Goal: Task Accomplishment & Management: Complete application form

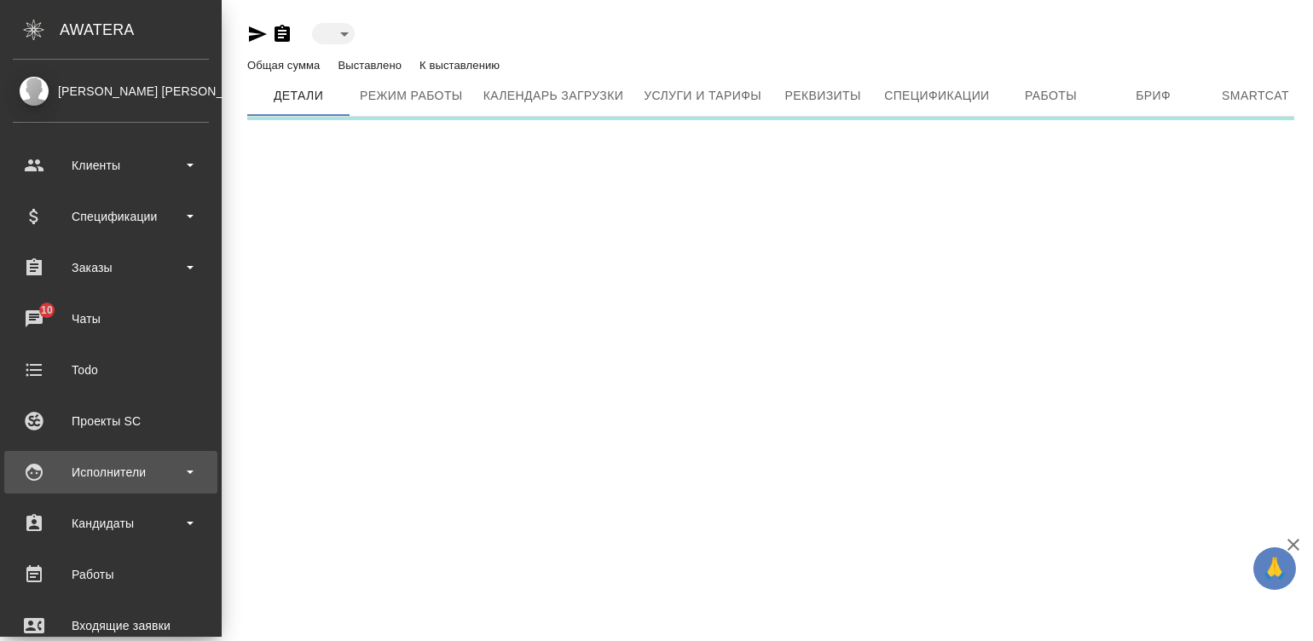
click at [35, 471] on div "Исполнители" at bounding box center [111, 473] width 196 height 26
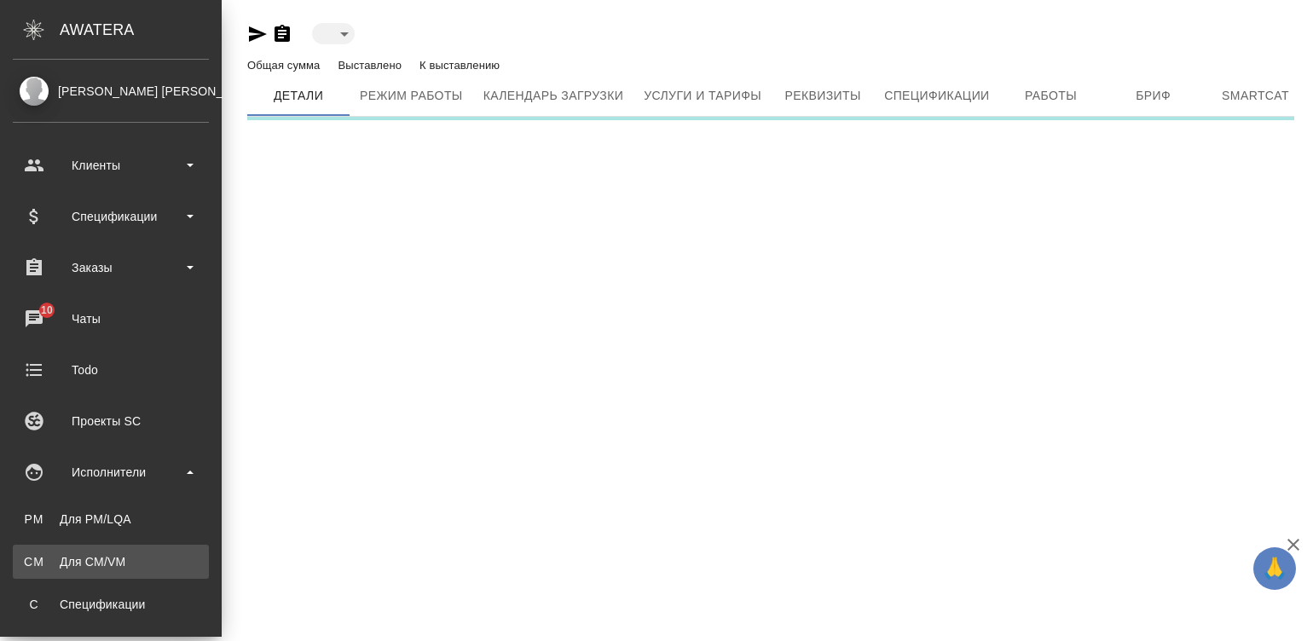
click at [130, 558] on div "Для CM/VM" at bounding box center [110, 561] width 179 height 17
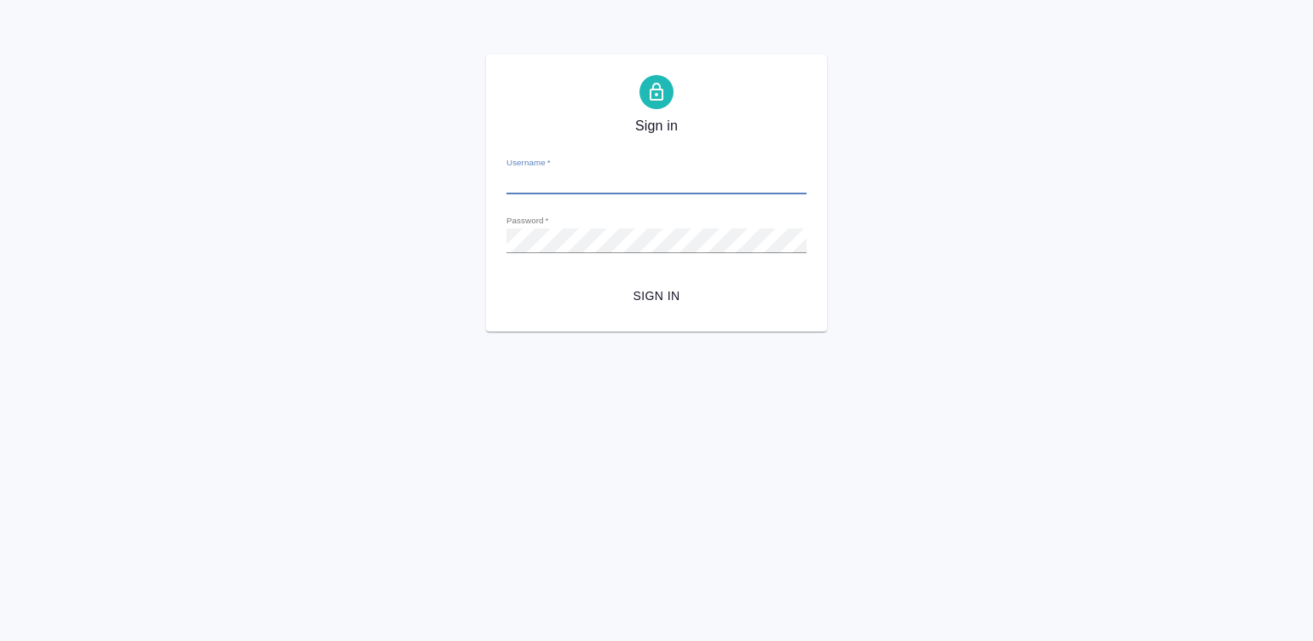
type input "[PERSON_NAME][EMAIL_ADDRESS][DOMAIN_NAME]"
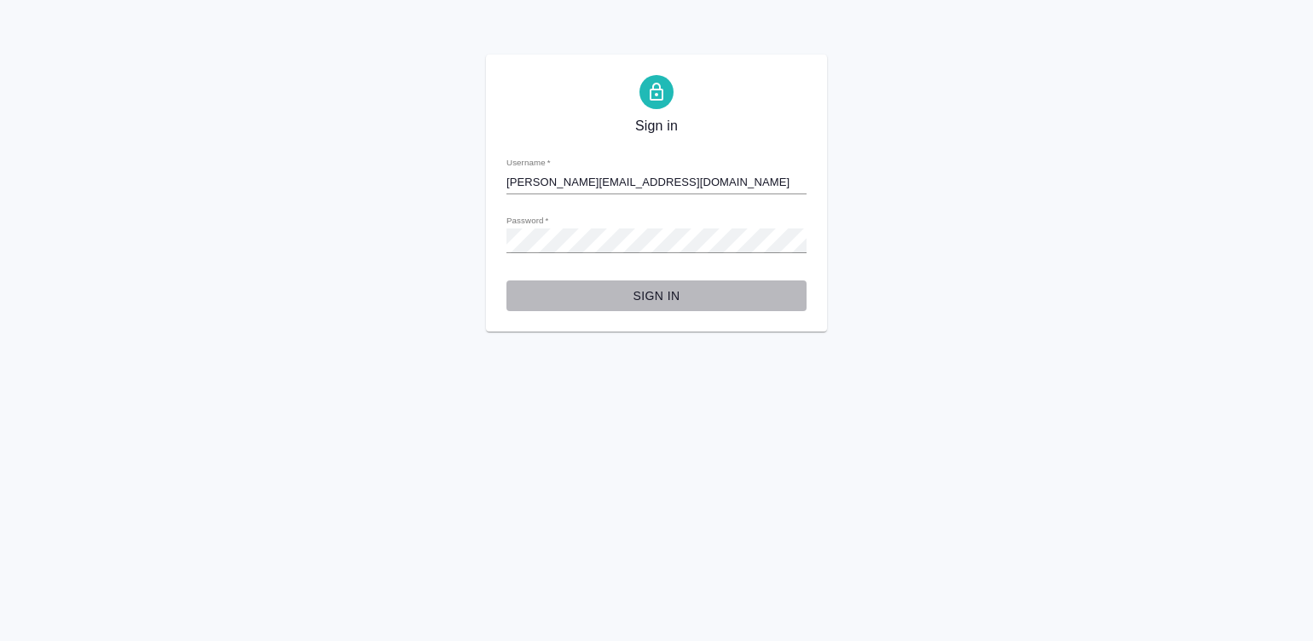
click at [669, 291] on span "Sign in" at bounding box center [656, 296] width 273 height 21
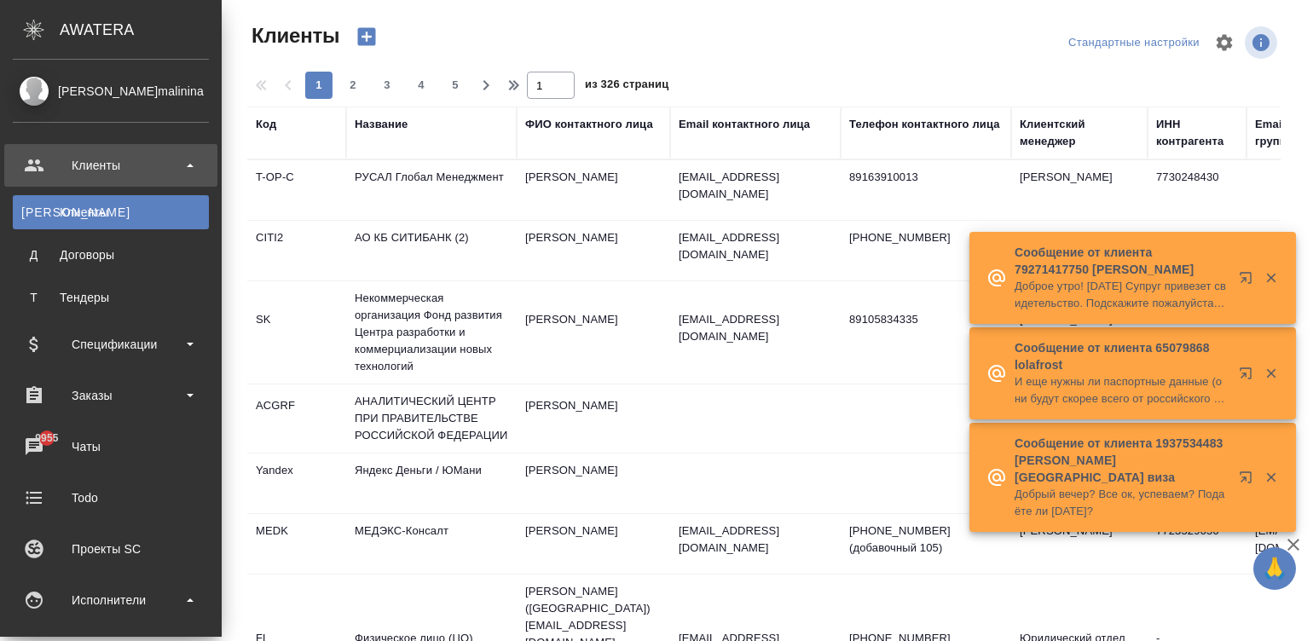
select select "RU"
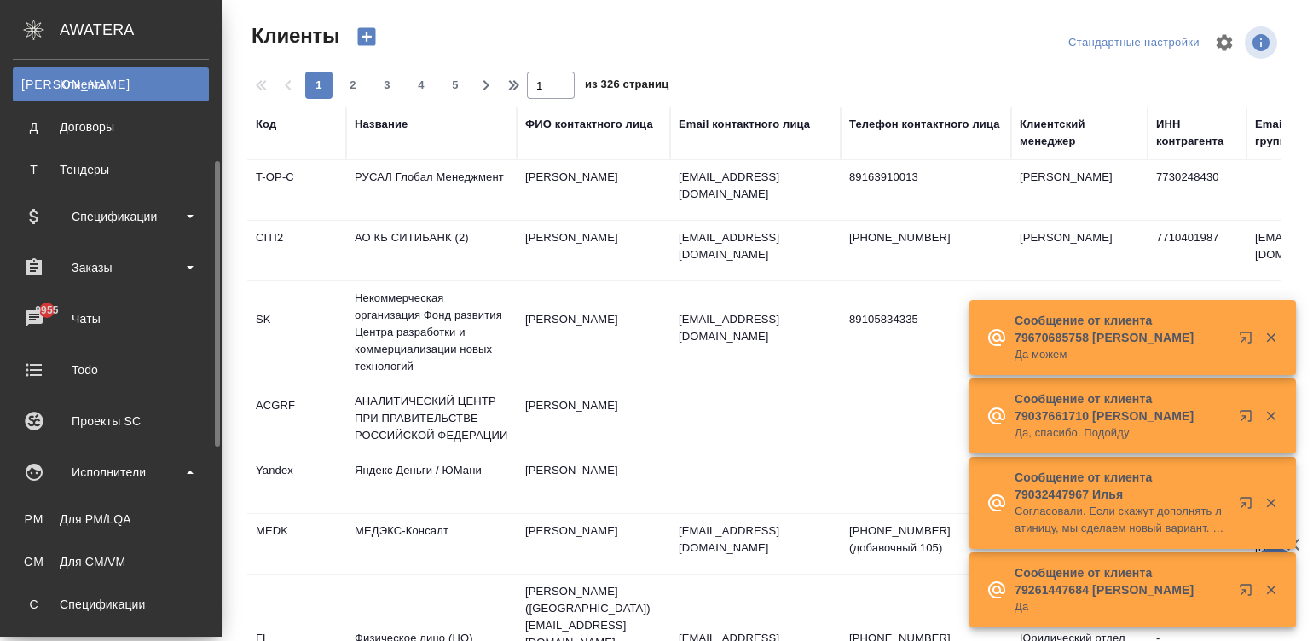
scroll to position [178, 0]
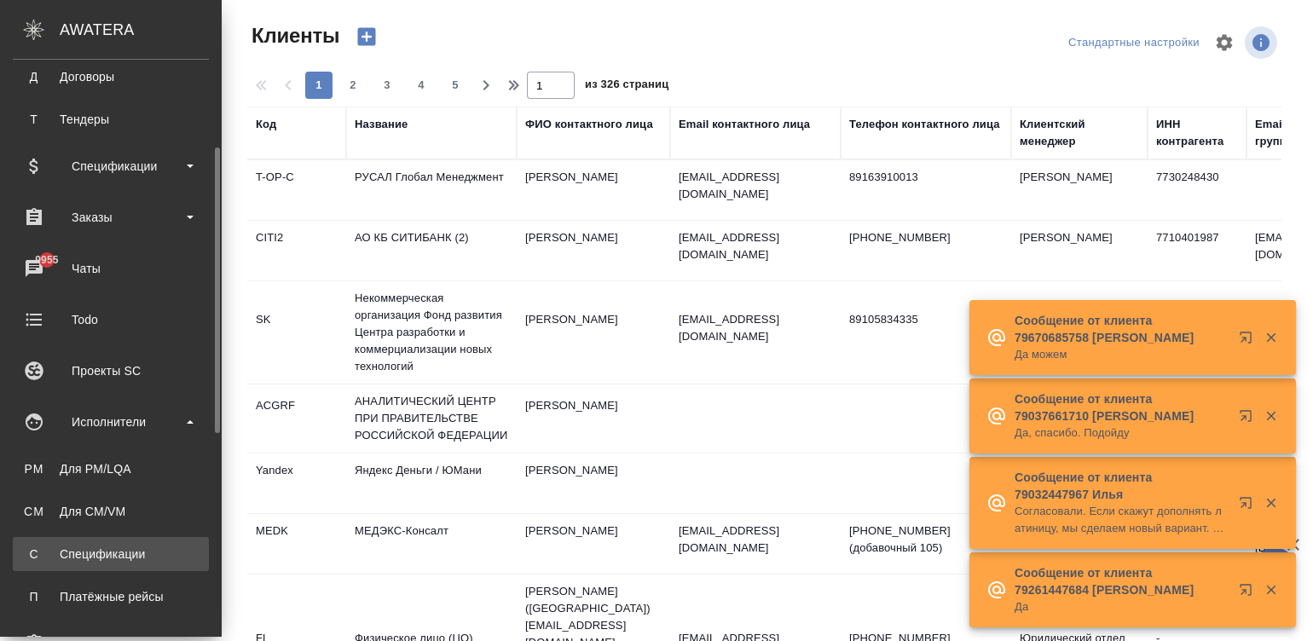
click at [112, 550] on div "Спецификации" at bounding box center [110, 554] width 179 height 17
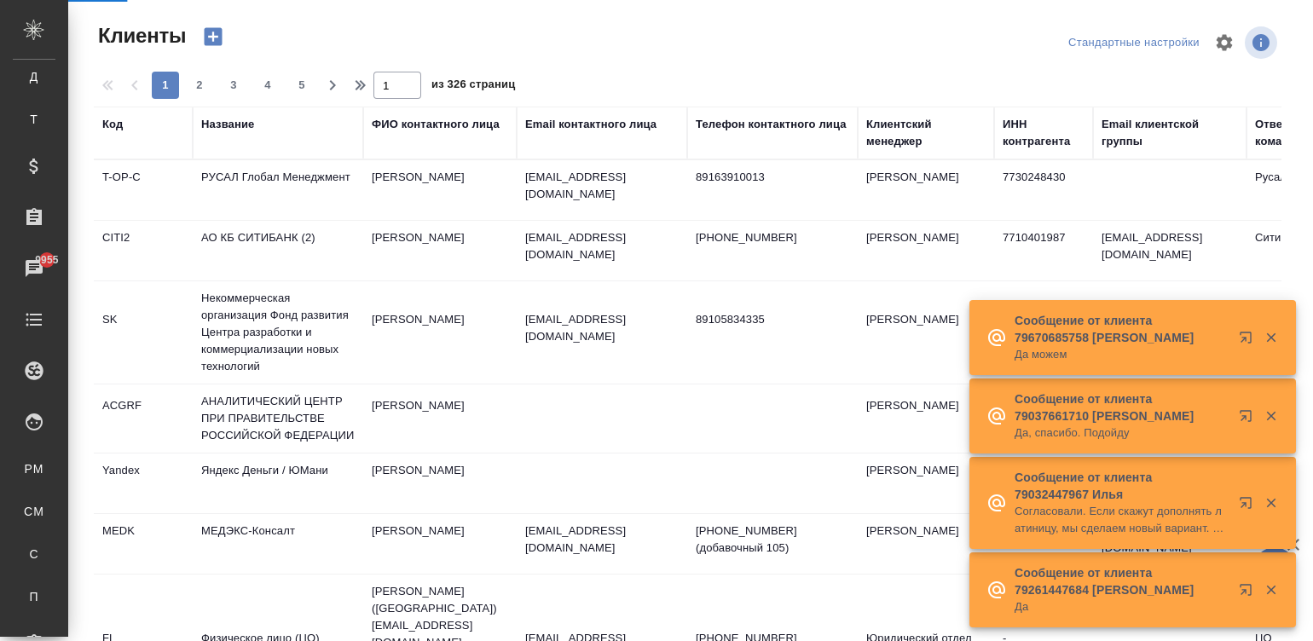
click at [1270, 335] on icon "button" at bounding box center [1271, 337] width 15 height 15
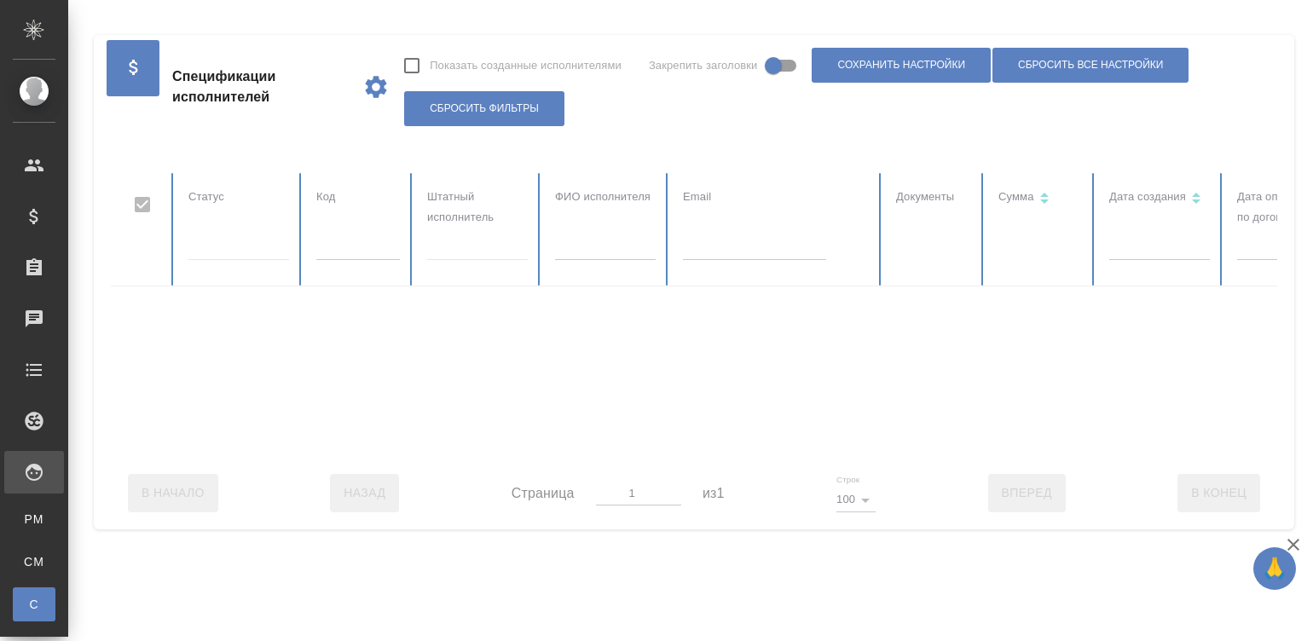
click at [576, 248] on input "text" at bounding box center [605, 248] width 101 height 24
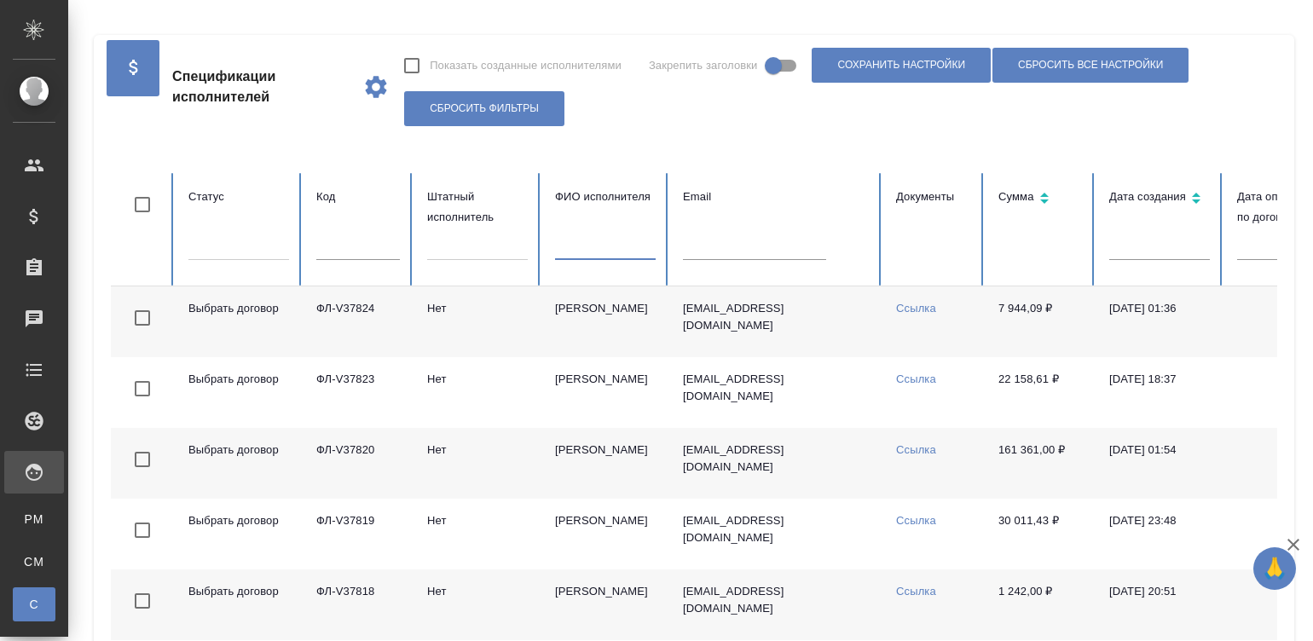
checkbox input "false"
type input "буянова"
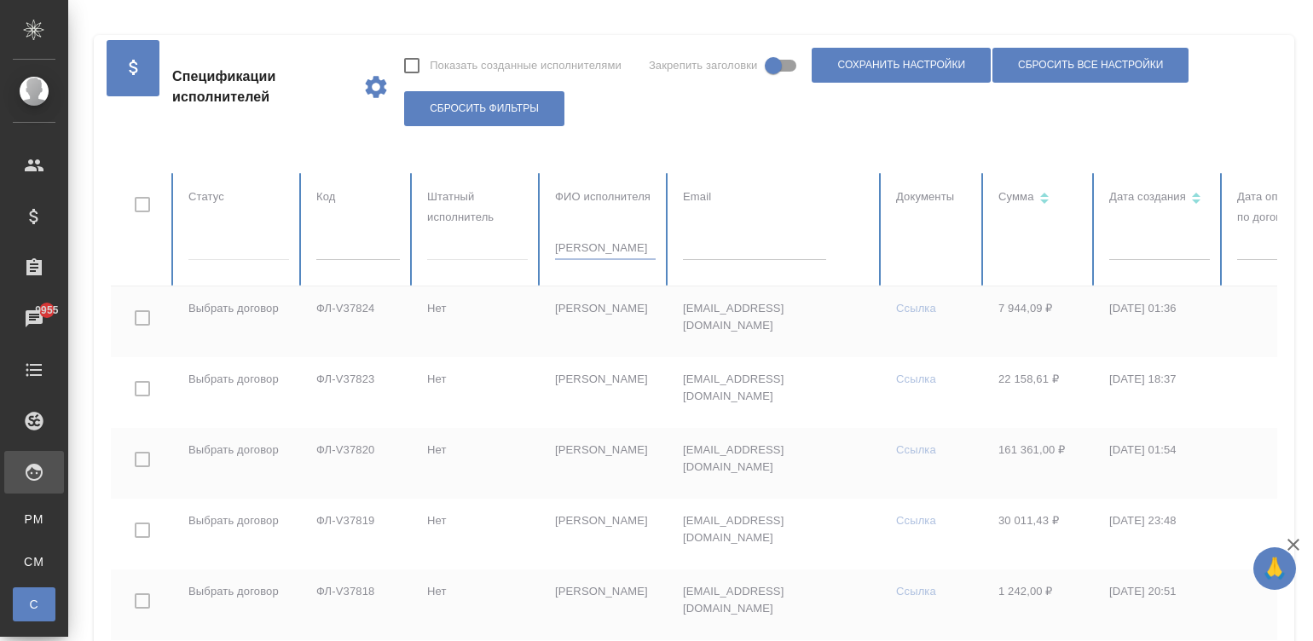
checkbox input "true"
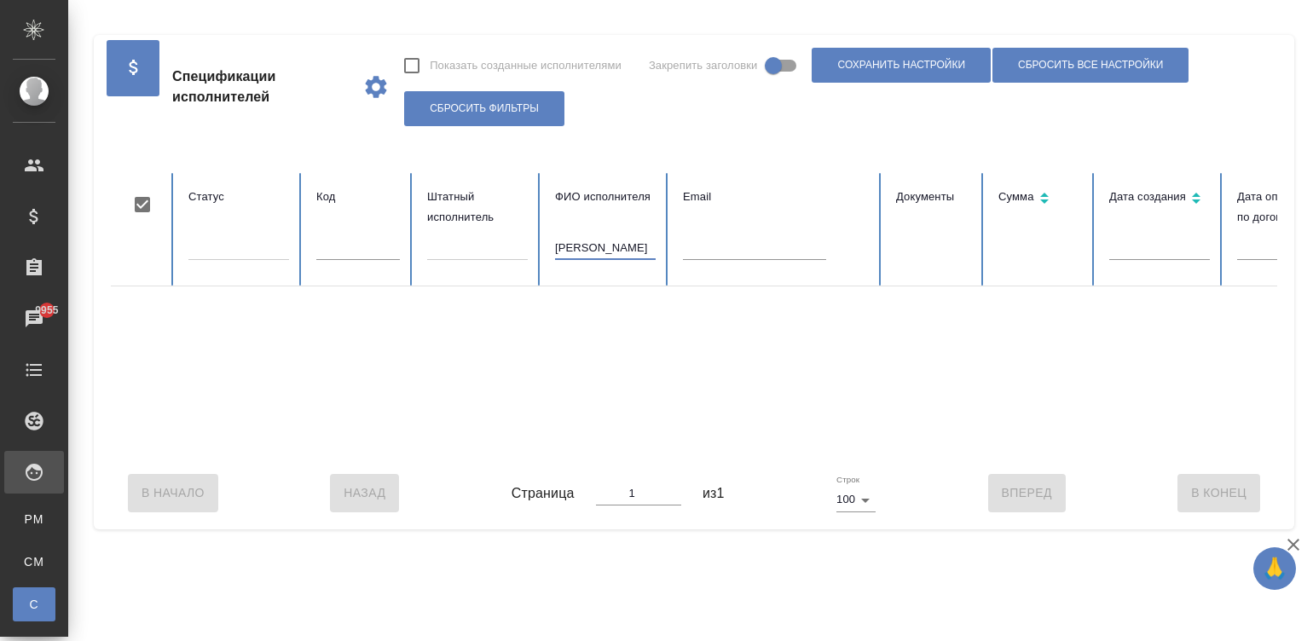
type input "буянов"
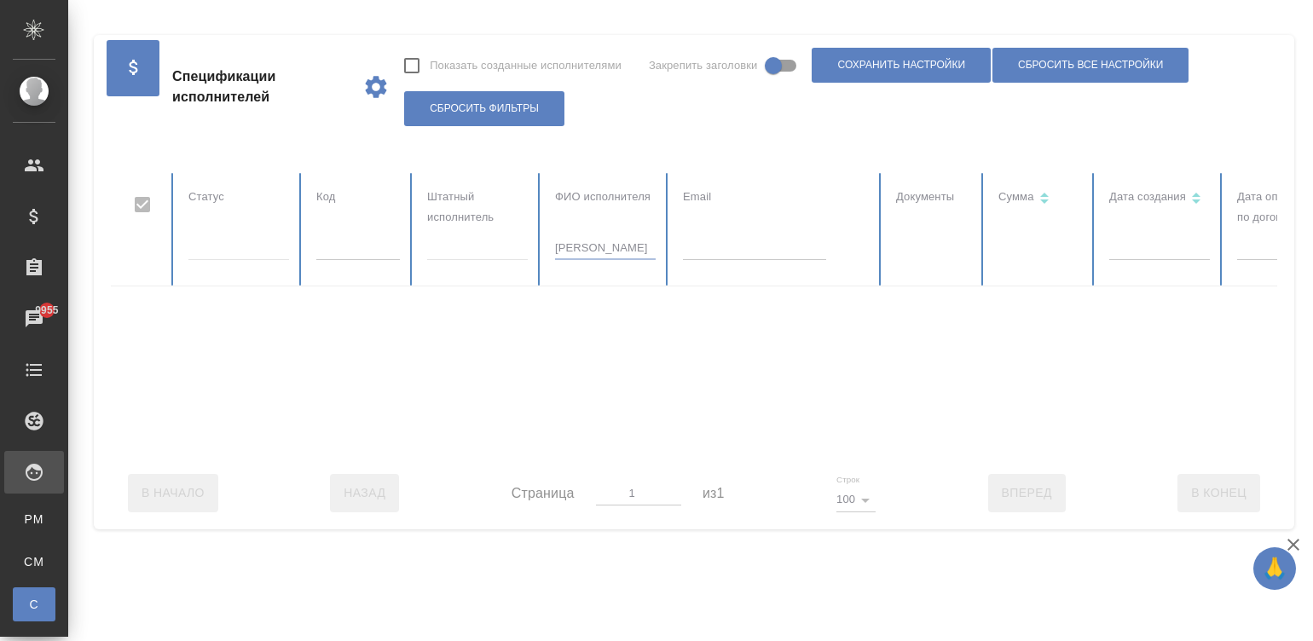
checkbox input "false"
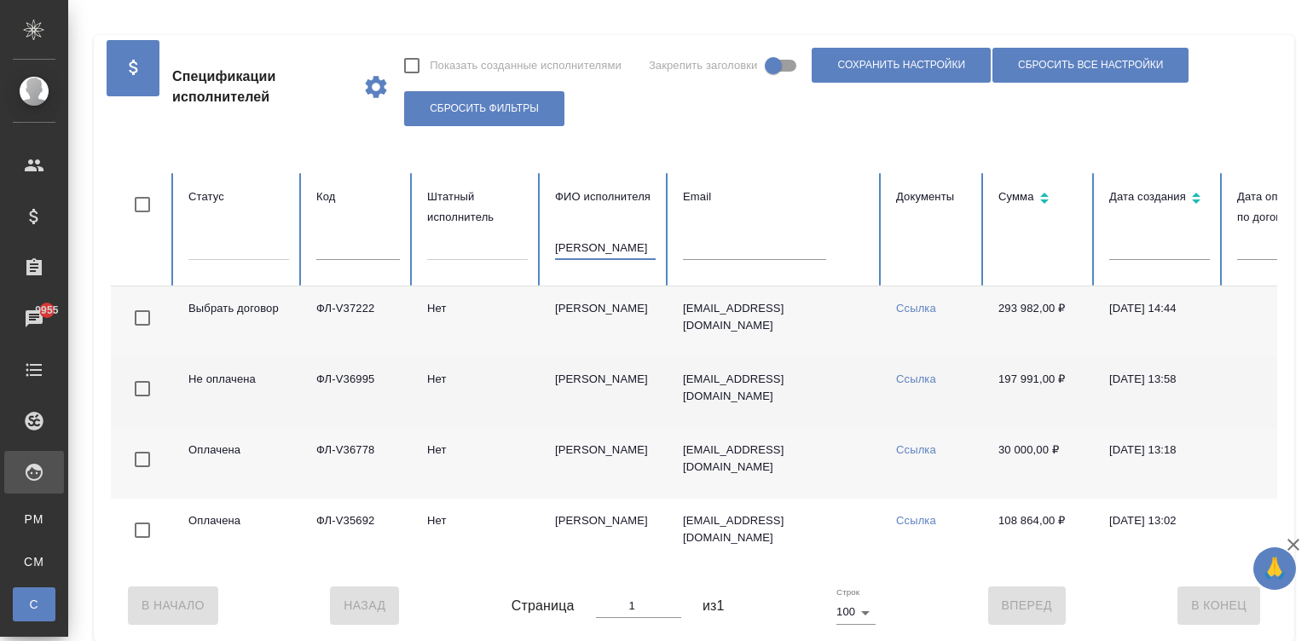
type input "буянов"
click at [819, 398] on td "rexar949@yandex.ru" at bounding box center [775, 392] width 213 height 71
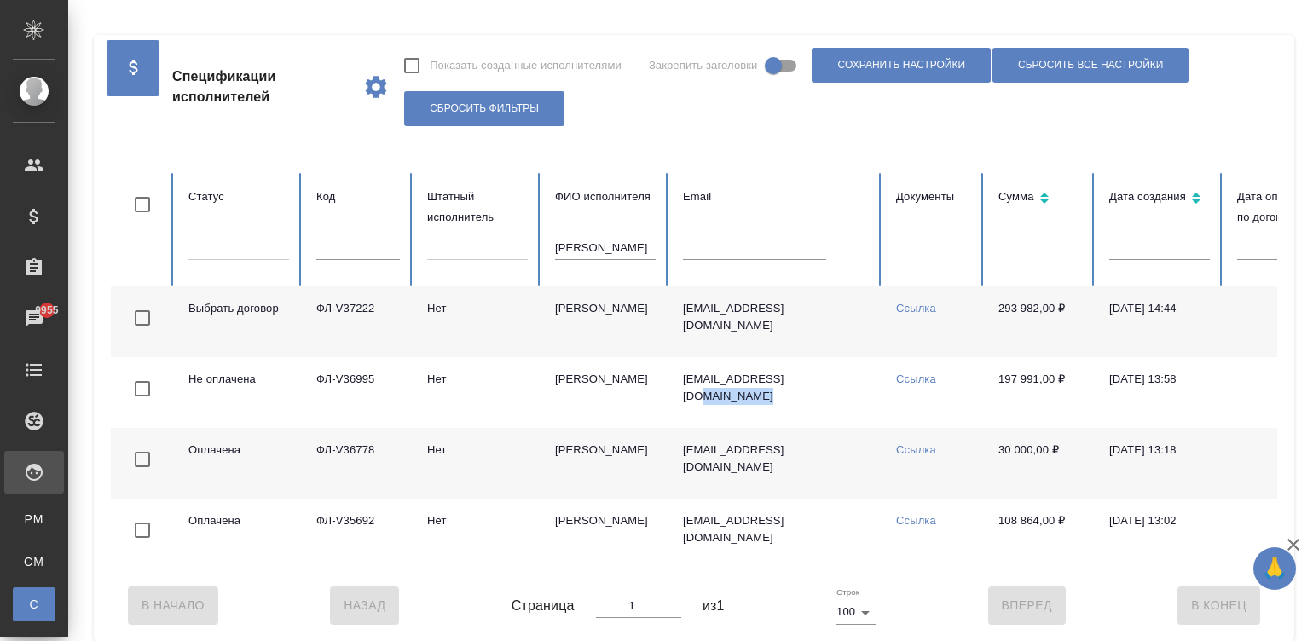
click at [614, 245] on input "буянов" at bounding box center [605, 248] width 101 height 24
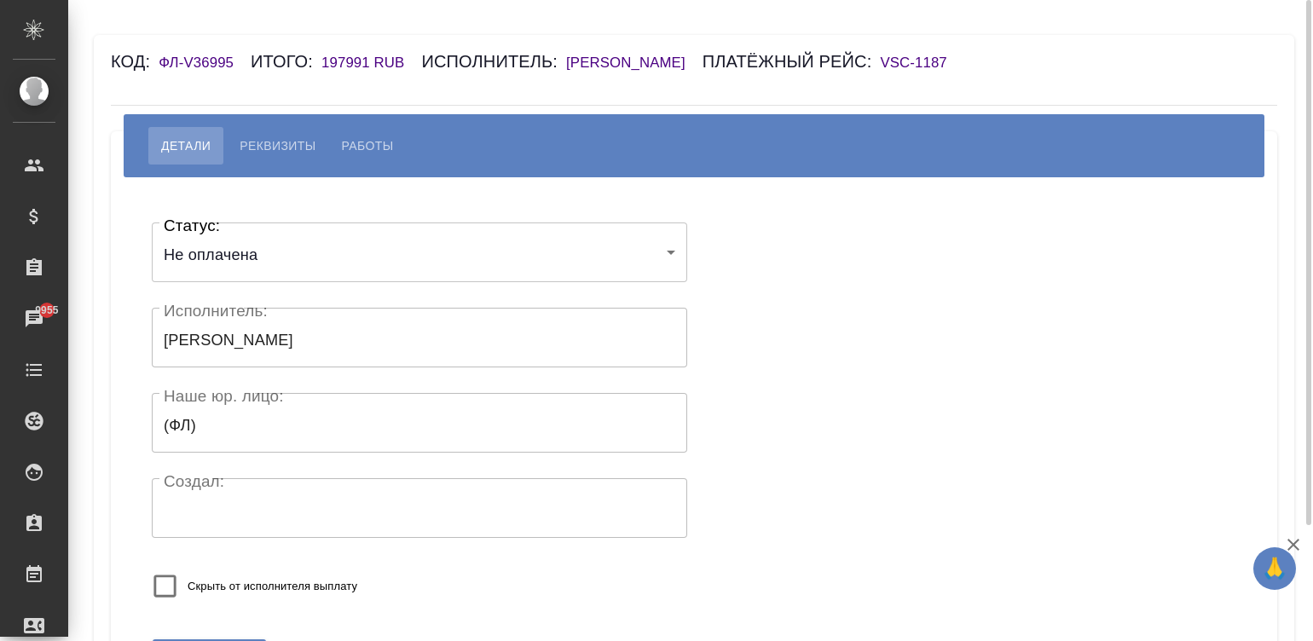
click at [606, 53] on div "Код: ФЛ-V36995 Итого: 197991 RUB Исполнитель: Буянов Александр Платёжный рейс: …" at bounding box center [597, 61] width 972 height 27
click at [628, 55] on h6 "[PERSON_NAME]" at bounding box center [634, 63] width 136 height 16
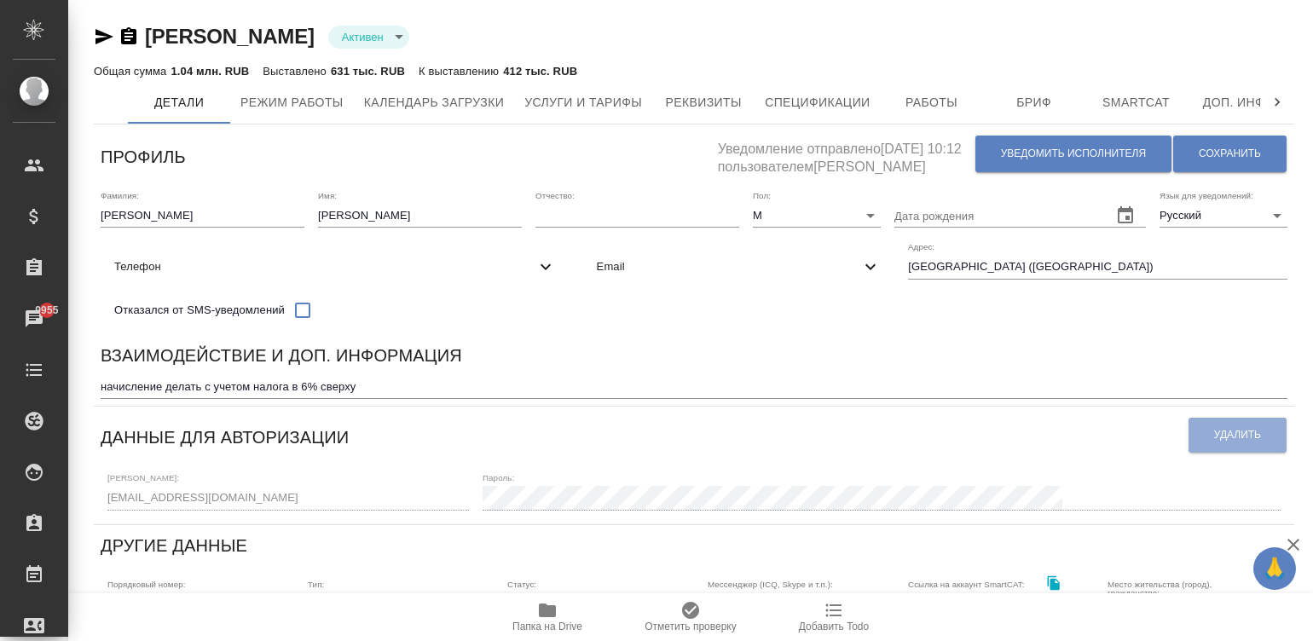
click at [710, 356] on div "Взаимодействие и доп. информация" at bounding box center [694, 358] width 1187 height 33
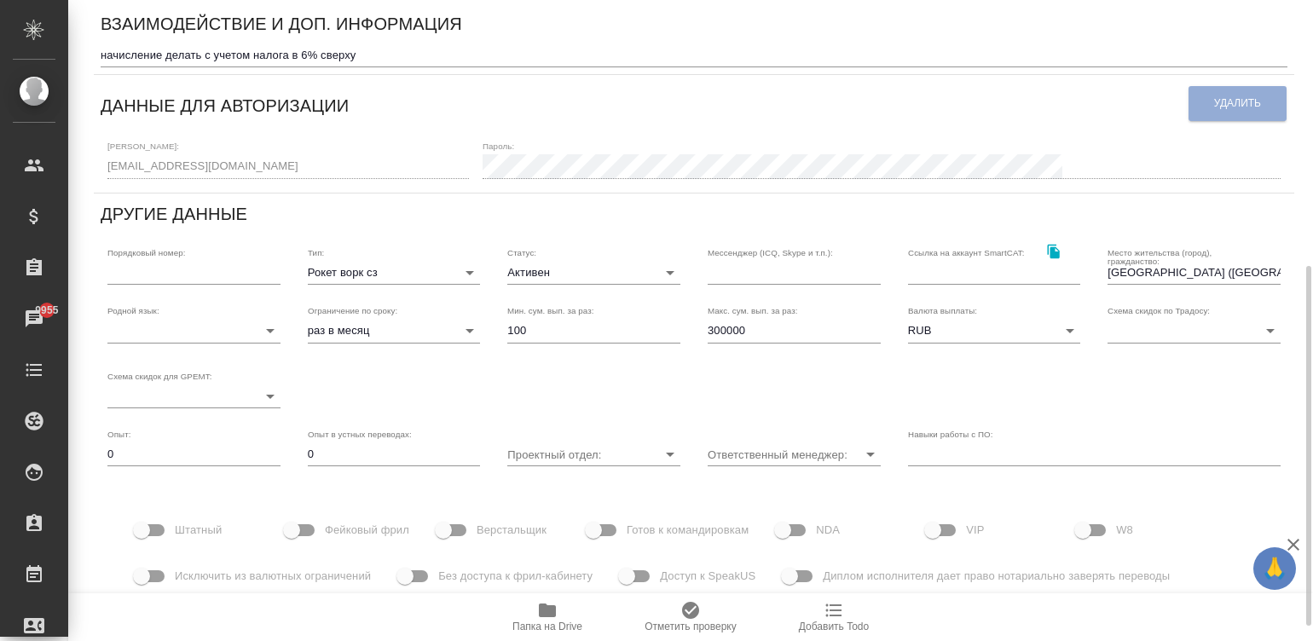
scroll to position [383, 0]
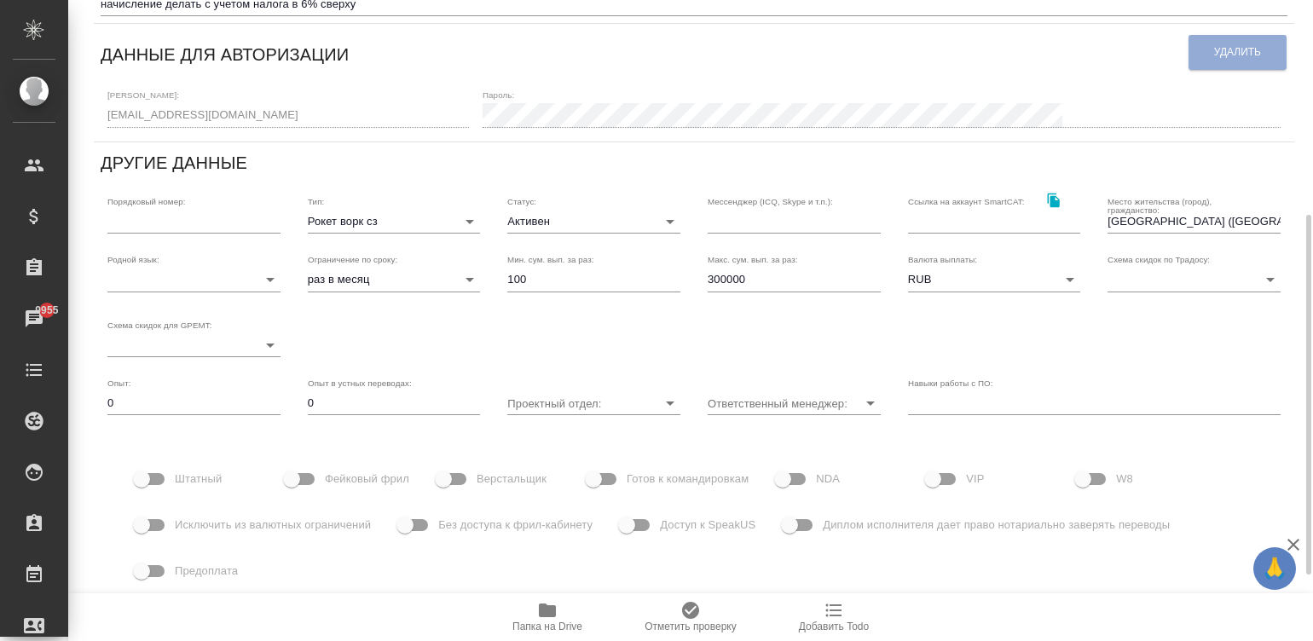
click at [758, 292] on input "300000" at bounding box center [794, 280] width 173 height 24
type input "400000"
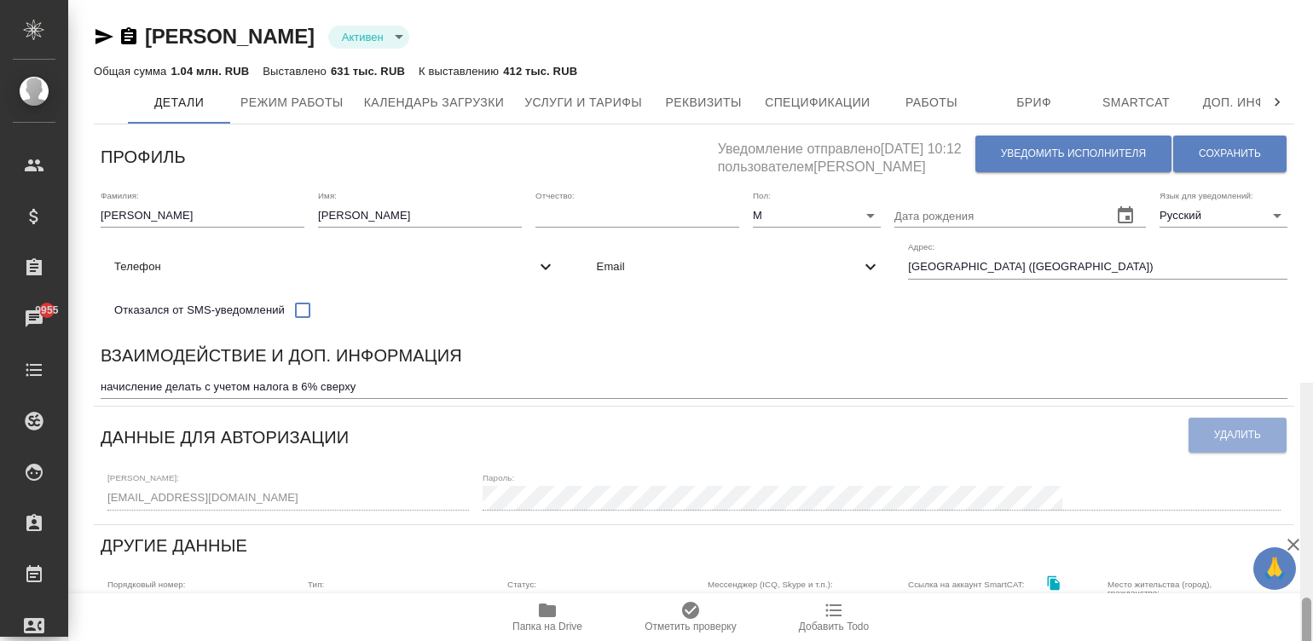
click at [1211, 153] on span "Сохранить" at bounding box center [1230, 154] width 62 height 14
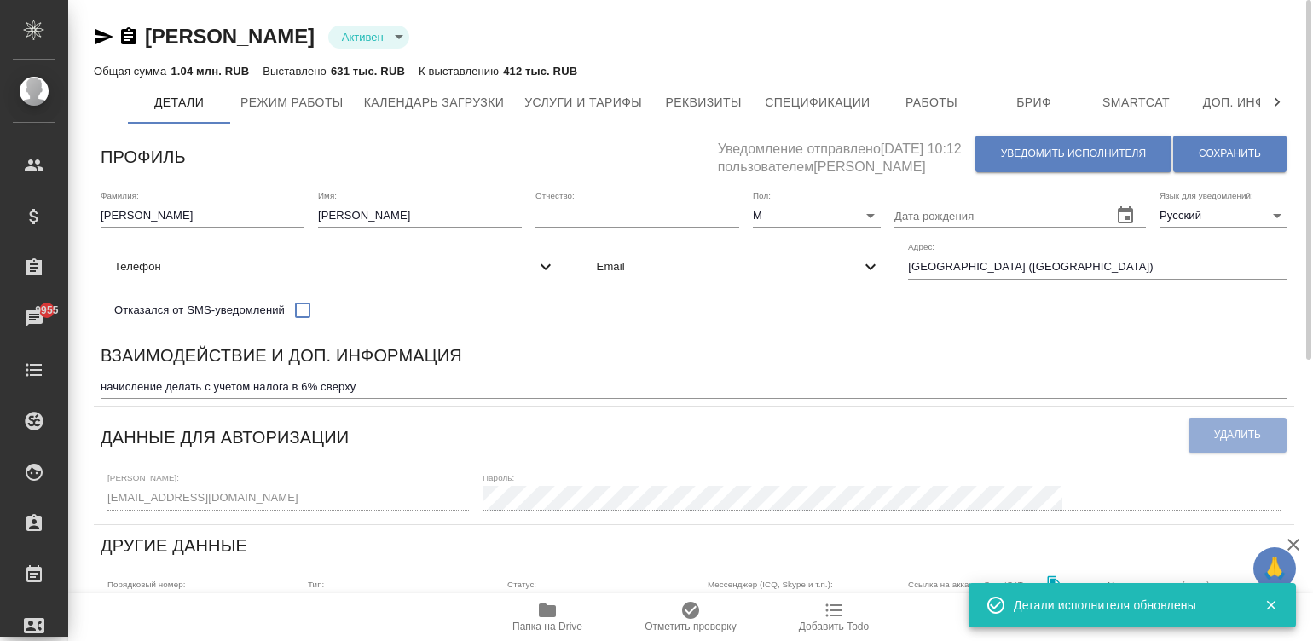
click at [694, 356] on div "Взаимодействие и доп. информация" at bounding box center [694, 358] width 1187 height 33
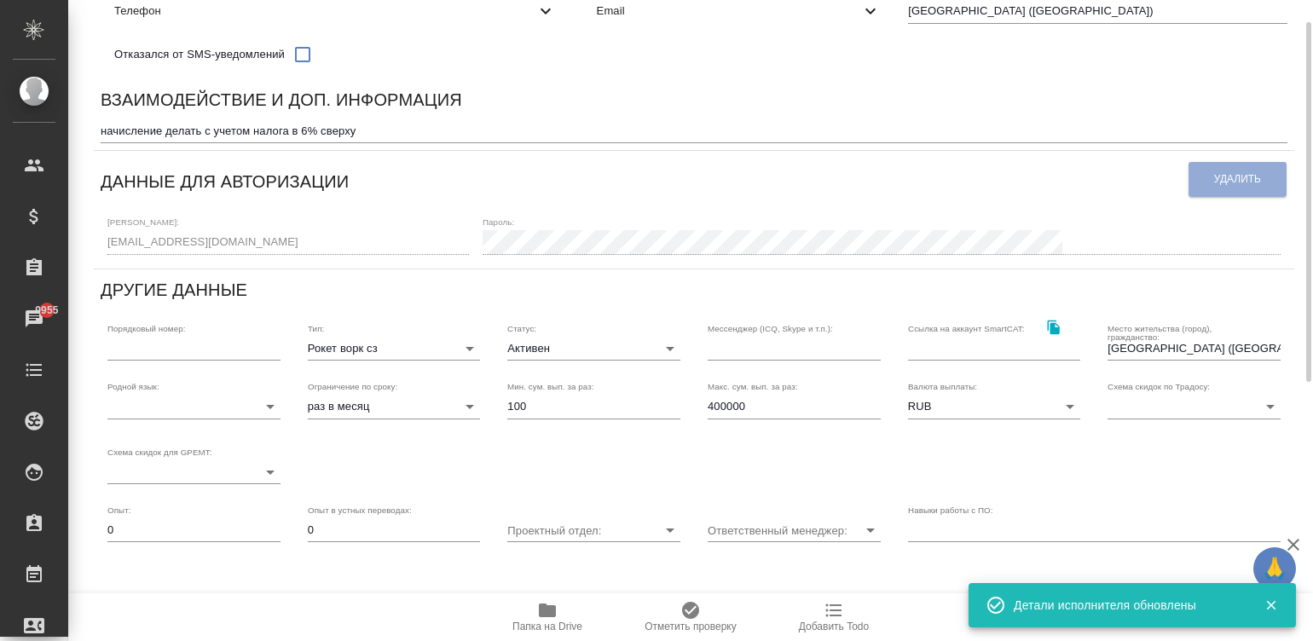
scroll to position [307, 0]
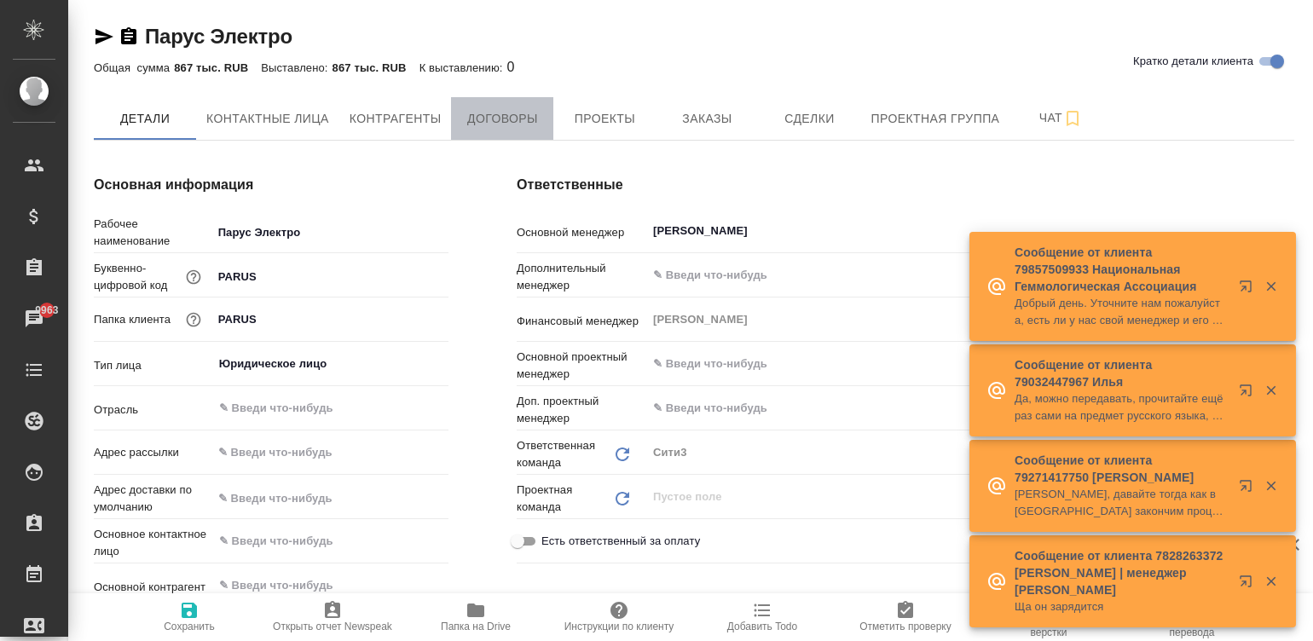
click at [503, 119] on span "Договоры" at bounding box center [502, 118] width 82 height 21
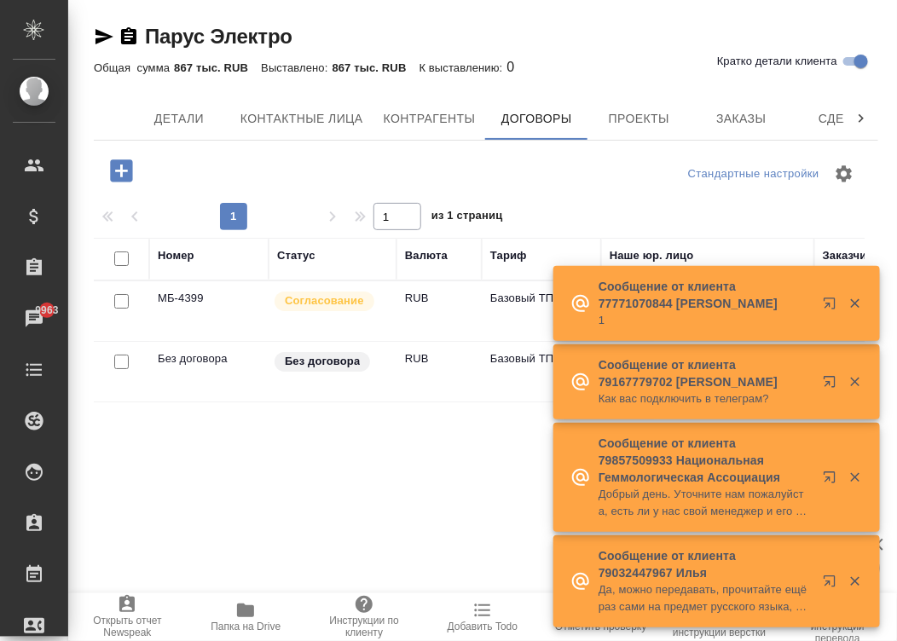
click at [309, 304] on p "Согласование" at bounding box center [324, 300] width 79 height 17
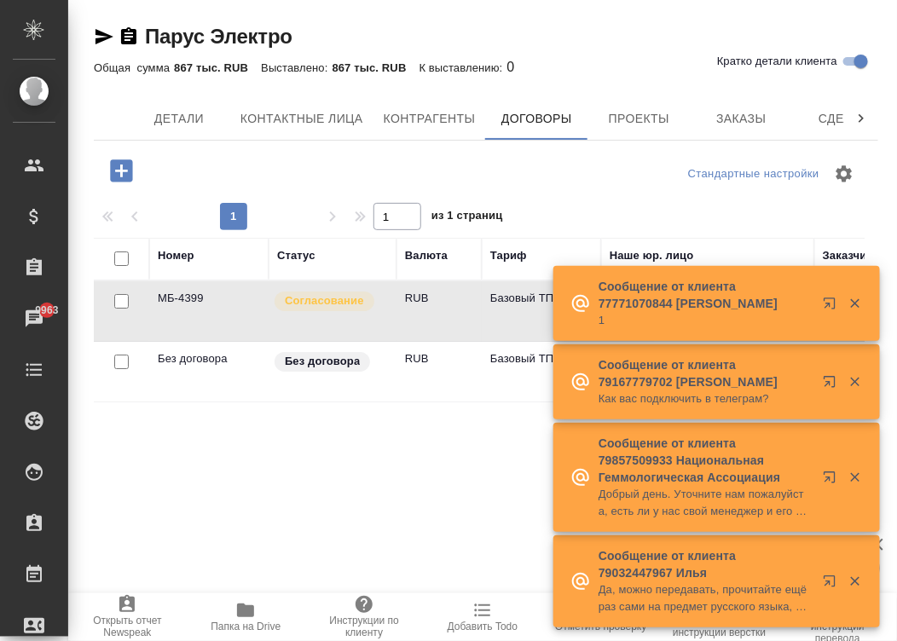
click at [309, 304] on p "Согласование" at bounding box center [324, 300] width 79 height 17
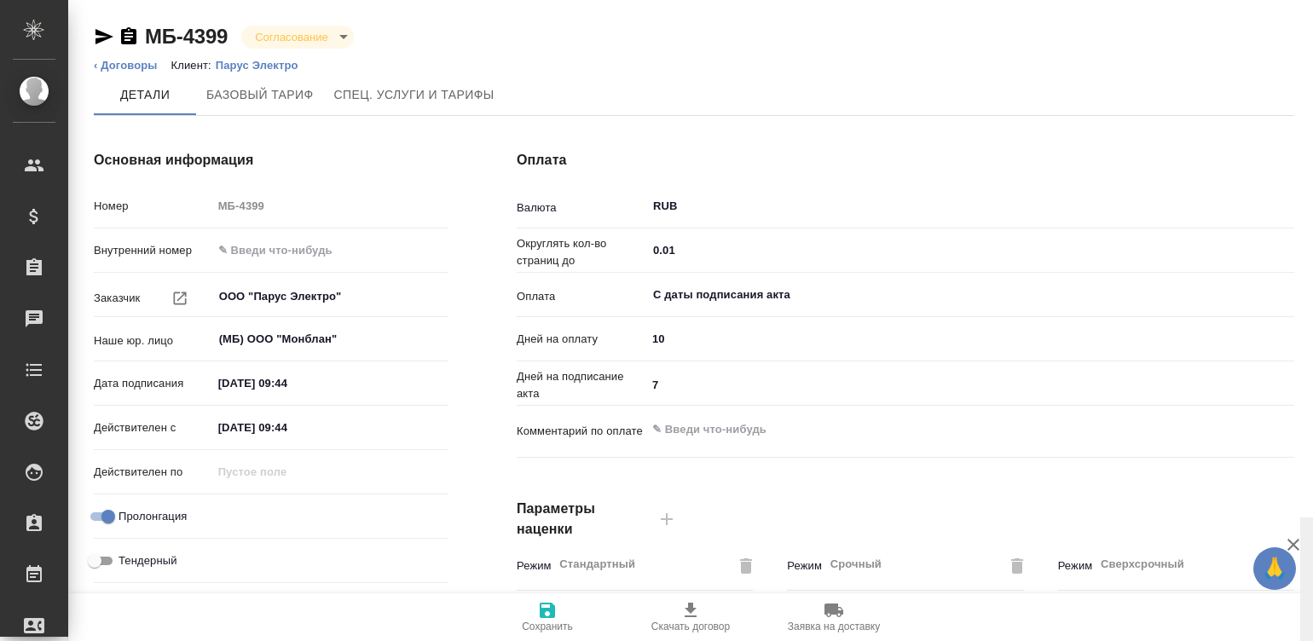
type input "Стандартный шаблон - 30-70-100 - ВЫБЕРИ МЕНЯ!"
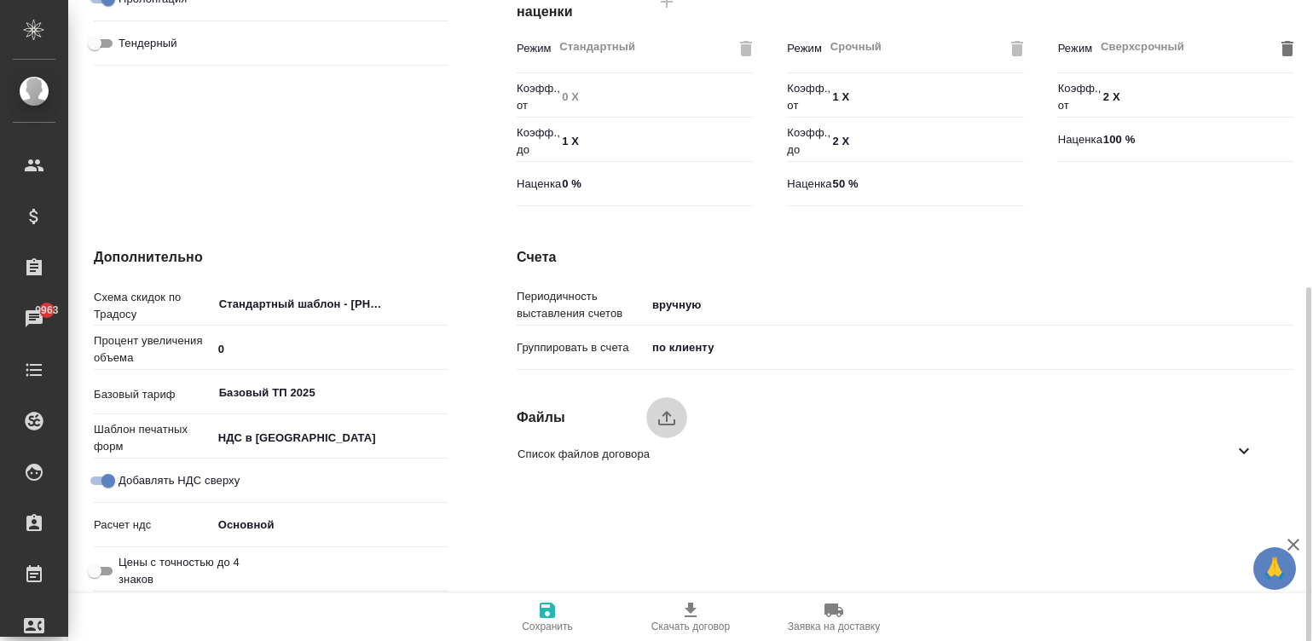
click at [658, 409] on icon "upload" at bounding box center [667, 418] width 20 height 20
click at [0, 0] on input "upload" at bounding box center [0, 0] width 0 height 0
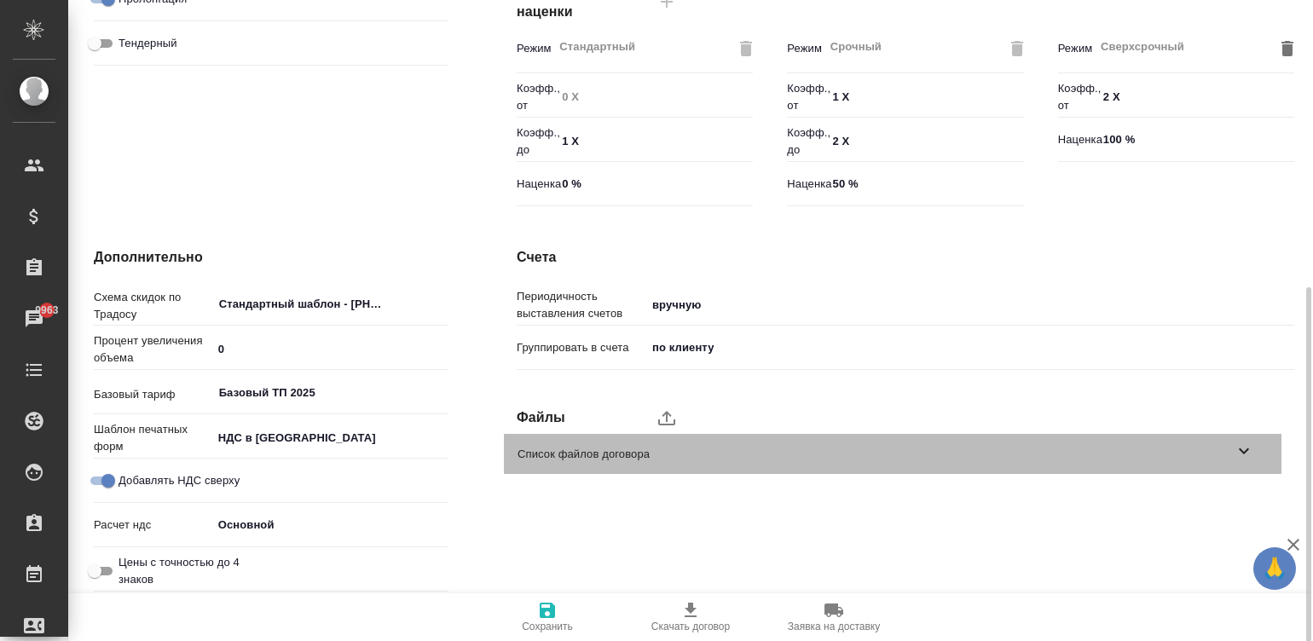
click at [1060, 448] on span "Список файлов договора" at bounding box center [876, 454] width 716 height 17
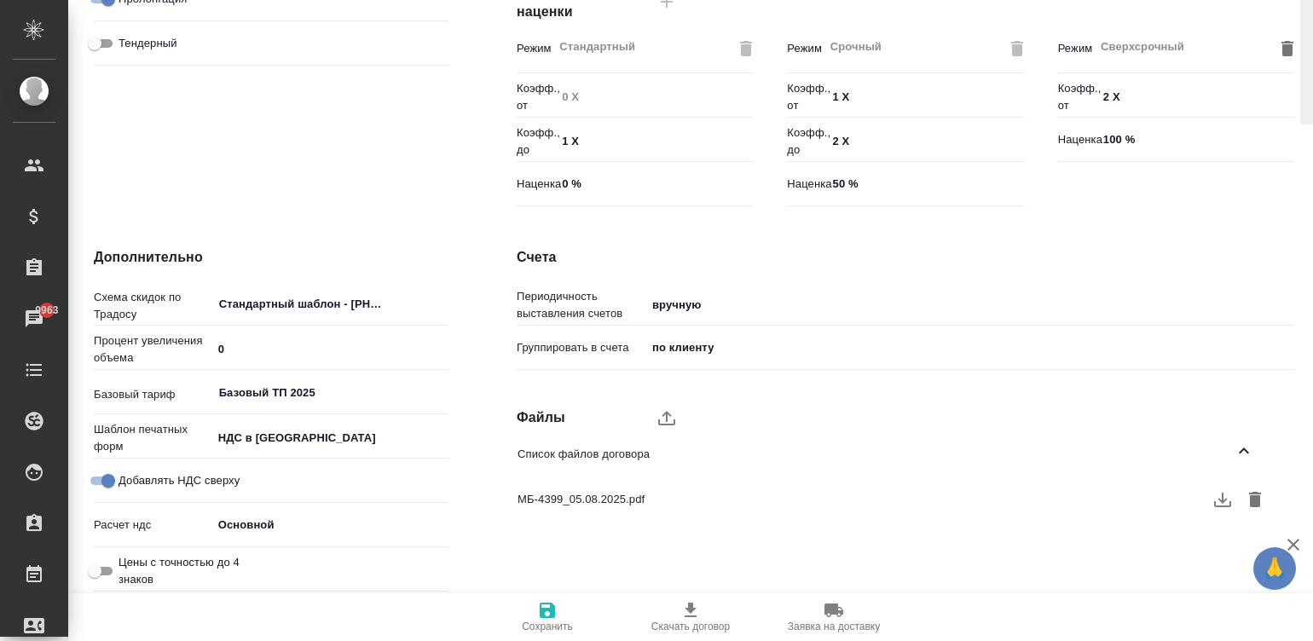
scroll to position [0, 0]
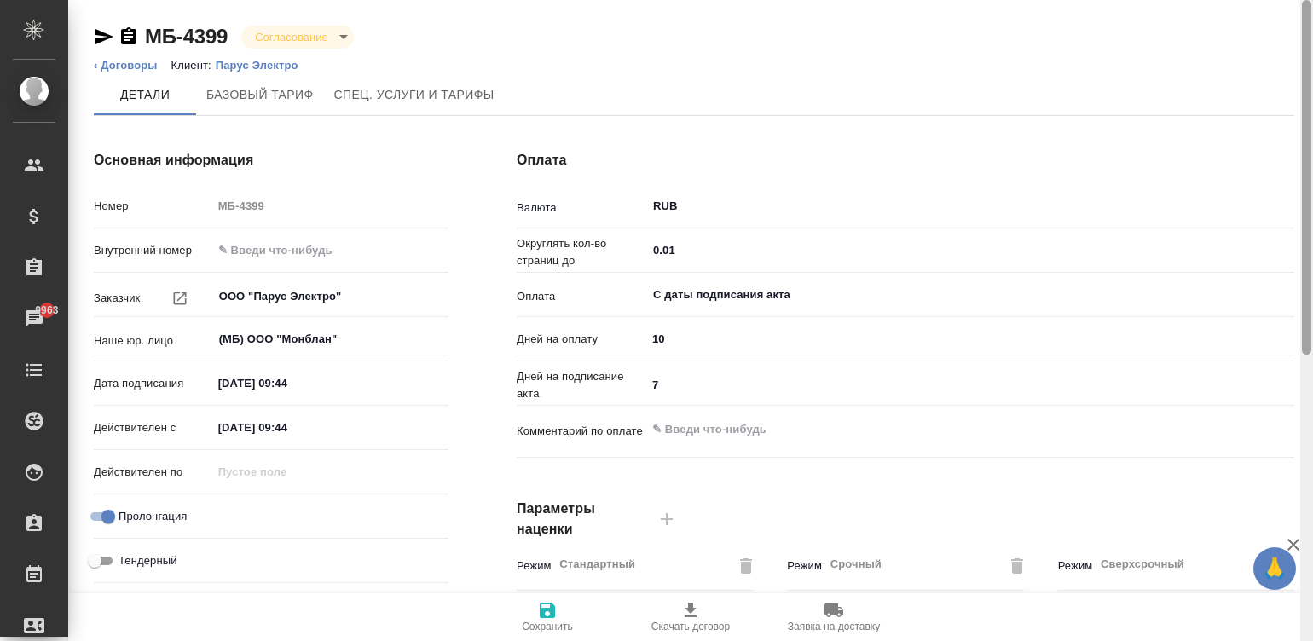
click at [1308, 9] on div at bounding box center [1306, 321] width 13 height 642
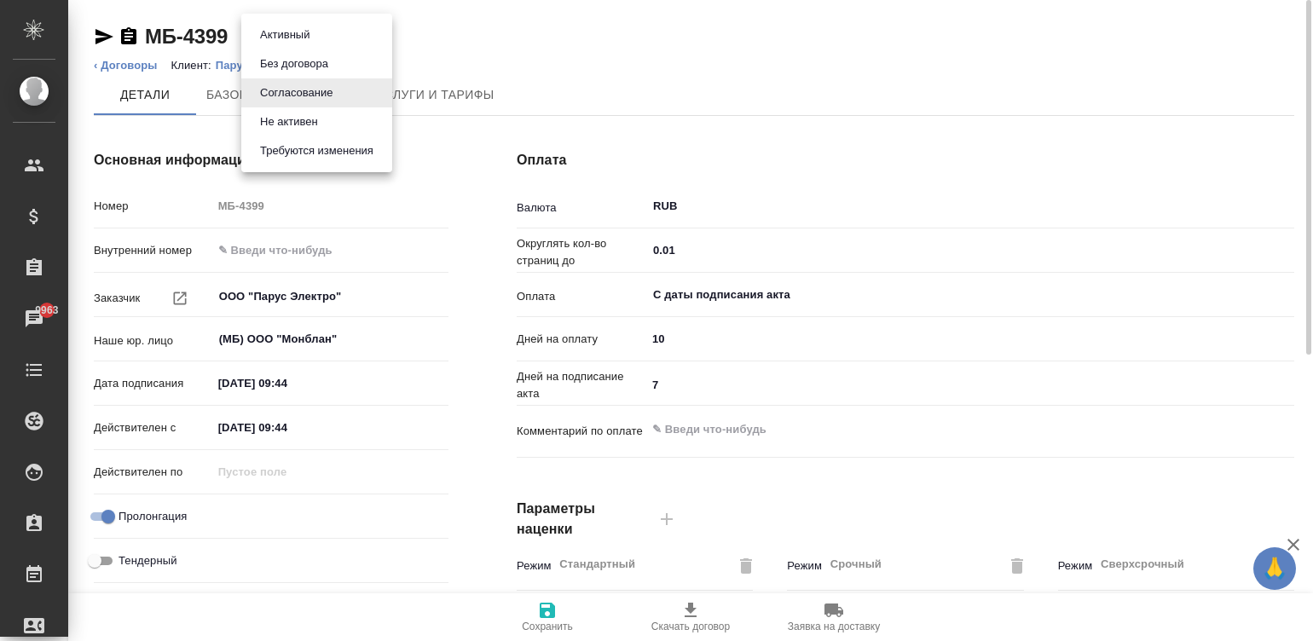
click at [305, 30] on body "🙏 .cls-1 fill:#fff; AWATERA Малинина Мария m.malinina Клиенты Спецификации Зака…" at bounding box center [656, 320] width 1313 height 641
click at [305, 30] on button "Активный" at bounding box center [285, 35] width 60 height 19
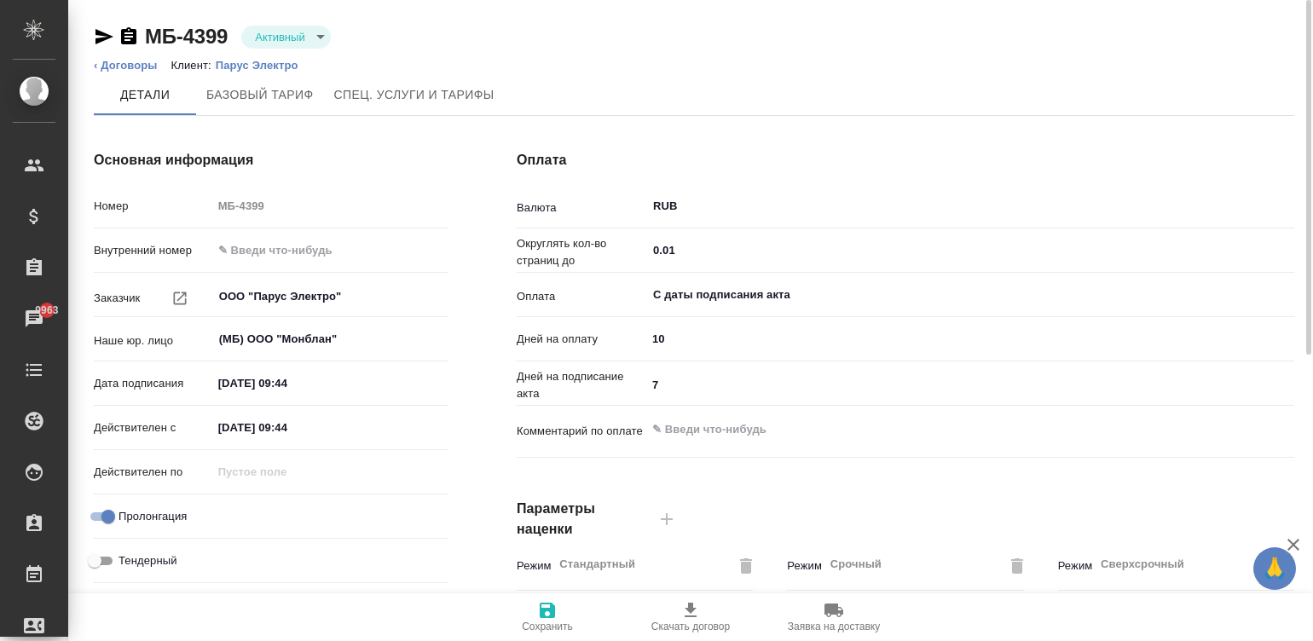
type input "Базовый ТП 2025"
click at [554, 621] on span "Сохранить" at bounding box center [547, 627] width 51 height 12
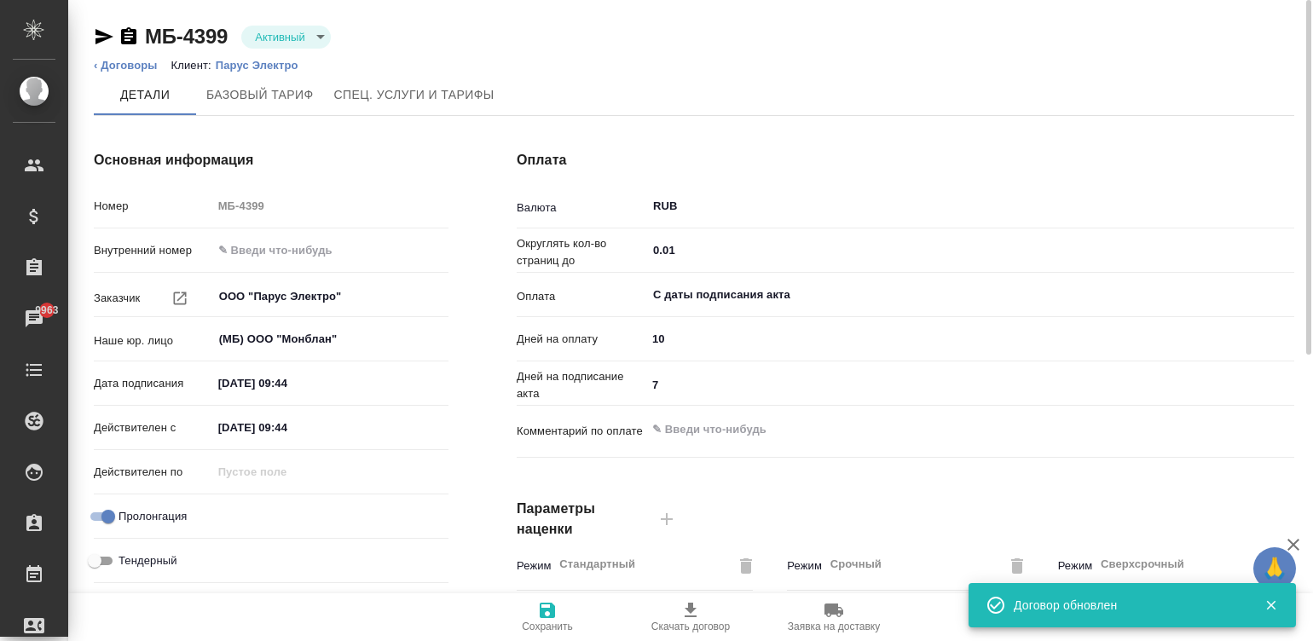
type input "Базовый ТП 2025"
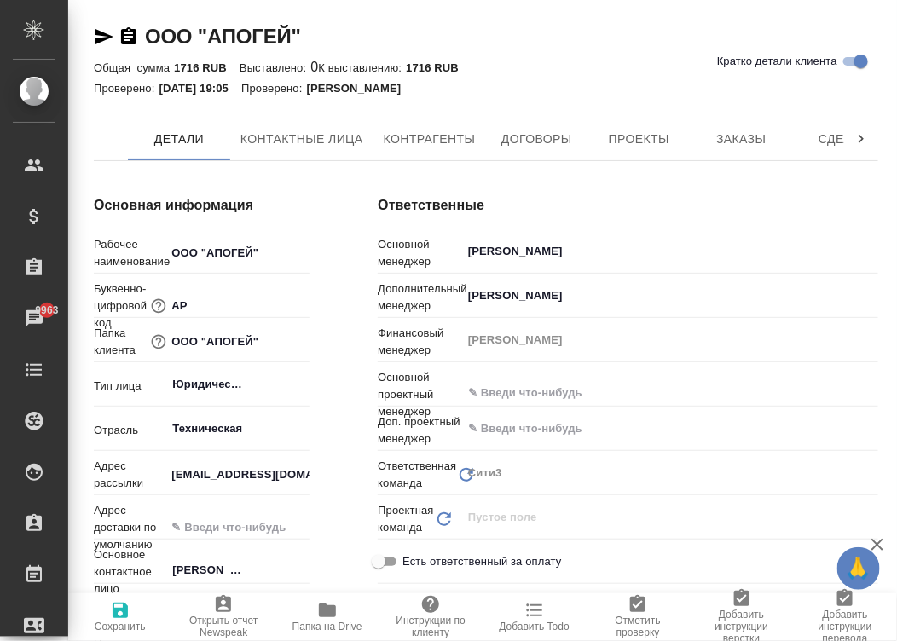
type textarea "x"
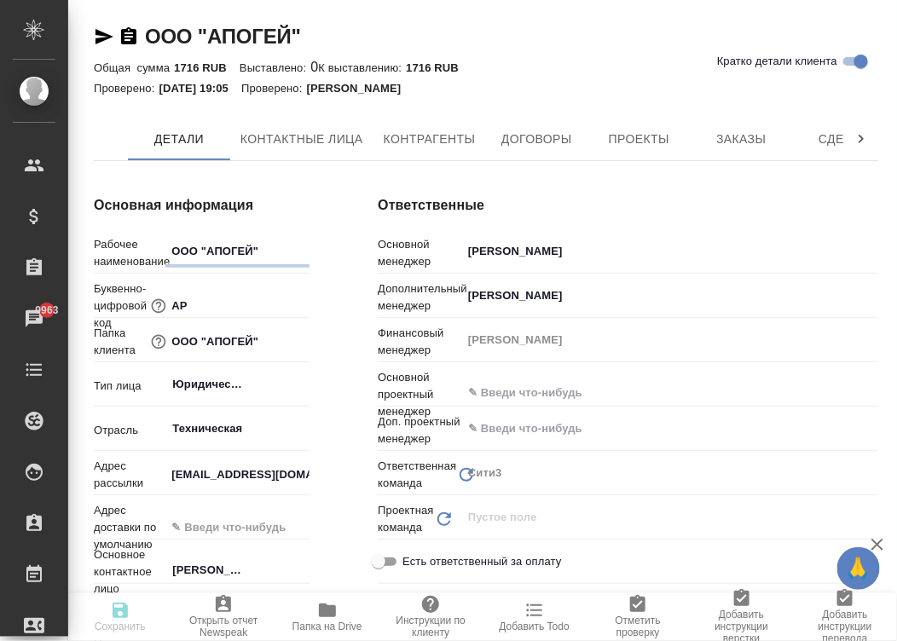
type textarea "x"
click at [421, 148] on span "Контрагенты" at bounding box center [430, 139] width 92 height 21
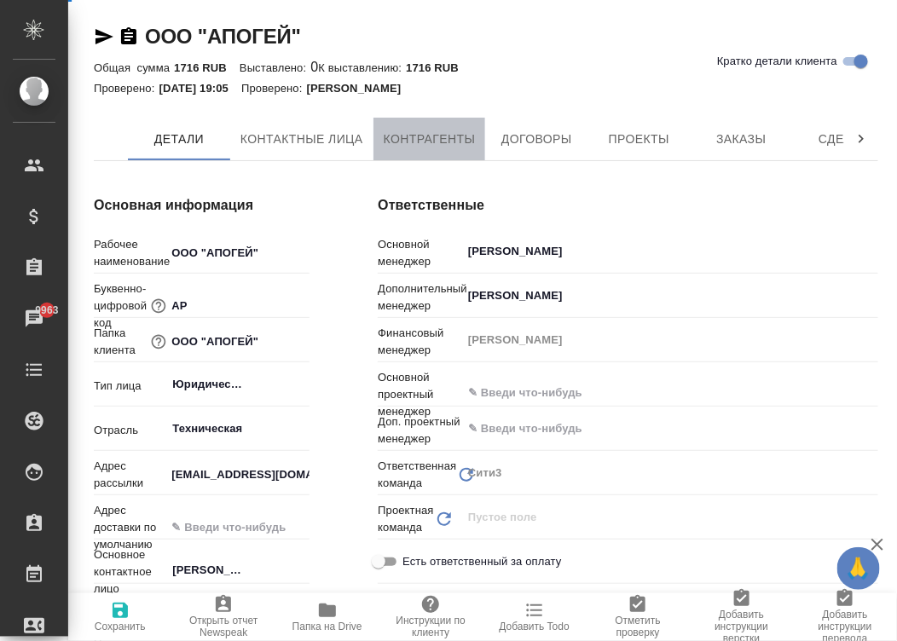
click at [421, 148] on span "Контрагенты" at bounding box center [430, 139] width 92 height 21
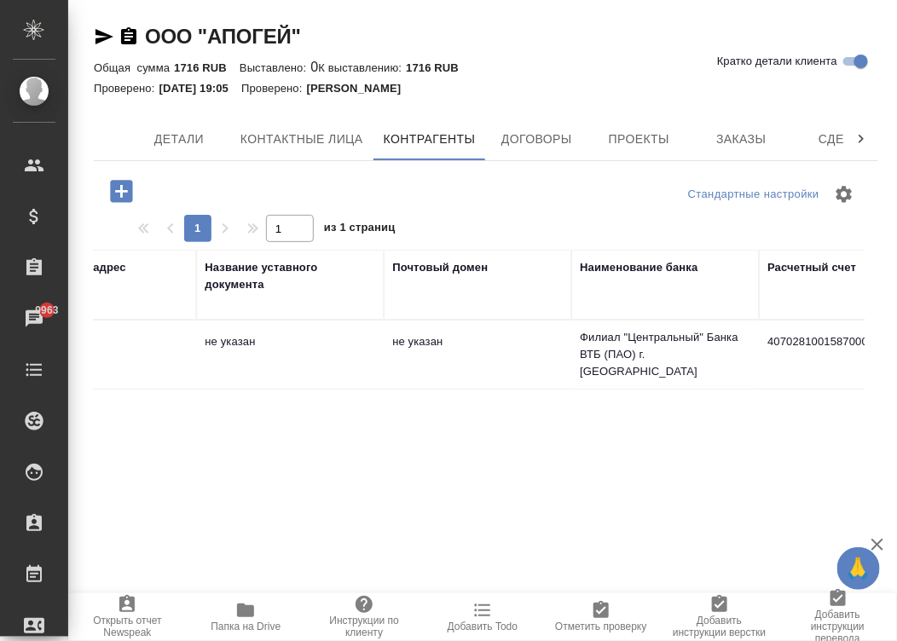
scroll to position [0, 1700]
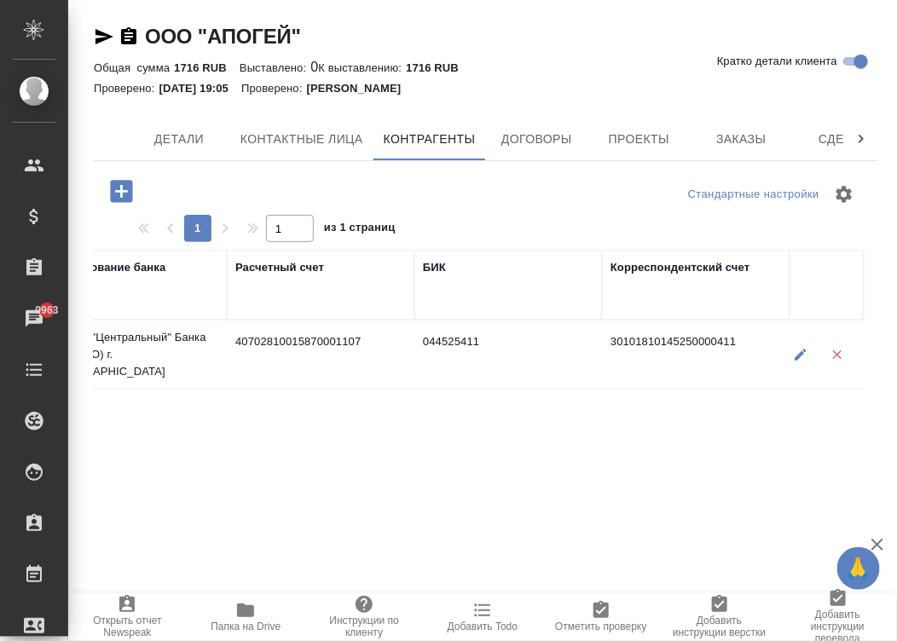
click at [650, 348] on td "30101810145250000411" at bounding box center [696, 355] width 188 height 60
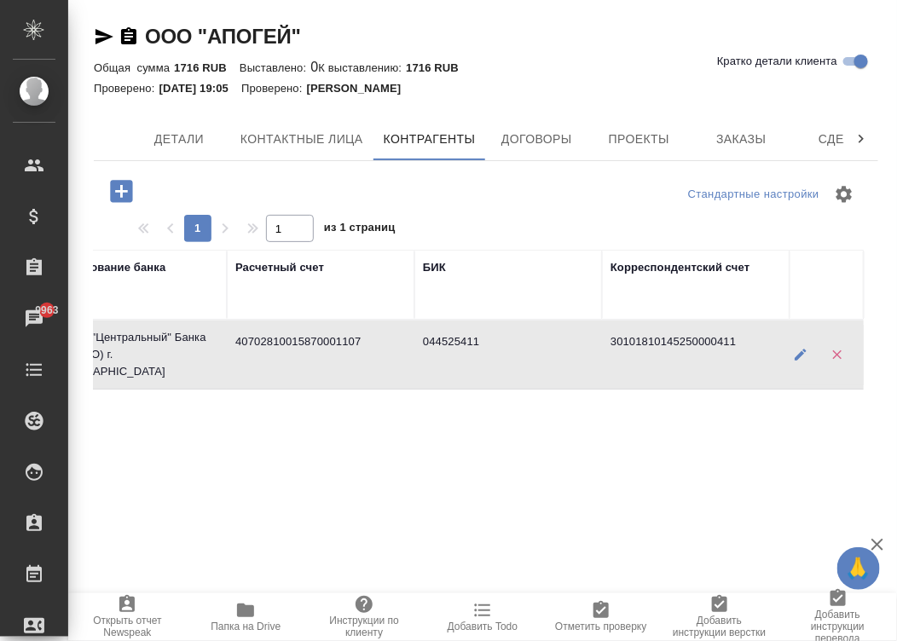
click at [650, 348] on td "30101810145250000411" at bounding box center [696, 355] width 188 height 60
type textarea "ООО "АПОГЕЙ""
type input "3307007851"
type input "771801001"
type input "Гусев Михаил Викторович"
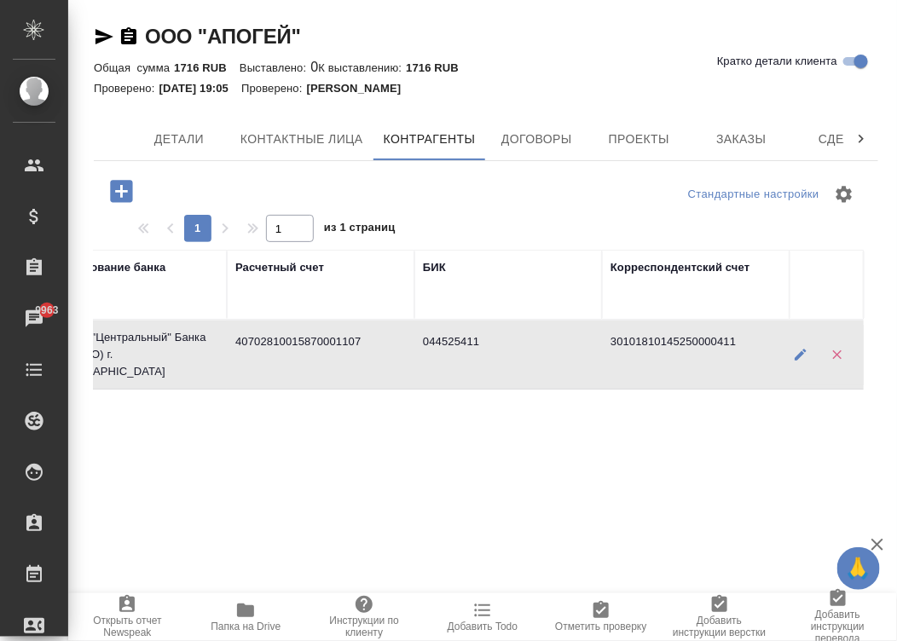
type input "Генеральный директор"
type textarea "107199, г. Москва, Черницынский проезд, дом 3, строение 5. этаж 2, офис 1"
type textarea "107199, Российская Федерация, г. Москва, Черницынский проезд, 3, строение 5, эт…"
type input "Филиал "Центральный" Банка ВТБ (ПАО) г. Москва"
type input "40702810015870001107"
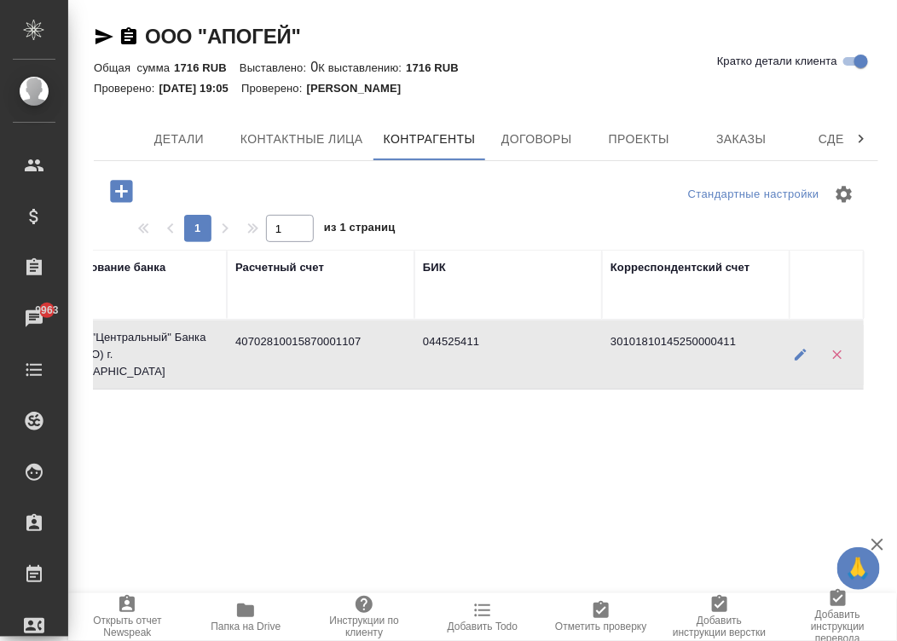
type input "044525411"
type input "30101810145250000411"
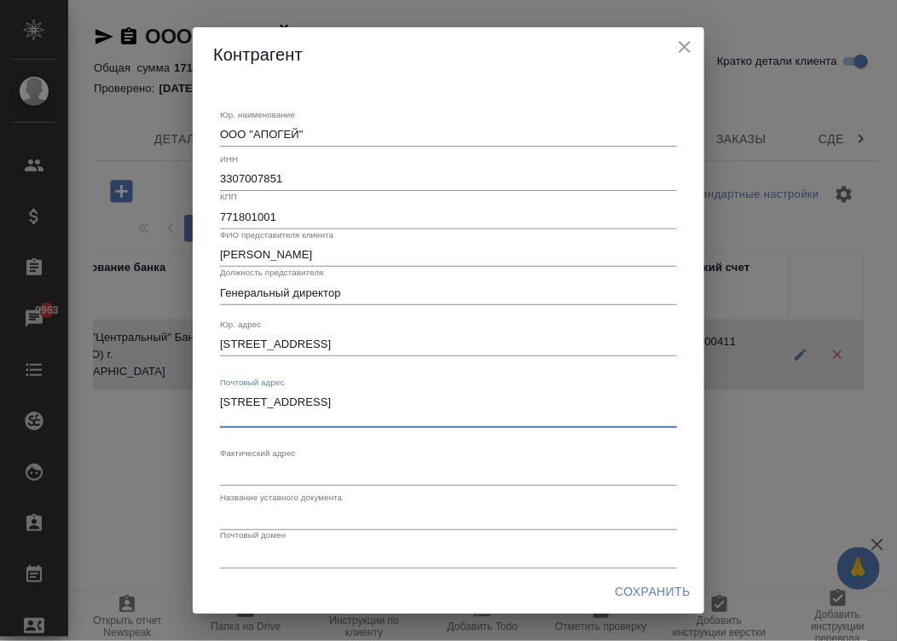
click at [290, 409] on textarea "[STREET_ADDRESS]" at bounding box center [448, 409] width 457 height 26
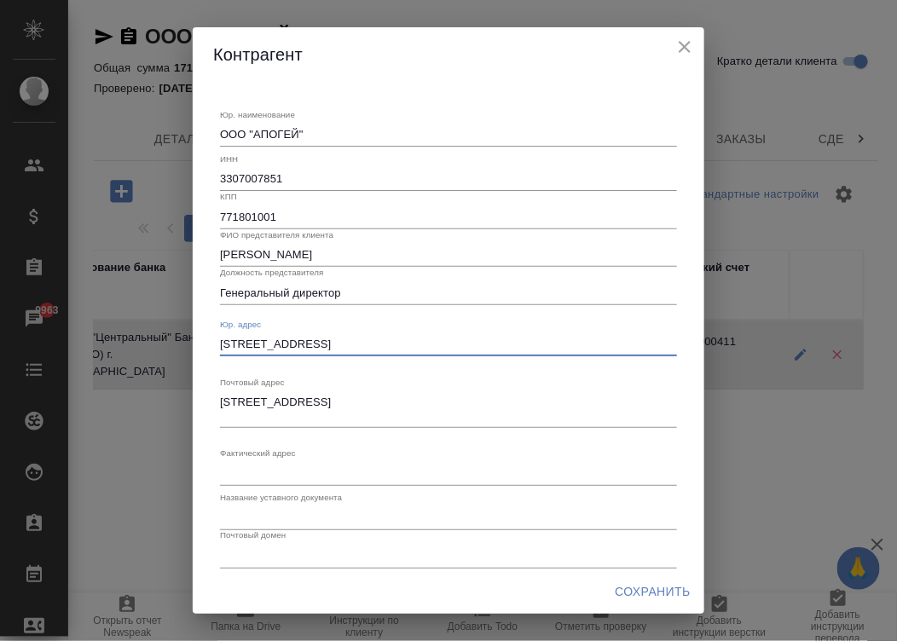
click at [304, 350] on textarea "[STREET_ADDRESS]" at bounding box center [448, 344] width 457 height 13
click at [232, 465] on div "x" at bounding box center [448, 474] width 457 height 24
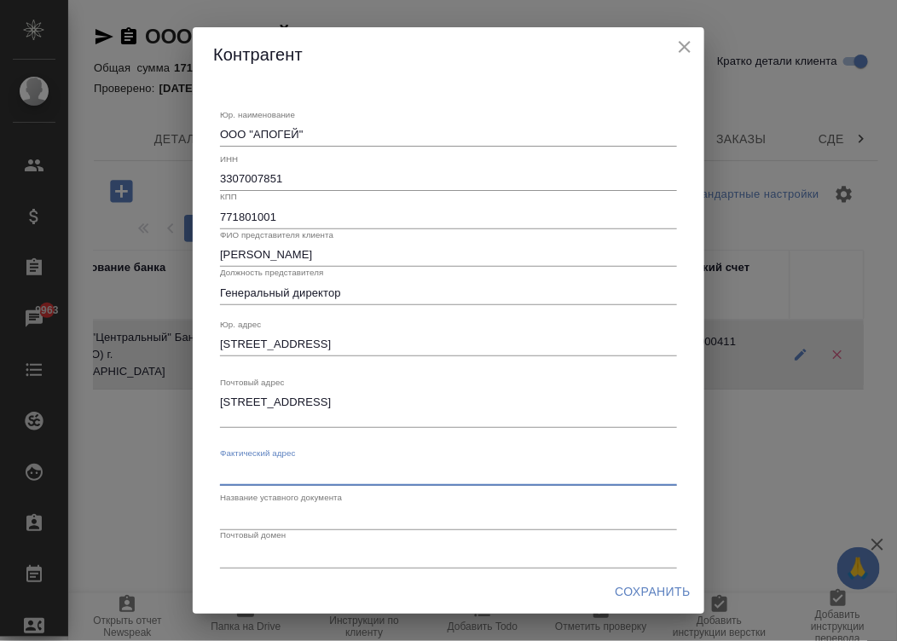
paste textarea "[STREET_ADDRESS]"
type textarea "[STREET_ADDRESS]"
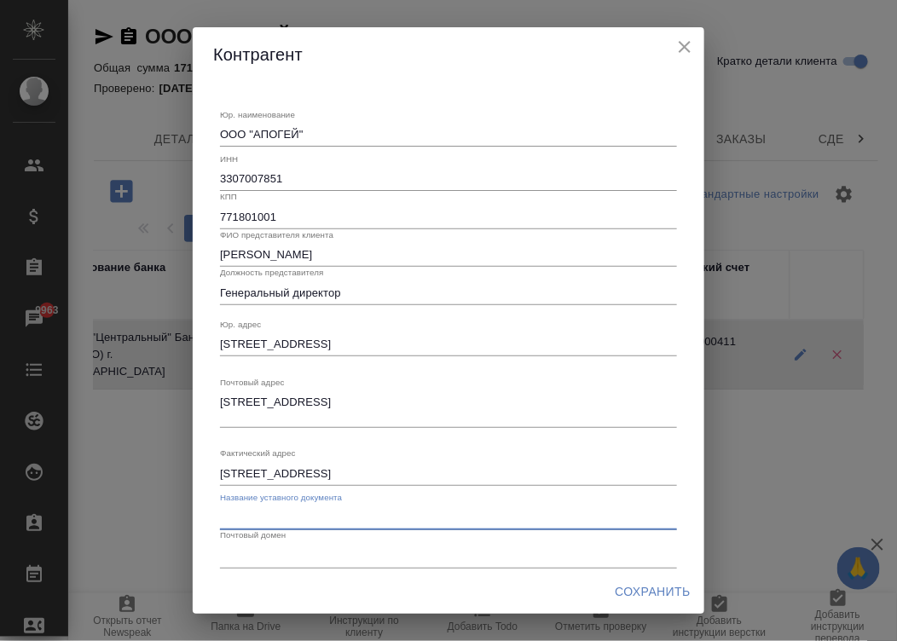
click at [296, 518] on input "text" at bounding box center [448, 518] width 457 height 24
type input "Устав"
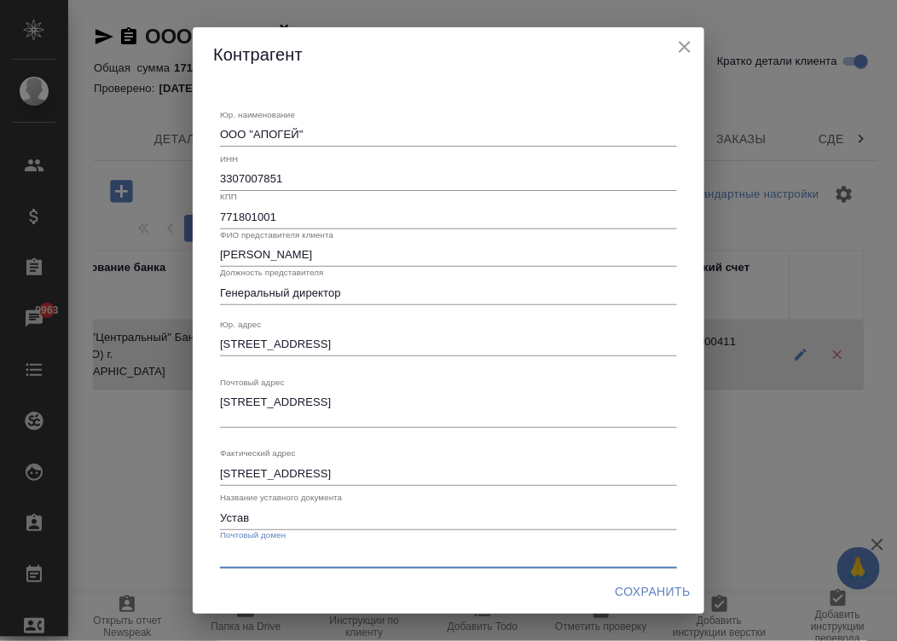
click at [311, 558] on input "text" at bounding box center [448, 556] width 457 height 24
paste input "[STREET_ADDRESS]"
type input "[STREET_ADDRESS]"
click at [460, 550] on input "[STREET_ADDRESS]" at bounding box center [448, 556] width 457 height 24
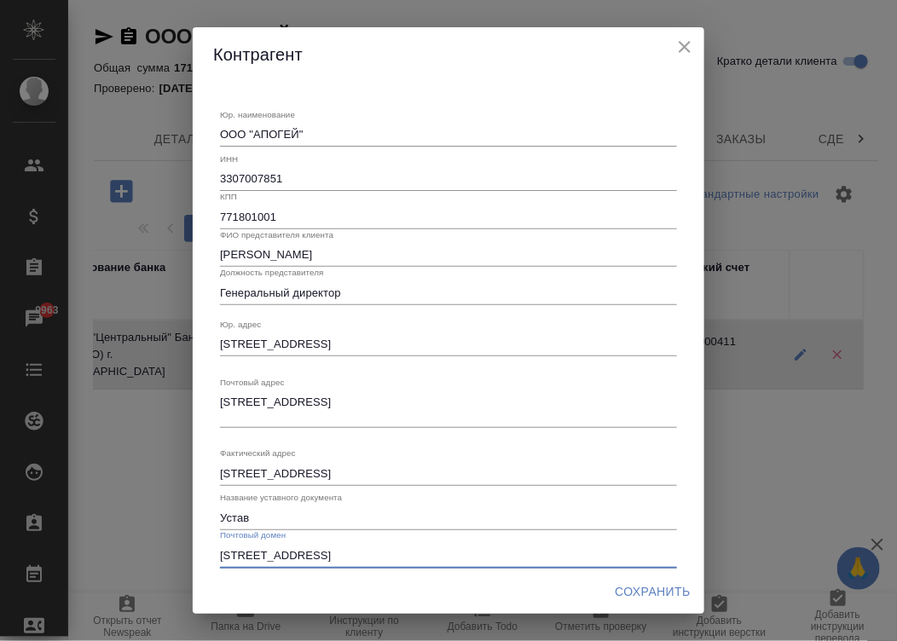
click at [460, 550] on input "[STREET_ADDRESS]" at bounding box center [448, 556] width 457 height 24
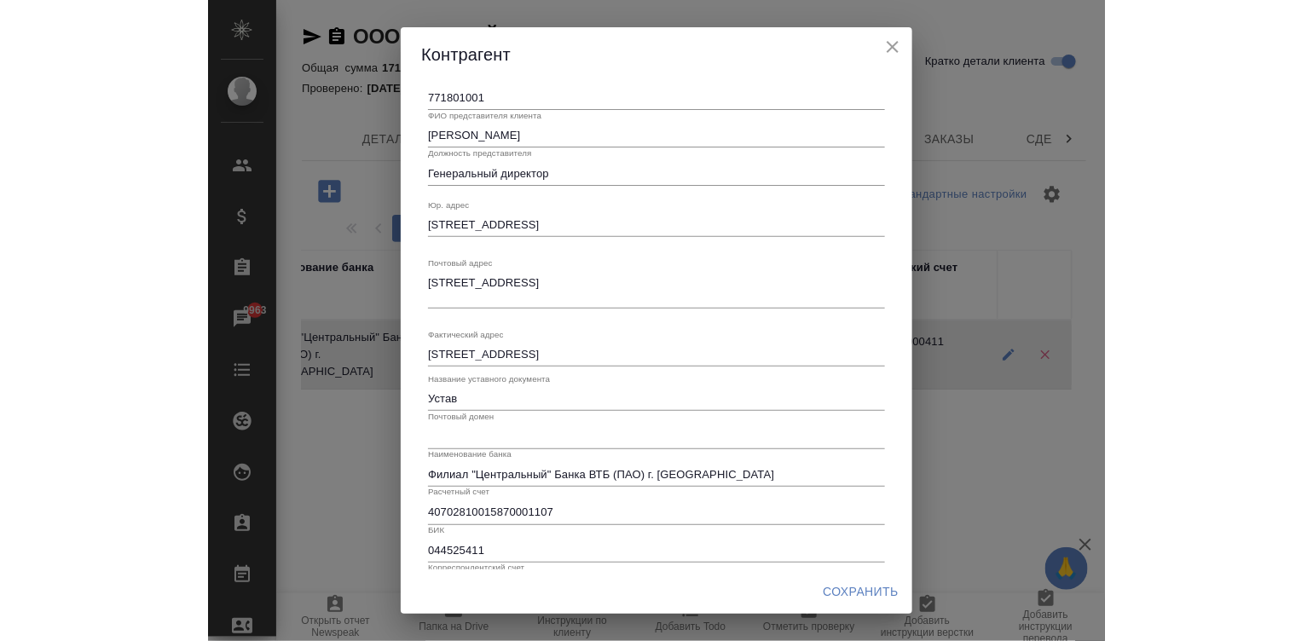
scroll to position [163, 0]
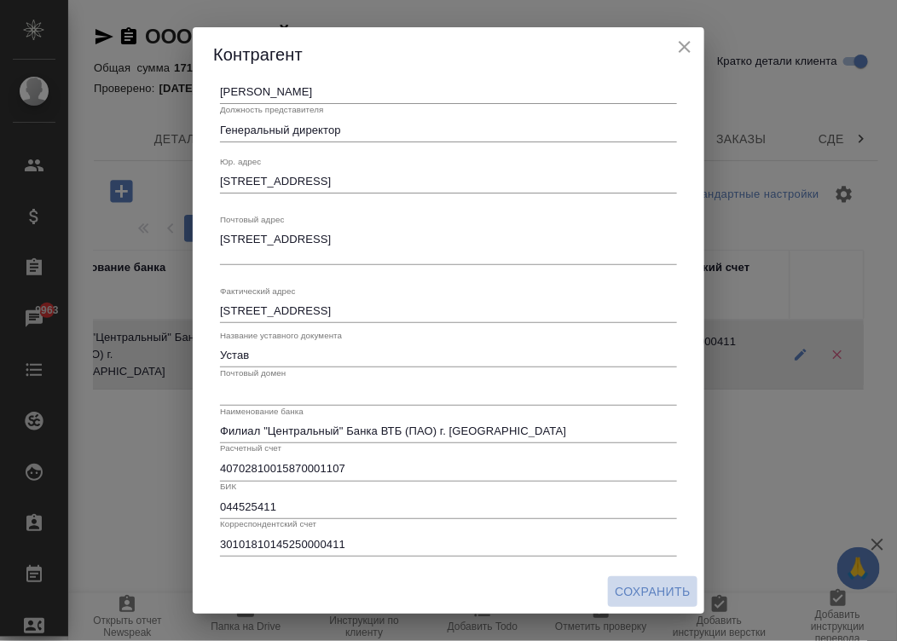
click at [648, 590] on span "Сохранить" at bounding box center [653, 591] width 76 height 21
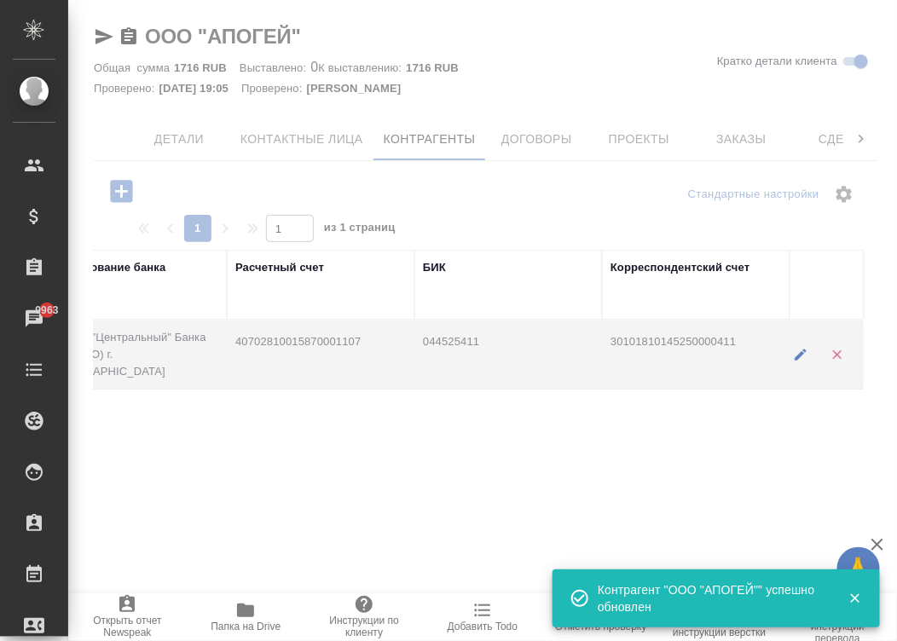
click at [177, 130] on div at bounding box center [482, 320] width 829 height 641
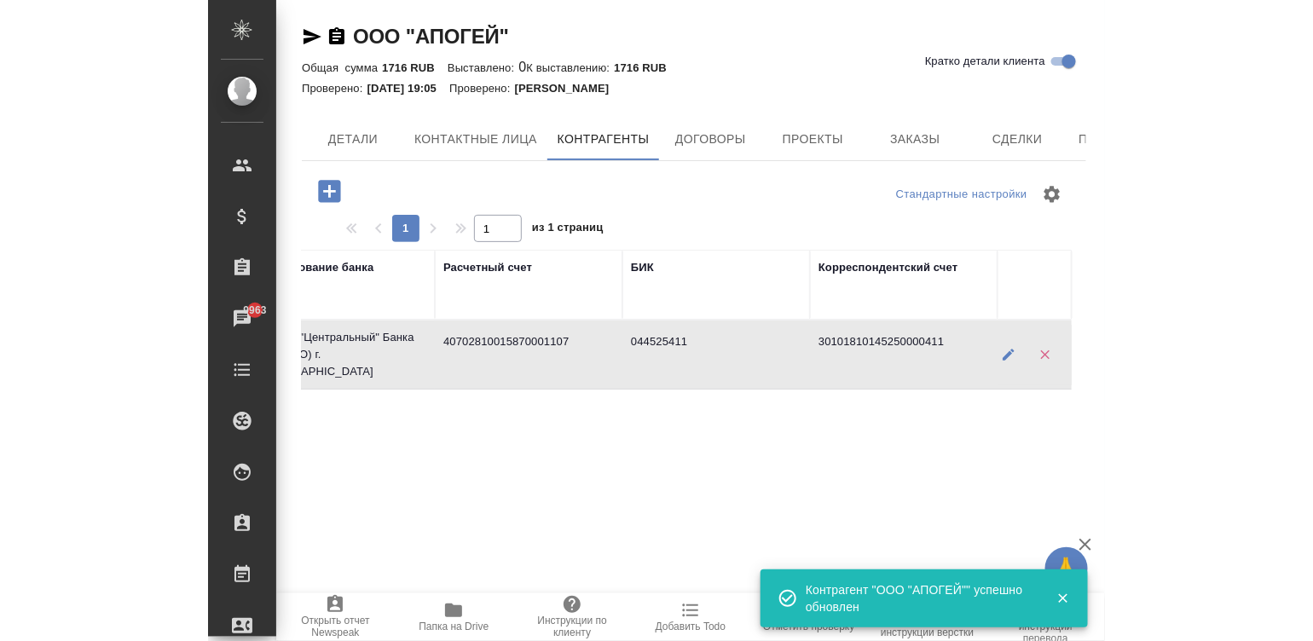
scroll to position [0, 1284]
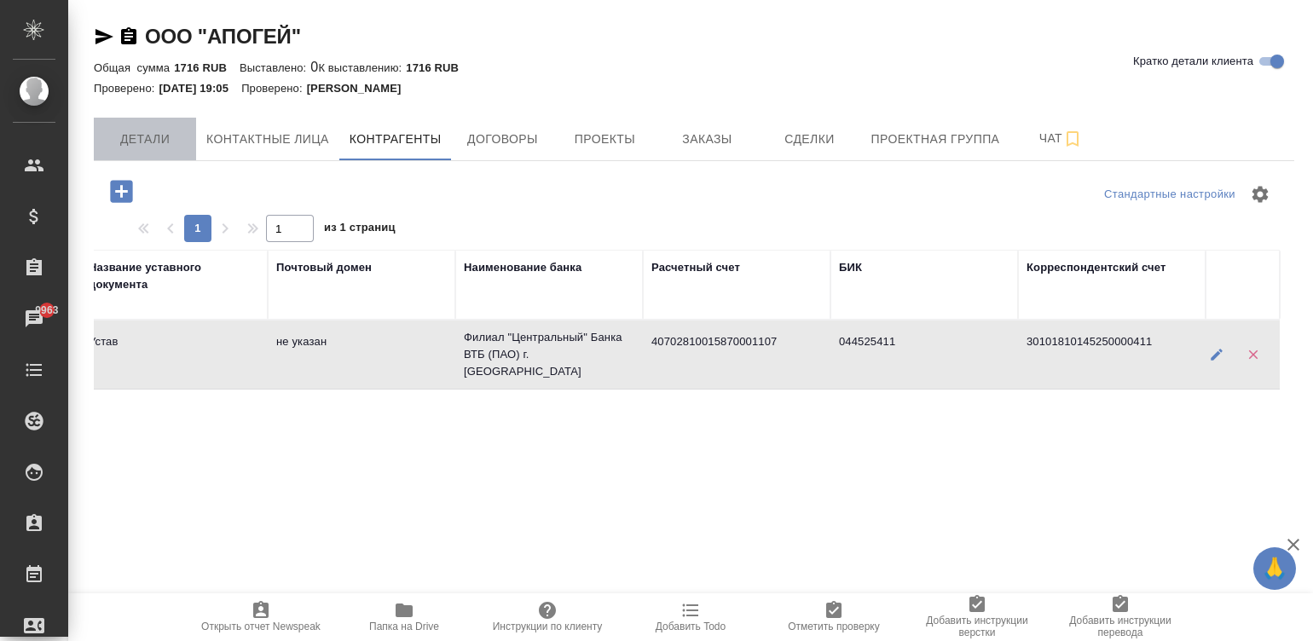
click at [146, 136] on span "Детали" at bounding box center [145, 139] width 82 height 21
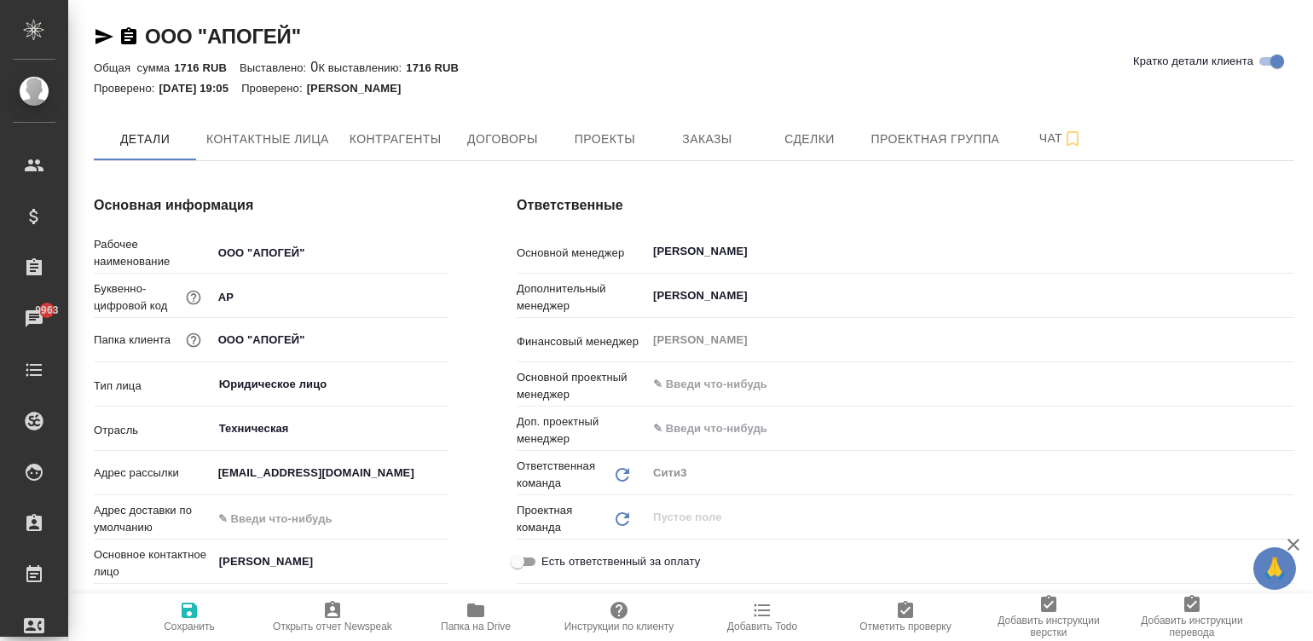
type textarea "x"
click at [277, 132] on span "Контактные лица" at bounding box center [267, 139] width 123 height 21
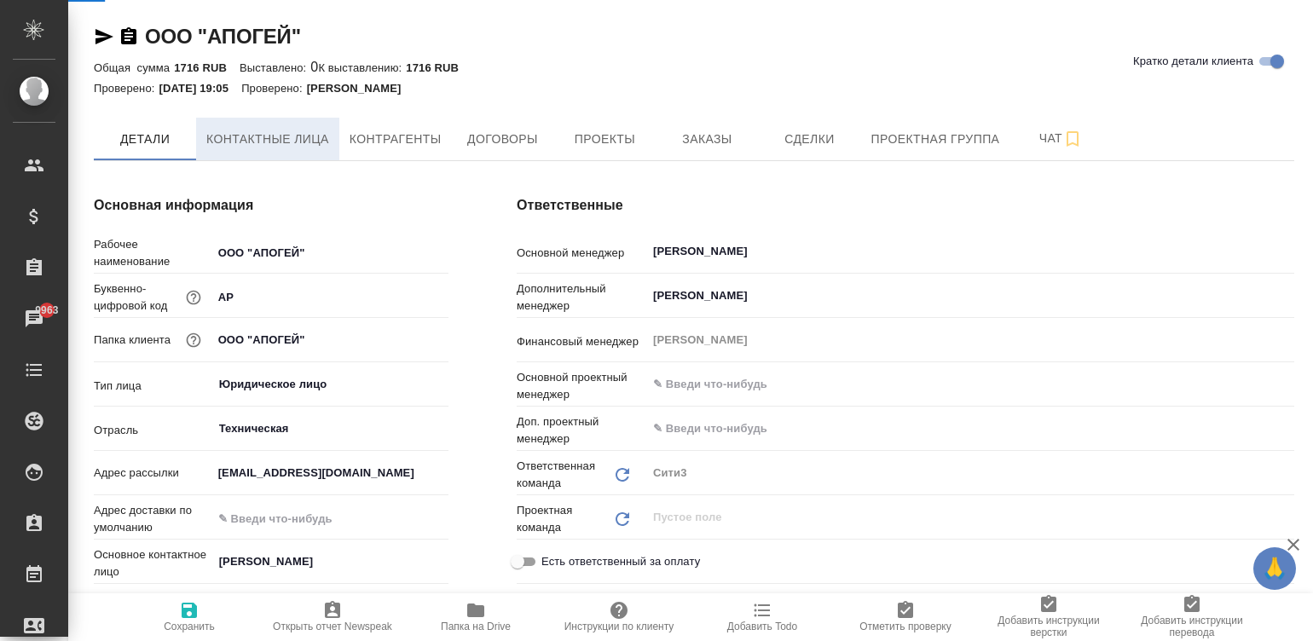
select select "RU"
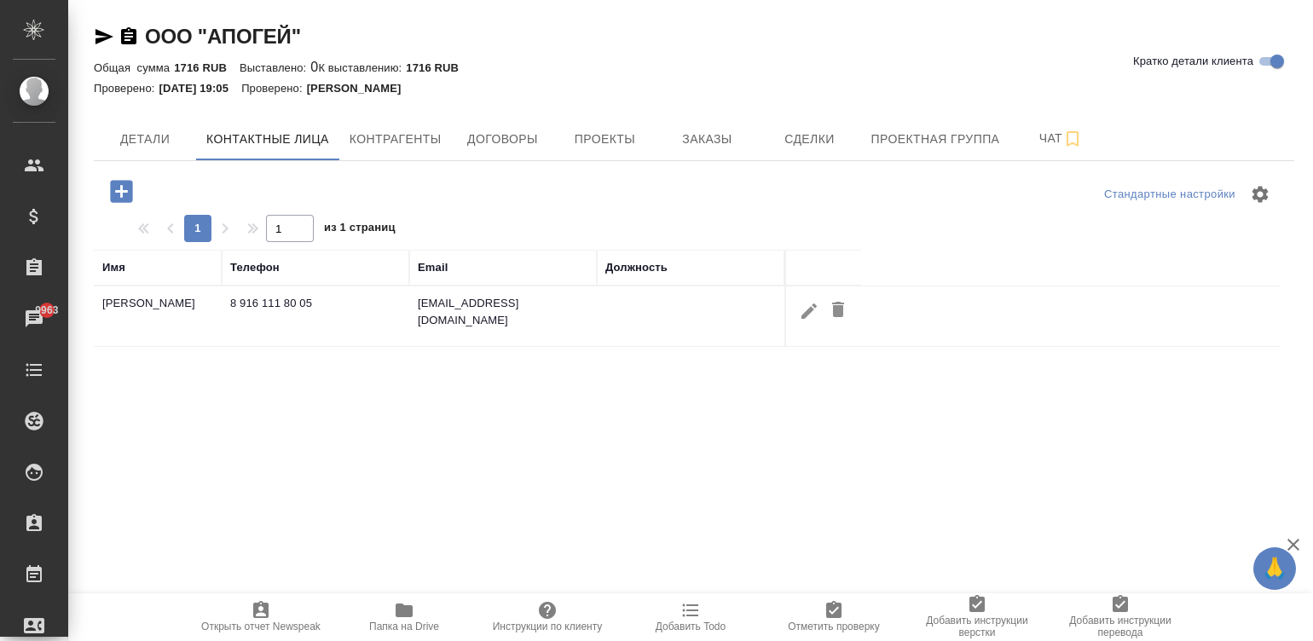
drag, startPoint x: 529, startPoint y: 311, endPoint x: 413, endPoint y: 300, distance: 116.5
click at [413, 300] on td "[EMAIL_ADDRESS][DOMAIN_NAME]" at bounding box center [503, 316] width 188 height 60
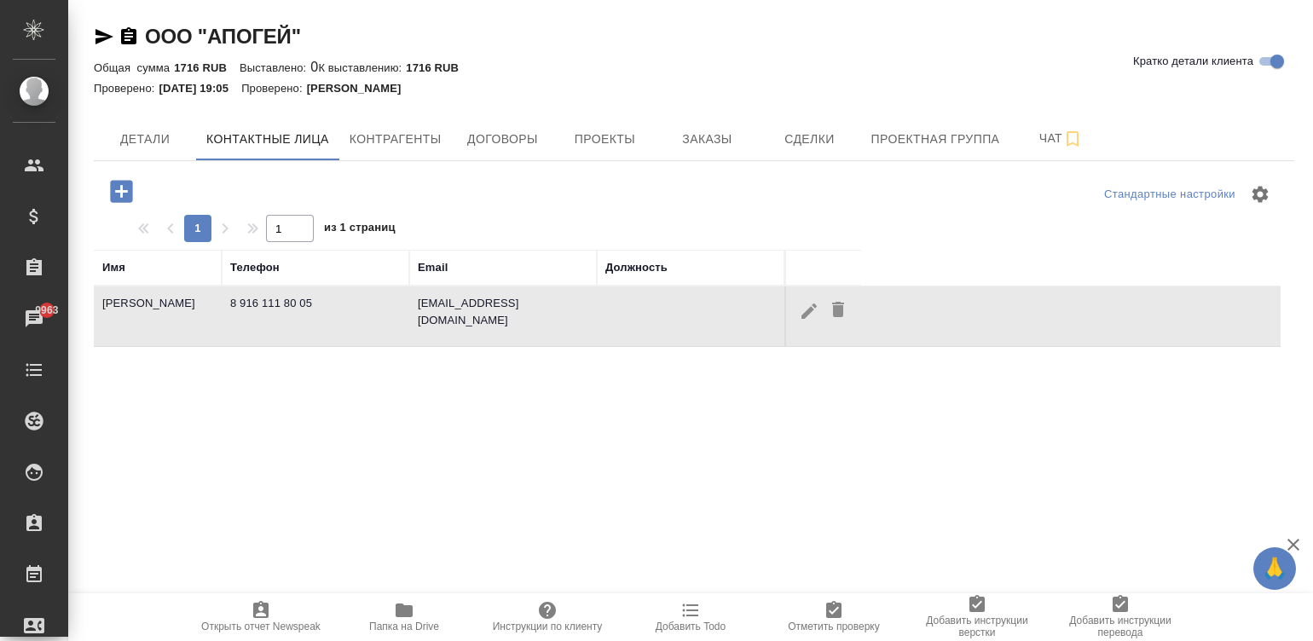
click at [518, 308] on td "[EMAIL_ADDRESS][DOMAIN_NAME]" at bounding box center [503, 316] width 188 height 60
click at [502, 306] on td "[EMAIL_ADDRESS][DOMAIN_NAME]" at bounding box center [503, 316] width 188 height 60
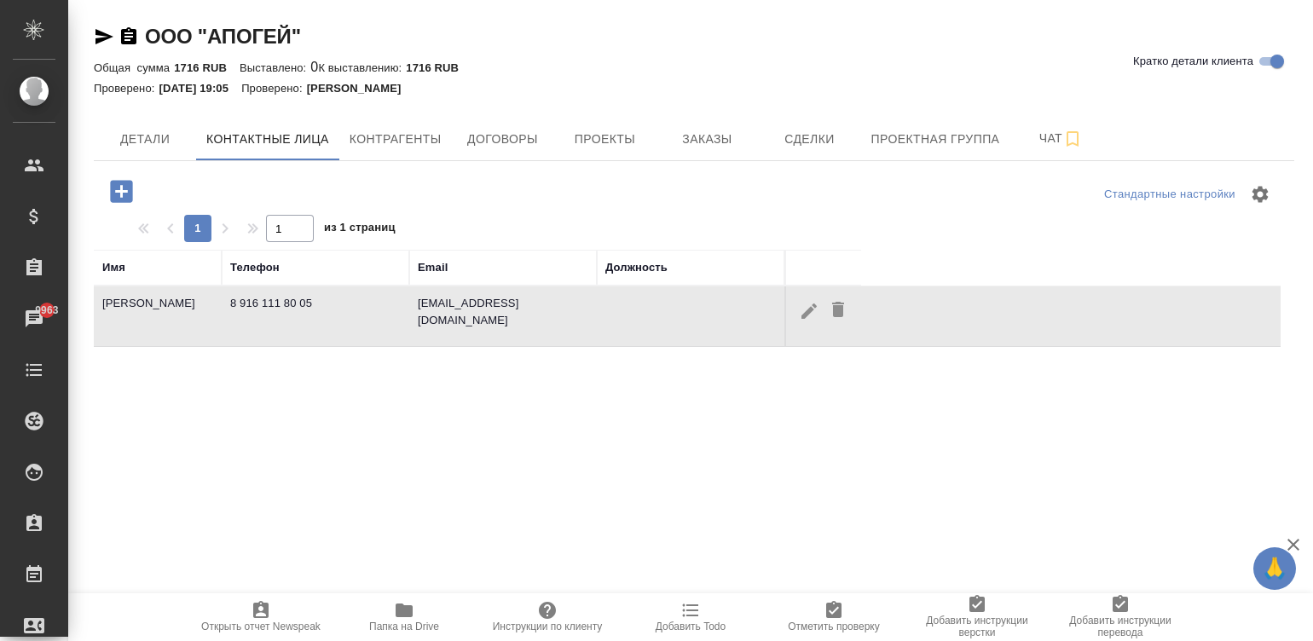
click at [502, 306] on td "[EMAIL_ADDRESS][DOMAIN_NAME]" at bounding box center [503, 316] width 188 height 60
click at [389, 148] on span "Контрагенты" at bounding box center [396, 139] width 92 height 21
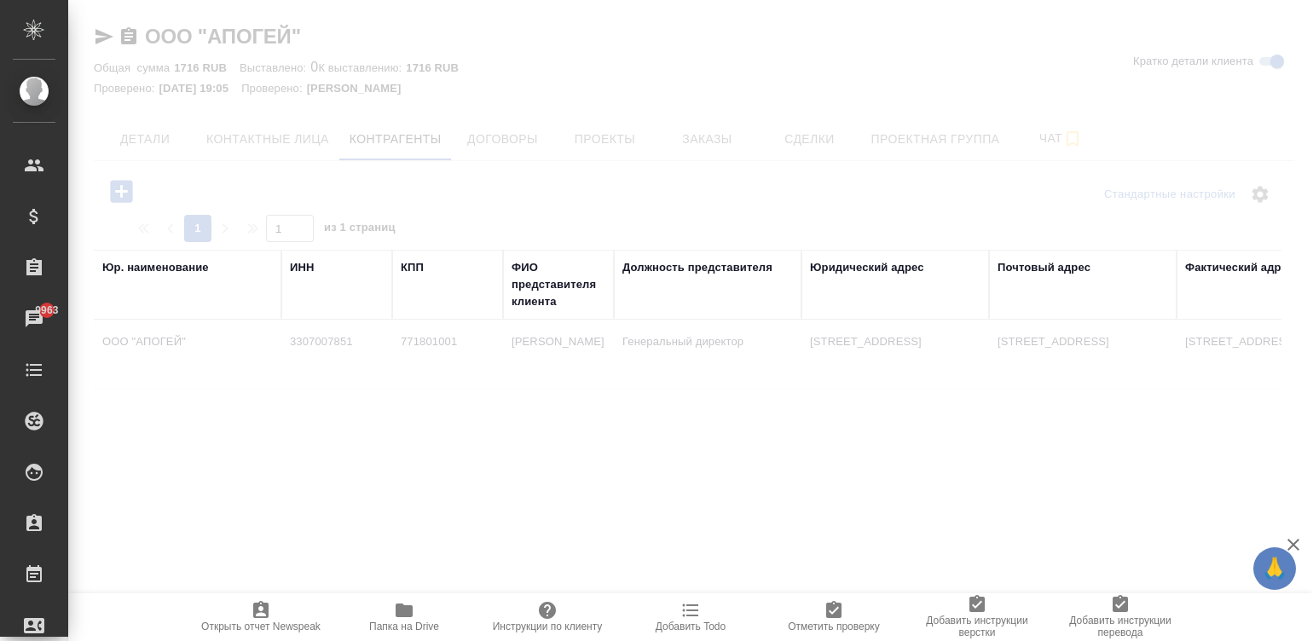
click at [643, 343] on div at bounding box center [690, 448] width 1245 height 385
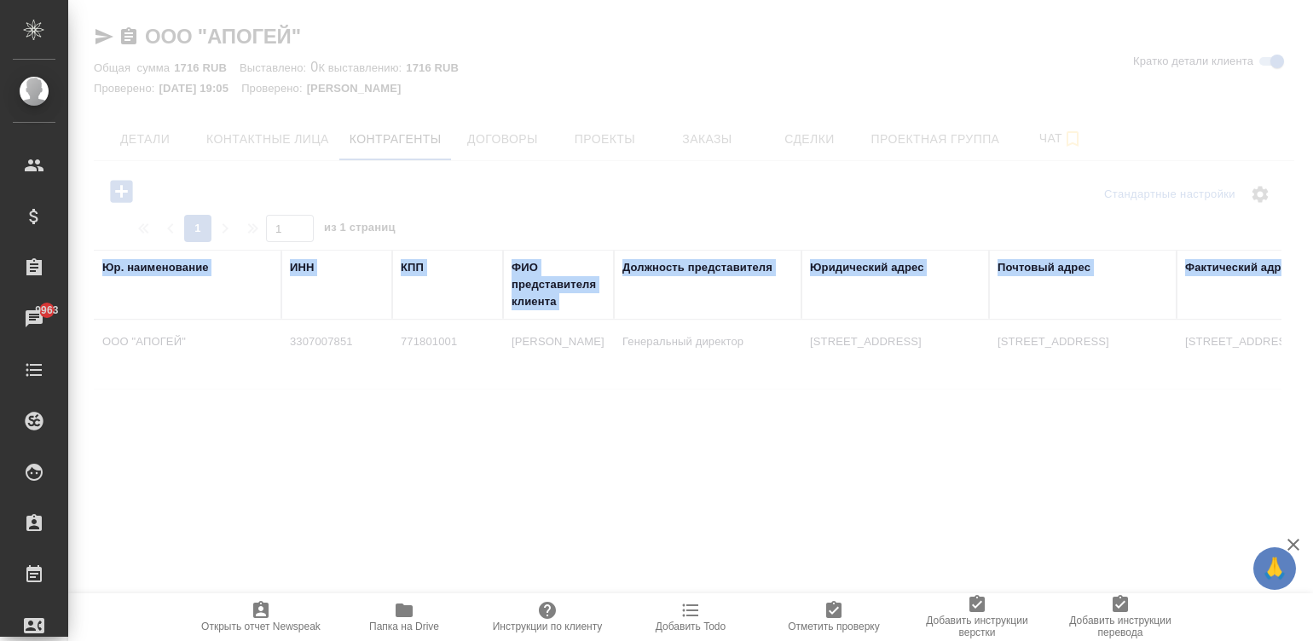
click at [643, 343] on div at bounding box center [690, 448] width 1245 height 385
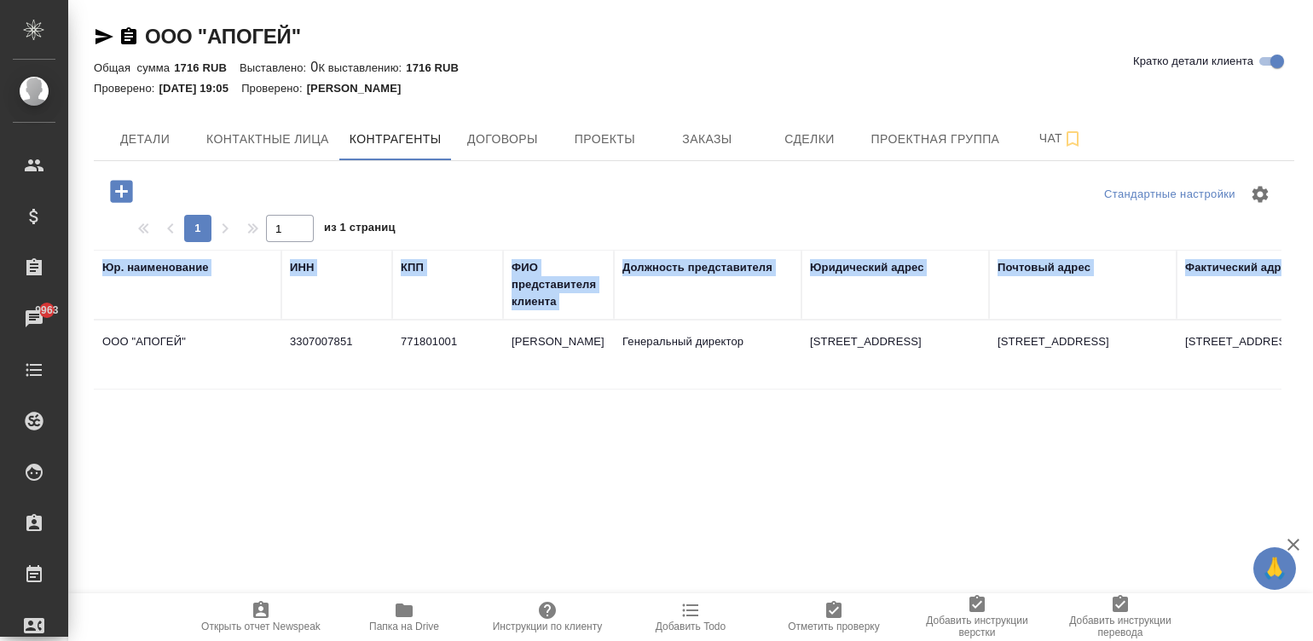
click at [722, 390] on tr "ООО "АПОГЕЙ" 3307007851 771801001 Гусев Михаил Викторович Генеральный директор …" at bounding box center [1329, 355] width 2470 height 69
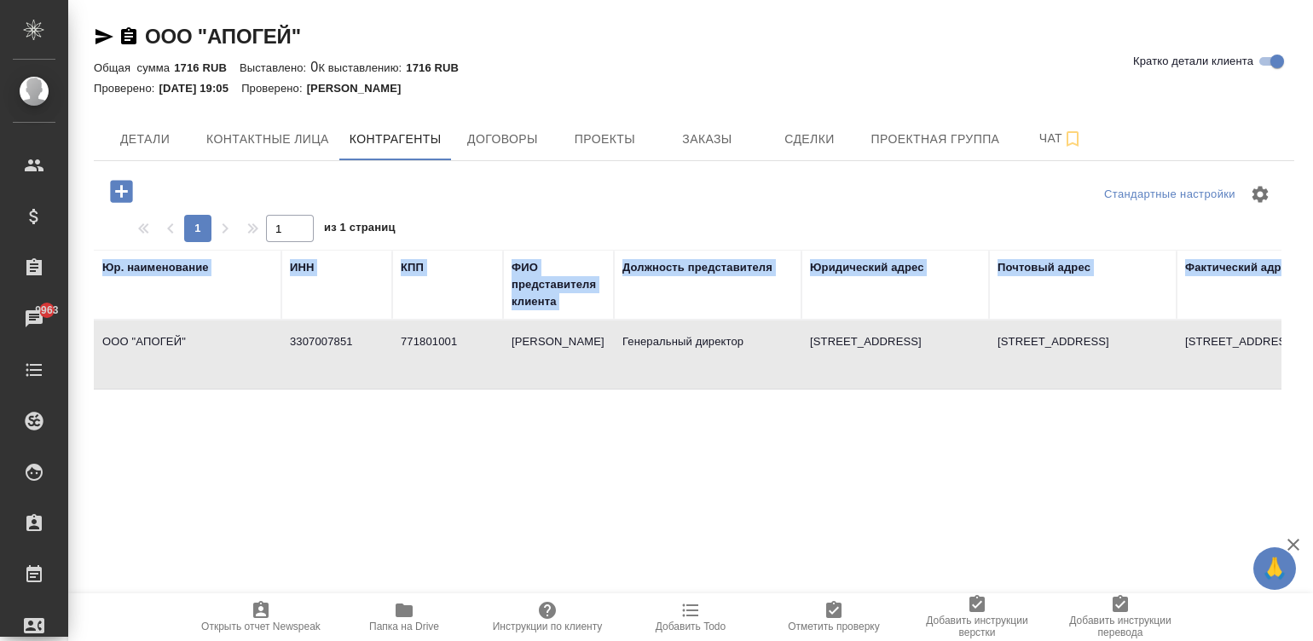
click at [722, 390] on tr "ООО "АПОГЕЙ" 3307007851 771801001 Гусев Михаил Викторович Генеральный директор …" at bounding box center [1329, 355] width 2470 height 69
click at [722, 402] on textarea "107199, Российская Федерация, г. Москва, Черницынский проезд, 3, строение 5, эт…" at bounding box center [656, 409] width 457 height 26
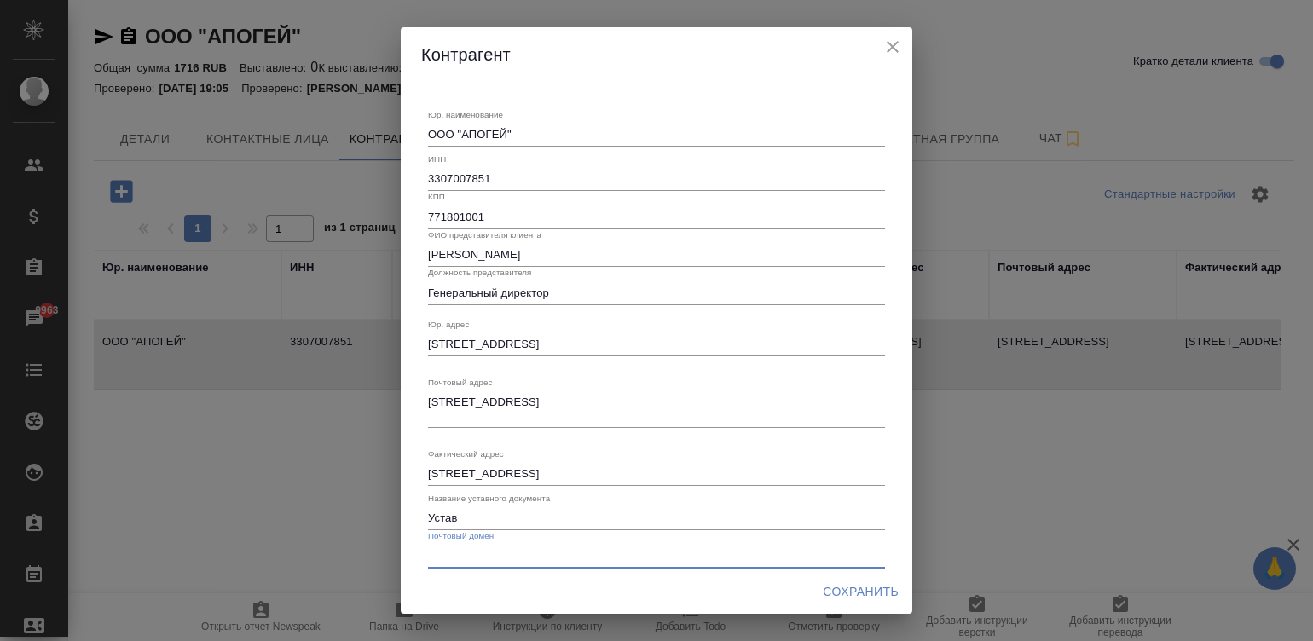
click at [428, 552] on input "text" at bounding box center [656, 556] width 457 height 24
paste input "oooapogei.ru"
type input "oooapogei.ru"
click at [846, 588] on span "Сохранить" at bounding box center [861, 591] width 76 height 21
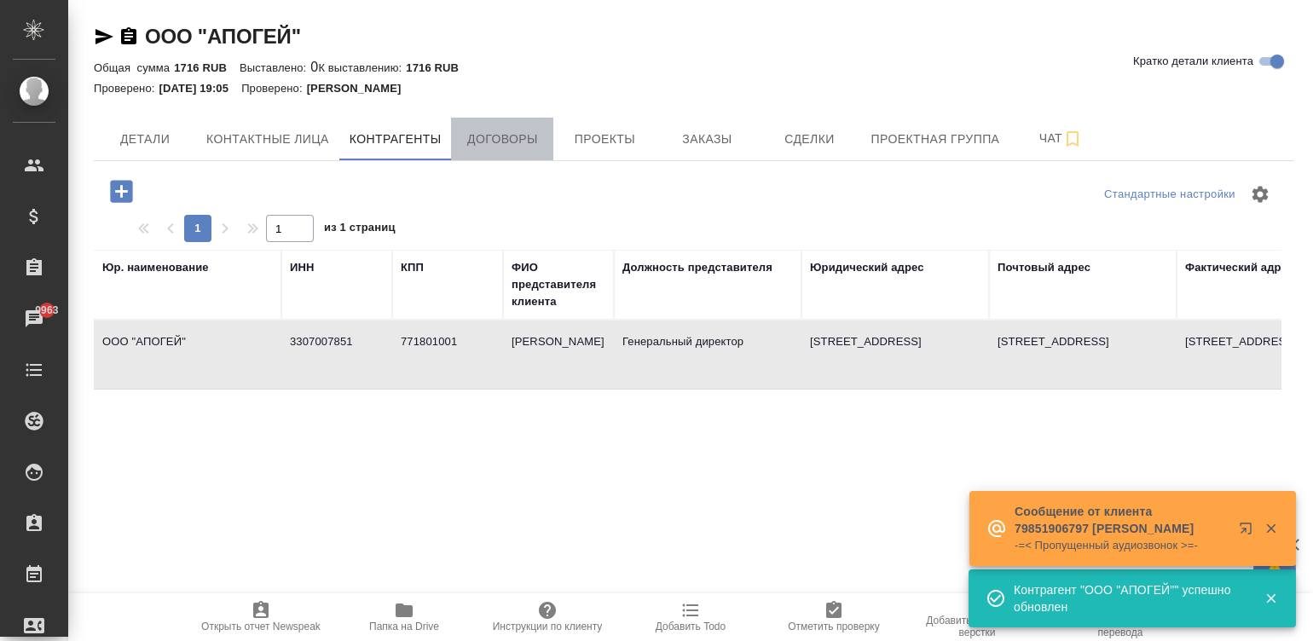
click at [507, 130] on span "Договоры" at bounding box center [502, 139] width 82 height 21
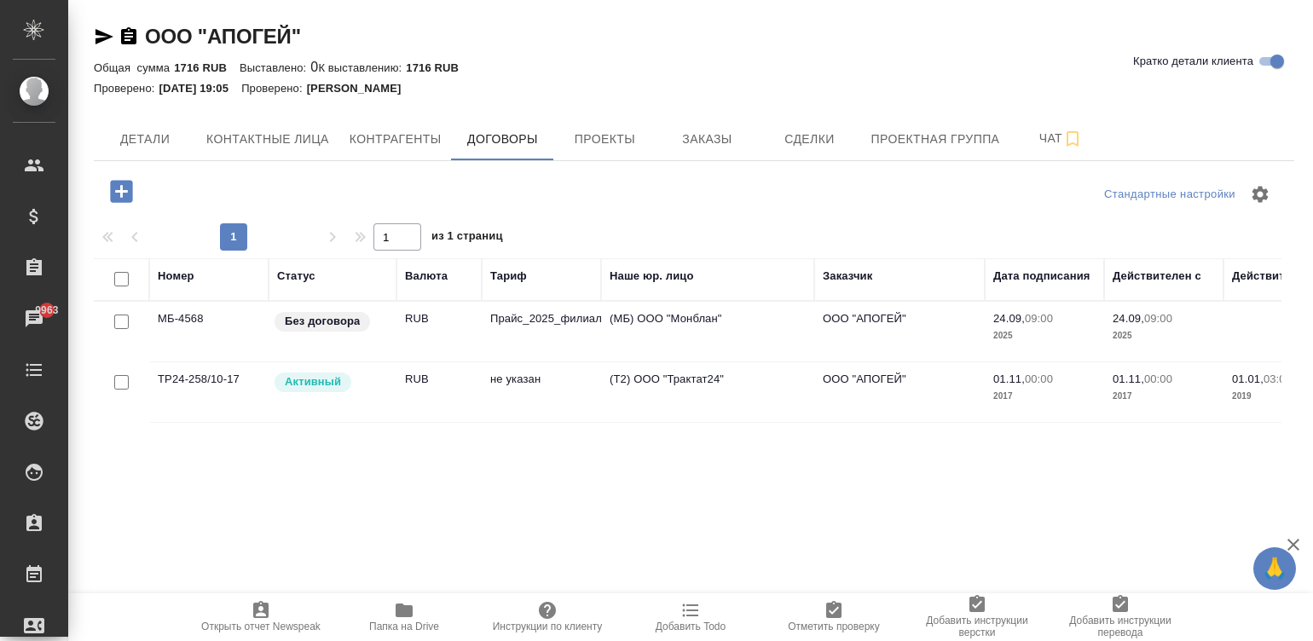
click at [563, 341] on td "Прайс_2025_филиалы" at bounding box center [541, 332] width 119 height 60
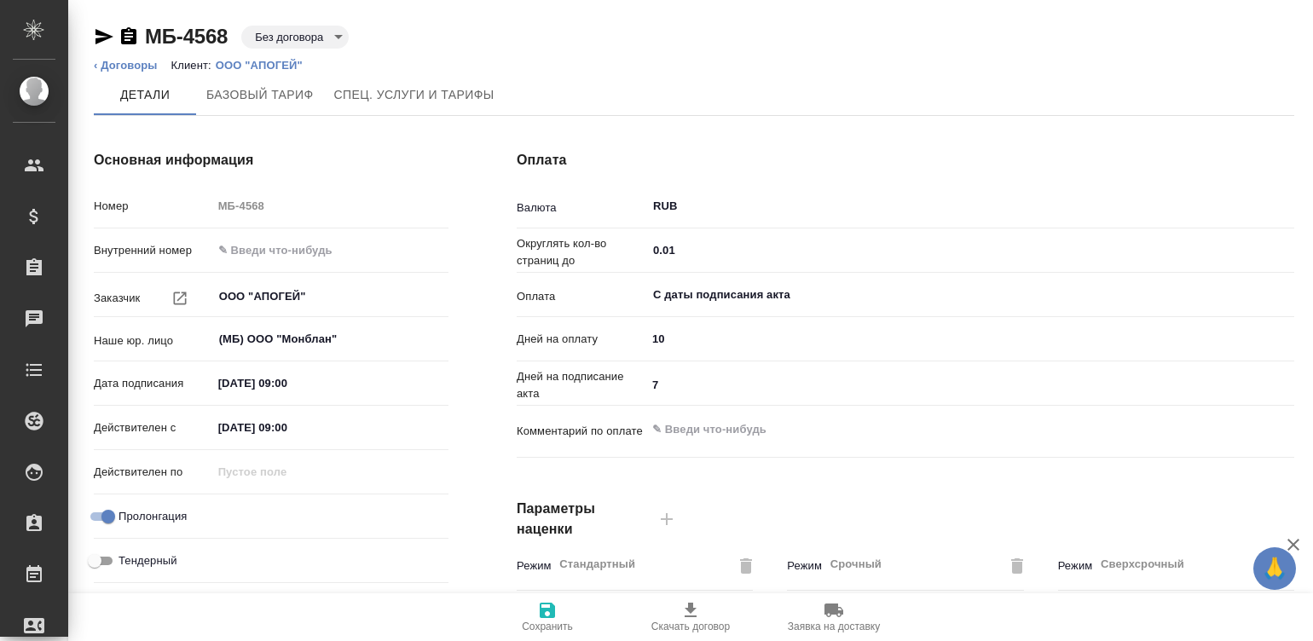
type input "Прайс_2025_филиалы"
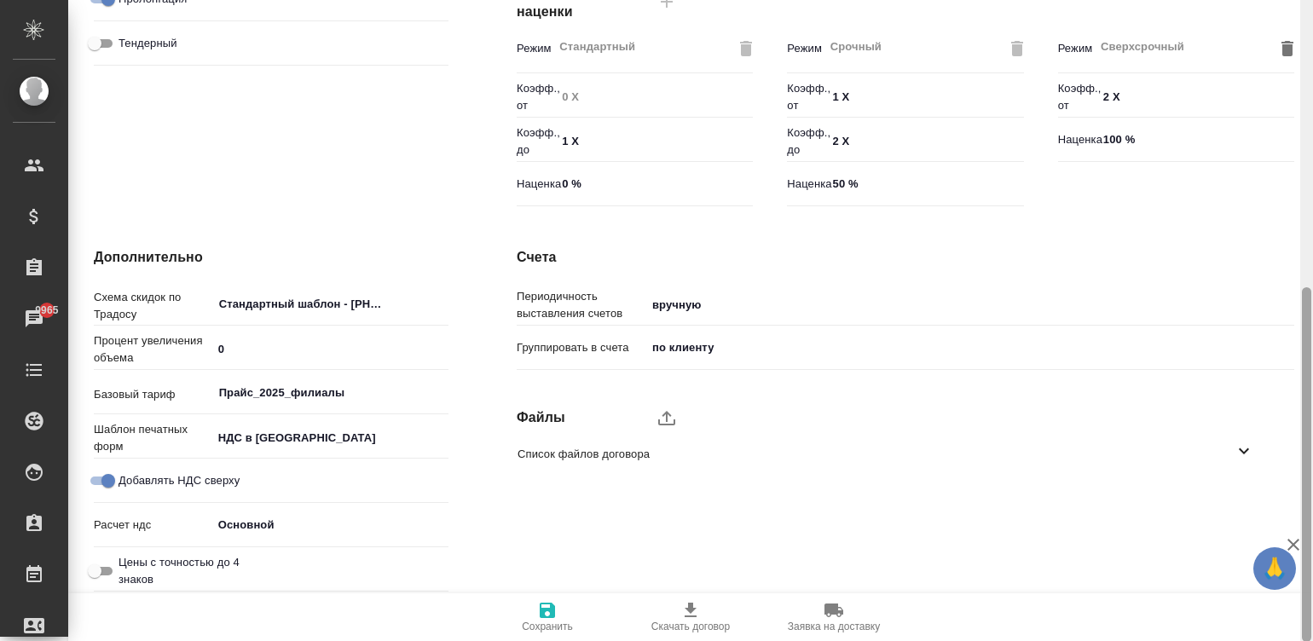
click at [1311, 472] on div at bounding box center [1306, 321] width 13 height 642
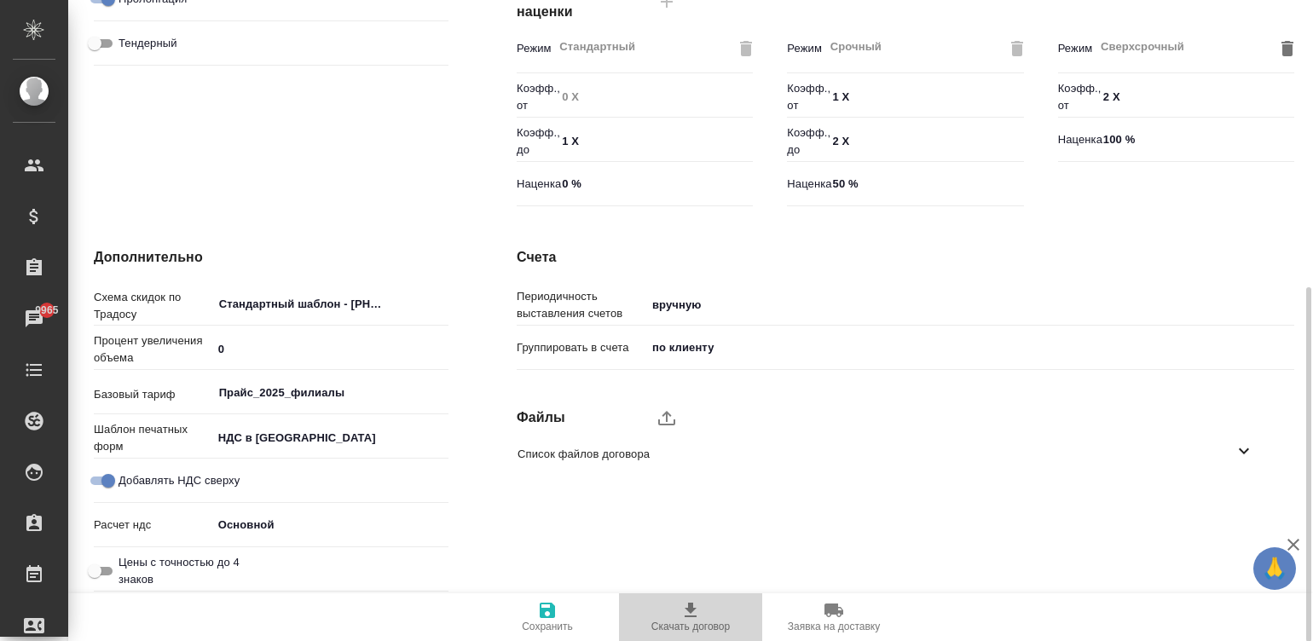
click at [701, 629] on span "Скачать договор" at bounding box center [690, 627] width 78 height 12
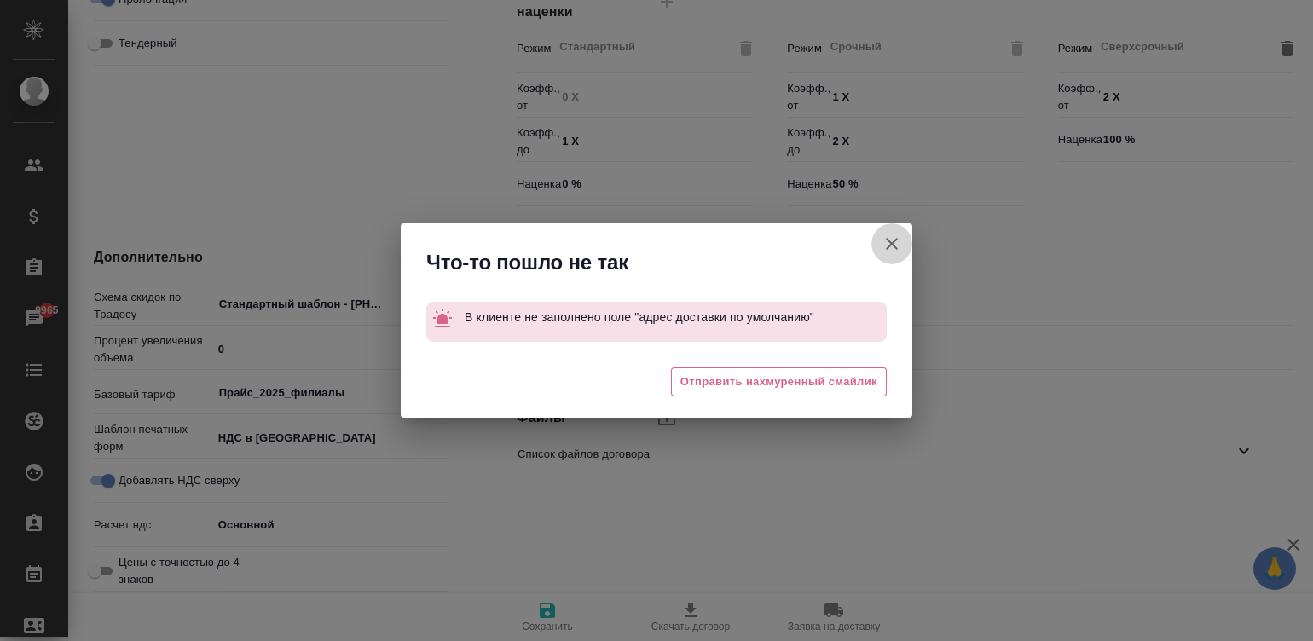
click at [887, 239] on icon "button" at bounding box center [892, 244] width 12 height 12
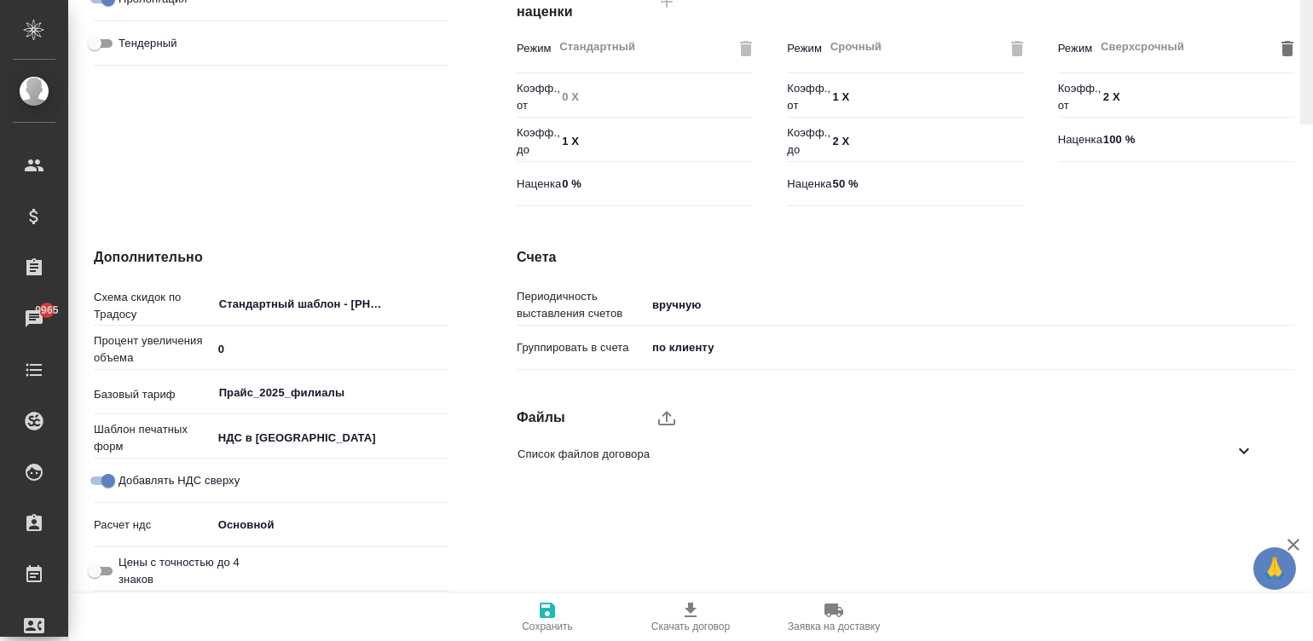
scroll to position [0, 0]
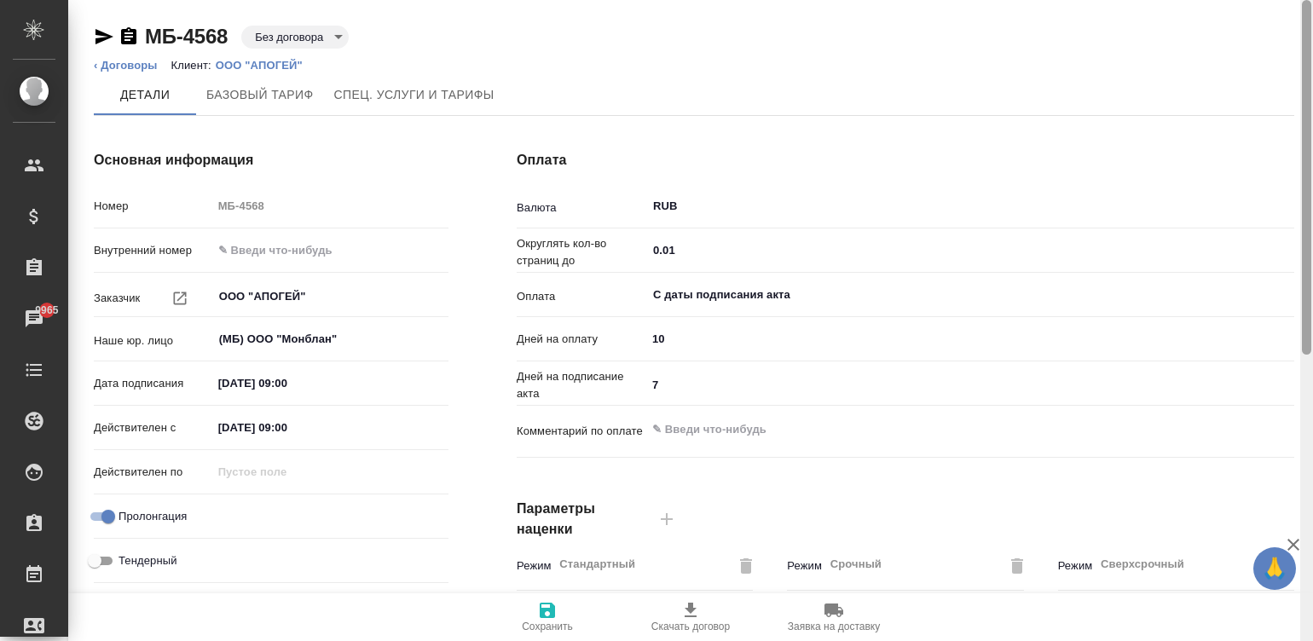
click at [1304, 38] on div at bounding box center [1306, 321] width 13 height 642
click at [1304, 38] on div at bounding box center [1306, 177] width 9 height 355
click at [262, 58] on li "Клиент: ООО "АПОГЕЙ"" at bounding box center [243, 65] width 144 height 17
click at [269, 63] on p "ООО "АПОГЕЙ"" at bounding box center [266, 65] width 100 height 13
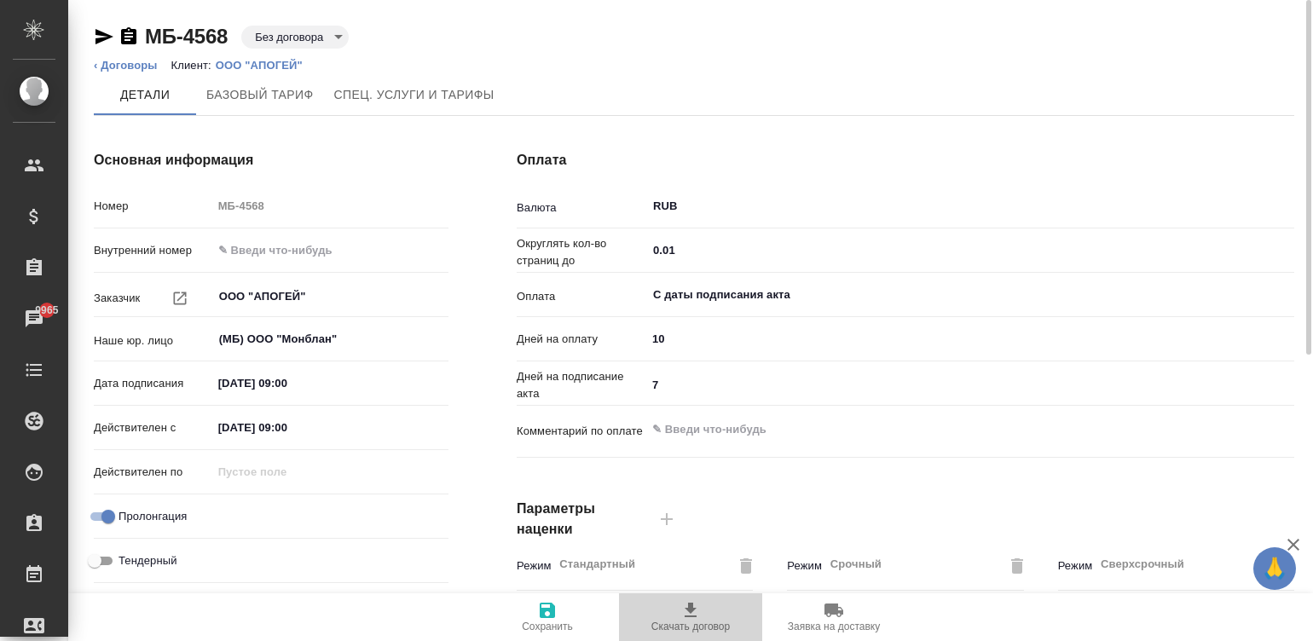
click at [683, 633] on span "Скачать договор" at bounding box center [690, 627] width 78 height 12
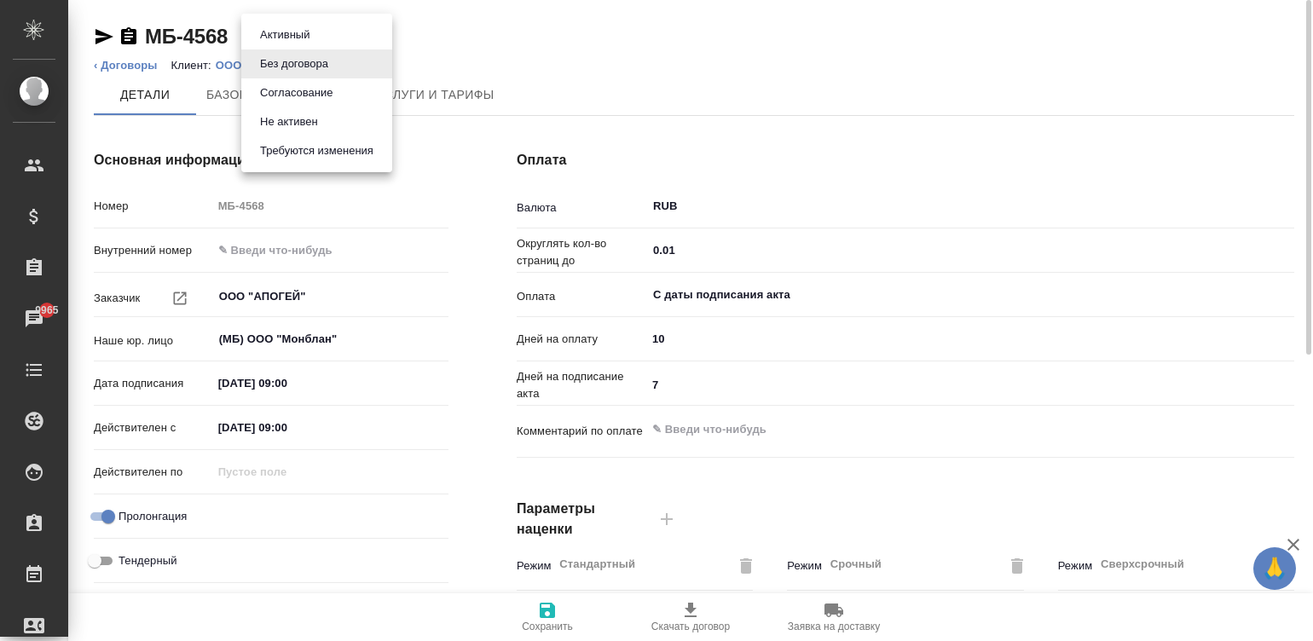
click at [306, 31] on body "🙏 .cls-1 fill:#fff; AWATERA Малинина [PERSON_NAME] Клиенты Спецификации Заказы …" at bounding box center [656, 320] width 1313 height 641
click at [289, 88] on button "Согласование" at bounding box center [296, 93] width 83 height 19
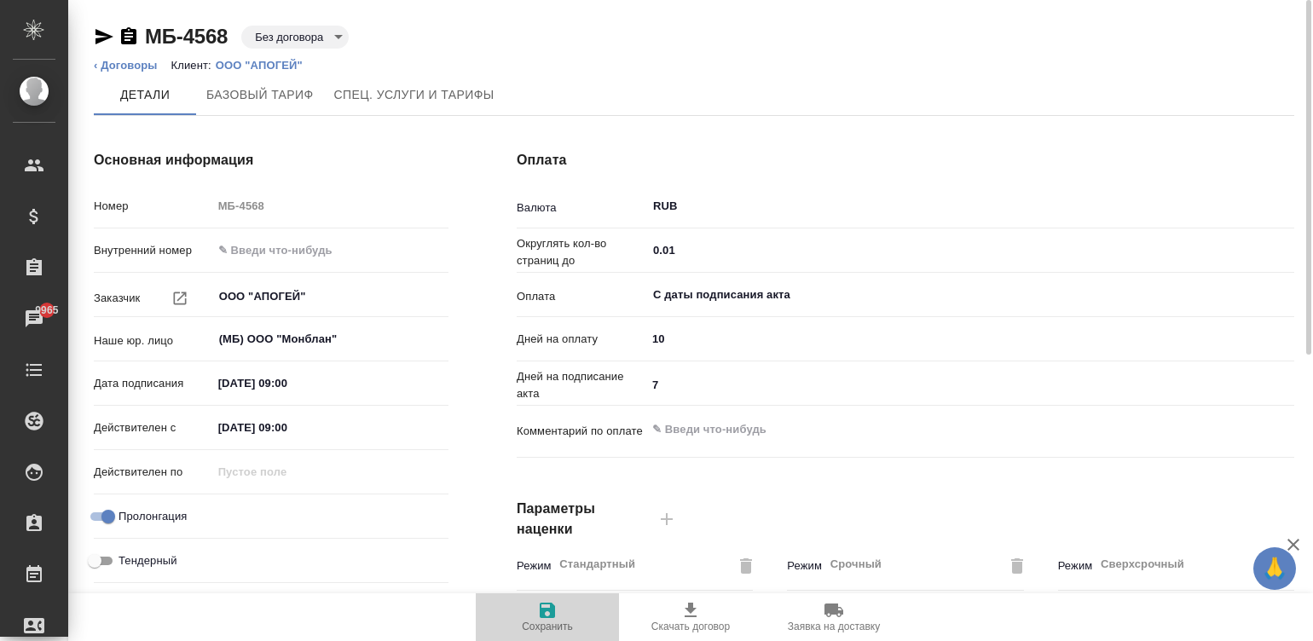
click at [557, 627] on span "Сохранить" at bounding box center [547, 627] width 51 height 12
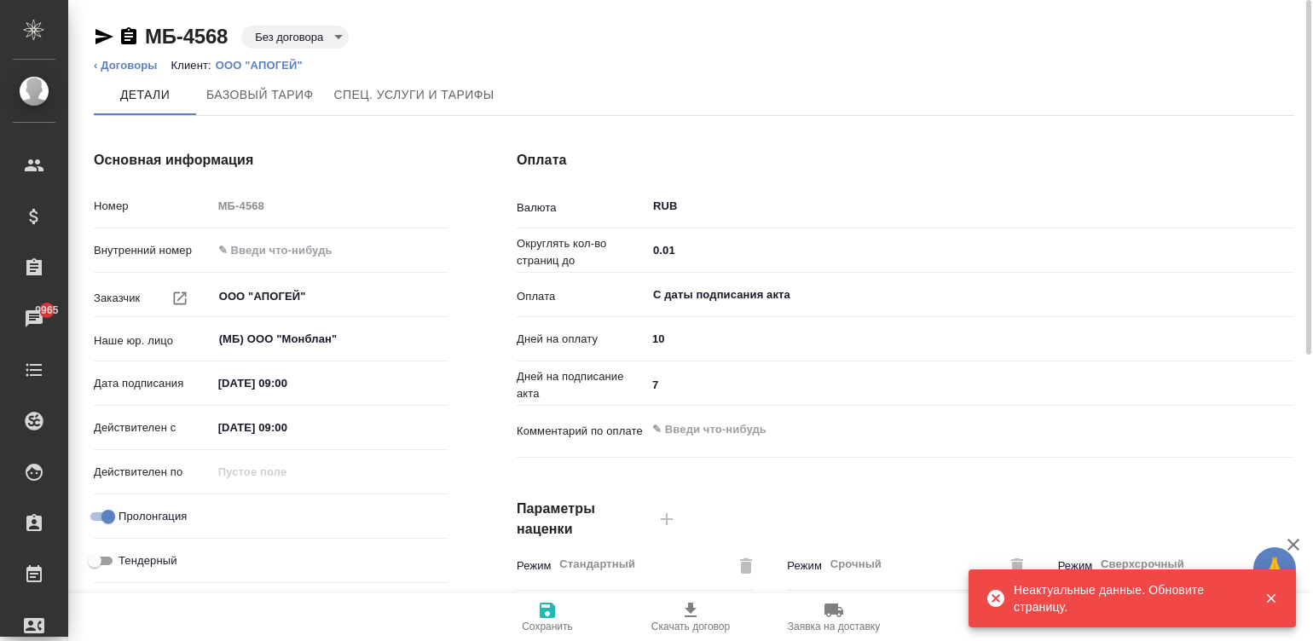
type input "confirmation"
type textarea "x"
type input "Прайс_2025_филиалы"
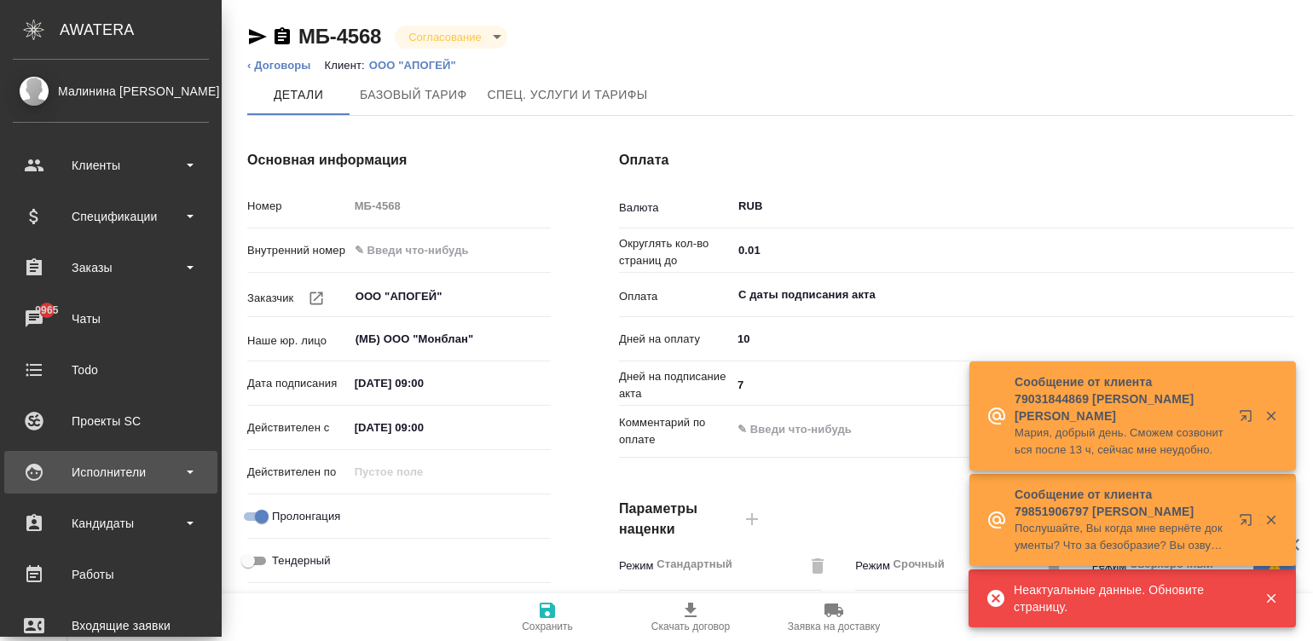
click at [34, 478] on div "Исполнители" at bounding box center [111, 473] width 196 height 26
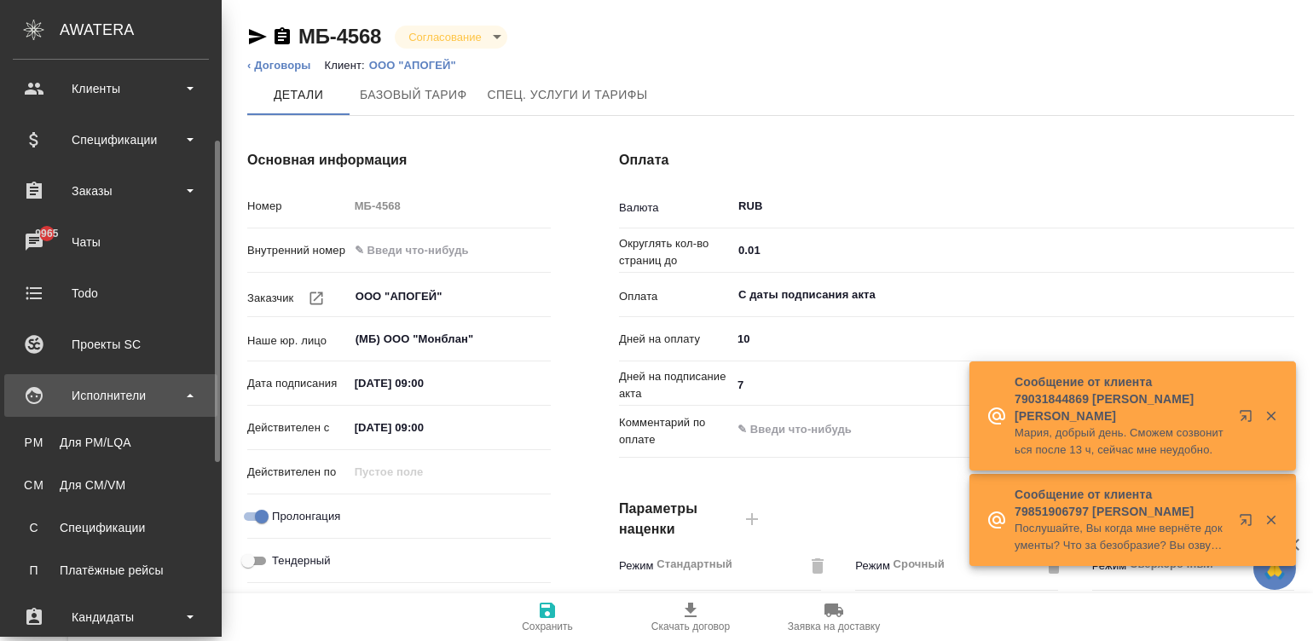
scroll to position [101, 0]
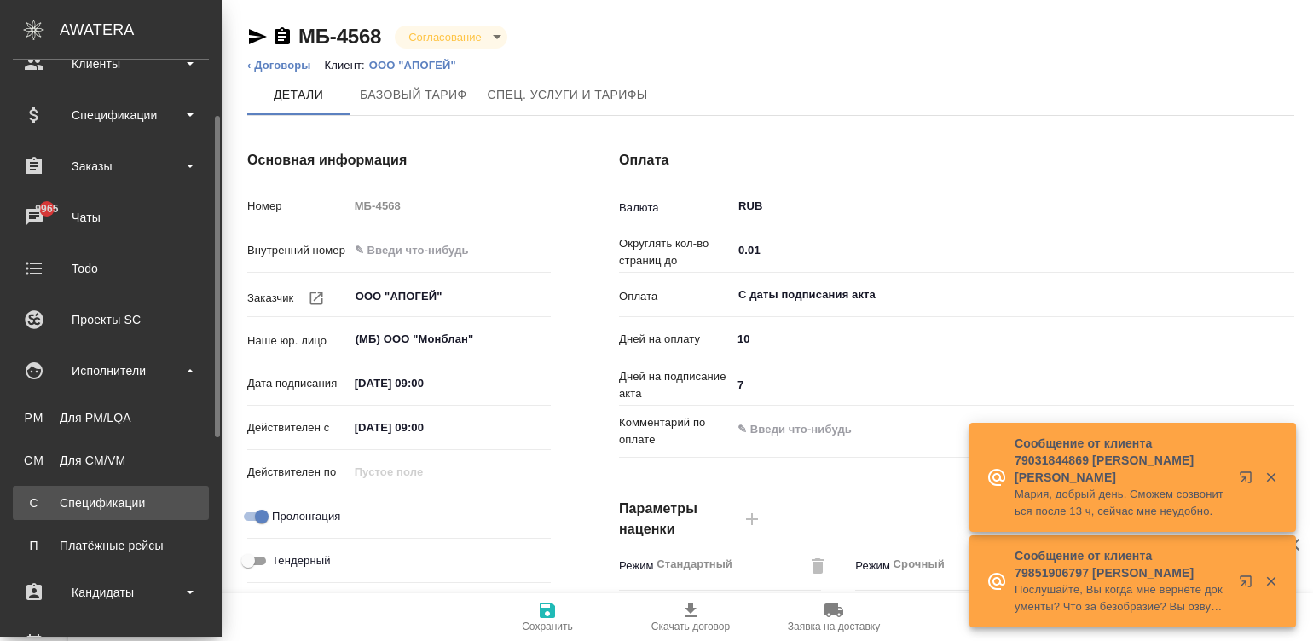
click at [74, 495] on div "Спецификации" at bounding box center [110, 503] width 179 height 17
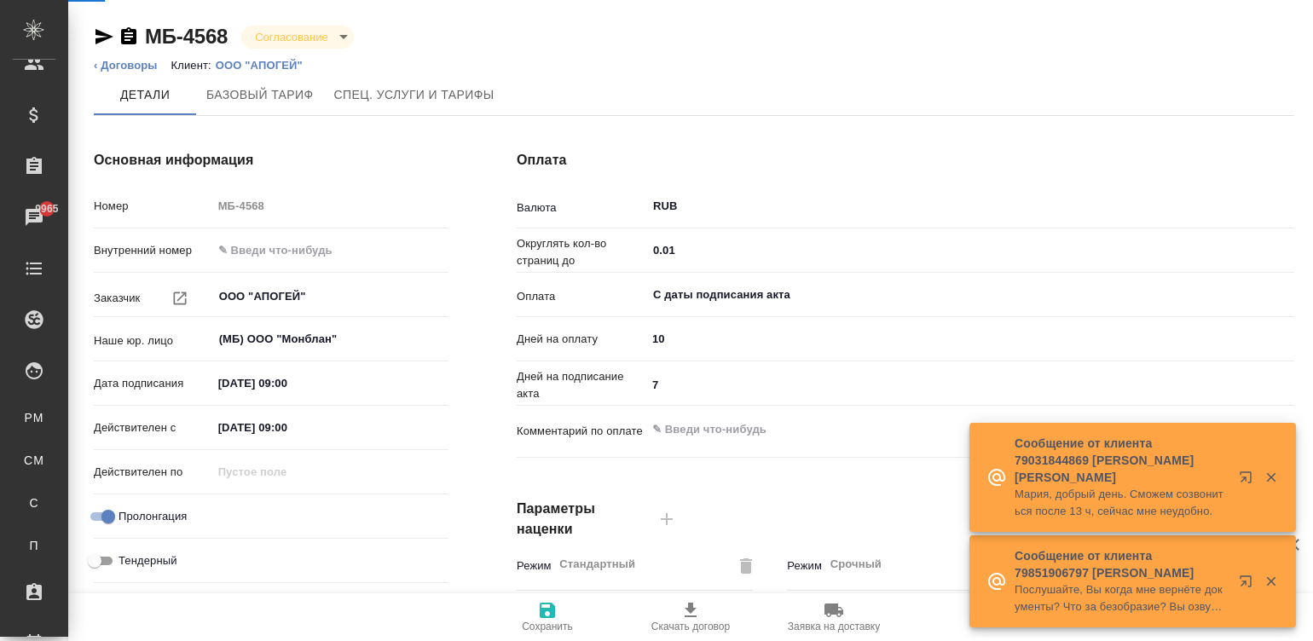
type textarea "x"
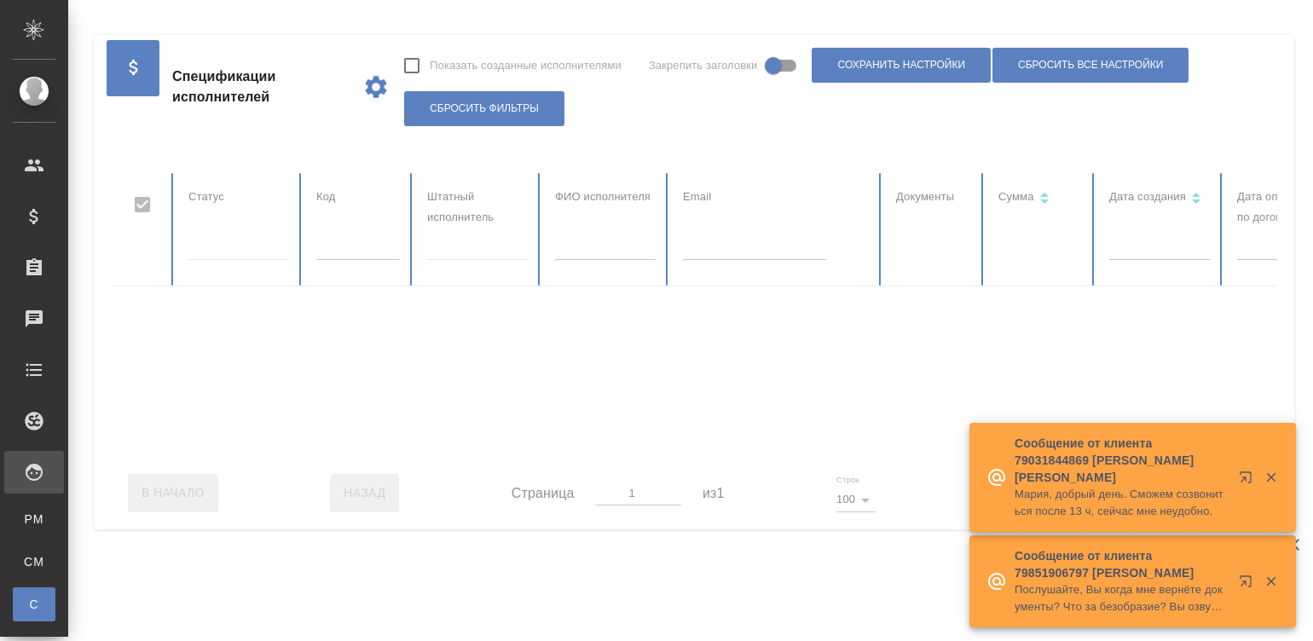
click at [755, 247] on div at bounding box center [1024, 315] width 1826 height 284
click at [755, 247] on input "text" at bounding box center [754, 248] width 143 height 24
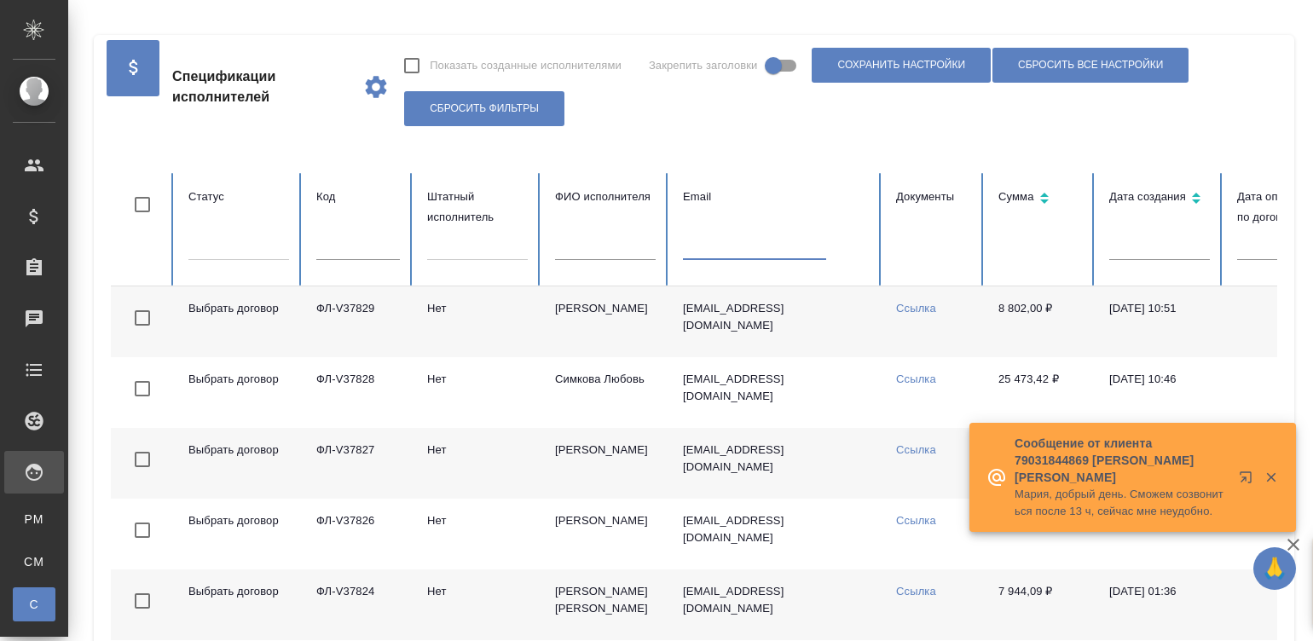
checkbox input "false"
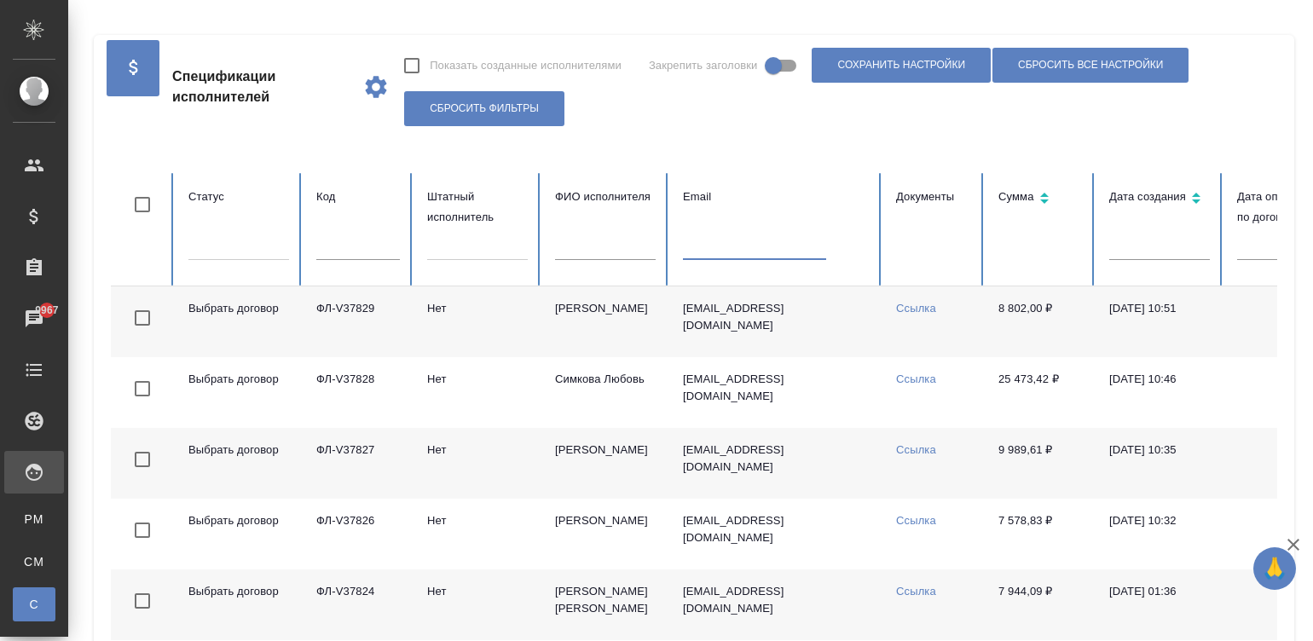
paste input "veronika_averina@mail.ru"
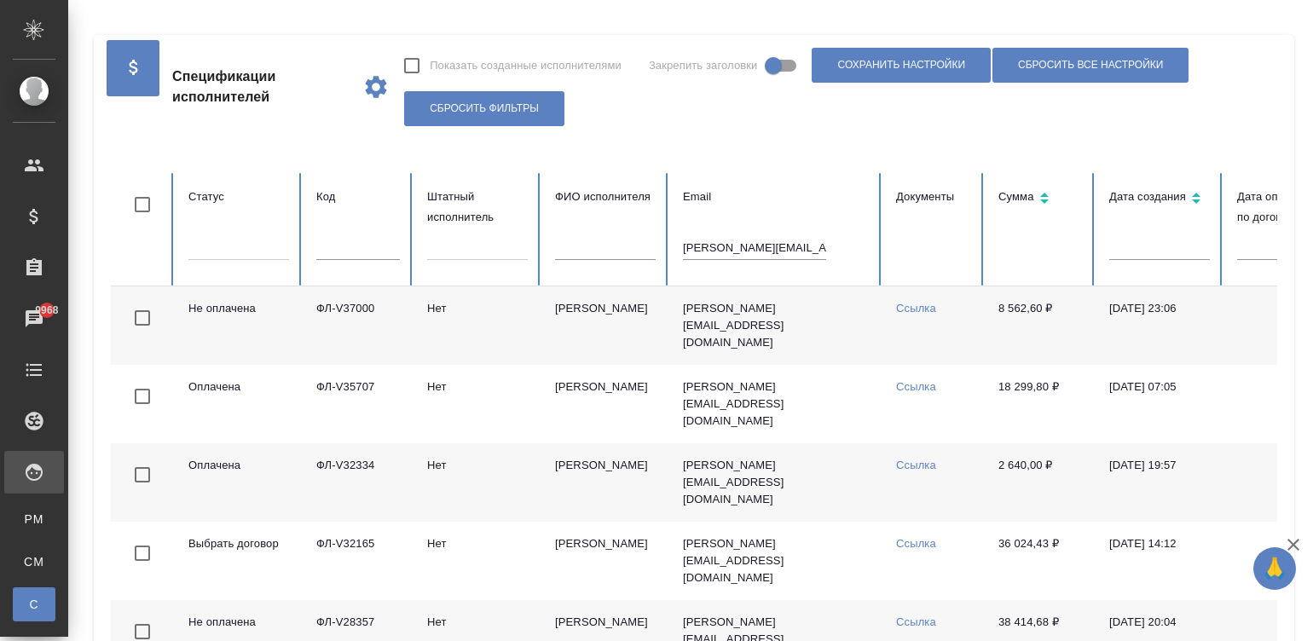
click at [635, 331] on td "Аверина Вероника Владимировна" at bounding box center [605, 325] width 128 height 78
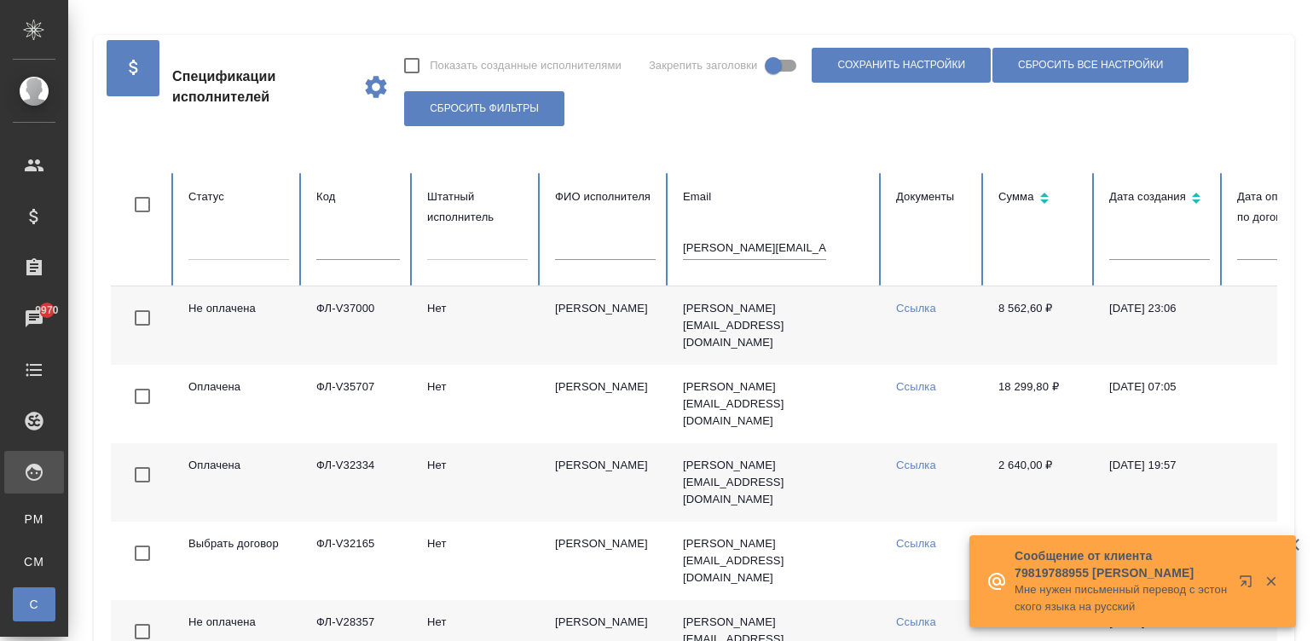
click at [763, 234] on th "Email veronika_averina@mail.ru" at bounding box center [775, 229] width 213 height 113
click at [772, 244] on input "veronika_averina@mail.ru" at bounding box center [754, 248] width 143 height 24
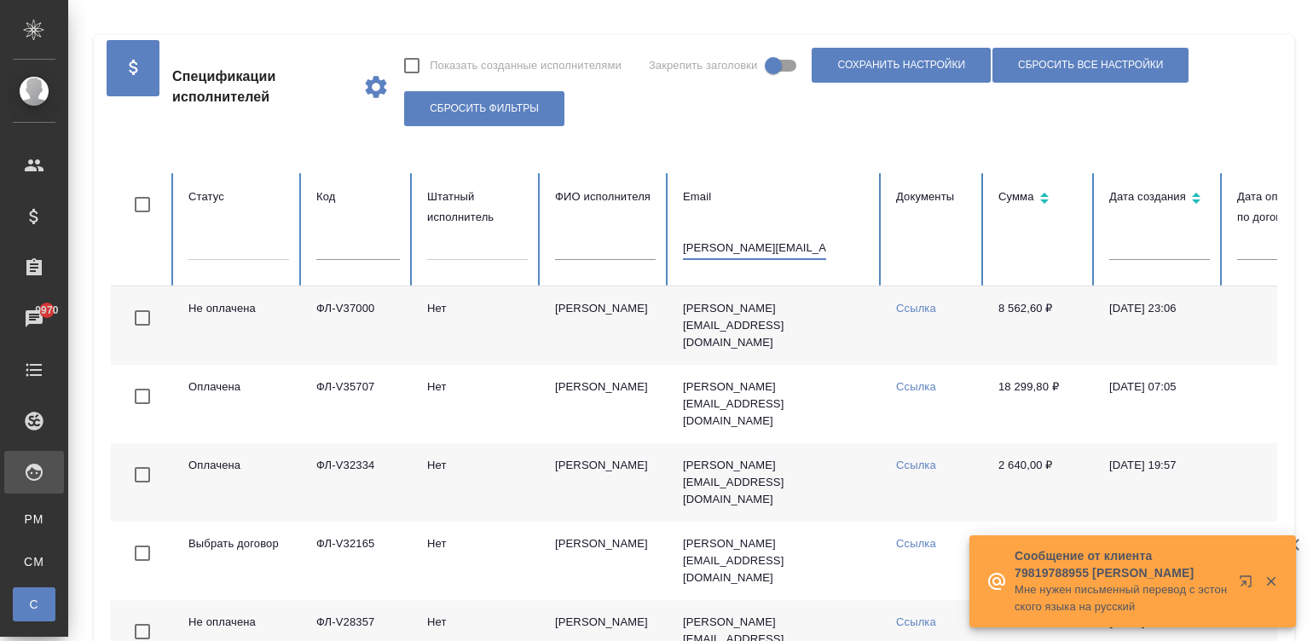
click at [772, 244] on input "veronika_averina@mail.ru" at bounding box center [754, 248] width 143 height 24
paste input "info@azeperevod"
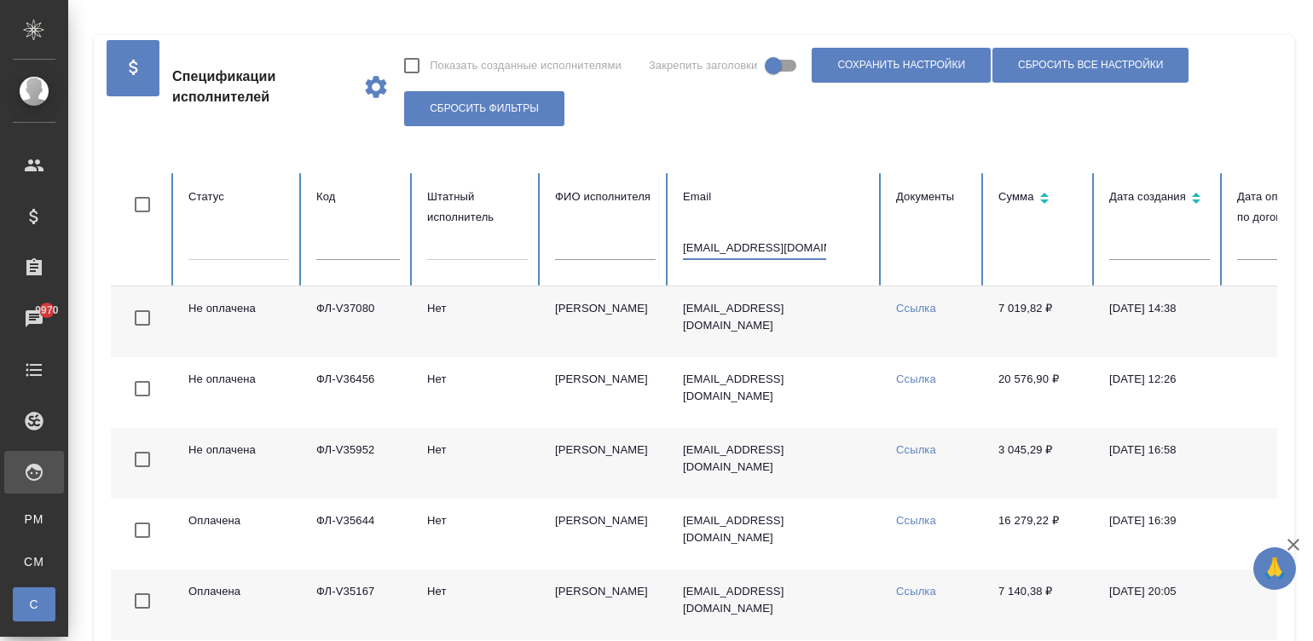
type input "info@azeperevod.ru"
click at [626, 321] on td "Байрамов Заур Аслан оглы" at bounding box center [605, 321] width 128 height 71
click at [780, 242] on input "info@azeperevod.ru" at bounding box center [754, 248] width 143 height 24
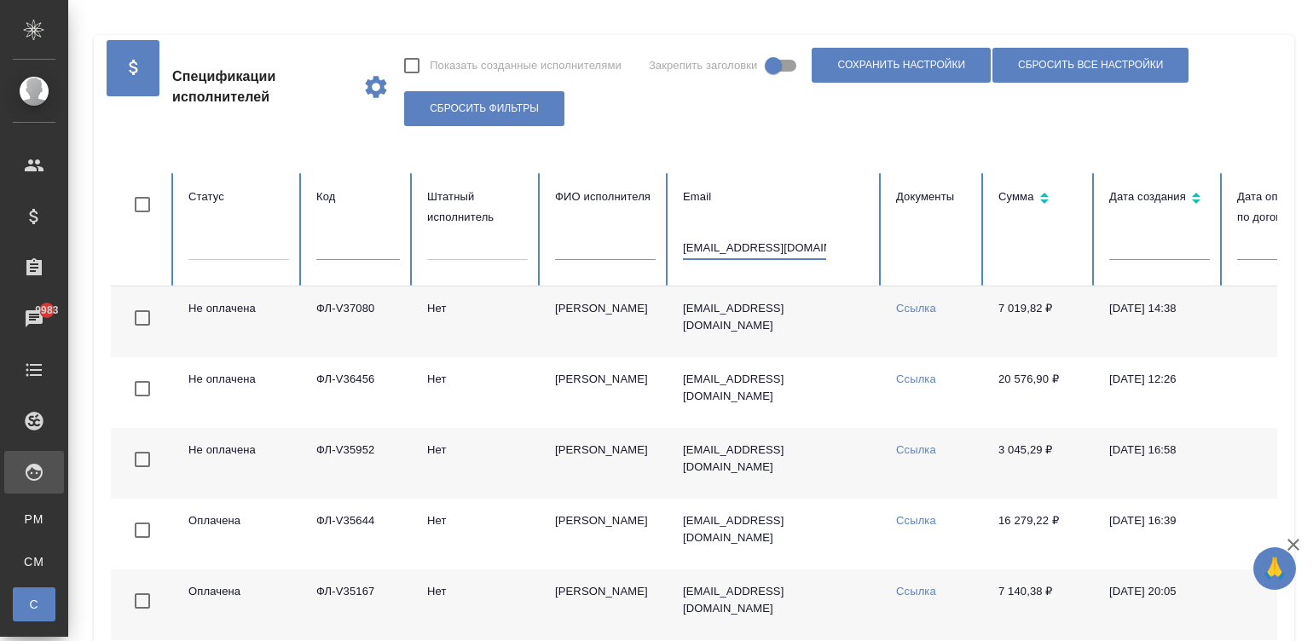
click at [780, 242] on input "info@azeperevod.ru" at bounding box center [754, 248] width 143 height 24
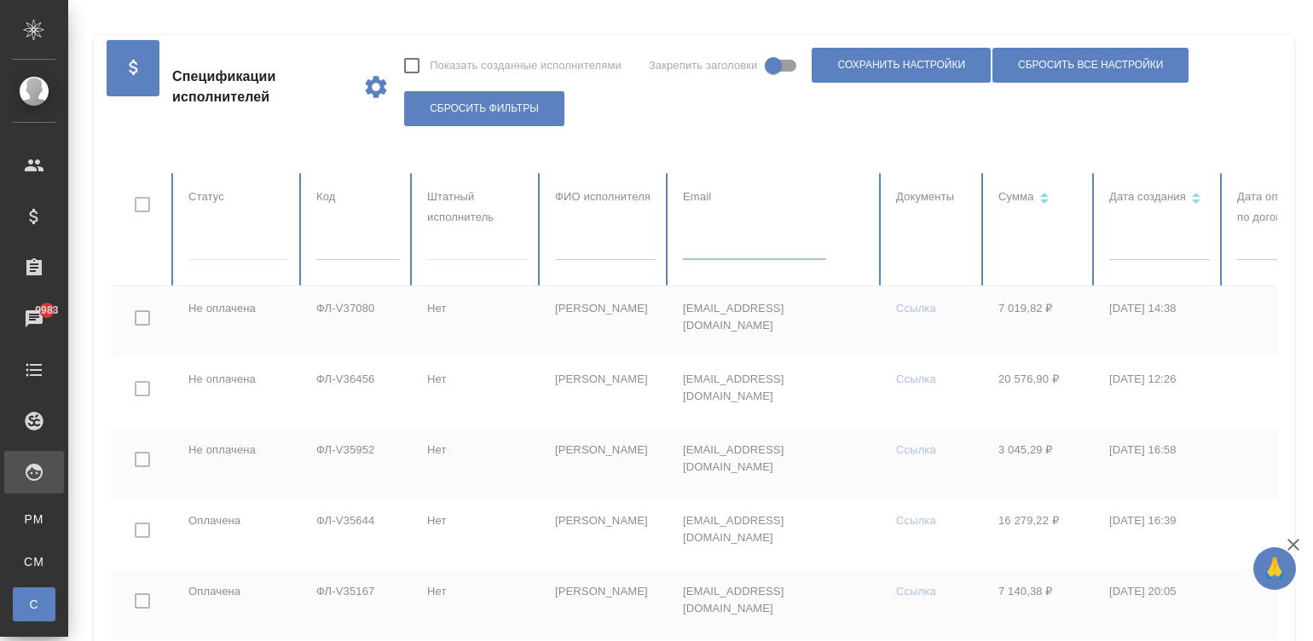
click at [750, 331] on td "info@azeperevod.ru" at bounding box center [775, 321] width 213 height 71
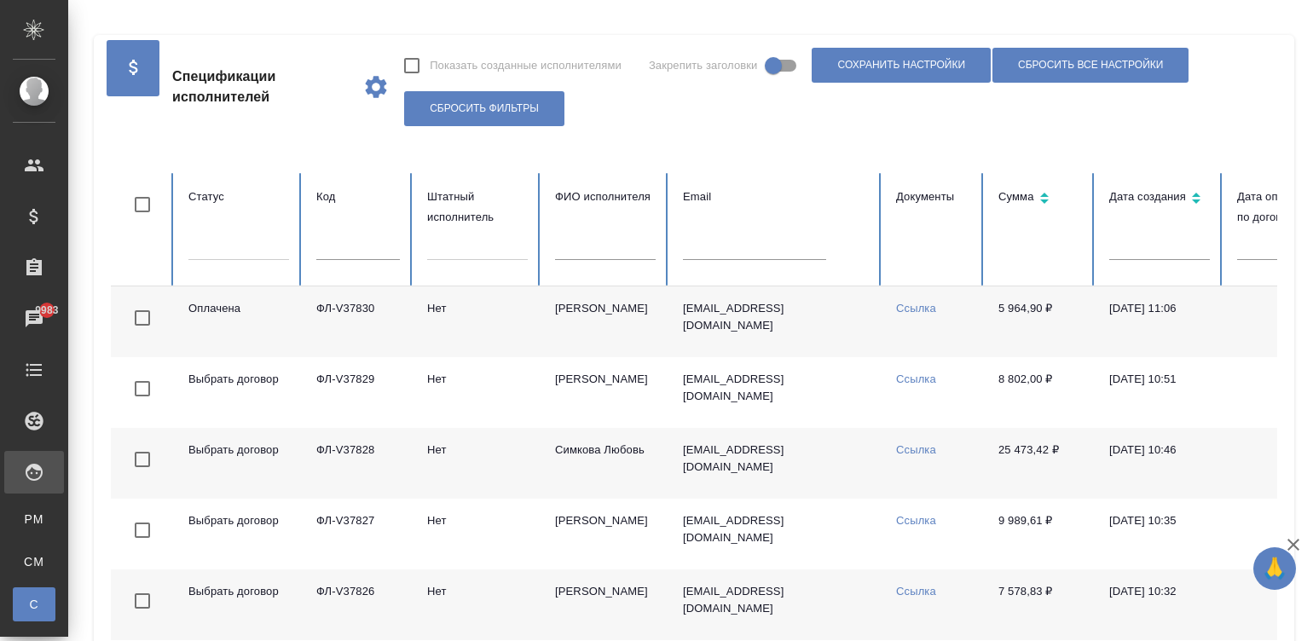
click at [1015, 330] on td "5 964,90 ₽" at bounding box center [1040, 321] width 111 height 71
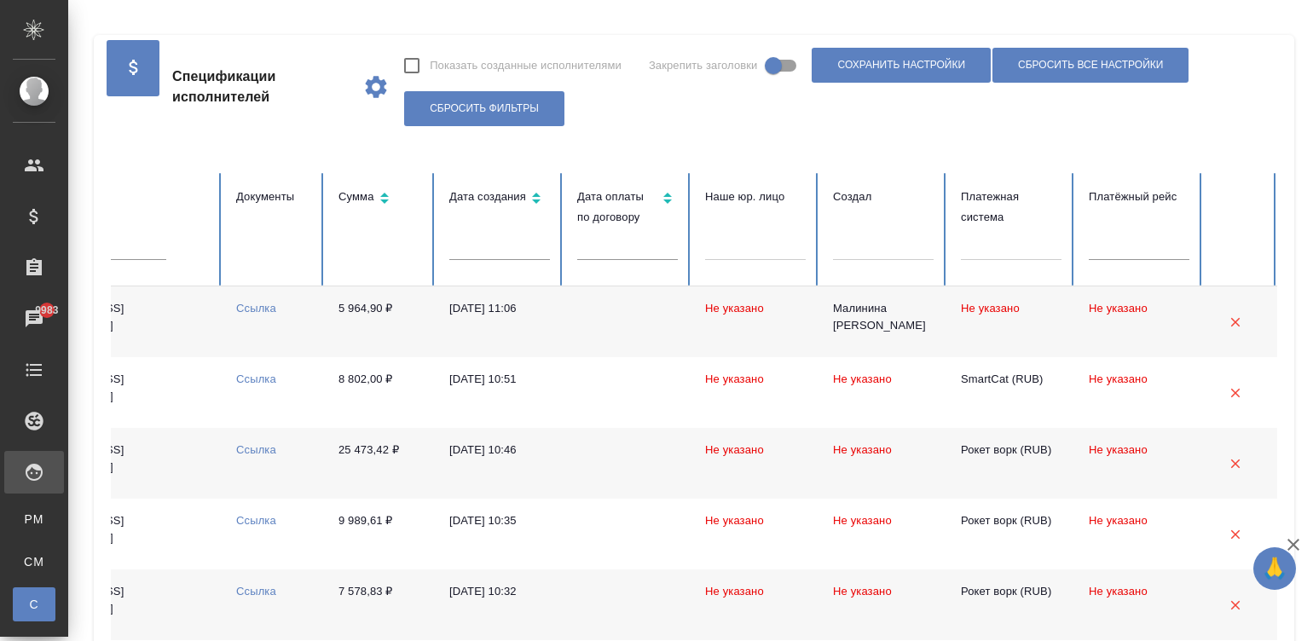
scroll to position [0, 675]
click at [976, 242] on div at bounding box center [1011, 243] width 101 height 25
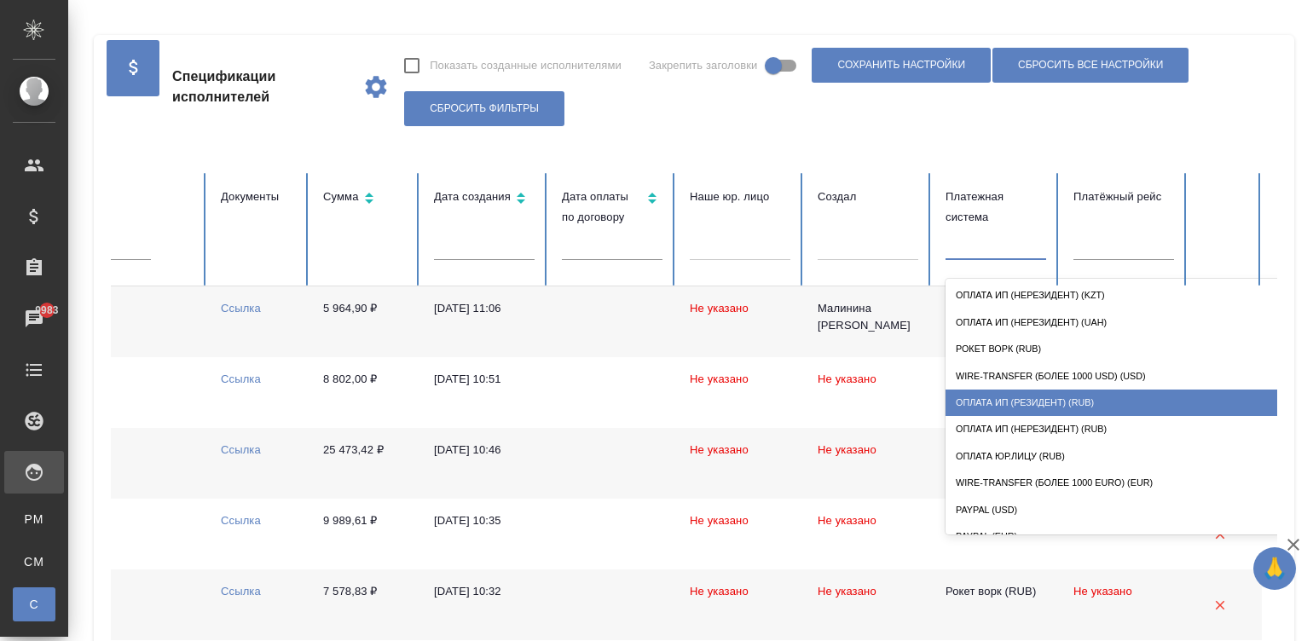
click at [1072, 401] on div "Оплата ИП (резидент) (RUB)" at bounding box center [1116, 403] width 341 height 26
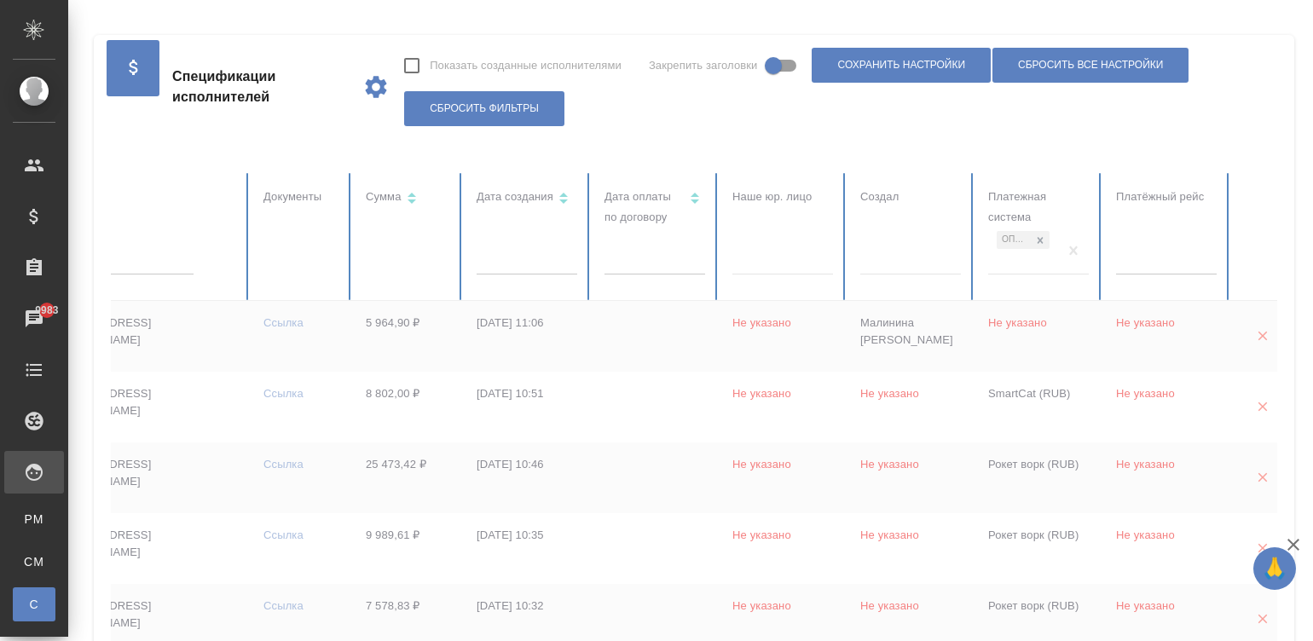
scroll to position [0, 565]
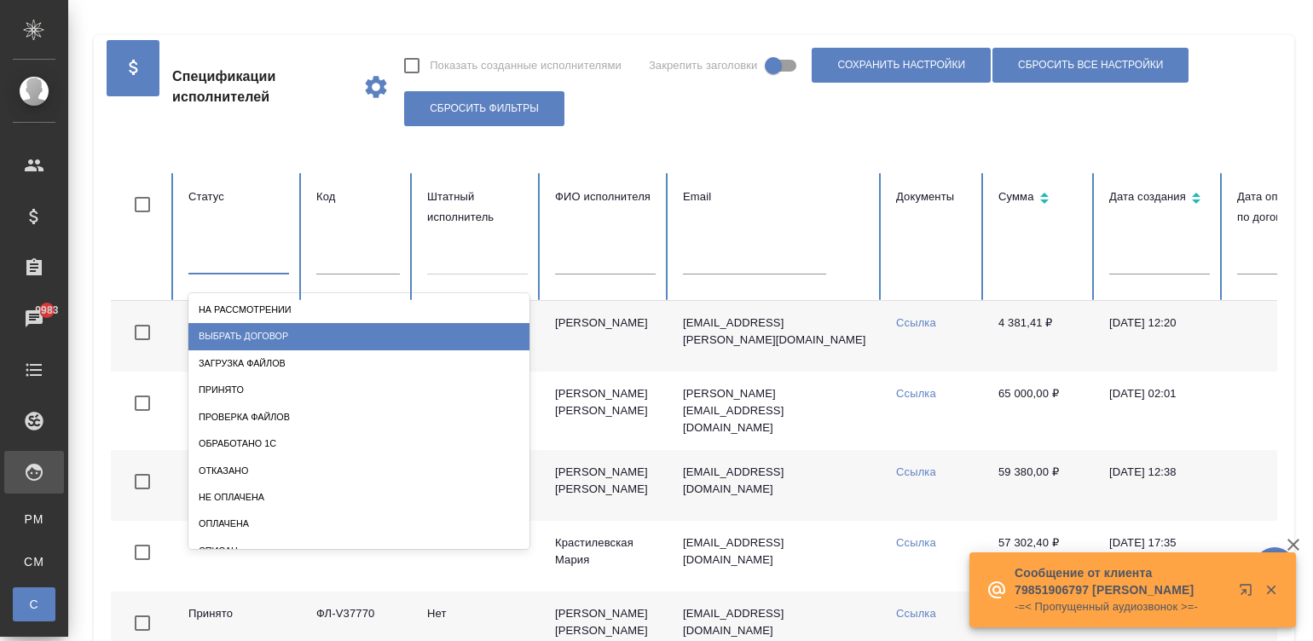
click at [261, 327] on div "Выбрать договор" at bounding box center [358, 336] width 341 height 26
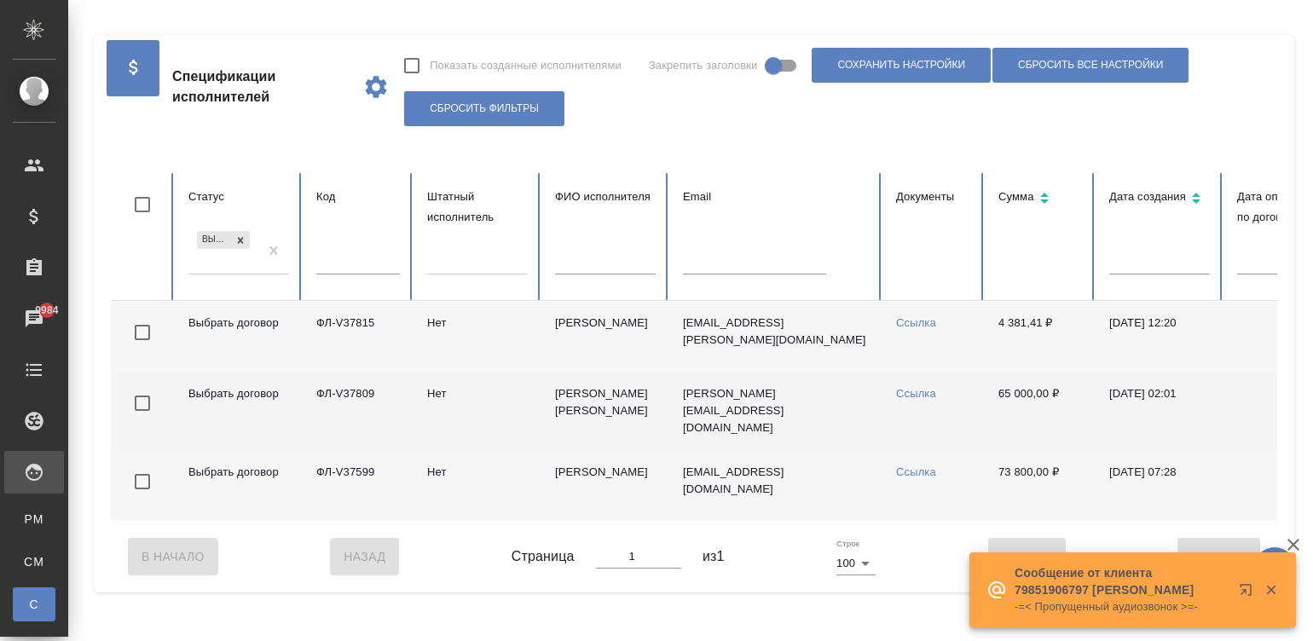
click at [402, 396] on td "ФЛ-V37809" at bounding box center [358, 411] width 111 height 78
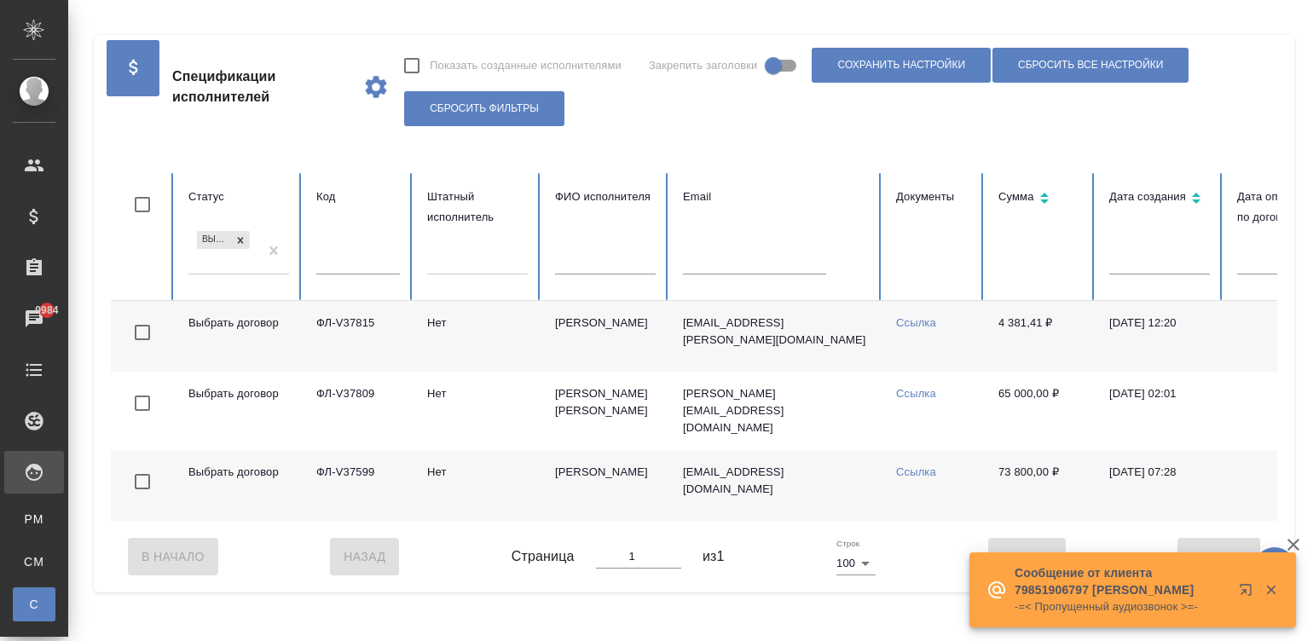
click at [580, 328] on td "Милевский Борис Георгиевич" at bounding box center [605, 336] width 128 height 71
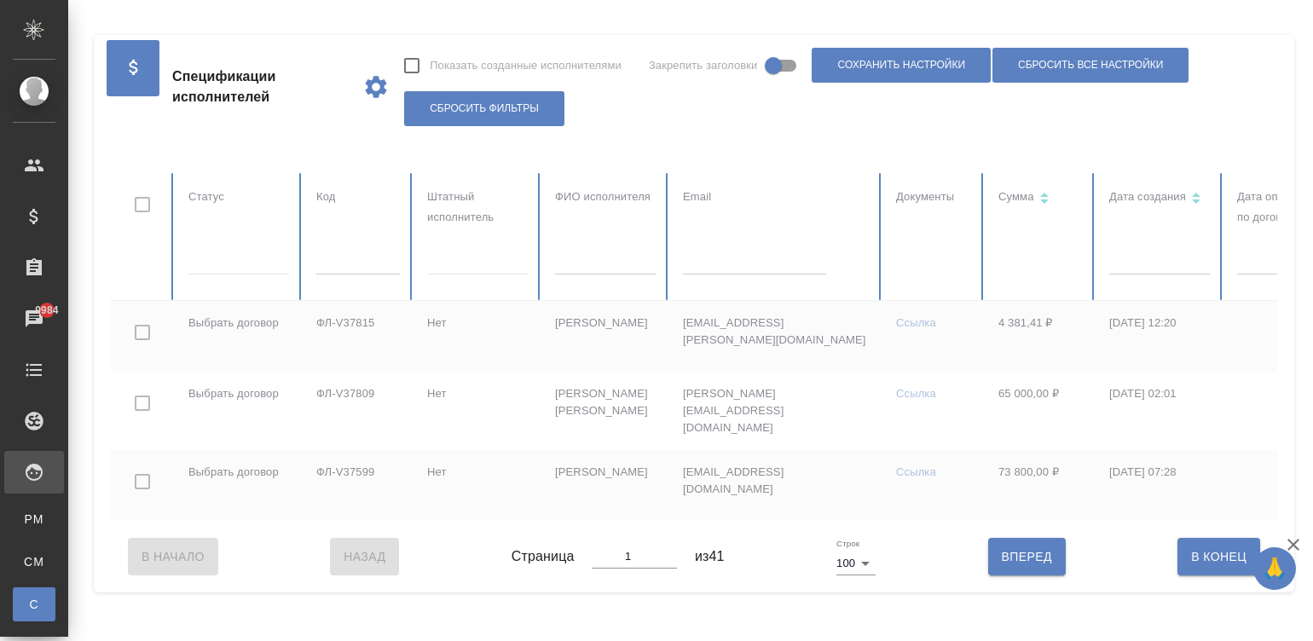
click at [246, 264] on div at bounding box center [238, 258] width 101 height 25
click at [243, 262] on div at bounding box center [238, 258] width 101 height 25
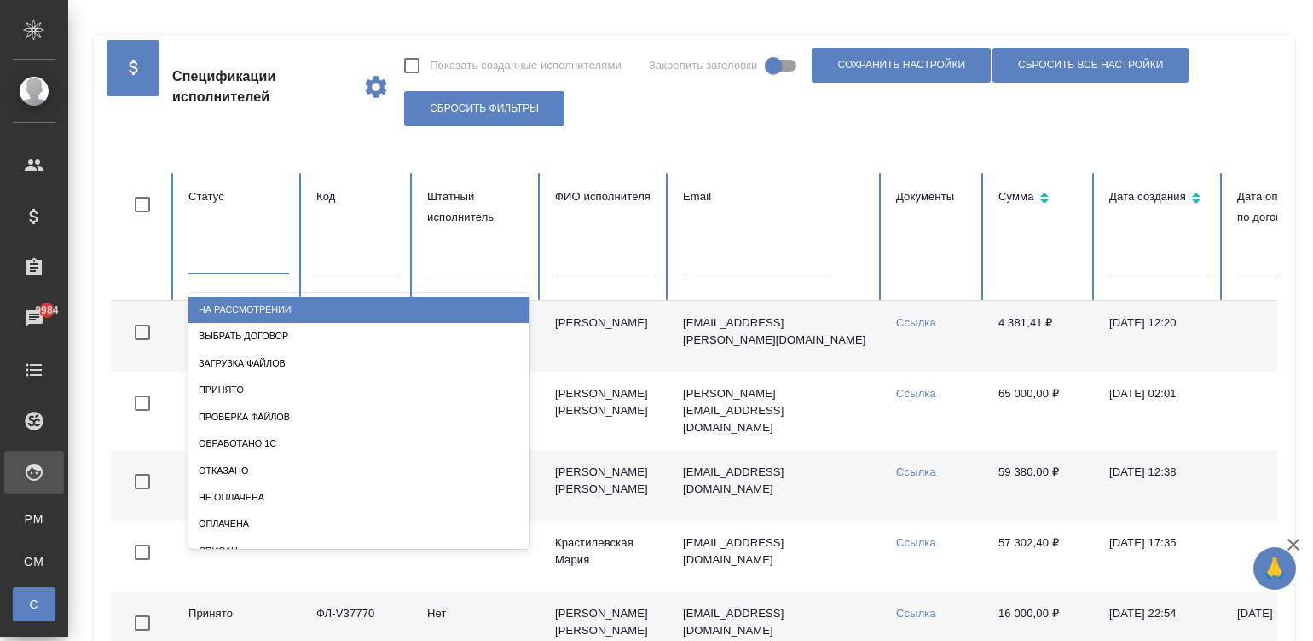
click at [258, 262] on div at bounding box center [238, 257] width 101 height 25
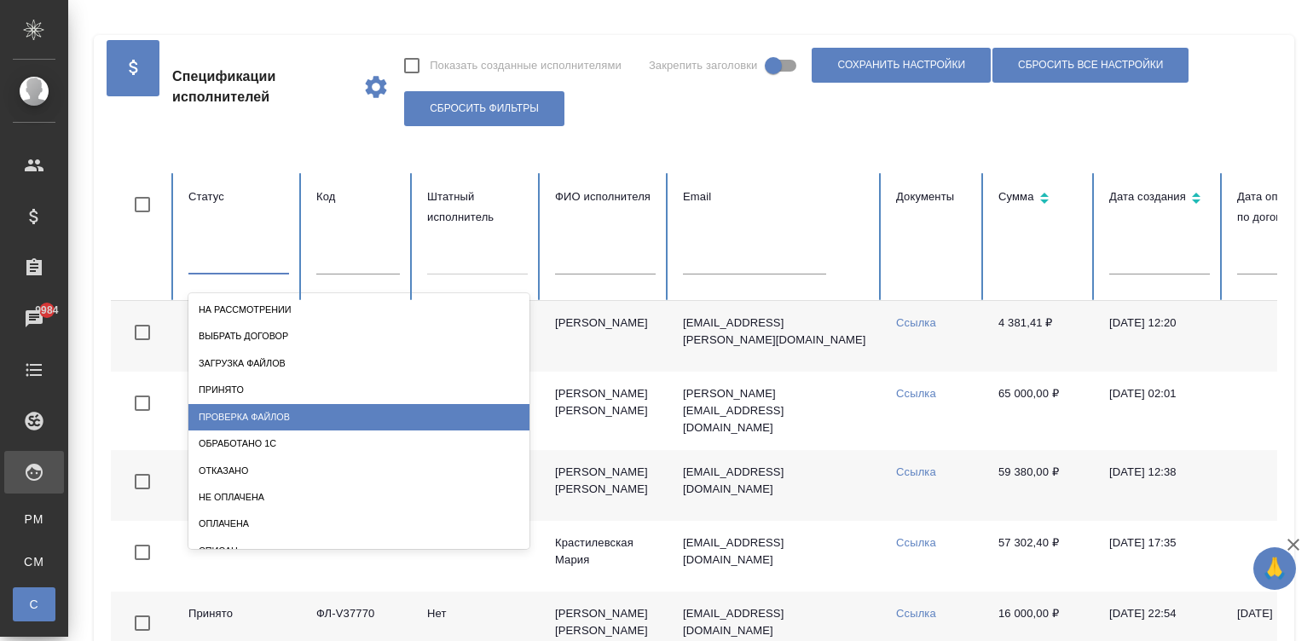
click at [243, 418] on div "Проверка файлов" at bounding box center [358, 417] width 341 height 26
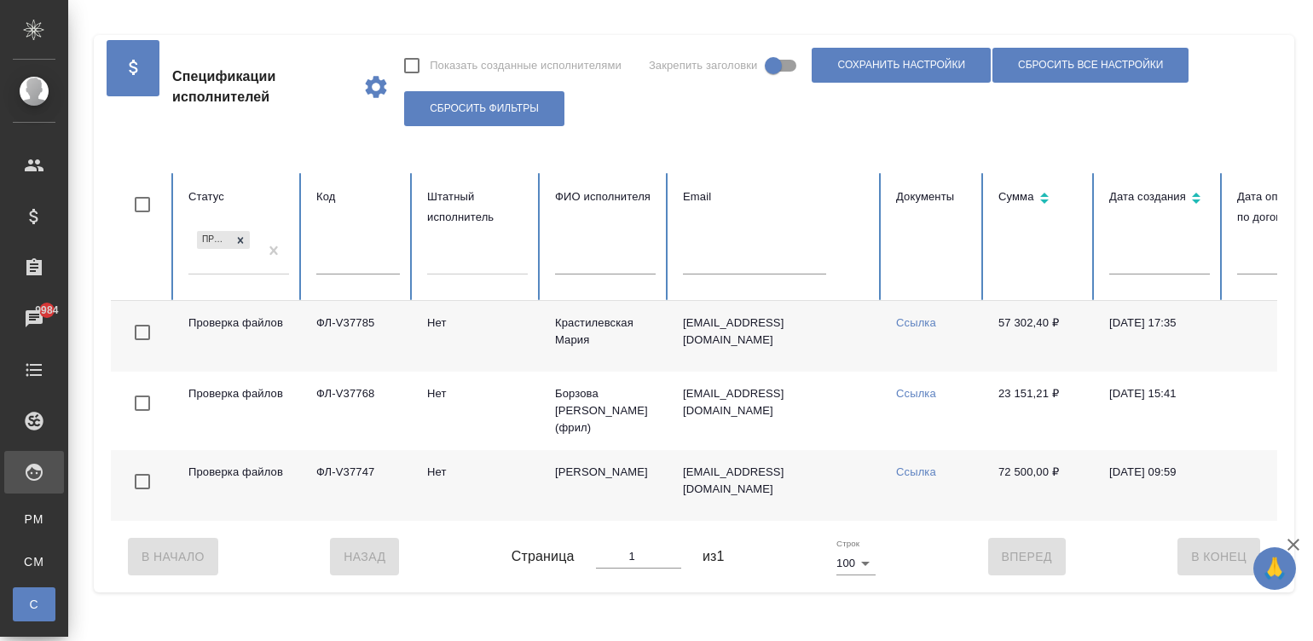
click at [587, 350] on td "Крастилевская Мария" at bounding box center [605, 336] width 128 height 71
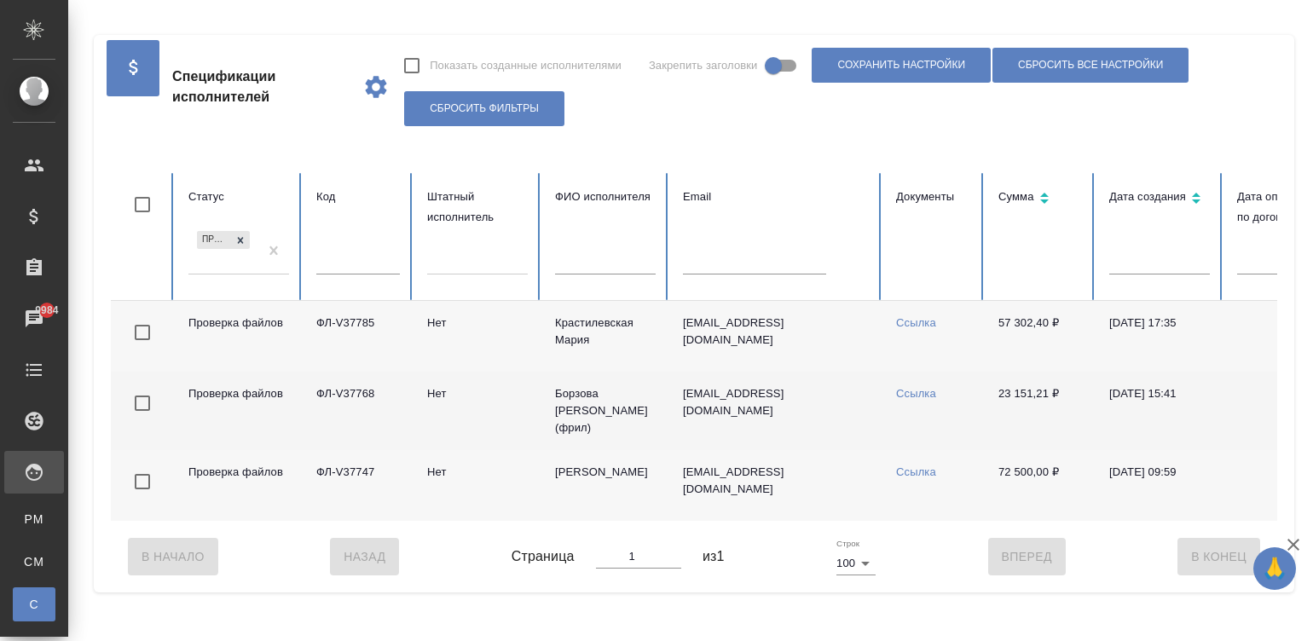
click at [619, 414] on td "Борзова Анастасия (фрил)" at bounding box center [605, 411] width 128 height 78
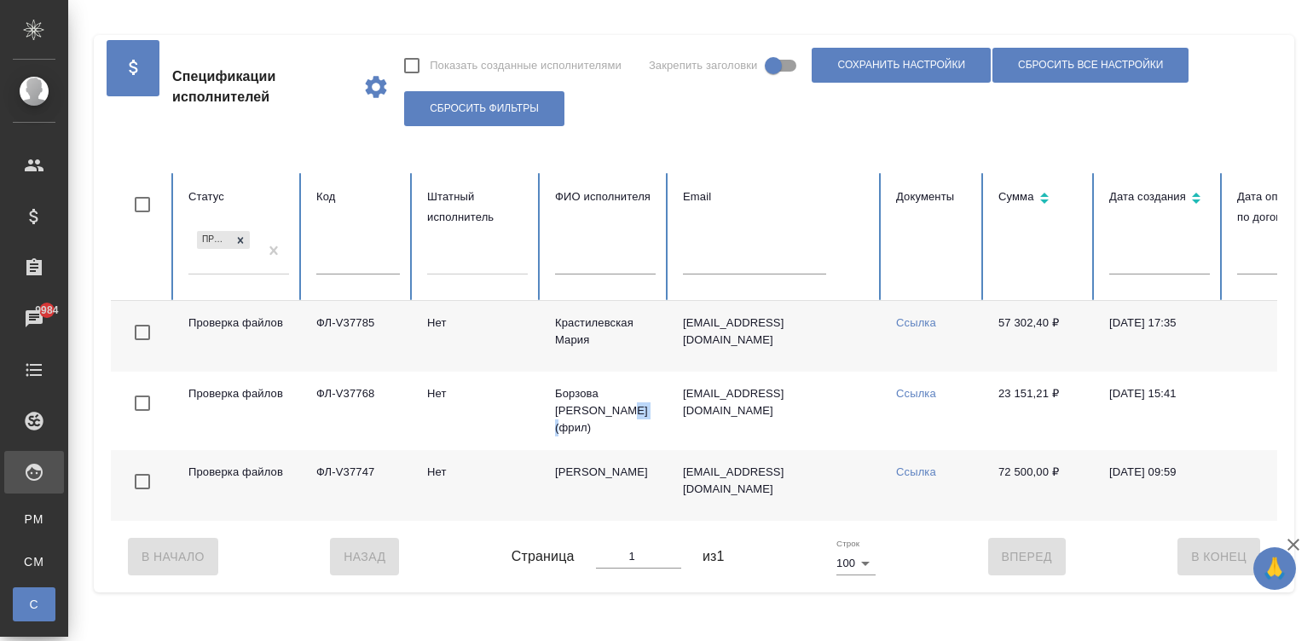
click at [589, 478] on td "Юдина Ольга" at bounding box center [605, 485] width 128 height 71
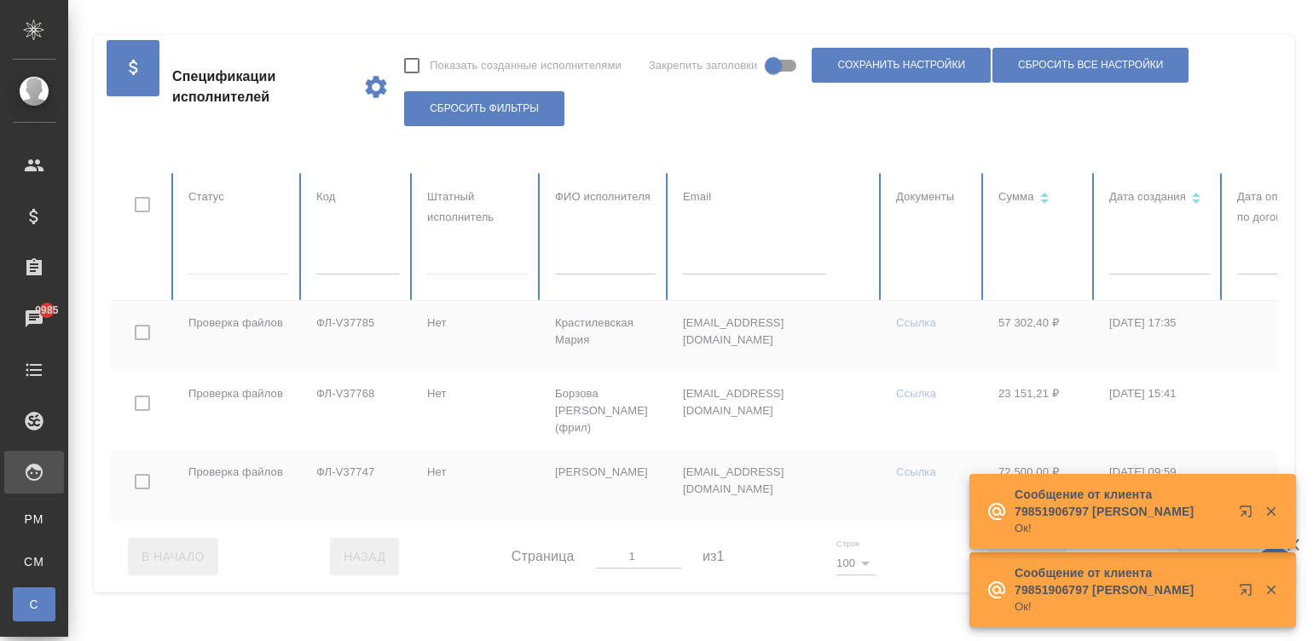
click at [895, 532] on div at bounding box center [694, 557] width 1166 height 72
click at [878, 514] on td "sun.dandelion1@gmail.com" at bounding box center [775, 485] width 213 height 71
click at [1044, 248] on th "Сумма" at bounding box center [1040, 237] width 111 height 128
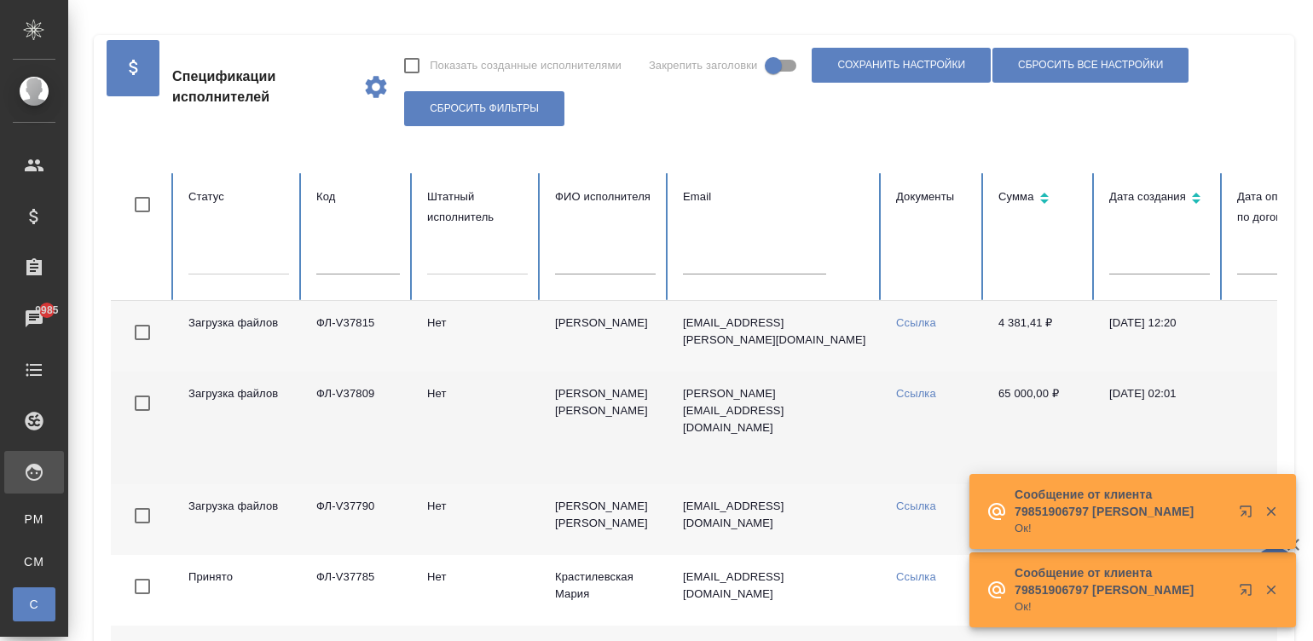
click at [985, 419] on td "65 000,00 ₽" at bounding box center [1040, 428] width 111 height 113
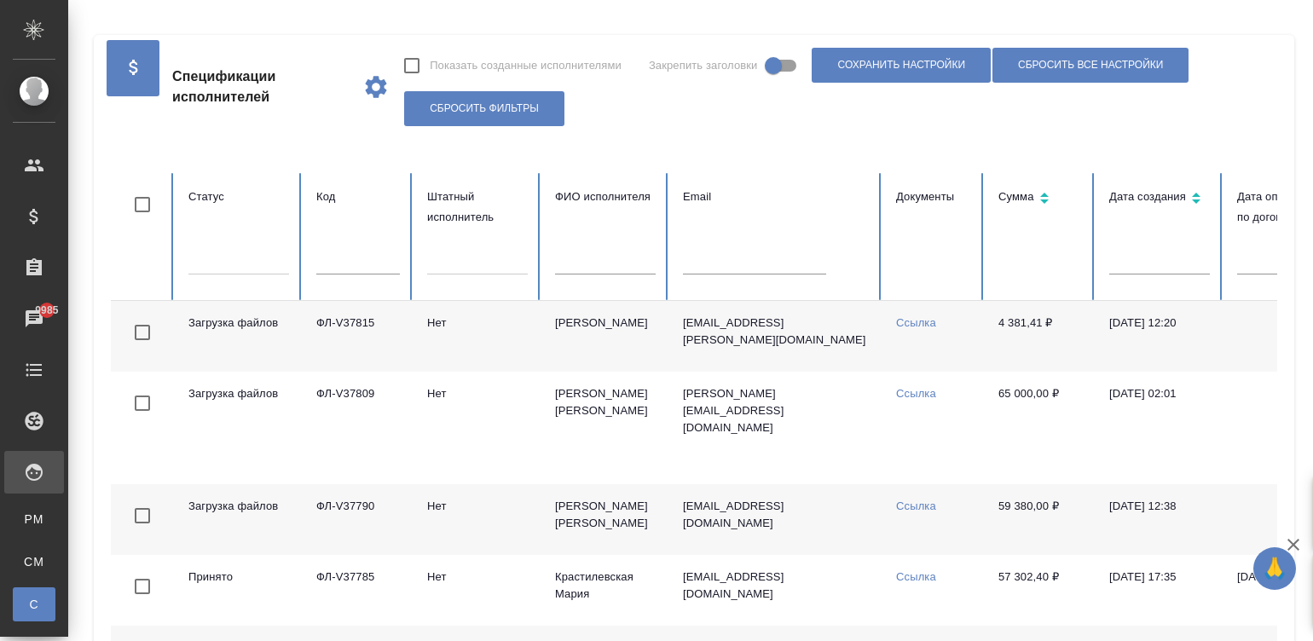
scroll to position [0, 62]
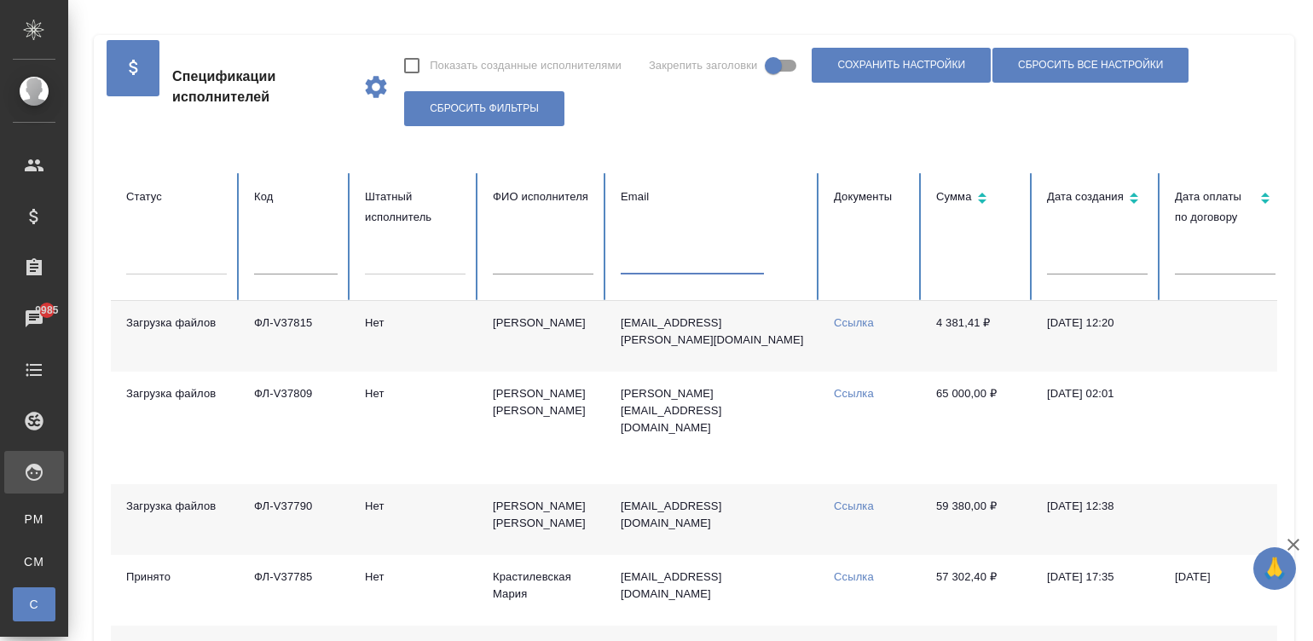
click at [665, 260] on input "text" at bounding box center [692, 263] width 143 height 24
paste input "1171194756@qq.com"
type input "1171194756@qq.com"
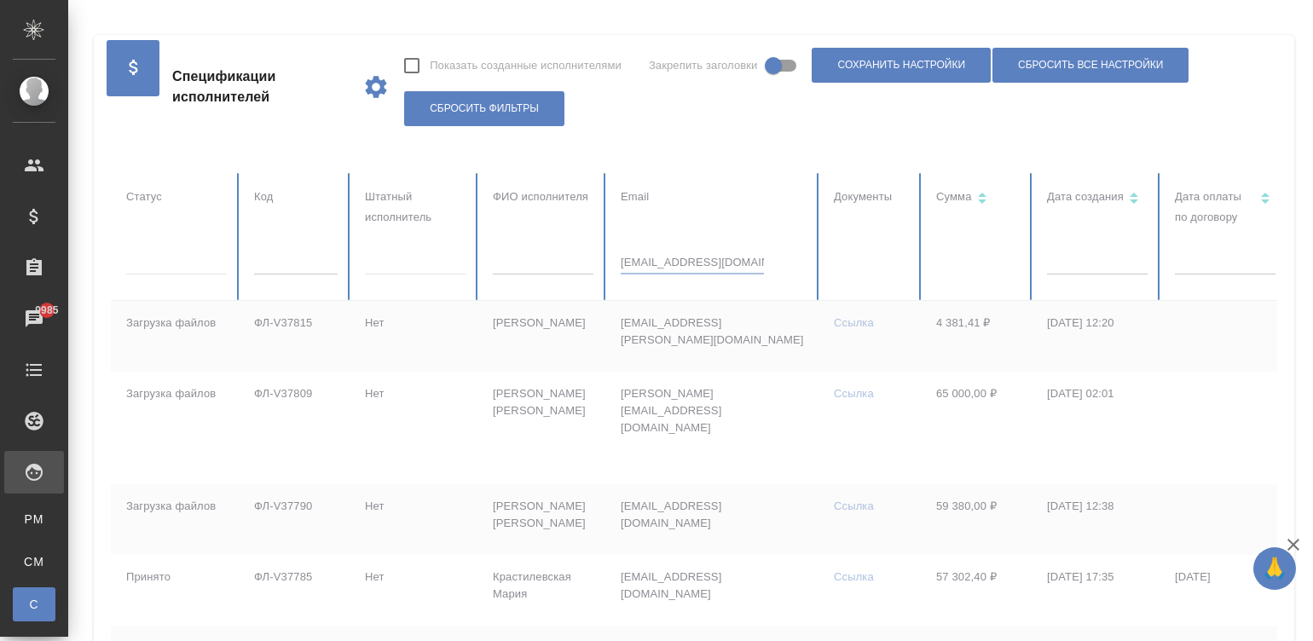
checkbox input "true"
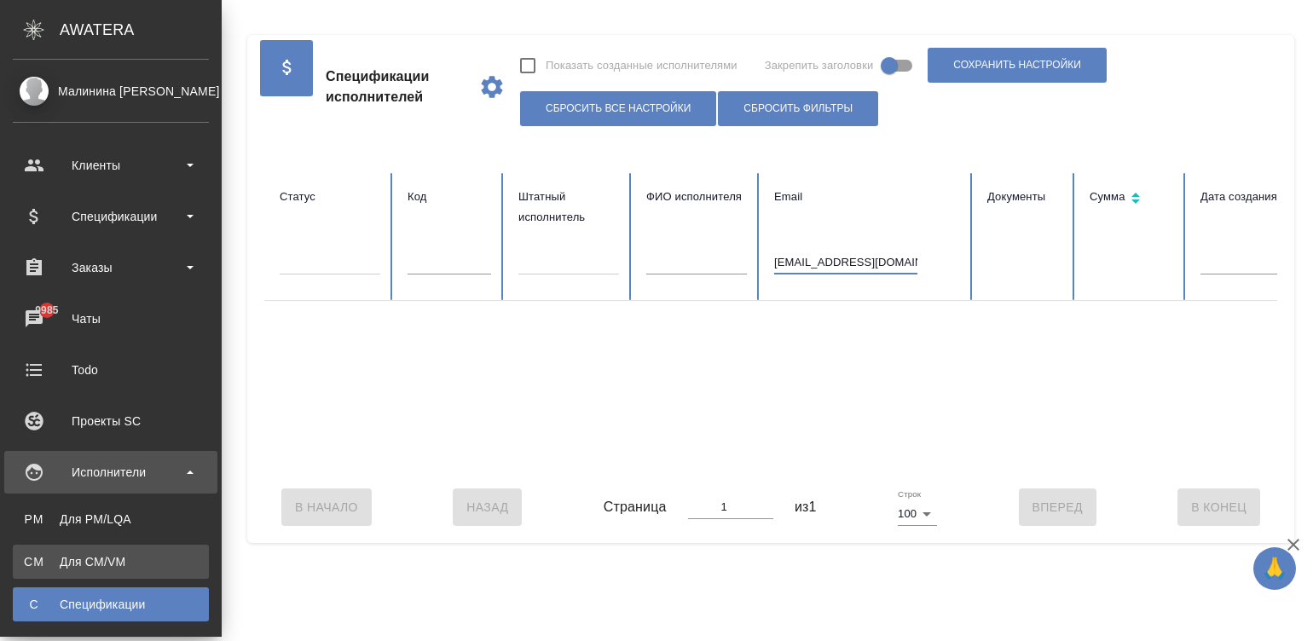
type input "1171194756@qq.com"
click at [21, 557] on div "Для CM/VM" at bounding box center [110, 561] width 179 height 17
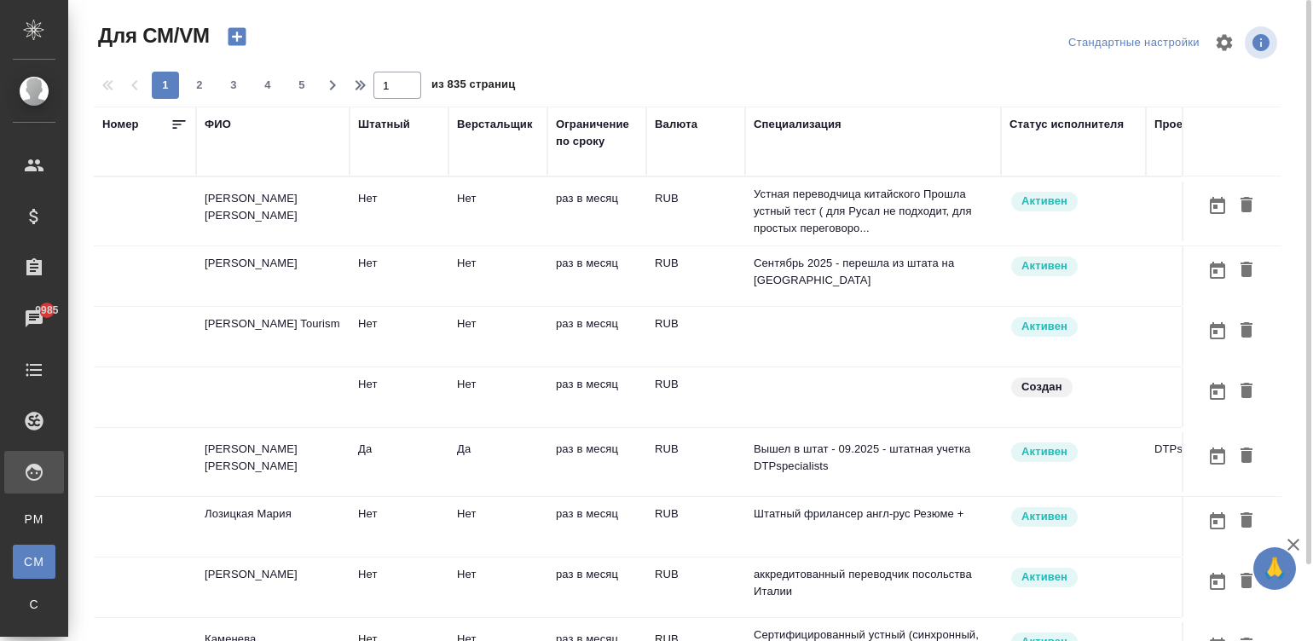
click at [738, 197] on td "RUB" at bounding box center [695, 212] width 99 height 60
click at [857, 205] on p "Устная переводчица китайского Прошла устный тест ( для Русал не подходит, для п…" at bounding box center [873, 211] width 239 height 51
click at [851, 222] on p "Устная переводчица китайского Прошла устный тест ( для Русал не подходит, для п…" at bounding box center [873, 211] width 239 height 51
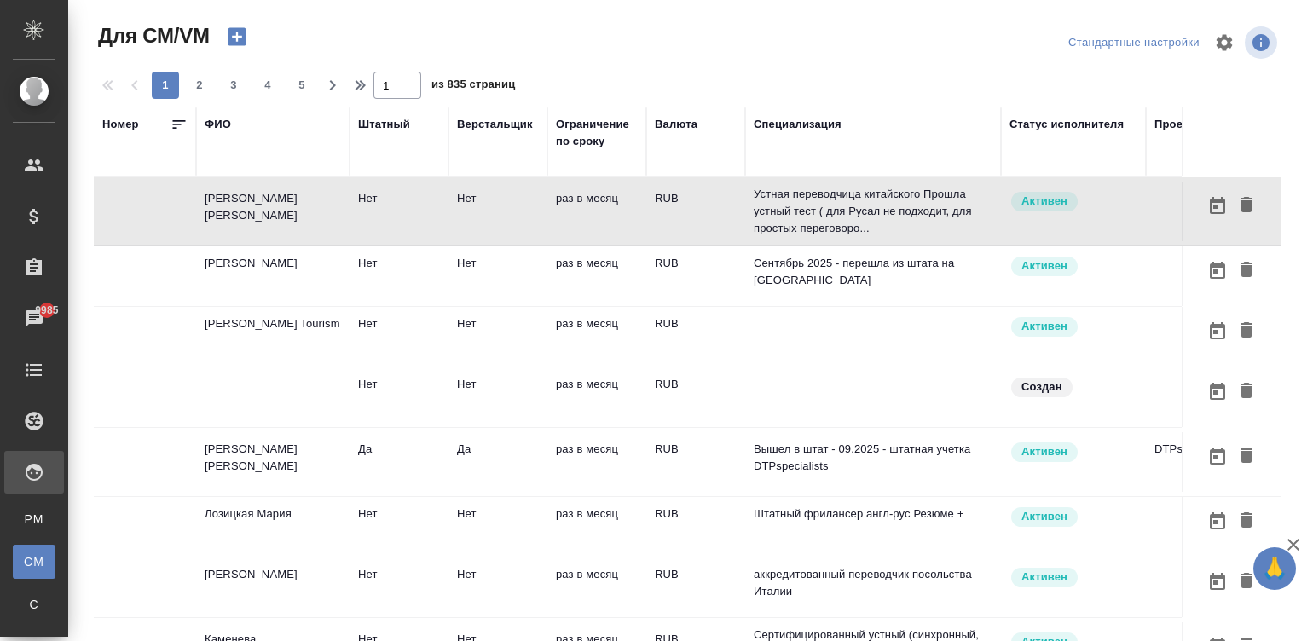
scroll to position [0, 667]
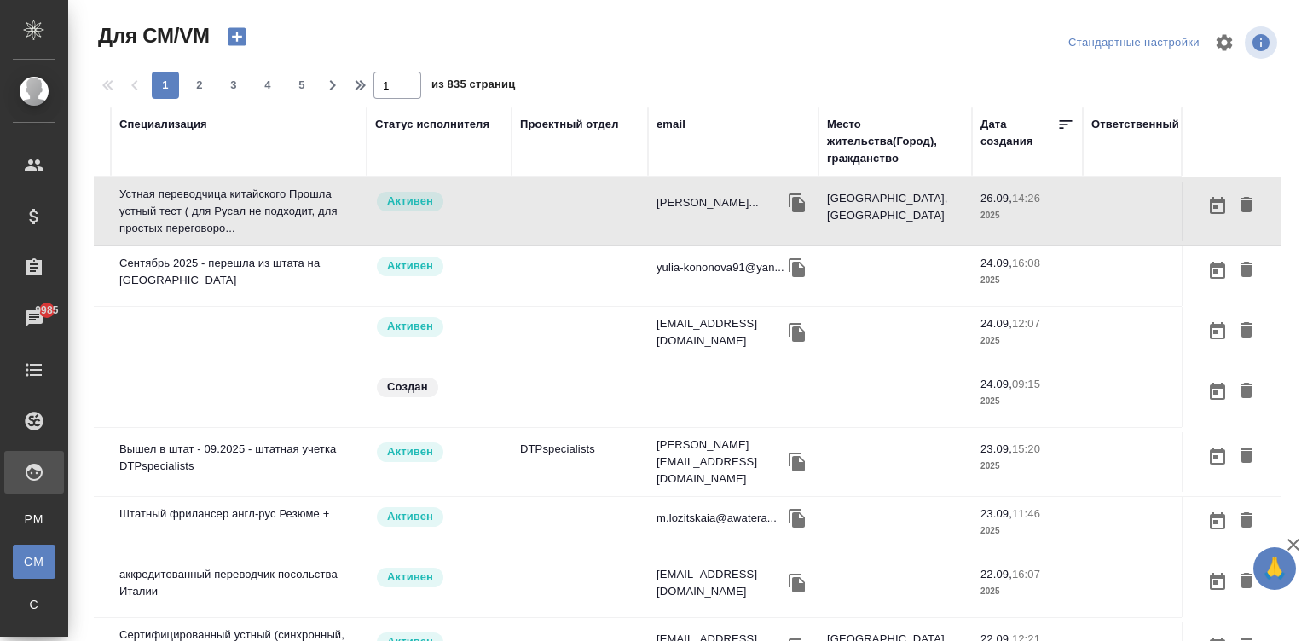
drag, startPoint x: 851, startPoint y: 222, endPoint x: 882, endPoint y: 222, distance: 30.7
click at [882, 222] on td "Москва, РФ" at bounding box center [895, 212] width 153 height 60
click at [657, 119] on div "email" at bounding box center [671, 124] width 29 height 17
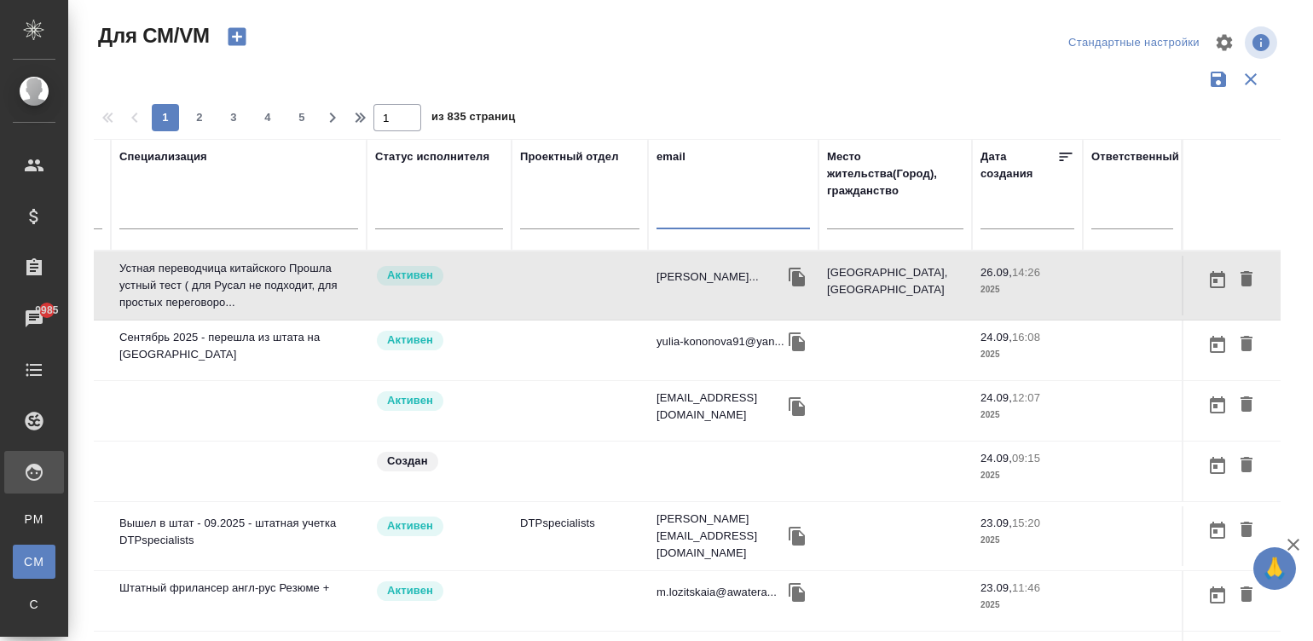
click at [696, 223] on input "text" at bounding box center [733, 218] width 153 height 21
paste input "1171194756@qq.com"
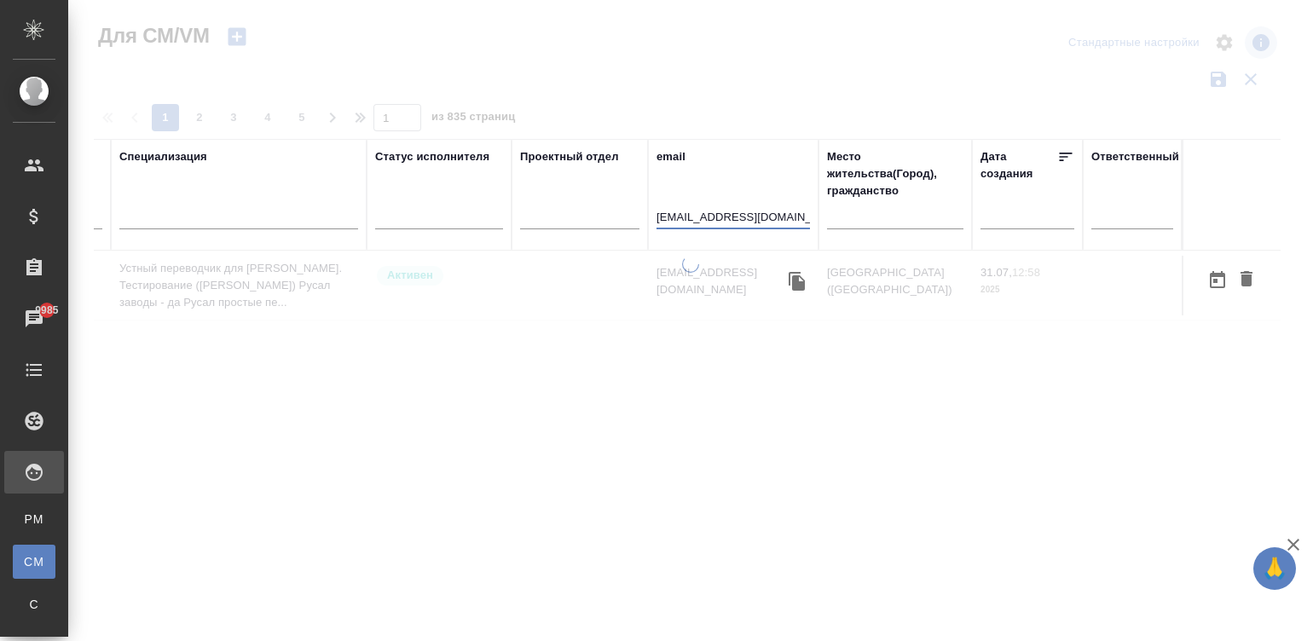
scroll to position [0, 651]
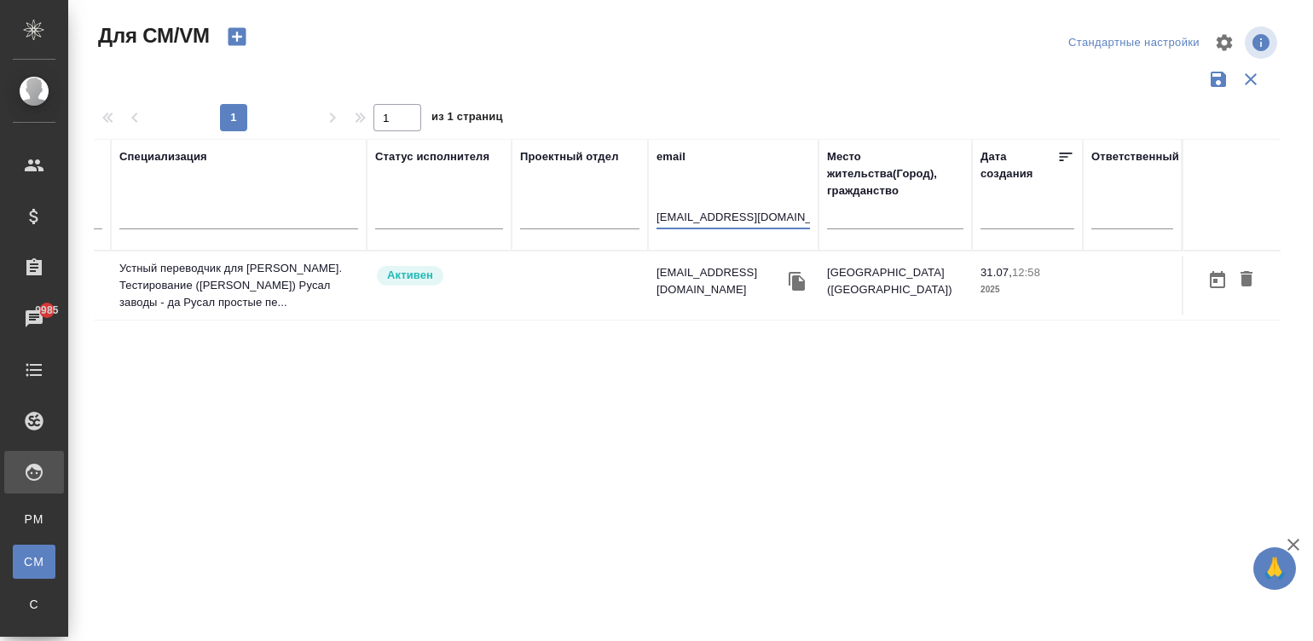
type input "1171194756@qq.com"
click at [530, 281] on td at bounding box center [580, 286] width 136 height 60
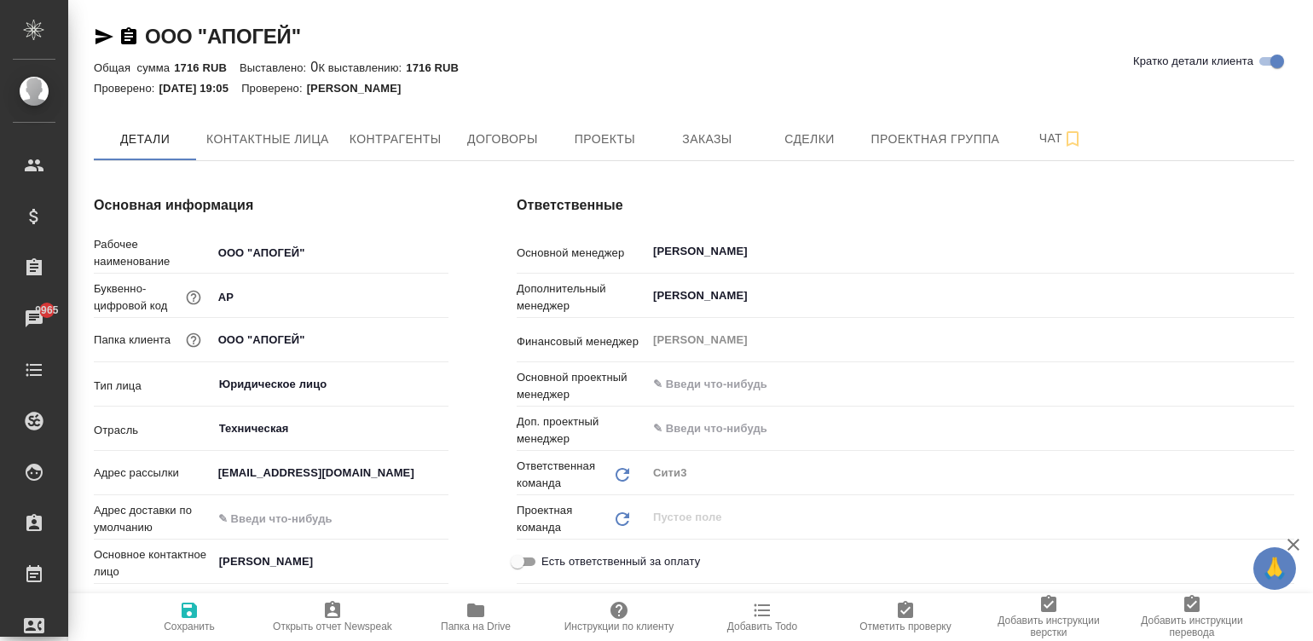
type textarea "x"
click at [479, 344] on div "Основная информация Рабочее наименование ООО "АПОГЕЙ" Буквенно-цифровой код AP …" at bounding box center [271, 511] width 423 height 701
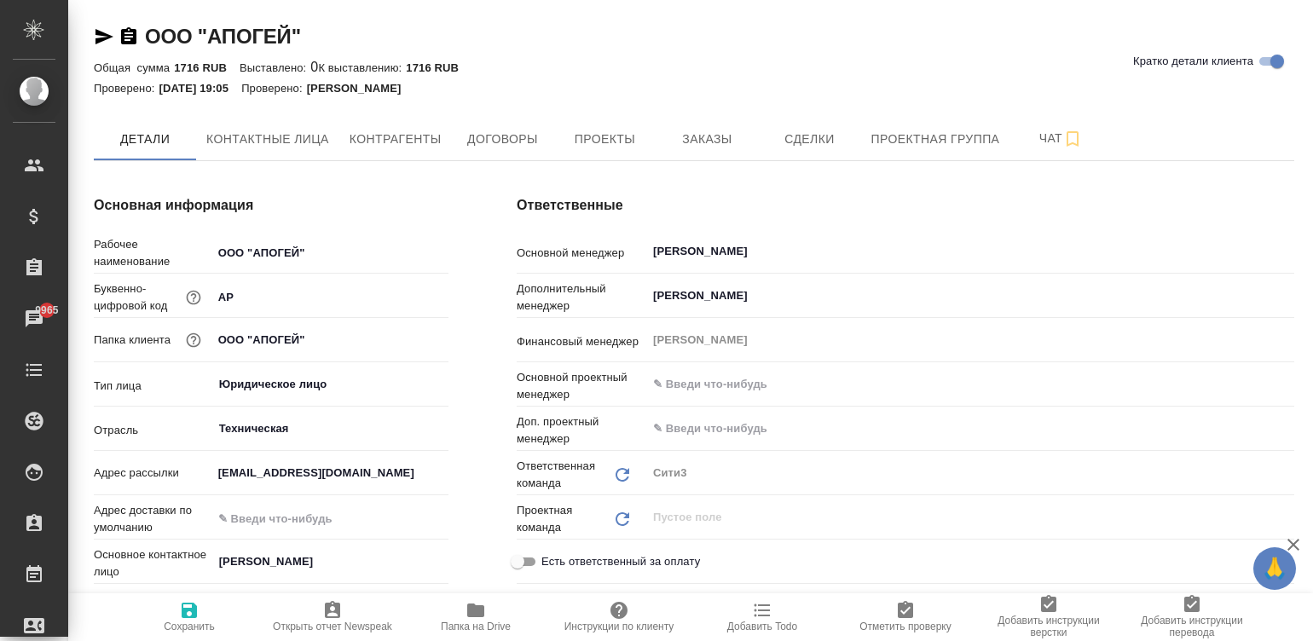
type textarea "x"
click at [373, 148] on span "Контрагенты" at bounding box center [396, 139] width 92 height 21
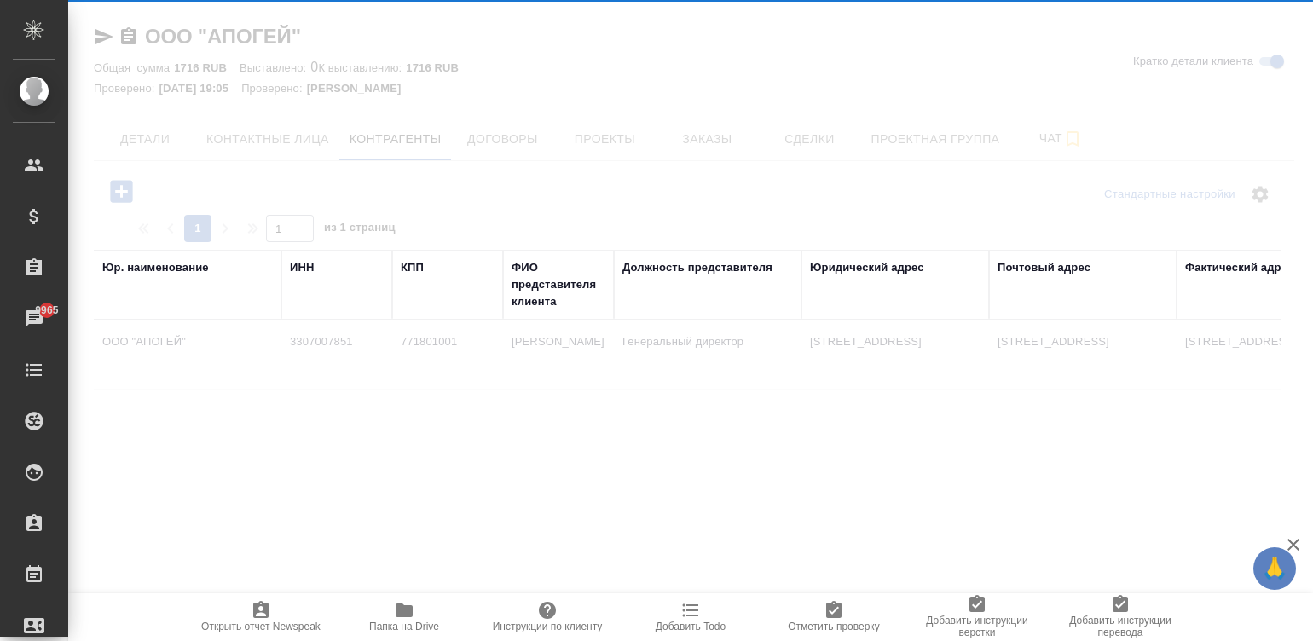
click at [900, 367] on td "[STREET_ADDRESS]" at bounding box center [895, 355] width 188 height 60
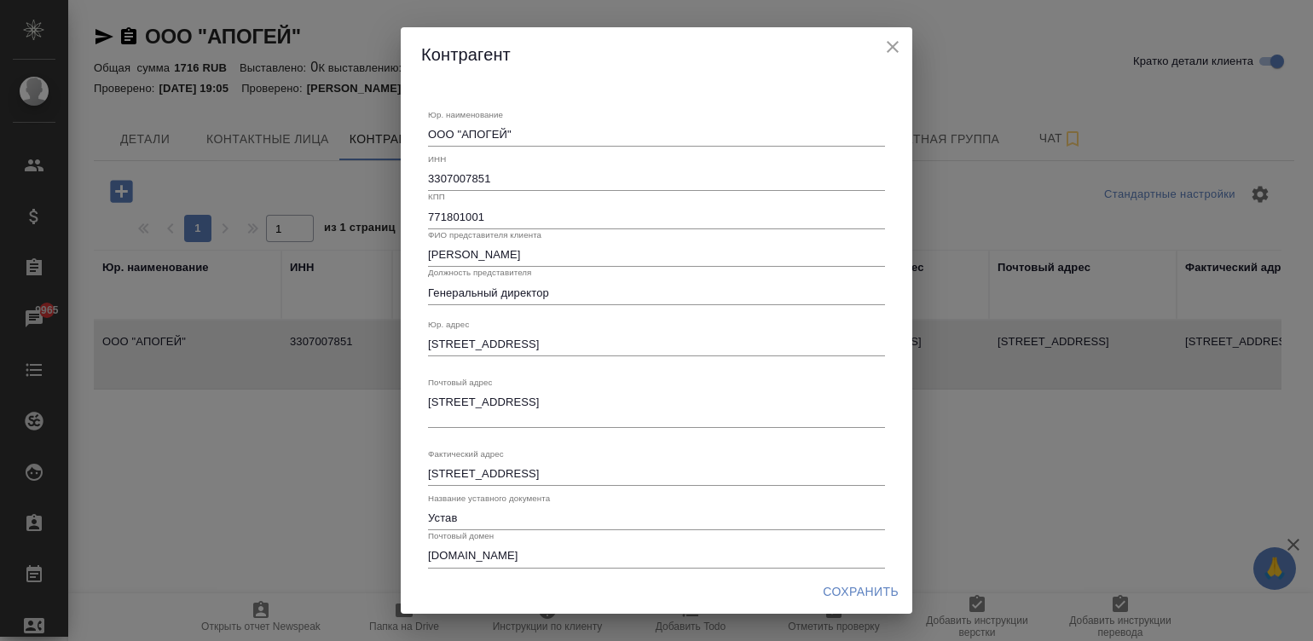
type textarea "ООО "АПОГЕЙ""
type input "3307007851"
type input "771801001"
type input "[PERSON_NAME]"
type input "Генеральный директор"
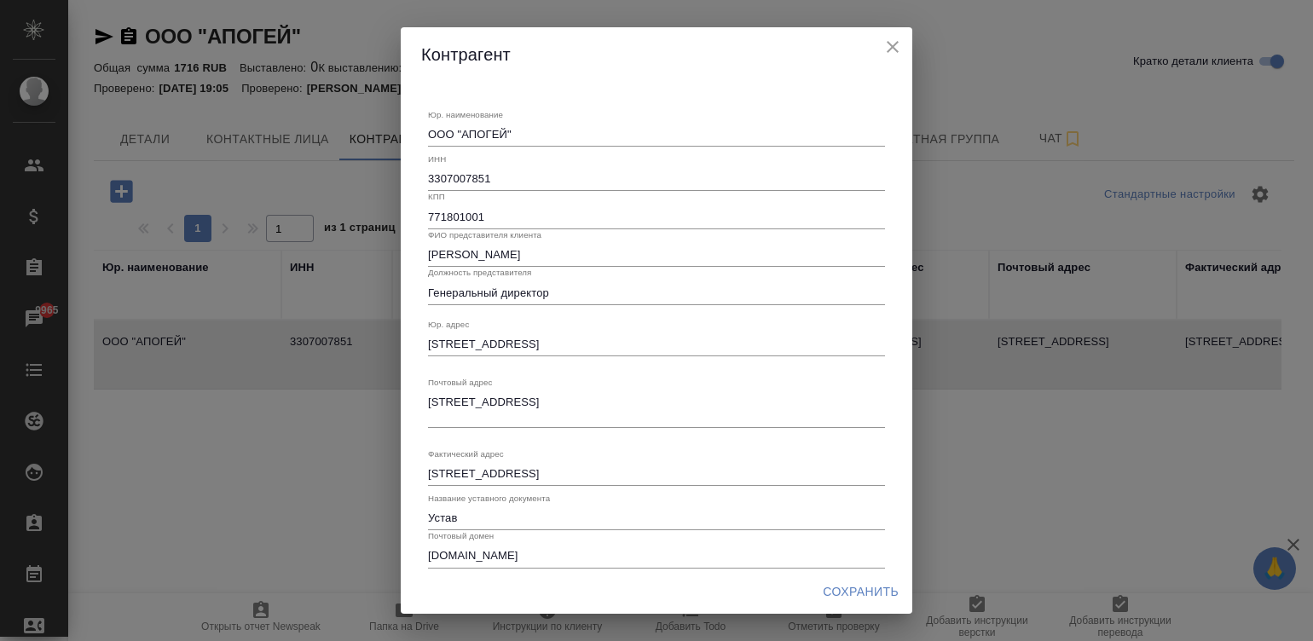
type textarea "[STREET_ADDRESS]"
type input "Устав"
type input "[DOMAIN_NAME]"
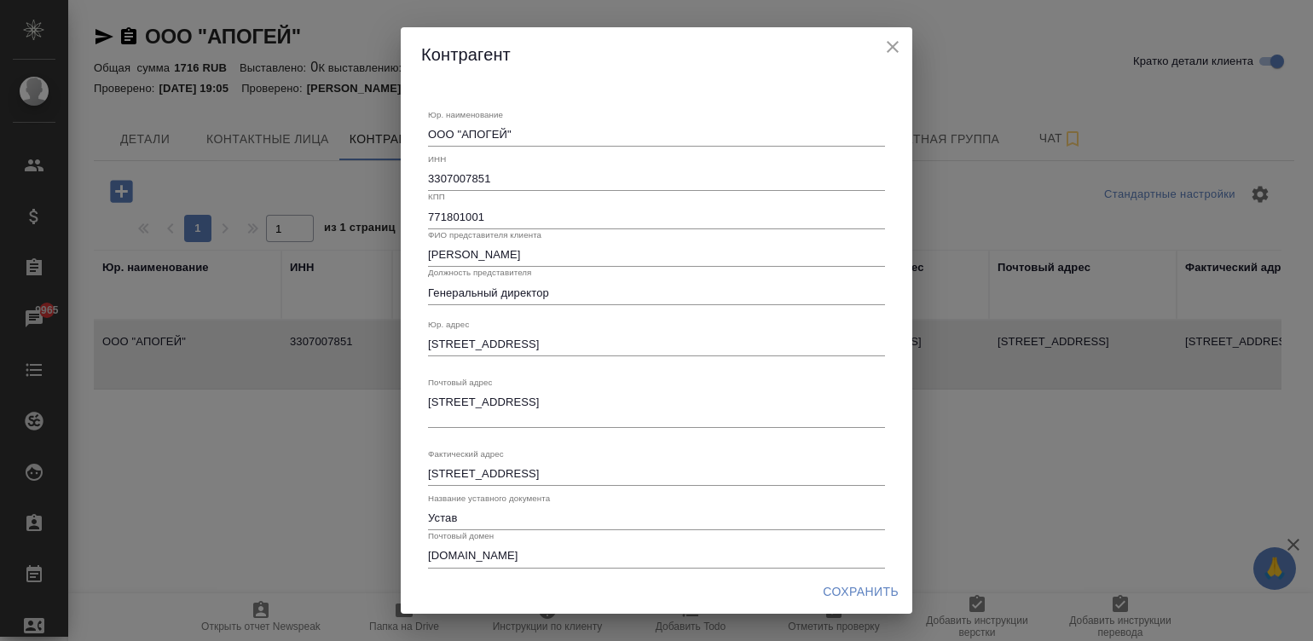
type input "Филиал "Центральный" Банка ВТБ (ПАО) г. [GEOGRAPHIC_DATA]"
type input "40702810015870001107"
type input "044525411"
type input "30101810145250000411"
click at [515, 403] on textarea "[STREET_ADDRESS]" at bounding box center [656, 409] width 457 height 26
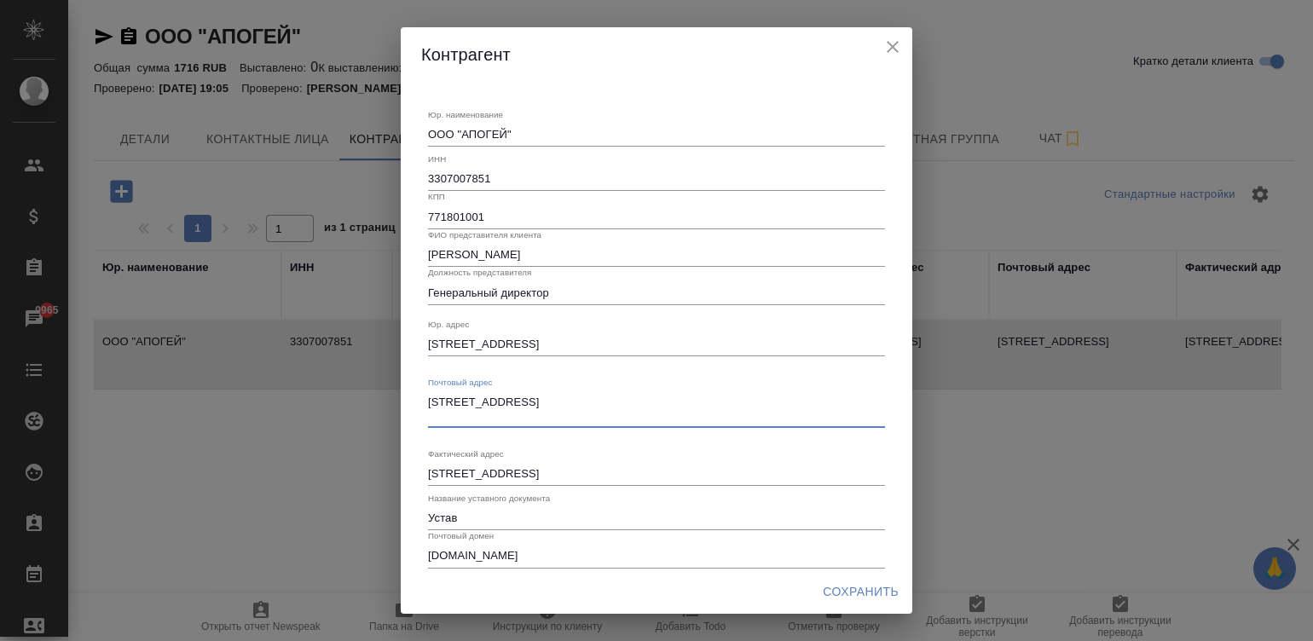
click at [587, 474] on textarea "[STREET_ADDRESS]" at bounding box center [656, 473] width 457 height 13
click at [885, 40] on icon "close" at bounding box center [892, 47] width 20 height 20
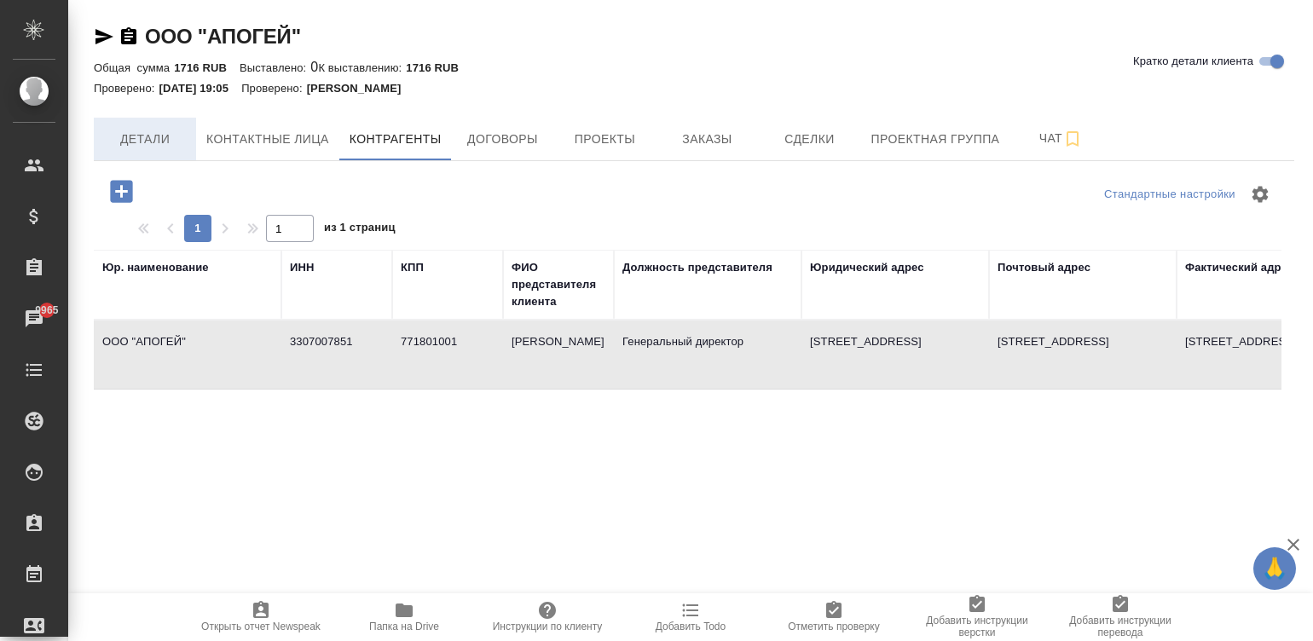
click at [145, 141] on span "Детали" at bounding box center [145, 139] width 82 height 21
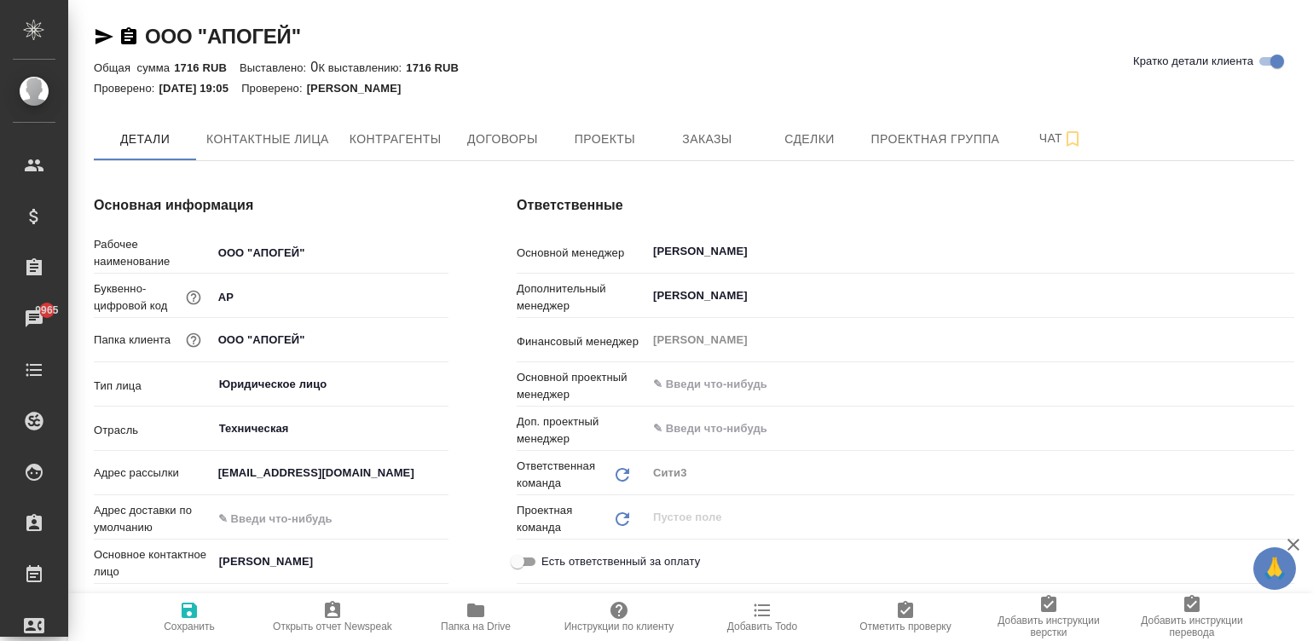
type textarea "x"
click at [323, 500] on div "Адрес рассылки [EMAIL_ADDRESS][DOMAIN_NAME]" at bounding box center [271, 480] width 355 height 44
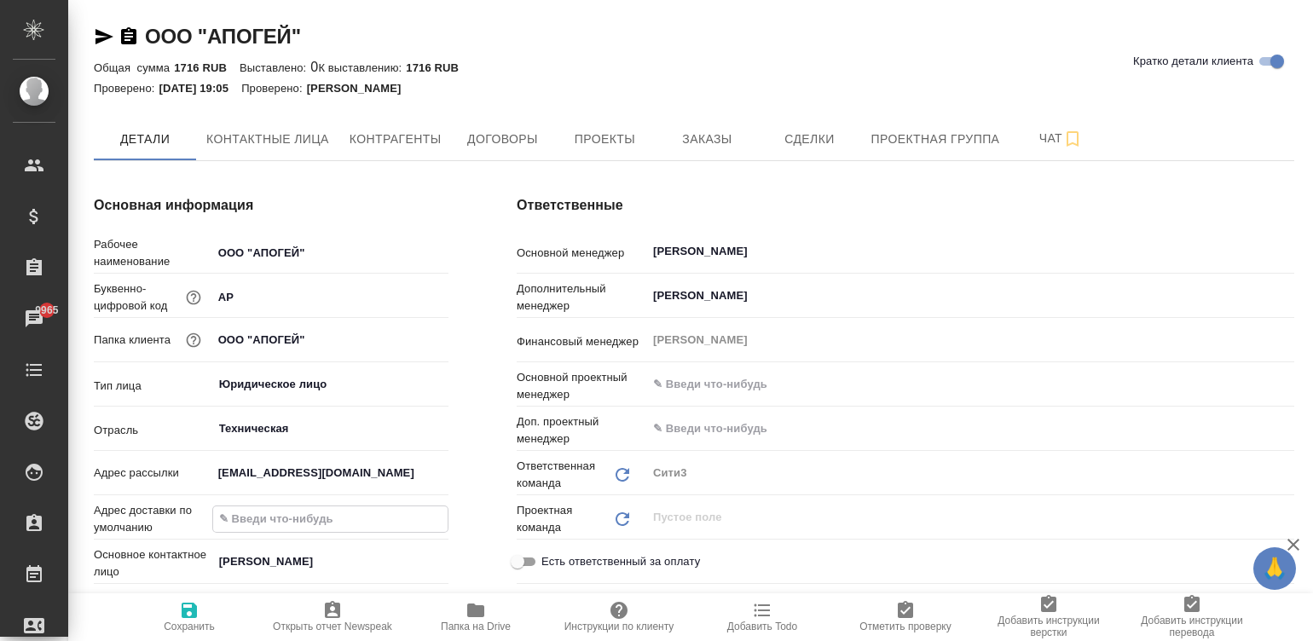
click at [343, 514] on input "text" at bounding box center [330, 518] width 234 height 25
paste input "[STREET_ADDRESS]"
type input "[STREET_ADDRESS]"
type textarea "x"
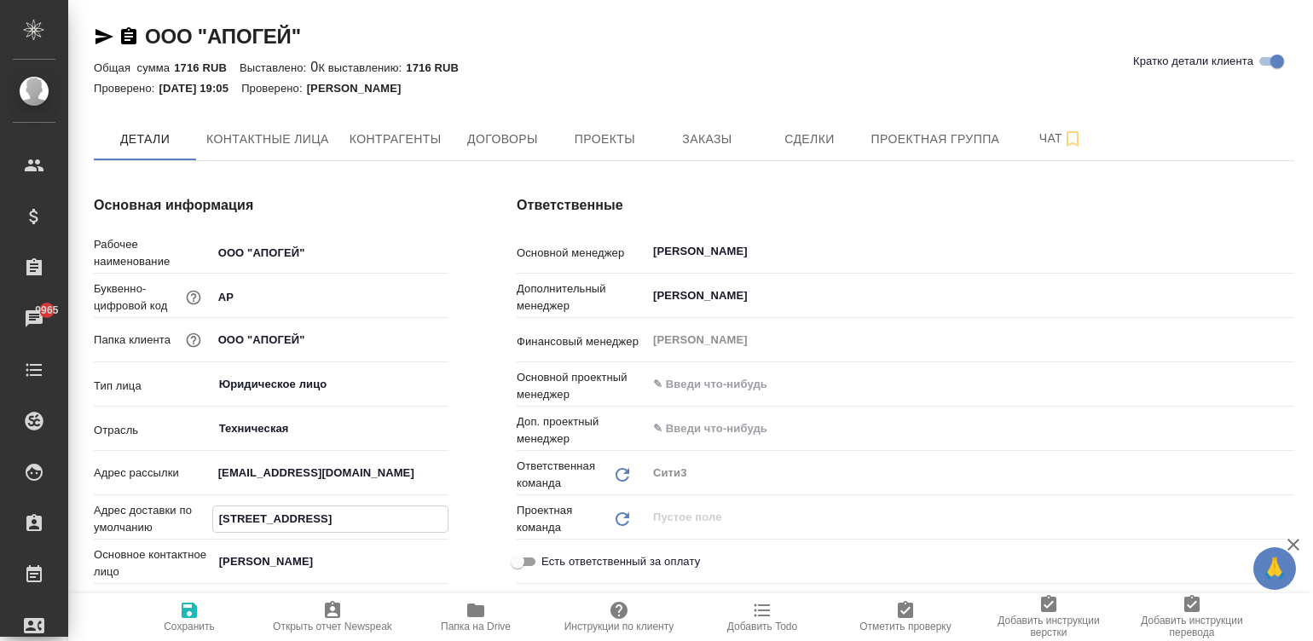
scroll to position [0, 191]
type input "107199, г. Москва, Черницынский проезд, дом 3, строение 5. этаж 2, офис 1"
click at [194, 628] on span "Сохранить" at bounding box center [189, 627] width 51 height 12
type textarea "x"
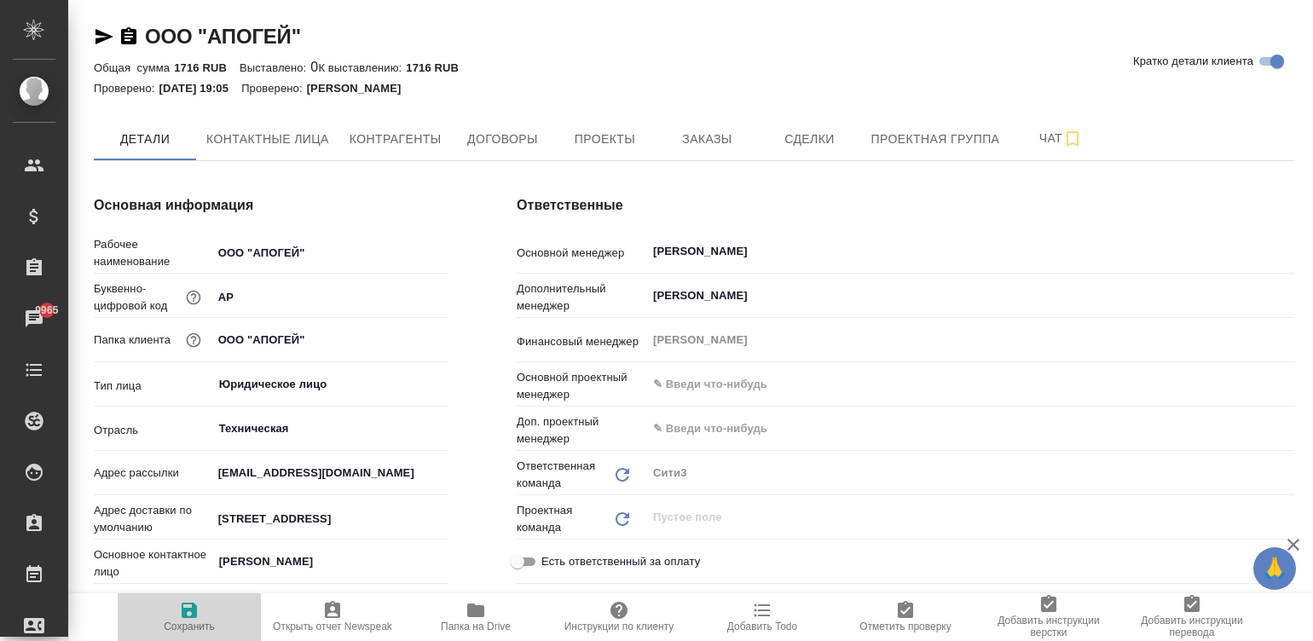
type textarea "x"
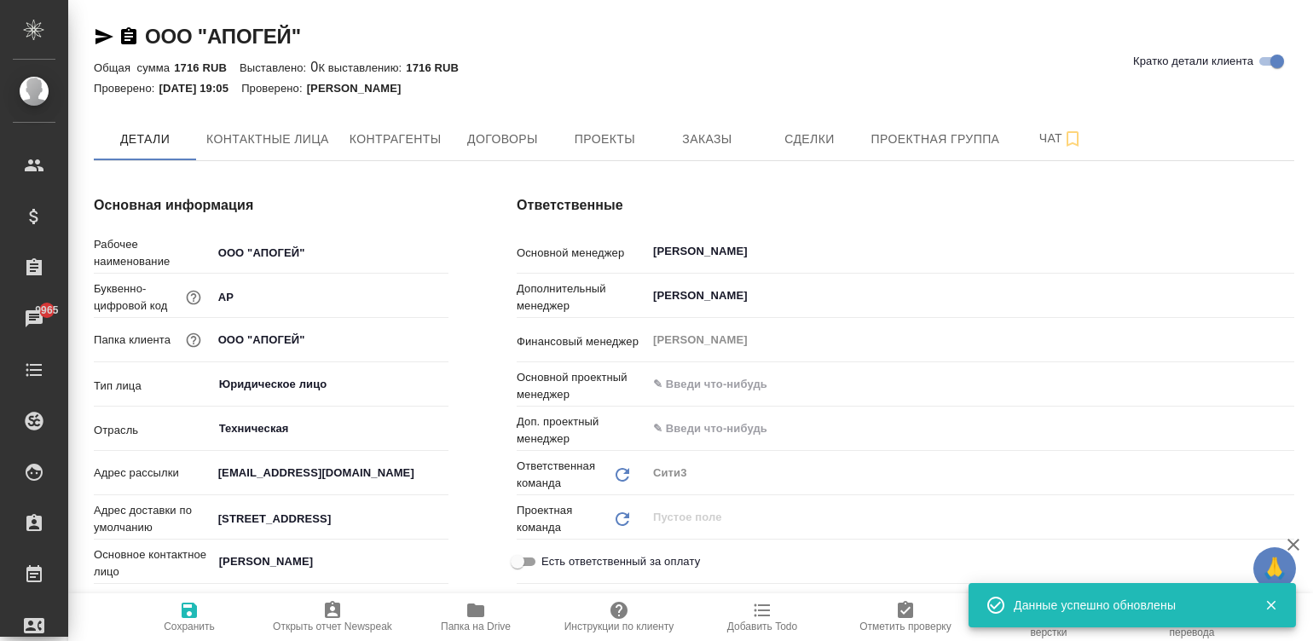
click at [656, 66] on div "Общая сумма 1716 RUB Выставлено: 0 К выставлению: 1716 RUB" at bounding box center [694, 67] width 1200 height 20
type textarea "x"
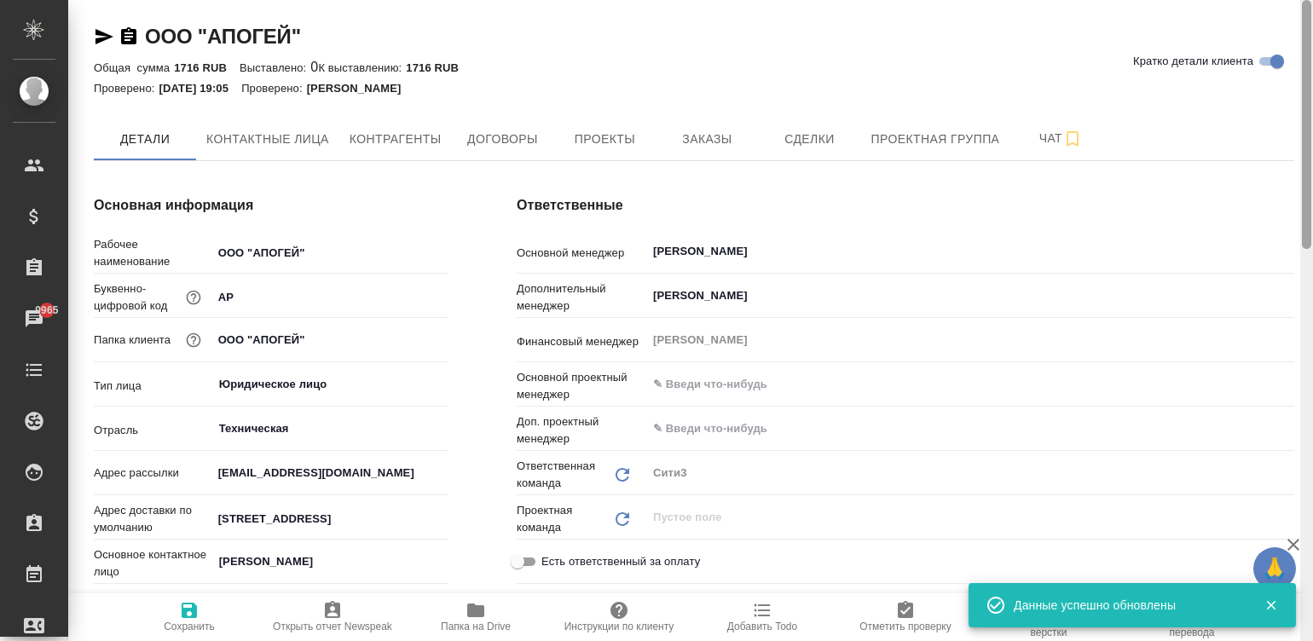
click at [1308, 56] on div at bounding box center [1306, 321] width 13 height 642
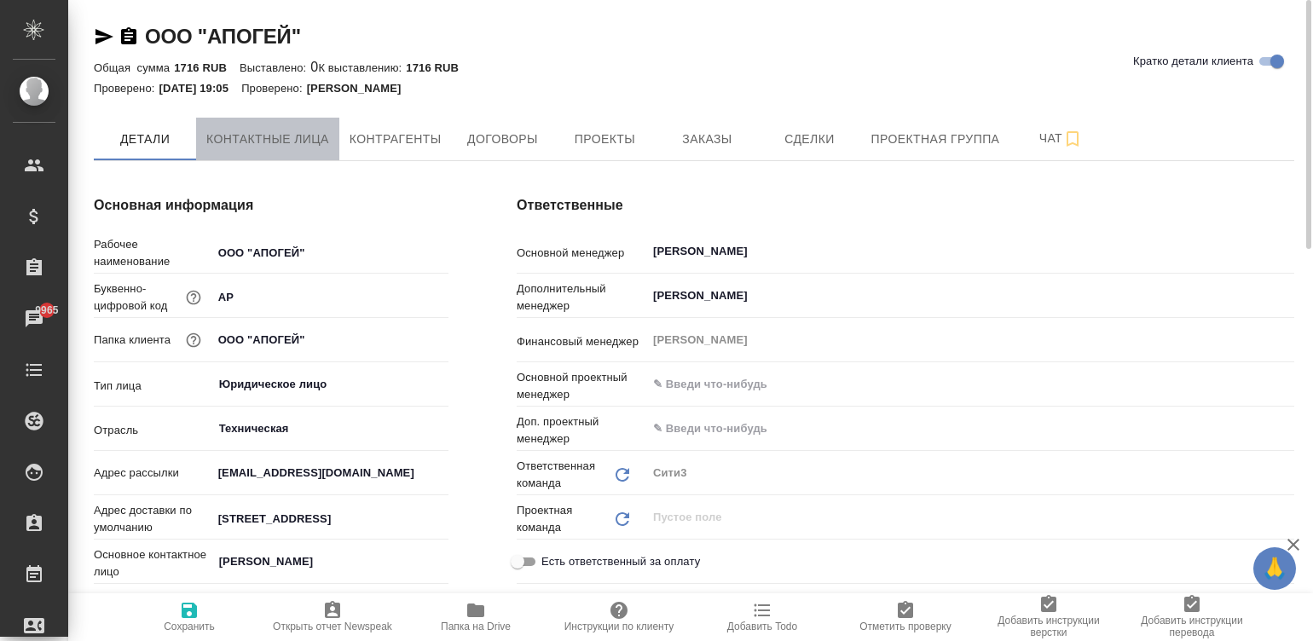
click at [286, 147] on span "Контактные лица" at bounding box center [267, 139] width 123 height 21
select select "RU"
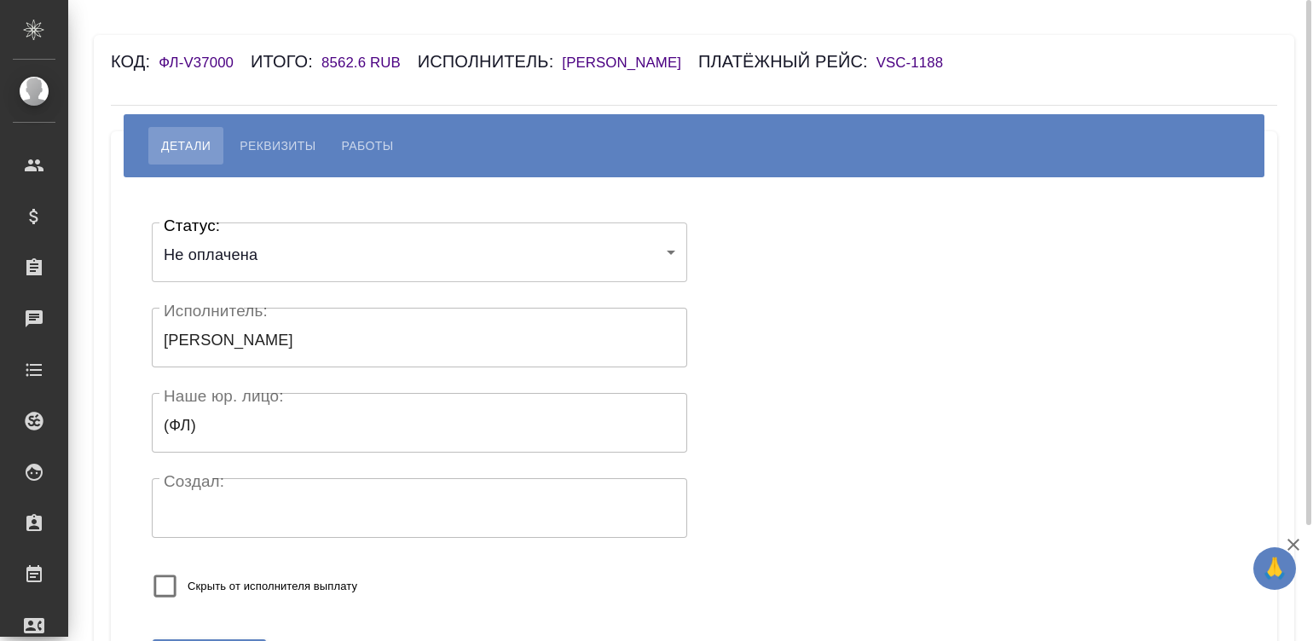
click at [695, 55] on h6 "[PERSON_NAME]" at bounding box center [630, 63] width 136 height 16
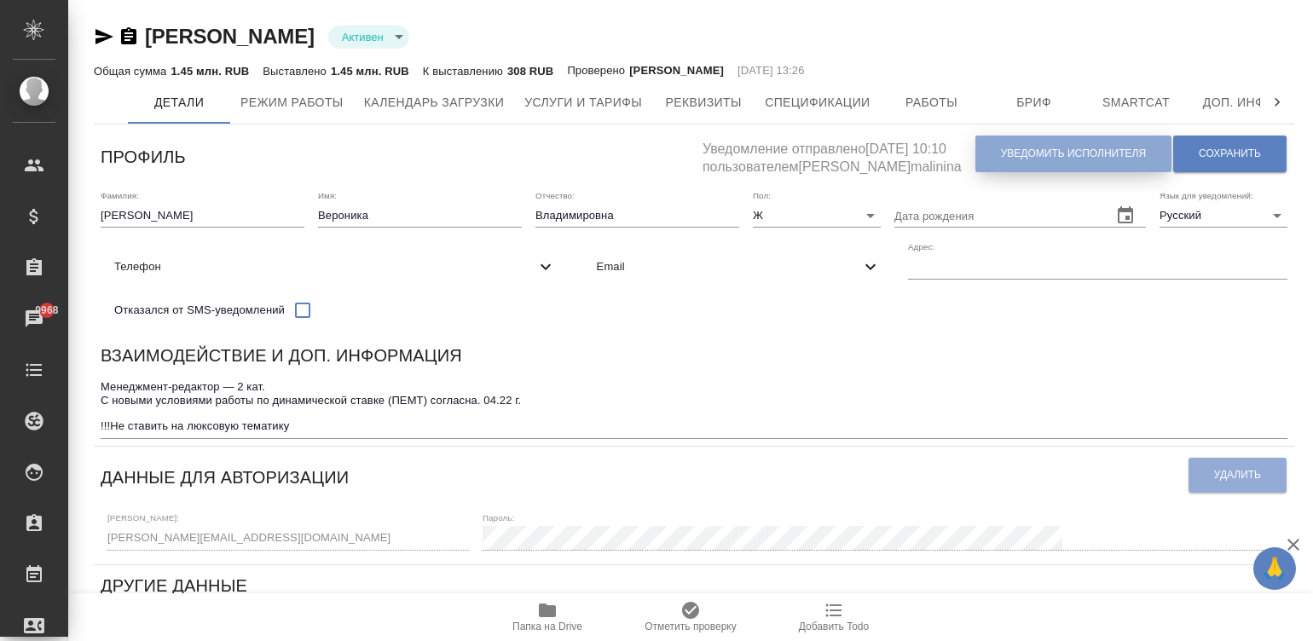
click at [1100, 151] on span "Уведомить исполнителя" at bounding box center [1073, 154] width 145 height 14
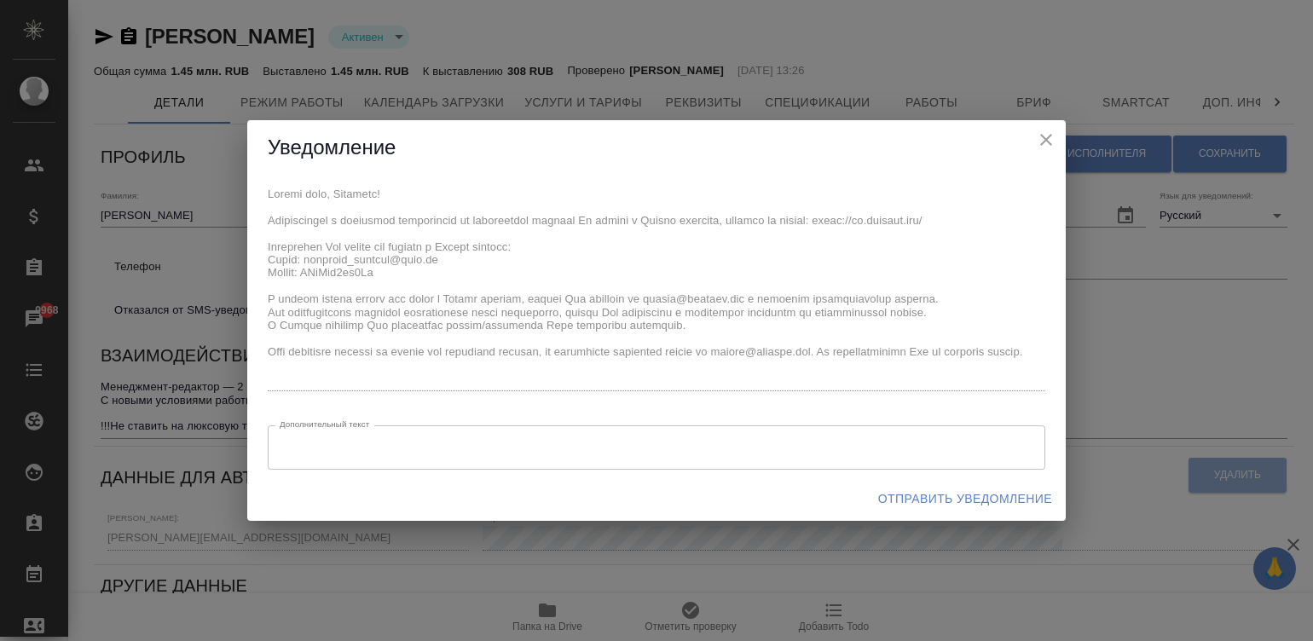
click at [261, 190] on div "x Дополнительный текст x Дополнительный текст" at bounding box center [656, 326] width 819 height 301
click at [975, 493] on span "Отправить уведомление" at bounding box center [965, 499] width 174 height 21
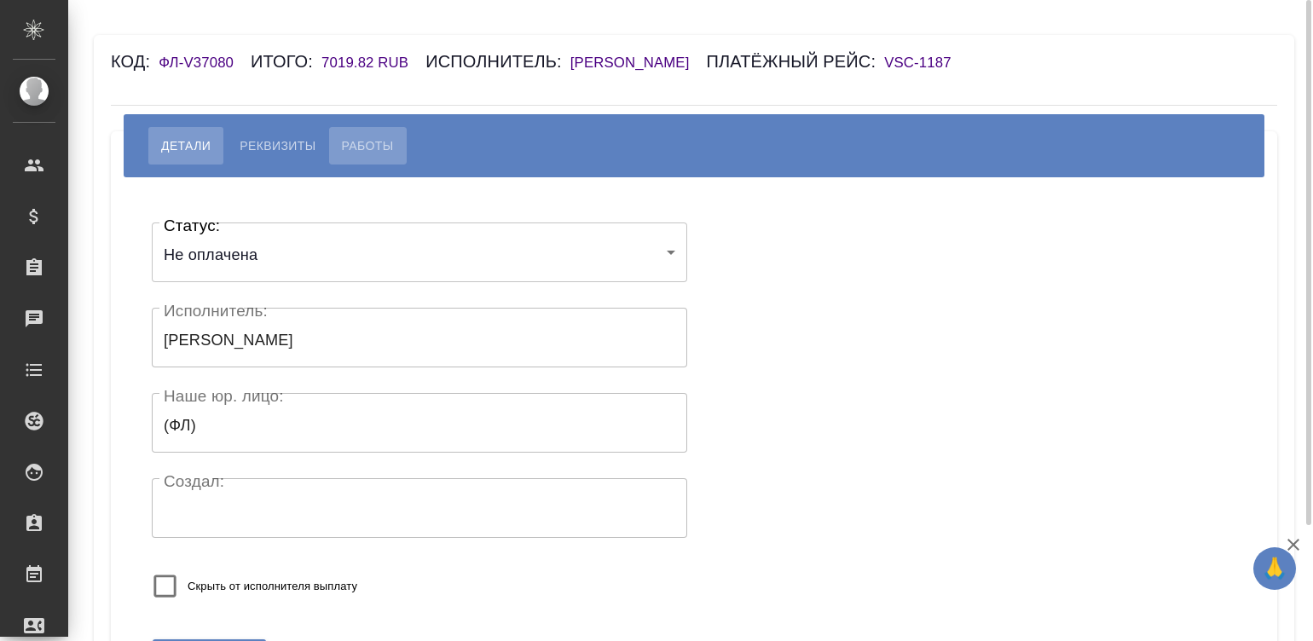
click at [368, 147] on span "Работы" at bounding box center [368, 146] width 52 height 20
select select "10"
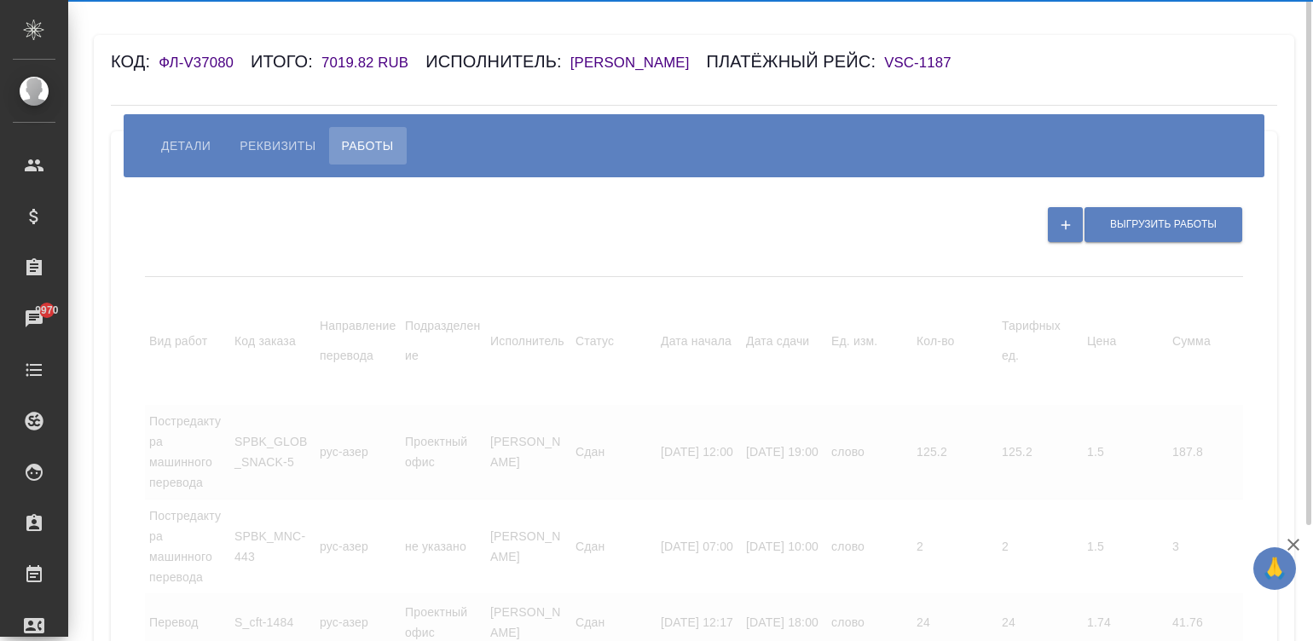
click at [670, 62] on h6 "[PERSON_NAME]" at bounding box center [638, 63] width 136 height 16
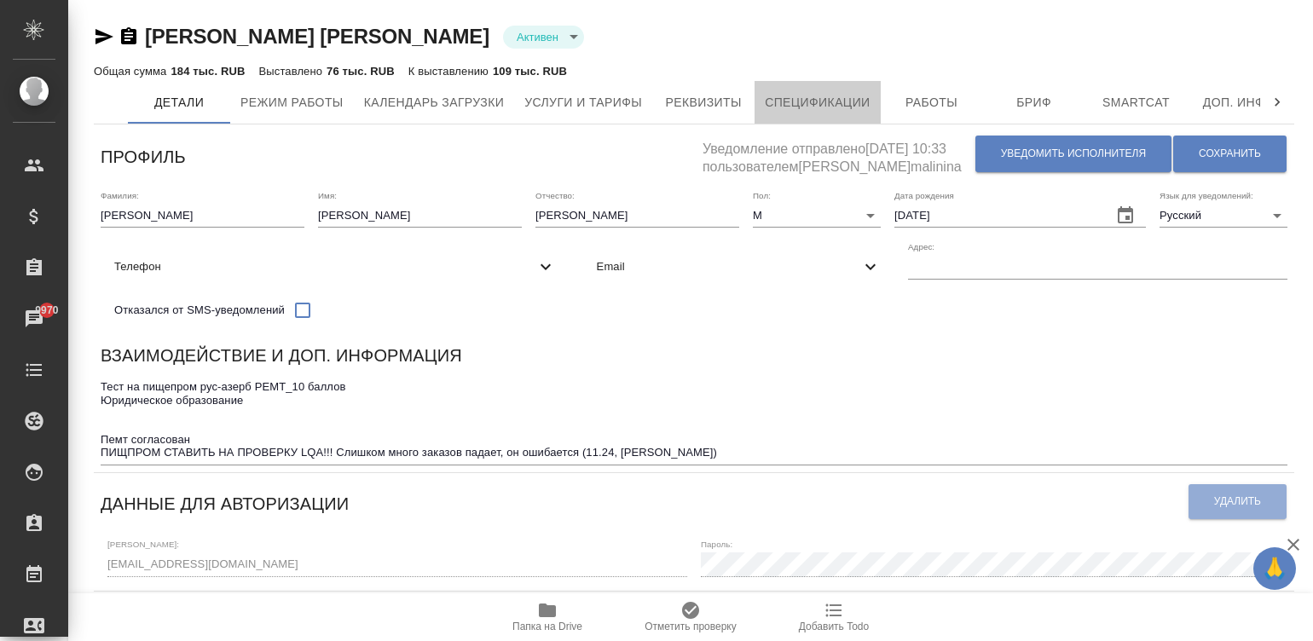
click at [819, 90] on button "Спецификации" at bounding box center [817, 102] width 125 height 43
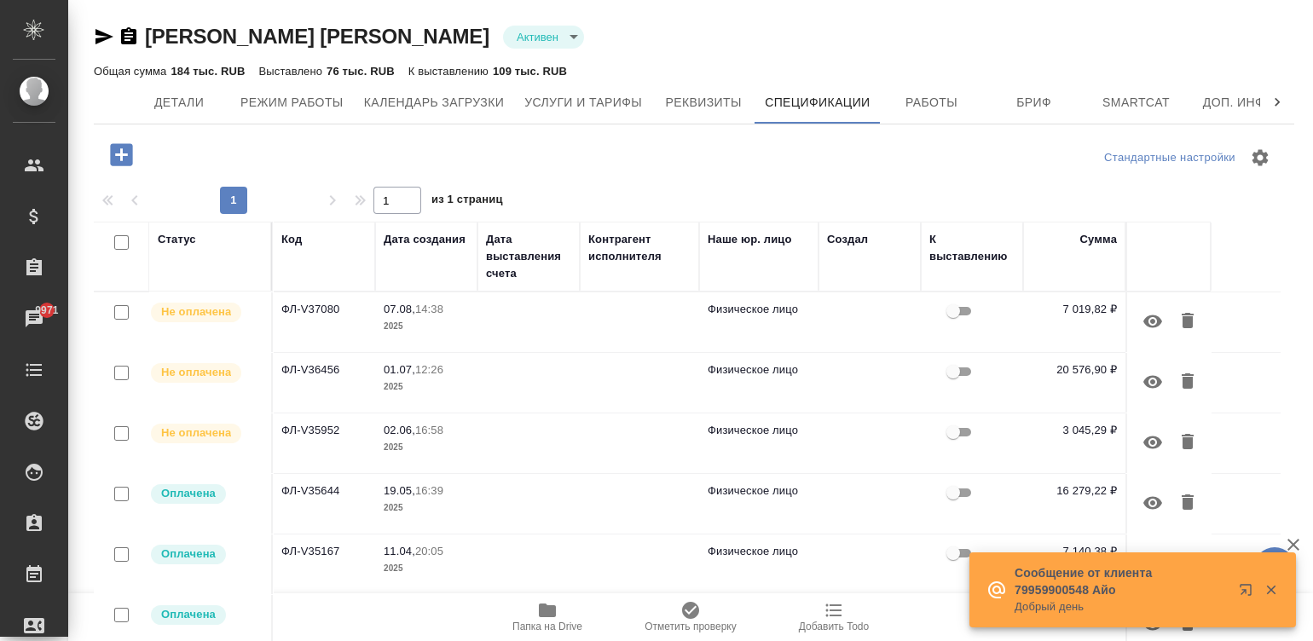
click at [97, 141] on div at bounding box center [294, 154] width 400 height 35
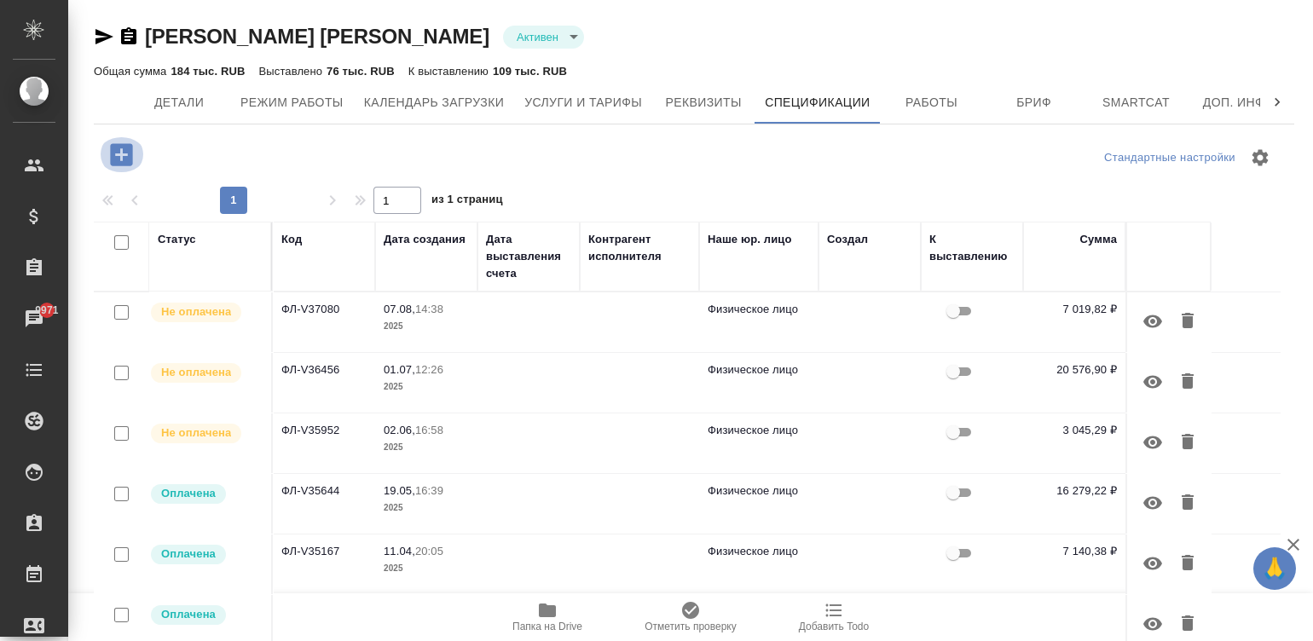
click at [111, 149] on icon "button" at bounding box center [121, 154] width 22 height 22
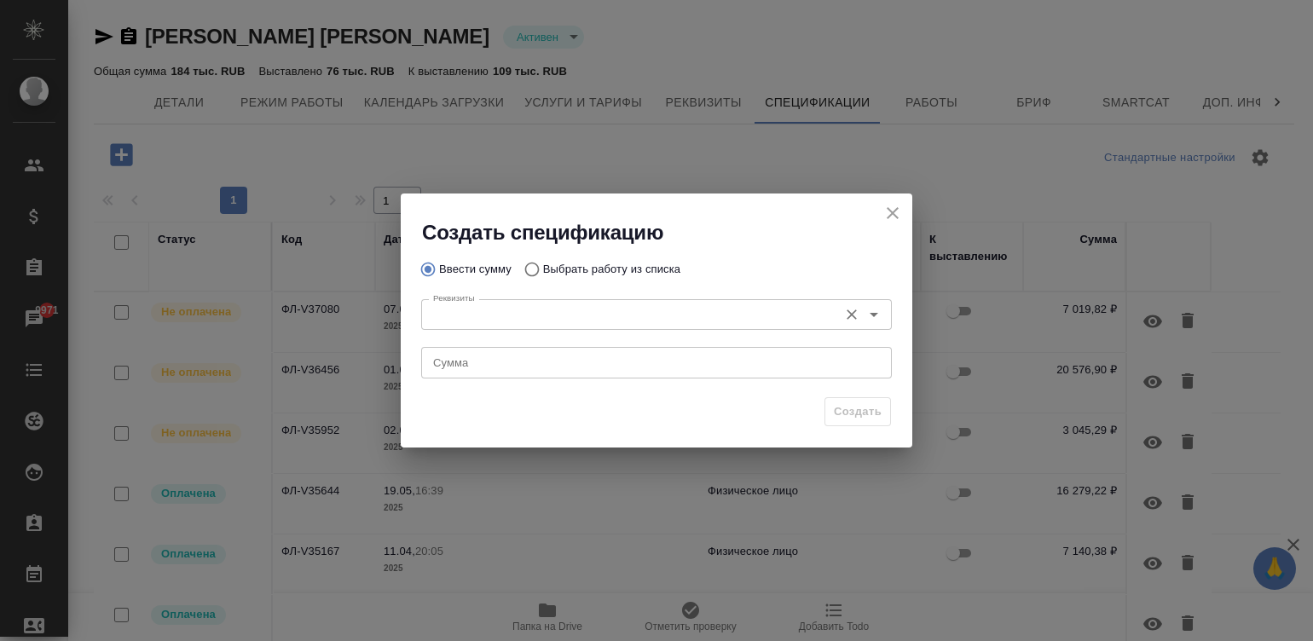
click at [623, 292] on div "Реквизиты Реквизиты" at bounding box center [656, 312] width 471 height 41
click at [530, 266] on input "Выбрать работу из списка" at bounding box center [529, 269] width 27 height 32
radio input "true"
radio input "false"
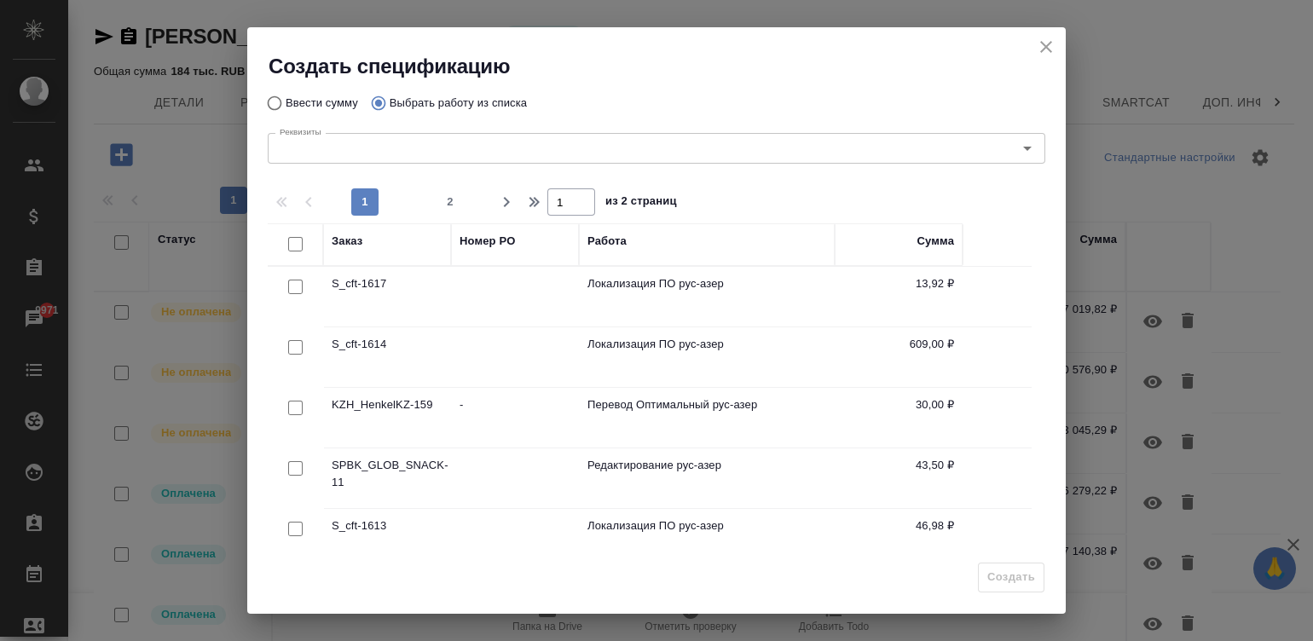
click at [292, 240] on input "checkbox" at bounding box center [295, 244] width 14 height 14
checkbox input "true"
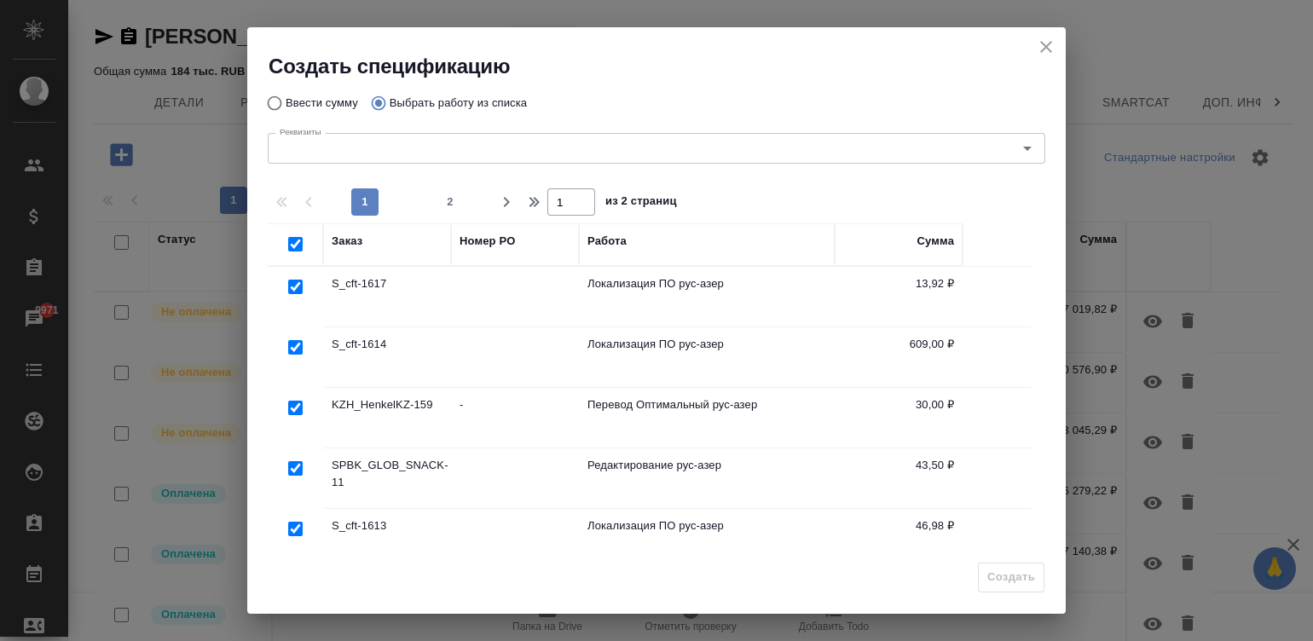
checkbox input "true"
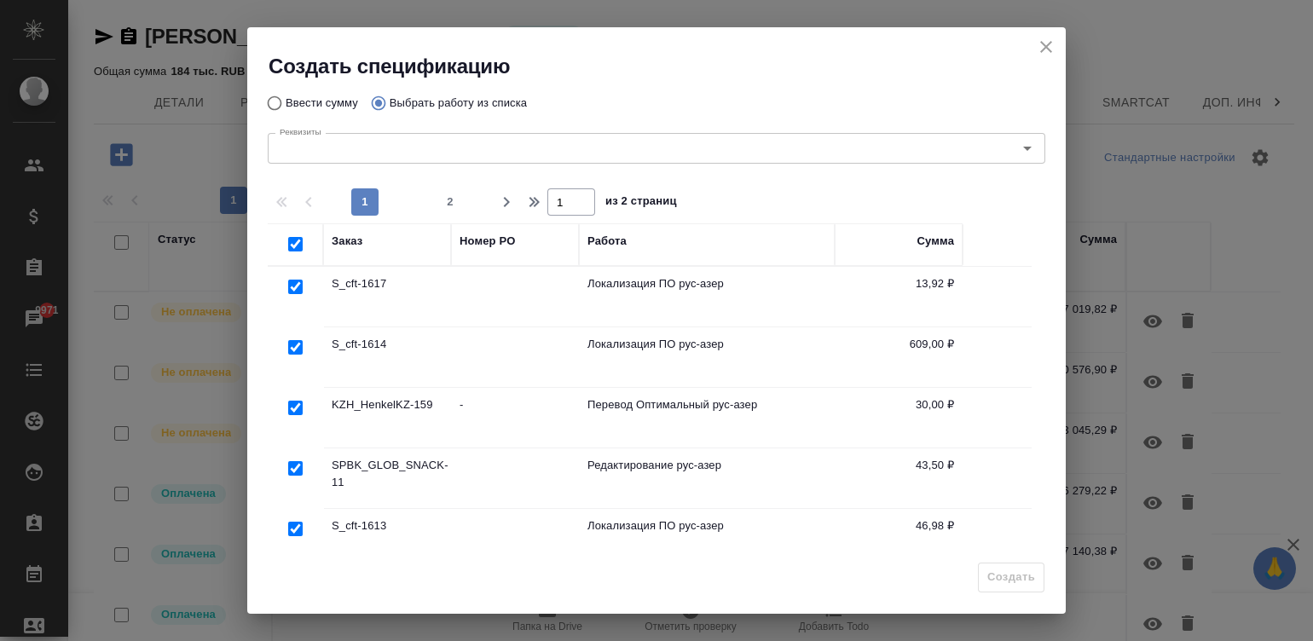
checkbox input "true"
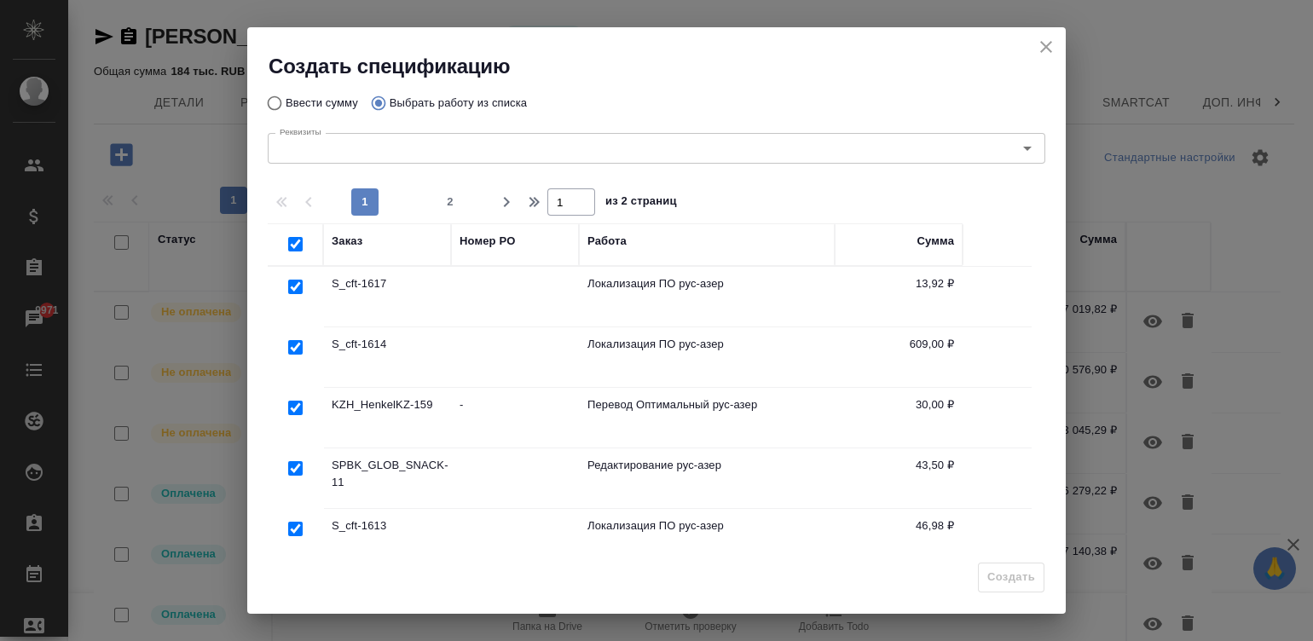
checkbox input "true"
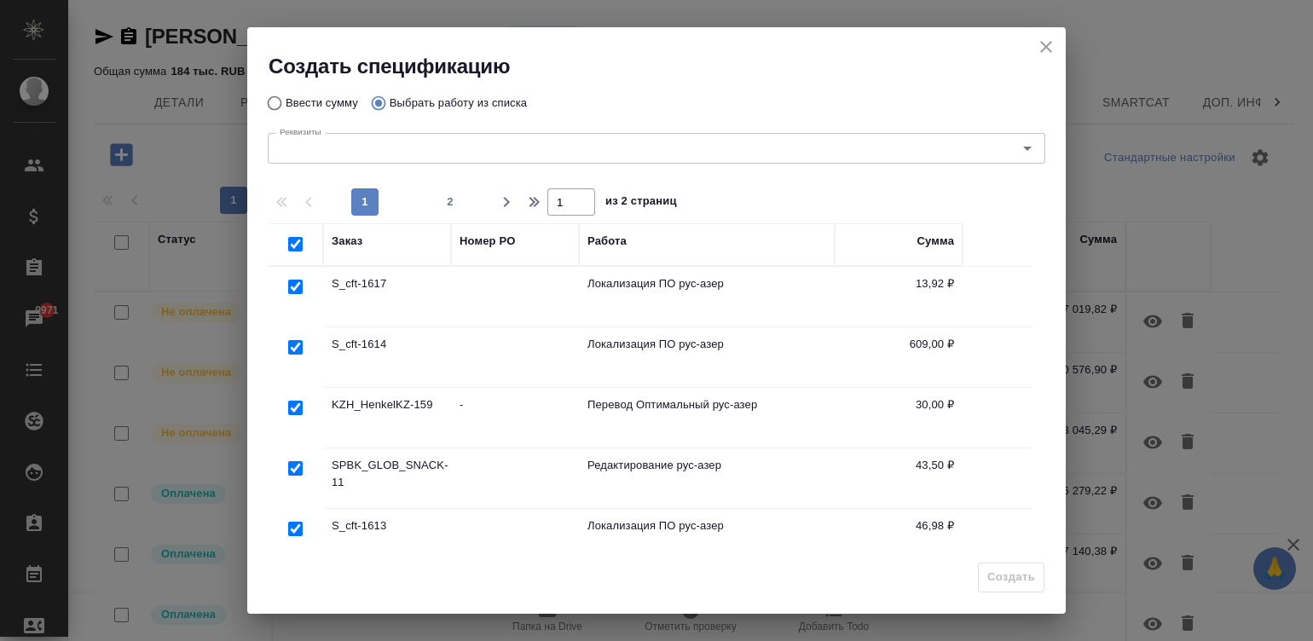
checkbox input "true"
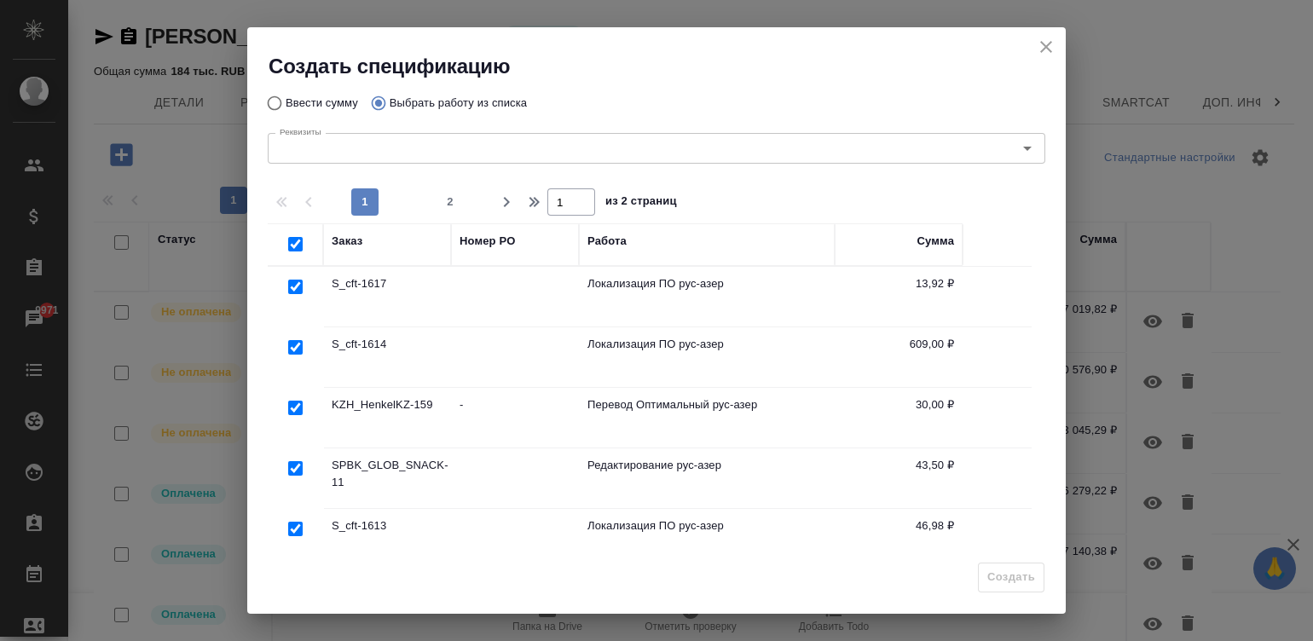
checkbox input "true"
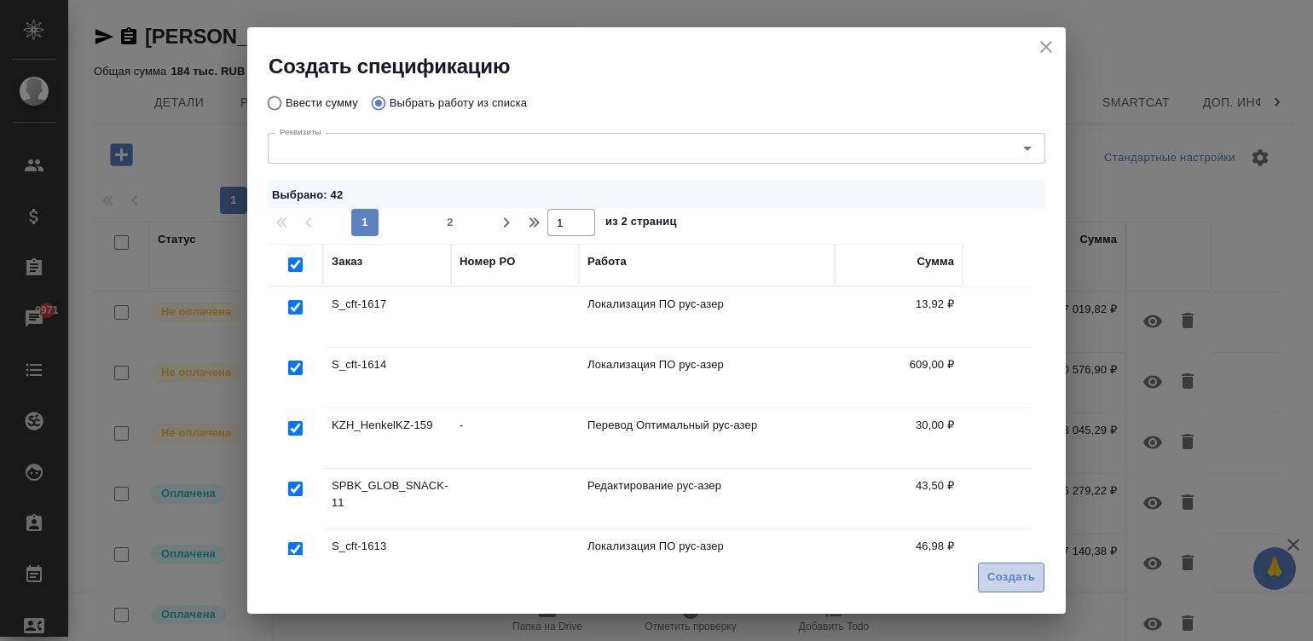
click at [1012, 580] on span "Создать" at bounding box center [1011, 578] width 48 height 20
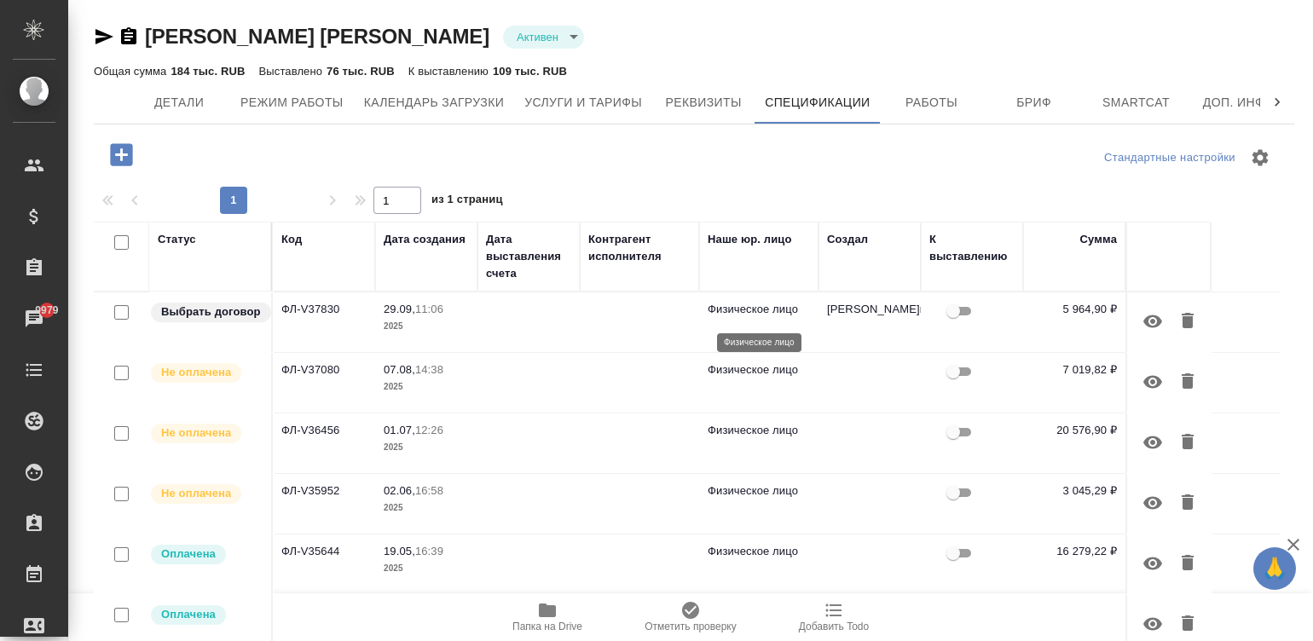
click at [714, 315] on p "Физическое лицо" at bounding box center [759, 309] width 102 height 17
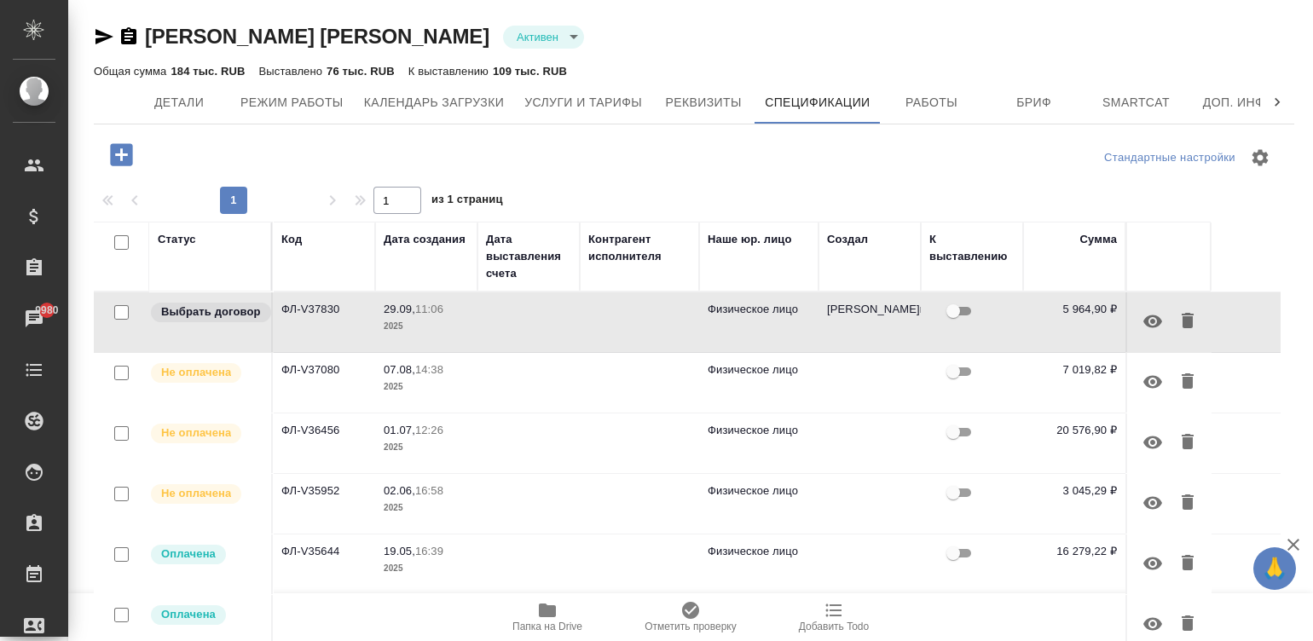
click at [495, 388] on td at bounding box center [528, 383] width 102 height 60
drag, startPoint x: 495, startPoint y: 388, endPoint x: 550, endPoint y: 0, distance: 391.9
click at [495, 388] on td at bounding box center [528, 383] width 102 height 60
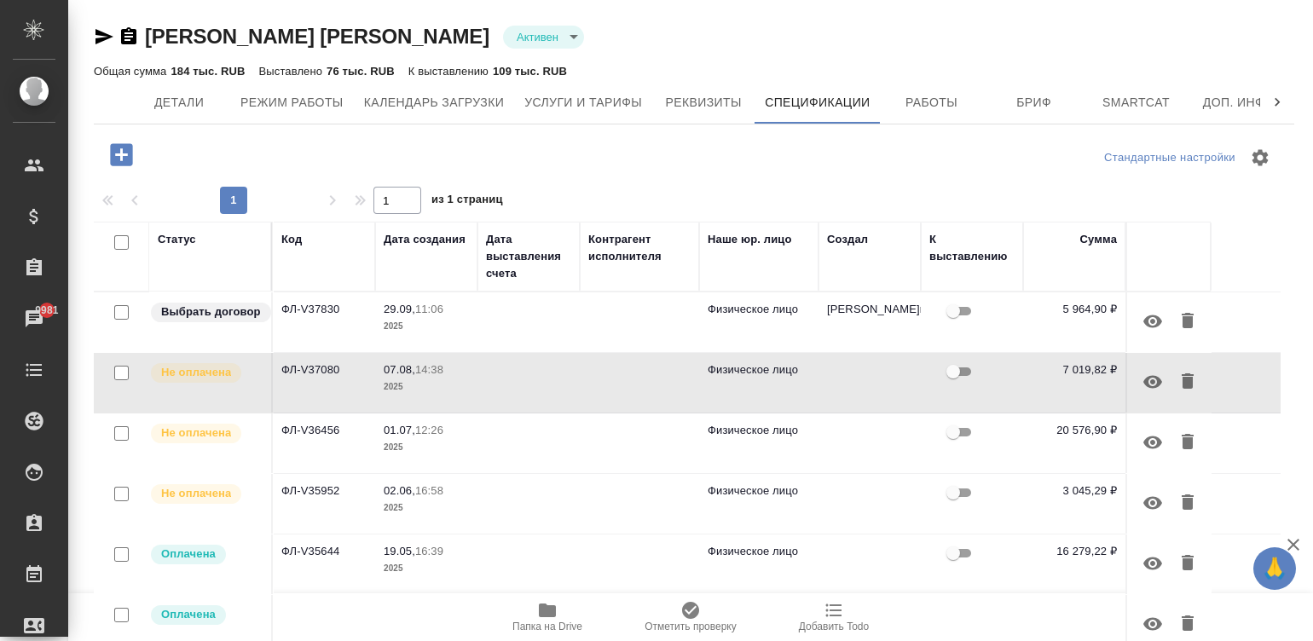
click at [450, 439] on span "01.07, 12:26" at bounding box center [426, 430] width 85 height 17
drag, startPoint x: 450, startPoint y: 443, endPoint x: 344, endPoint y: 466, distance: 108.4
click at [450, 439] on span "01.07, 12:26" at bounding box center [426, 430] width 85 height 17
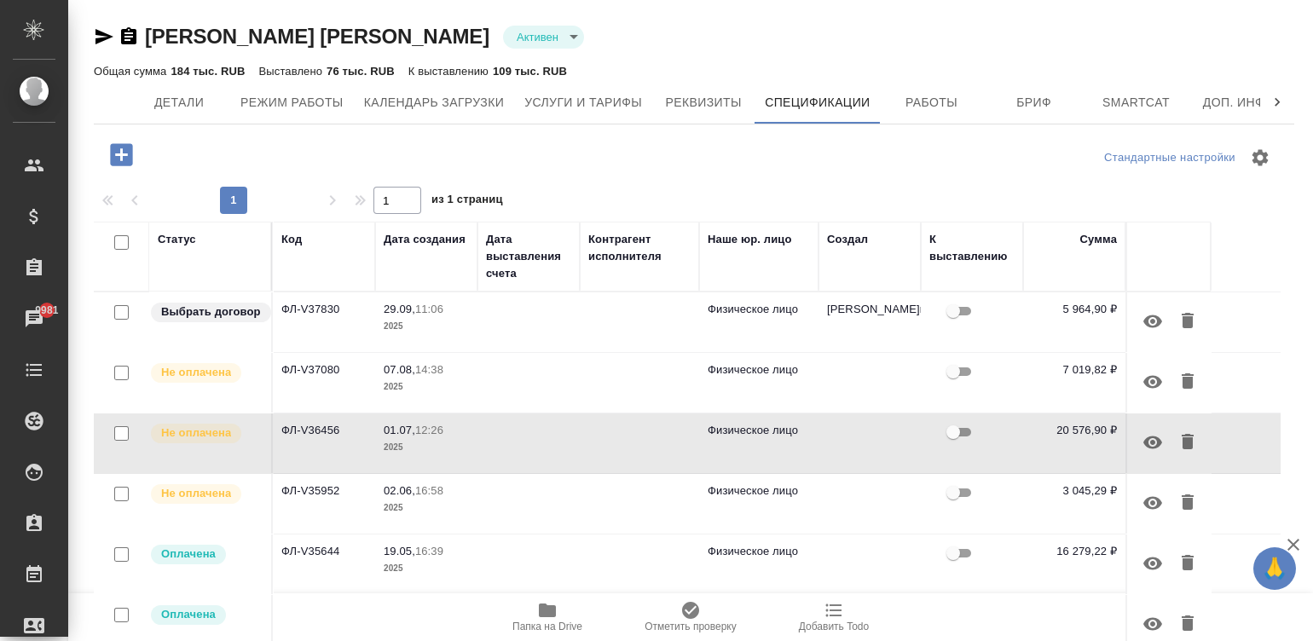
click at [458, 511] on p "2025" at bounding box center [426, 508] width 85 height 17
drag, startPoint x: 459, startPoint y: 511, endPoint x: 649, endPoint y: 0, distance: 545.0
click at [458, 511] on p "2025" at bounding box center [426, 508] width 85 height 17
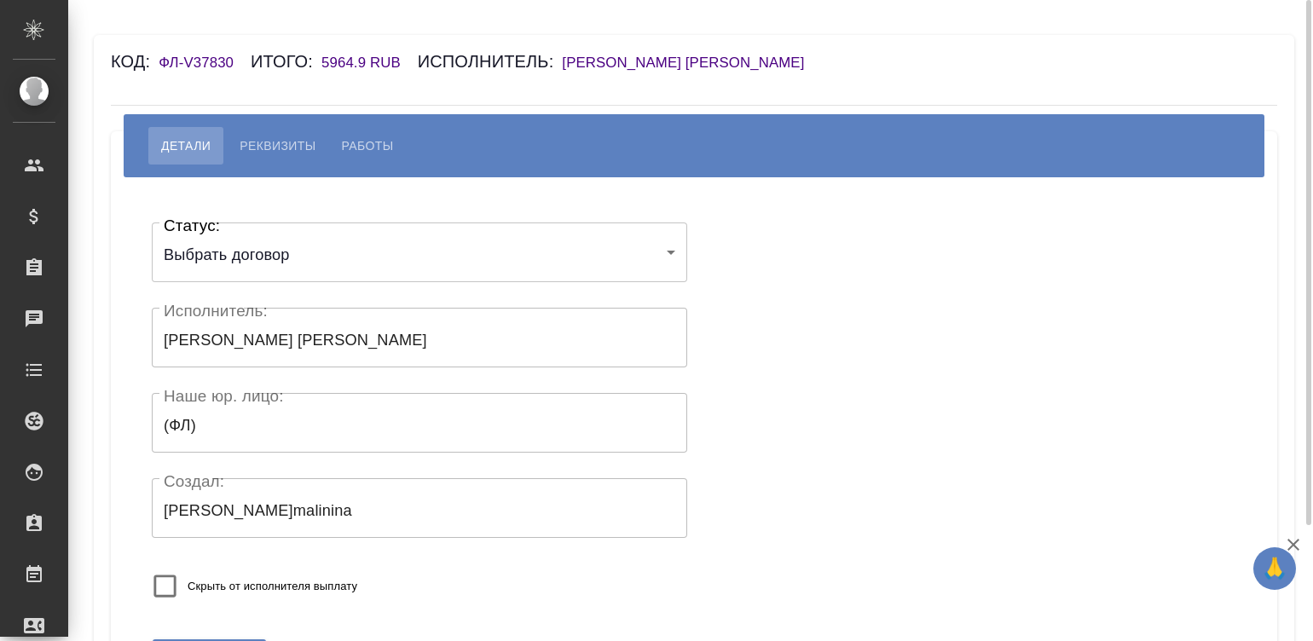
click at [346, 247] on body "🙏 .cls-1 fill:#fff; AWATERA [PERSON_NAME][PERSON_NAME] Спецификации Заказы Чаты…" at bounding box center [656, 320] width 1313 height 641
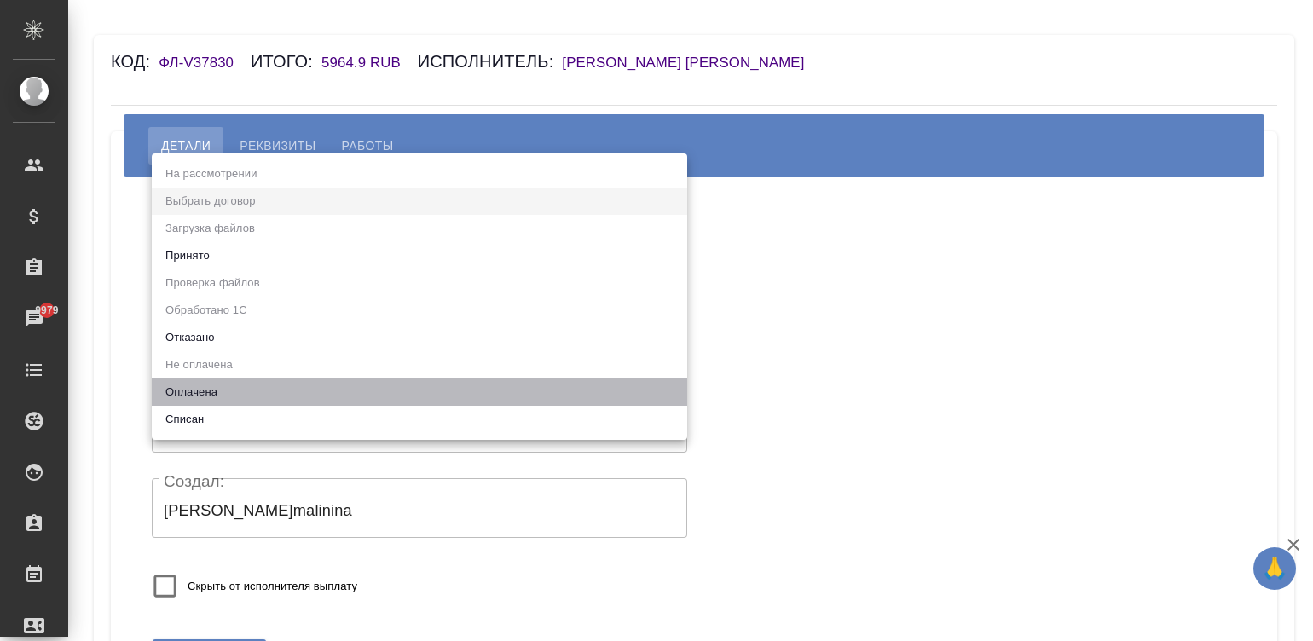
click at [200, 390] on li "Оплачена" at bounding box center [419, 392] width 535 height 27
type input "payed"
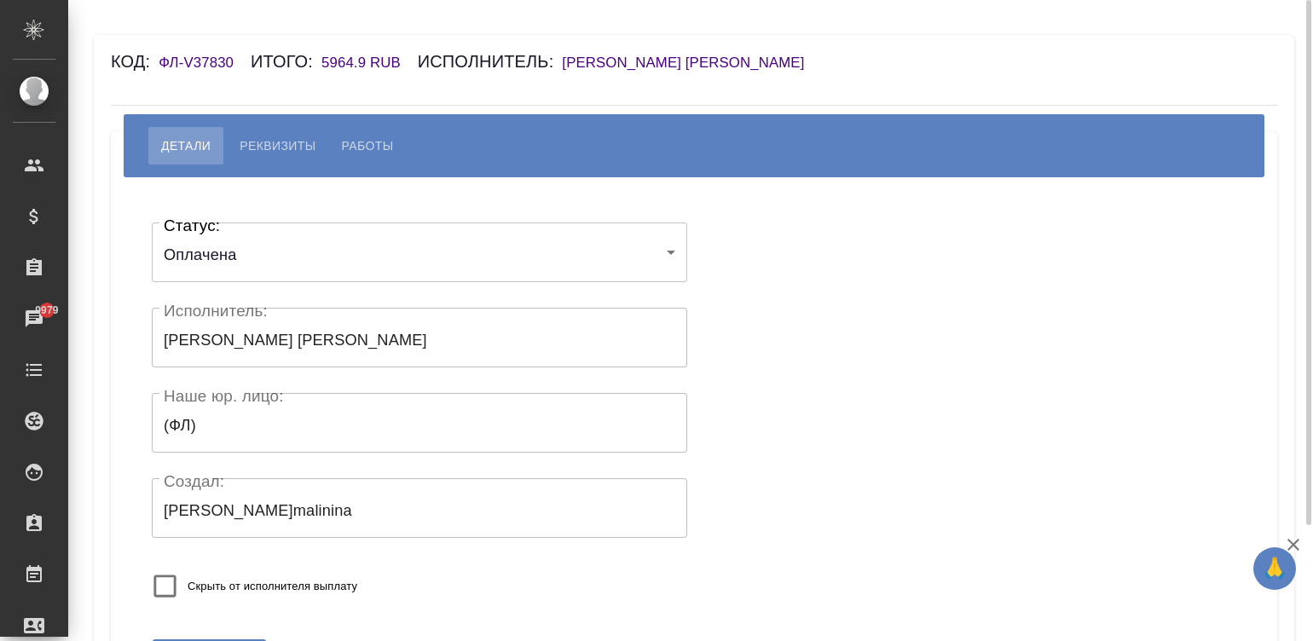
click at [409, 550] on div "Статус: Оплачена payed Статус: Исполнитель: Байрамов Заур Аслан оглы Исполнител…" at bounding box center [419, 416] width 535 height 412
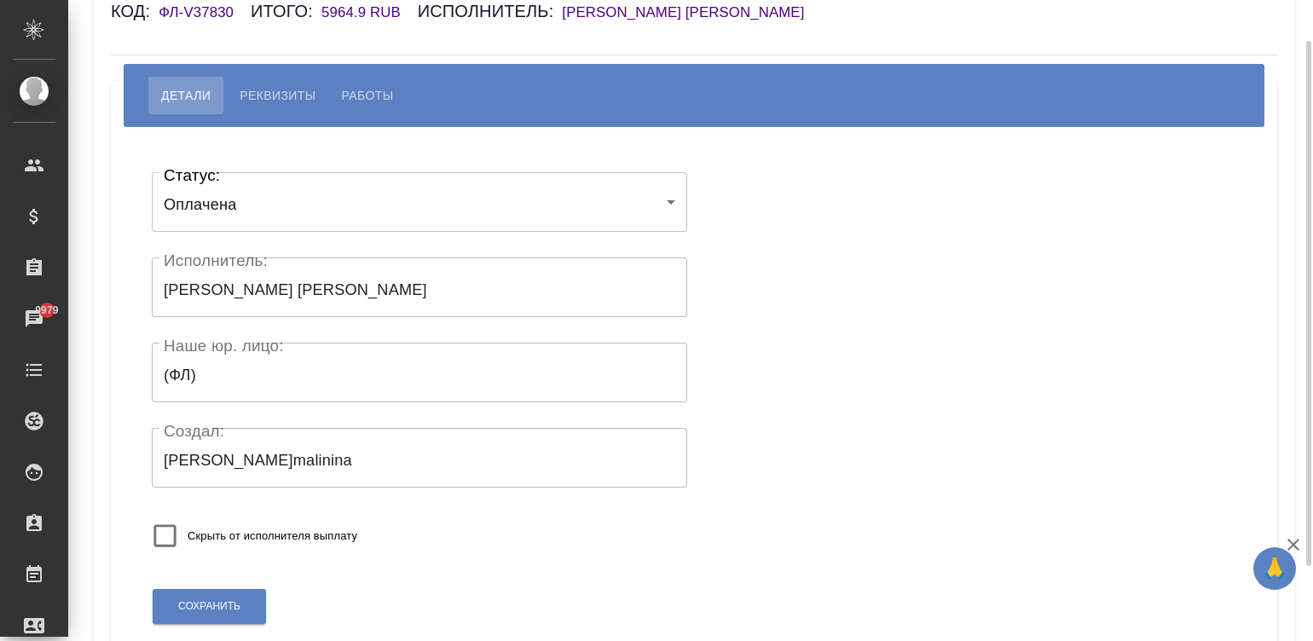
scroll to position [77, 0]
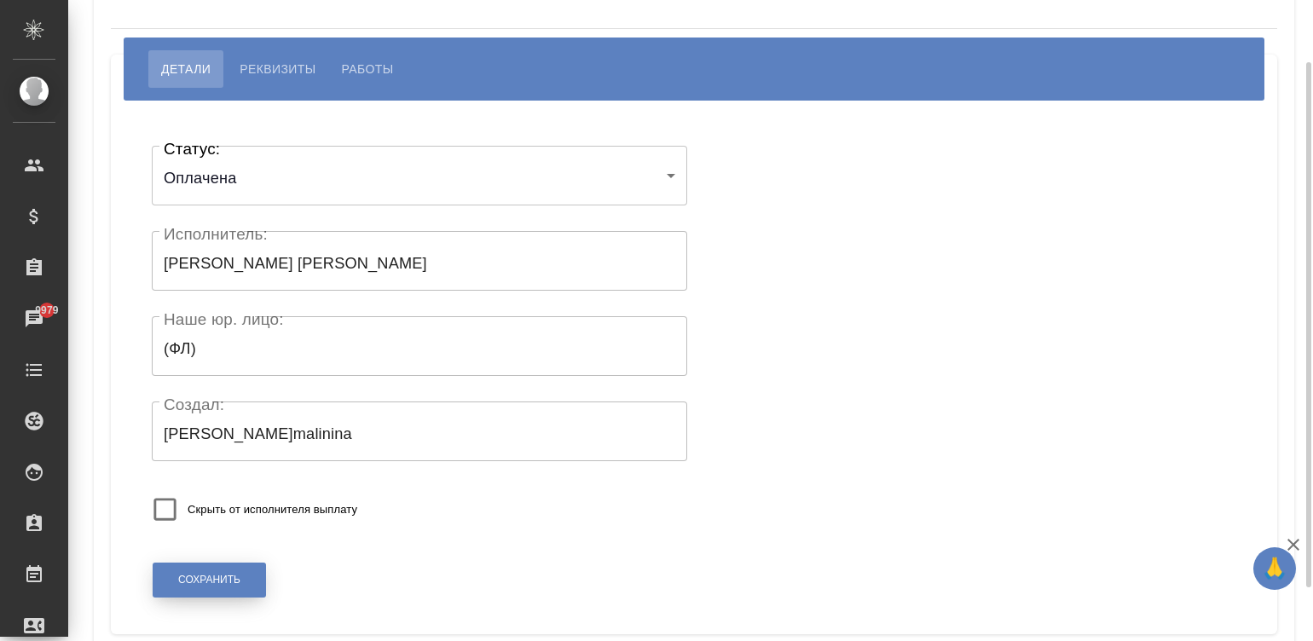
click at [212, 580] on span "Сохранить" at bounding box center [209, 580] width 62 height 14
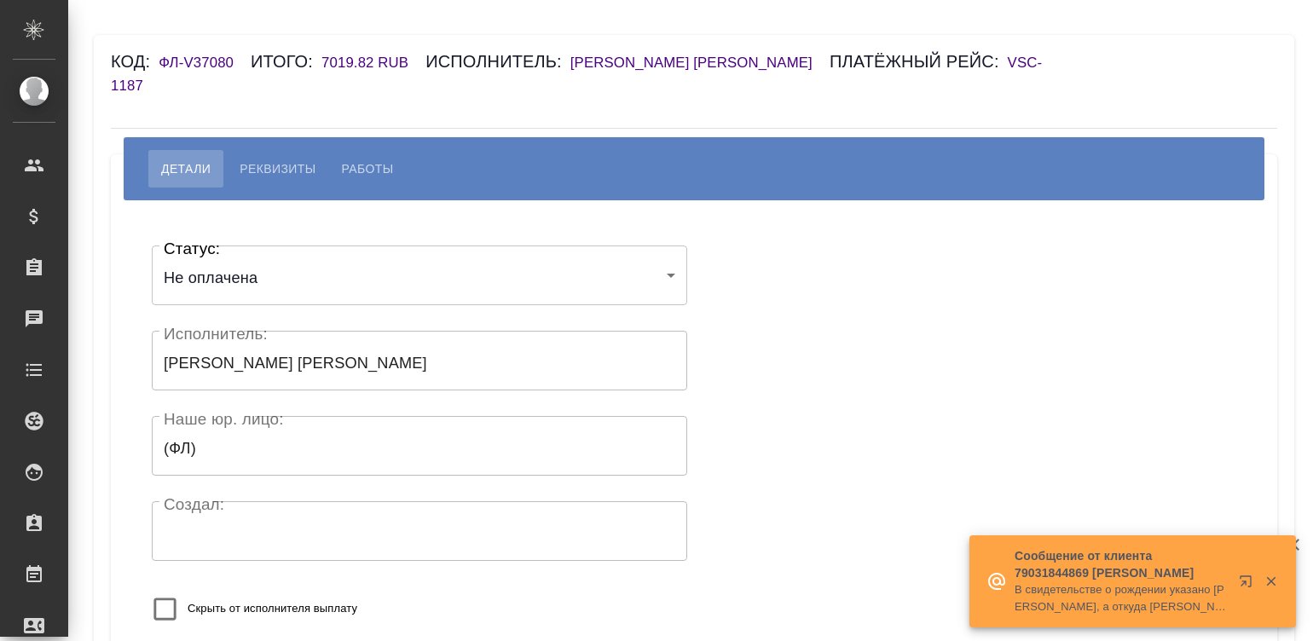
click at [226, 259] on body "🙏 .cls-1 fill:#fff; AWATERA [PERSON_NAME][PERSON_NAME] Спецификации Заказы Чаты…" at bounding box center [656, 320] width 1313 height 641
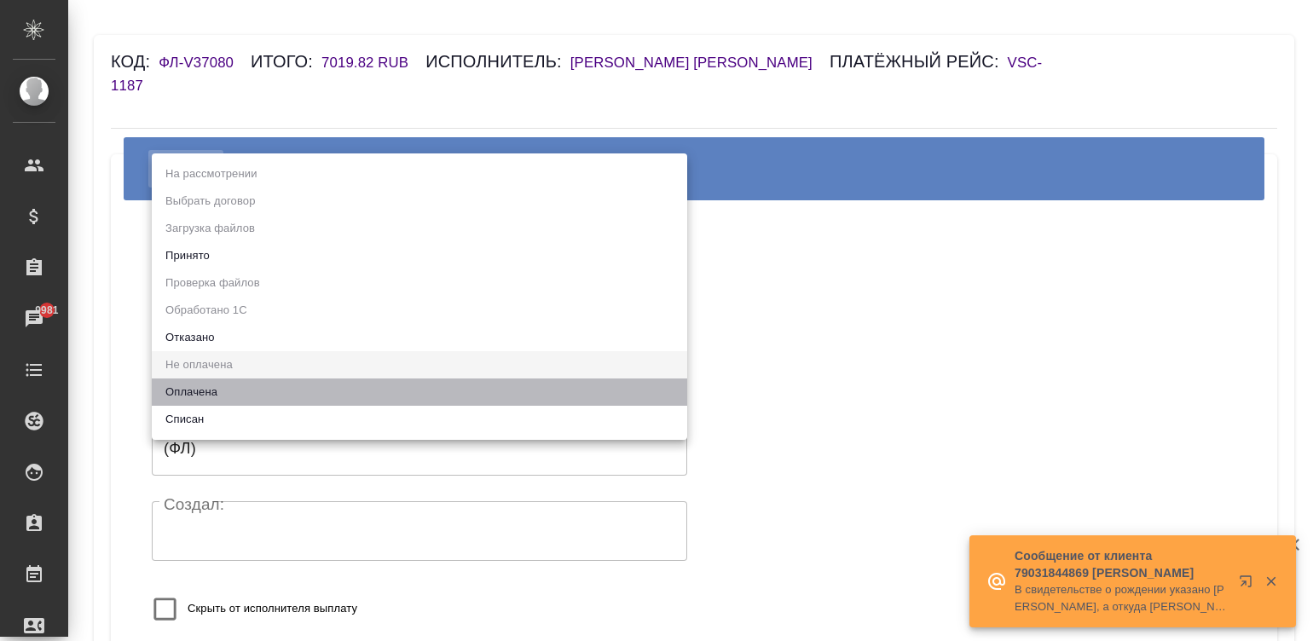
click at [194, 385] on li "Оплачена" at bounding box center [419, 392] width 535 height 27
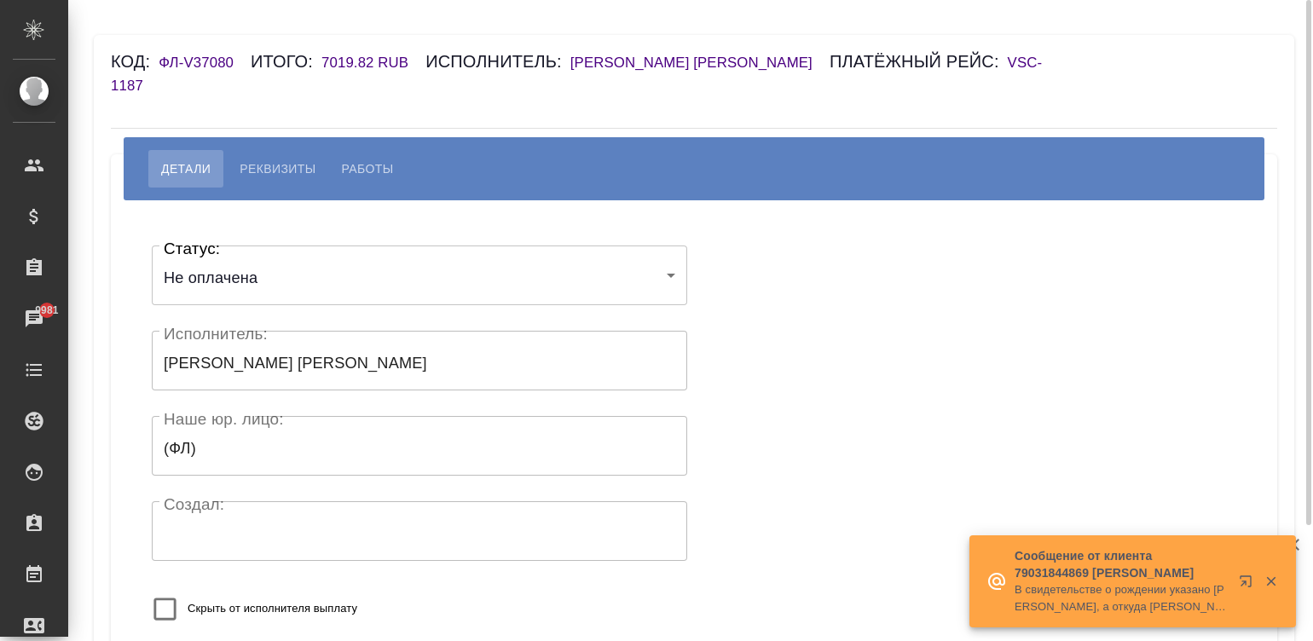
click at [414, 587] on div "Скрыть от исполнителя выплату" at bounding box center [365, 609] width 426 height 45
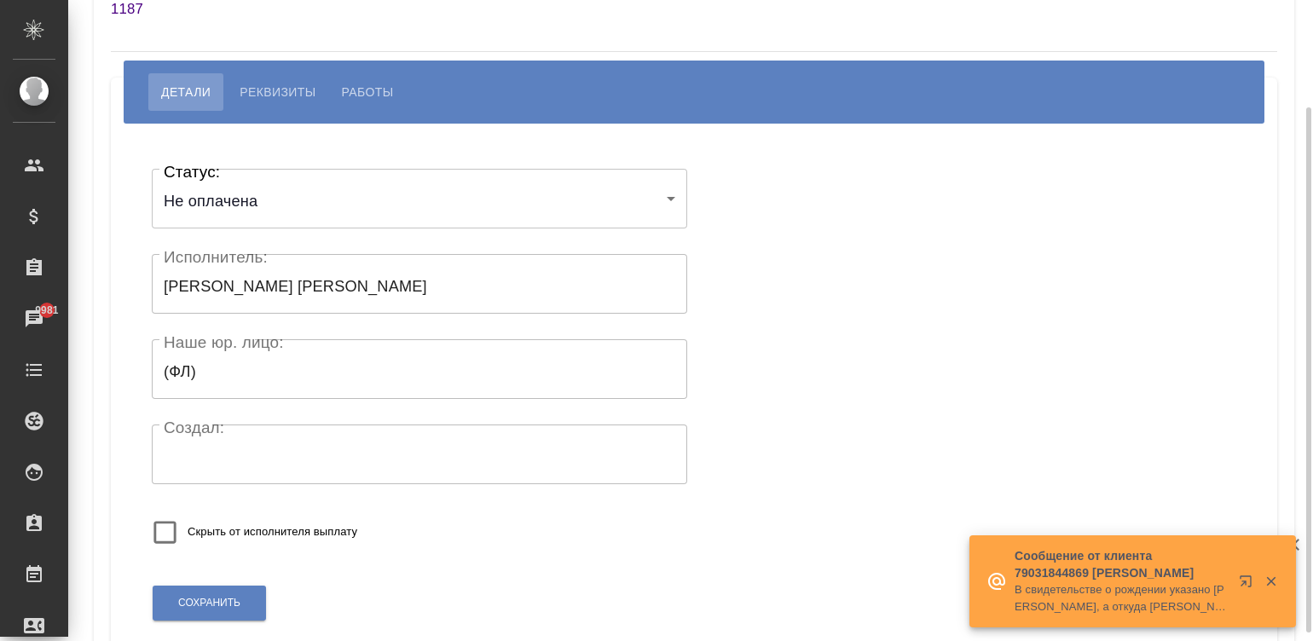
scroll to position [101, 0]
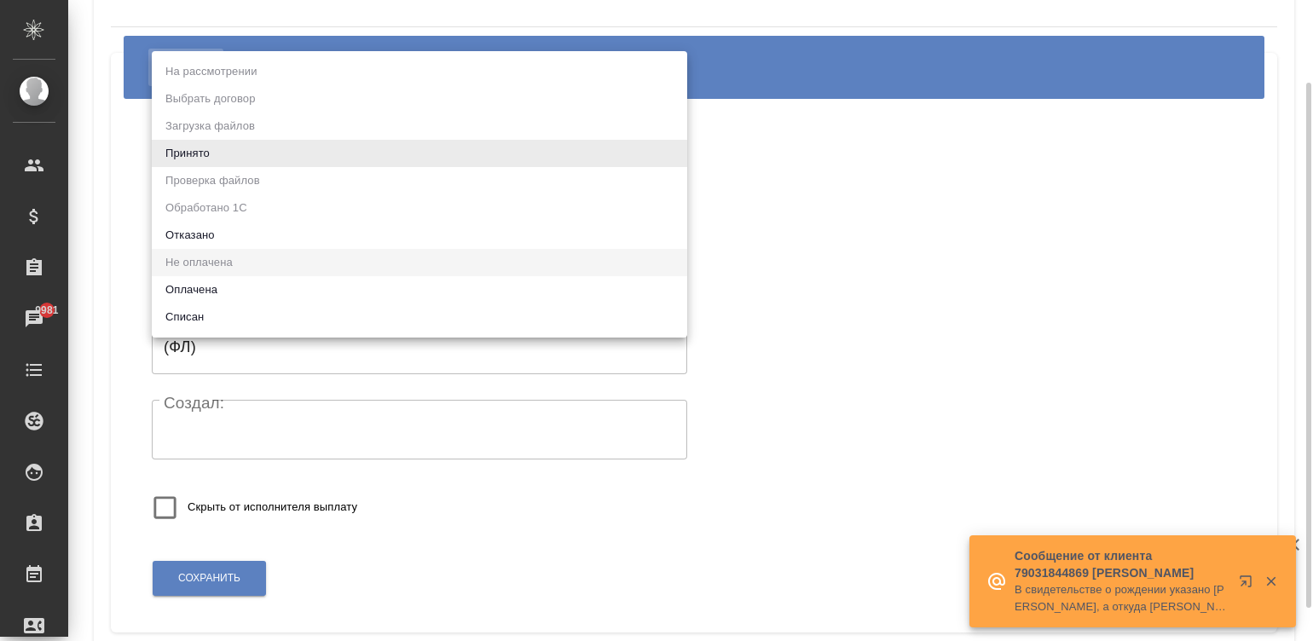
click at [247, 136] on body "🙏 .cls-1 fill:#fff; AWATERA Малинина Мария m.malinina Клиенты Спецификации Зака…" at bounding box center [656, 320] width 1313 height 641
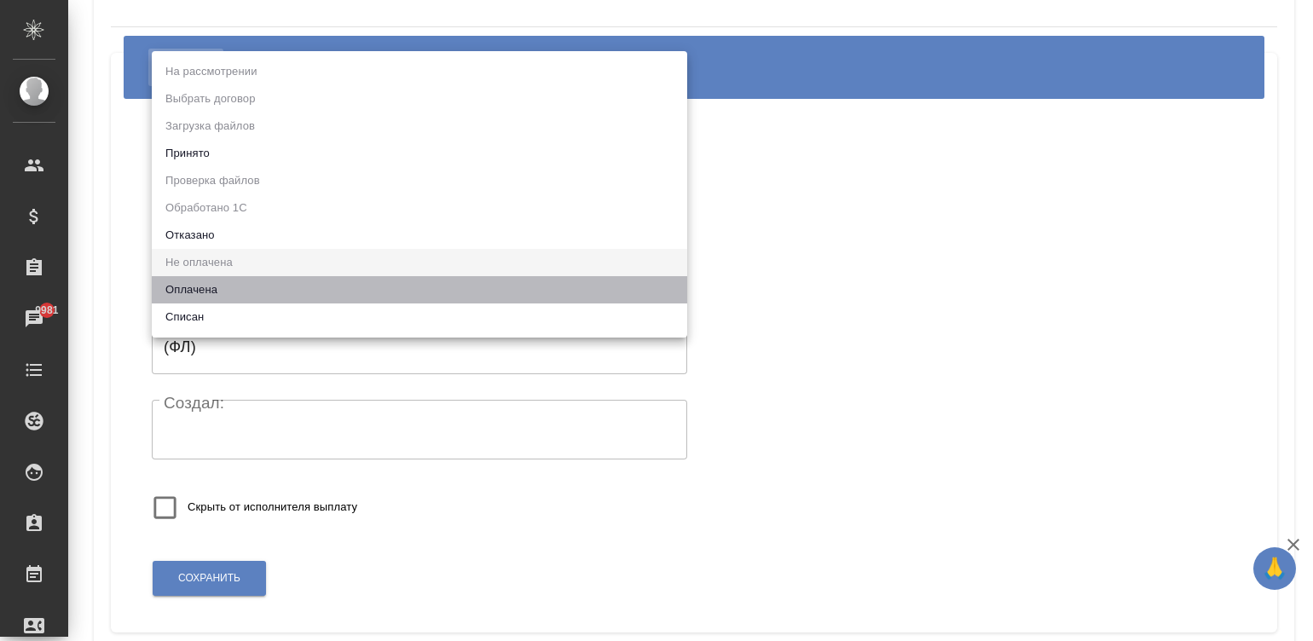
click at [191, 284] on li "Оплачена" at bounding box center [419, 289] width 535 height 27
type input "payed"
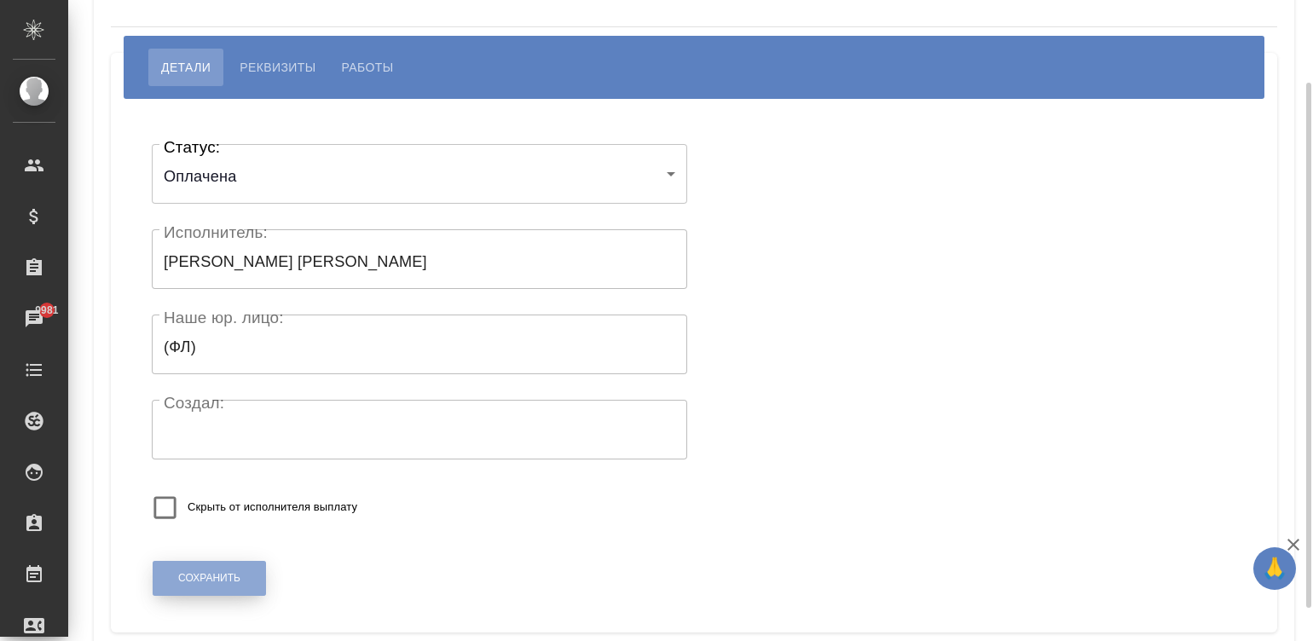
click at [232, 571] on span "Сохранить" at bounding box center [209, 578] width 62 height 14
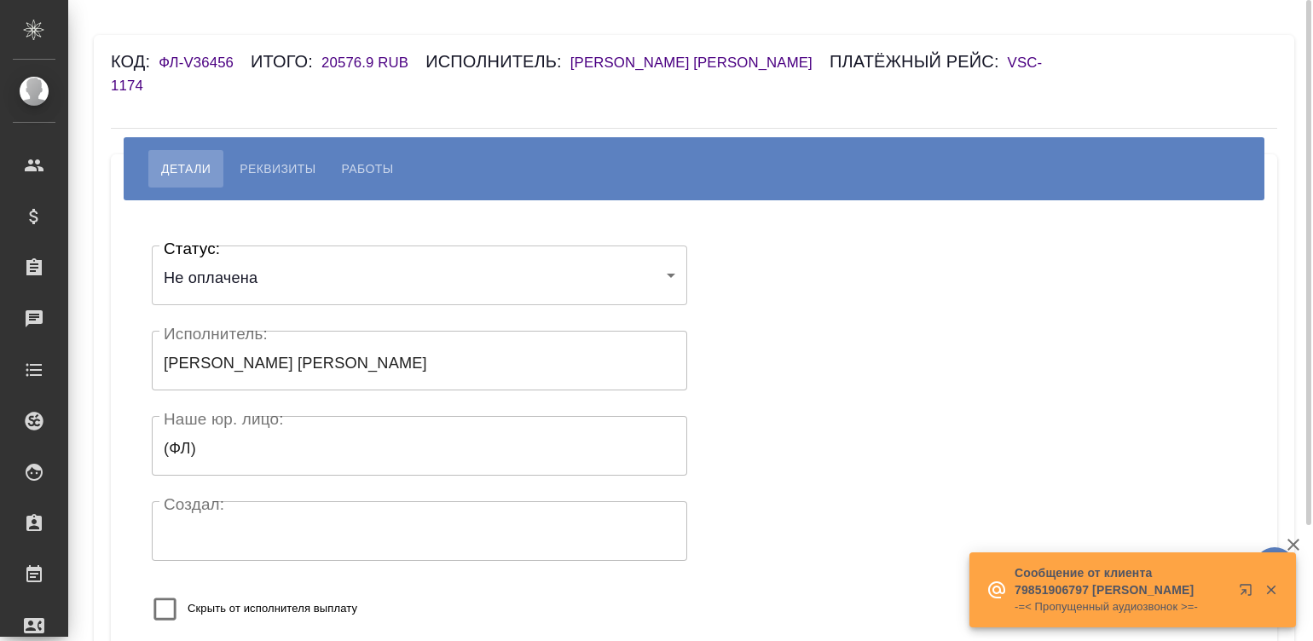
click at [281, 259] on body "🙏 .cls-1 fill:#fff; AWATERA Малинина Мария m.malinina Клиенты Спецификации Зака…" at bounding box center [656, 320] width 1313 height 641
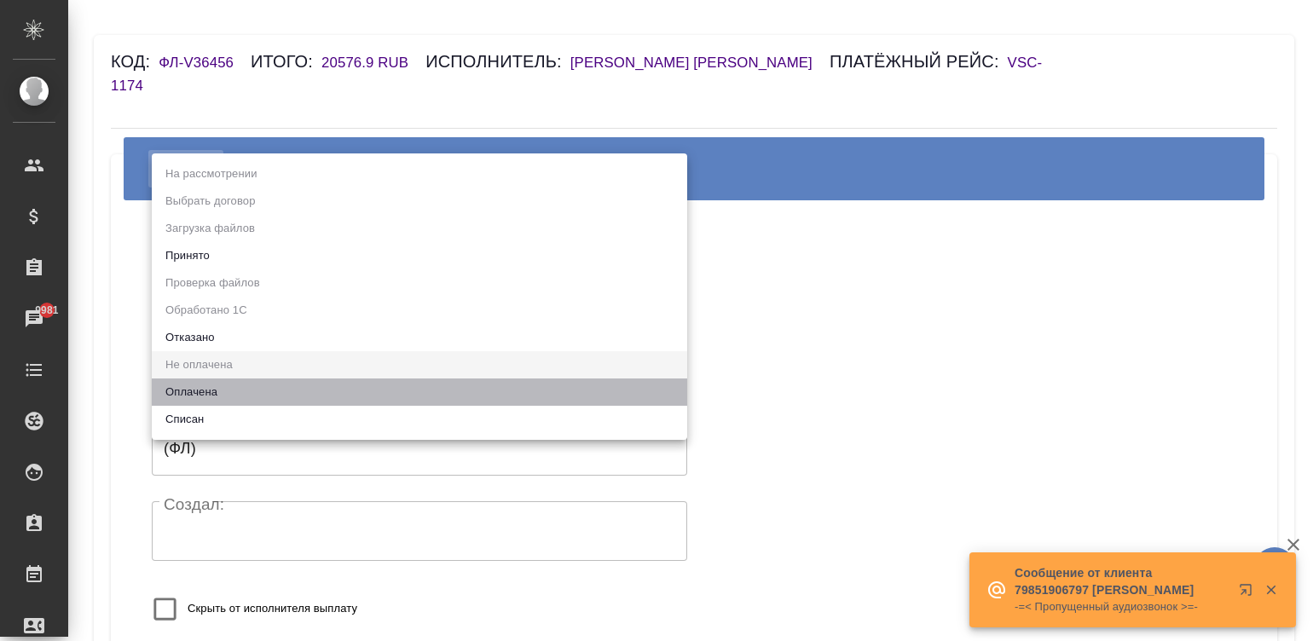
click at [230, 385] on li "Оплачена" at bounding box center [419, 392] width 535 height 27
type input "payed"
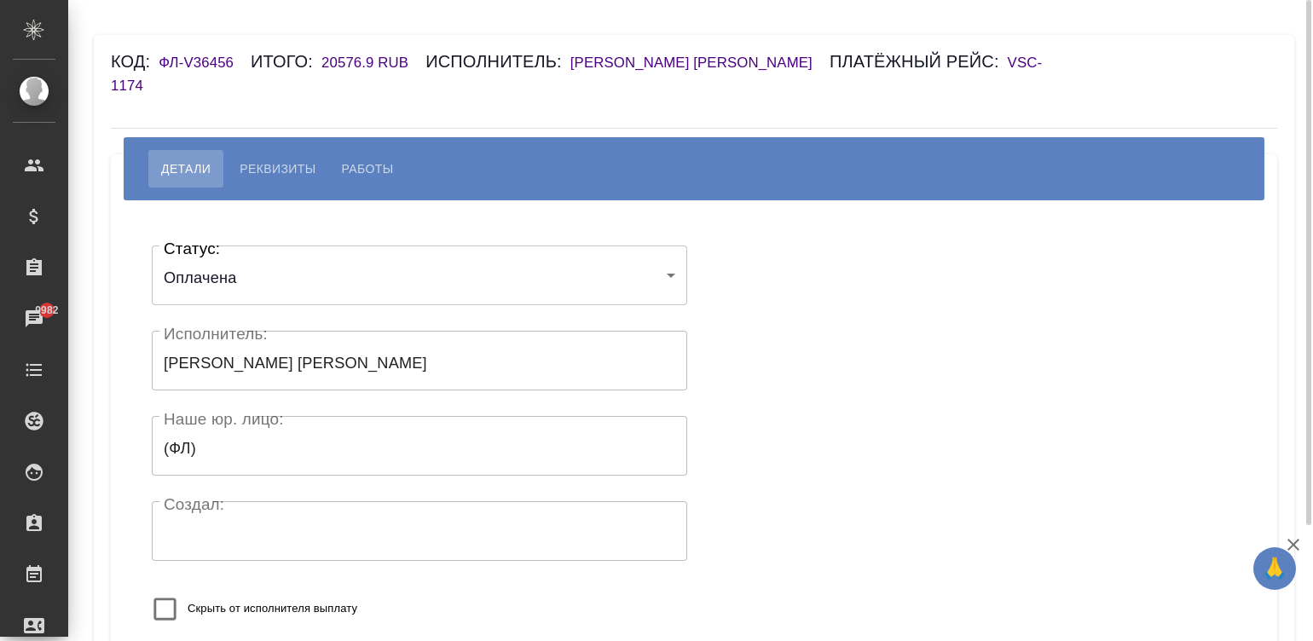
click at [471, 587] on div "Скрыть от исполнителя выплату" at bounding box center [365, 609] width 426 height 45
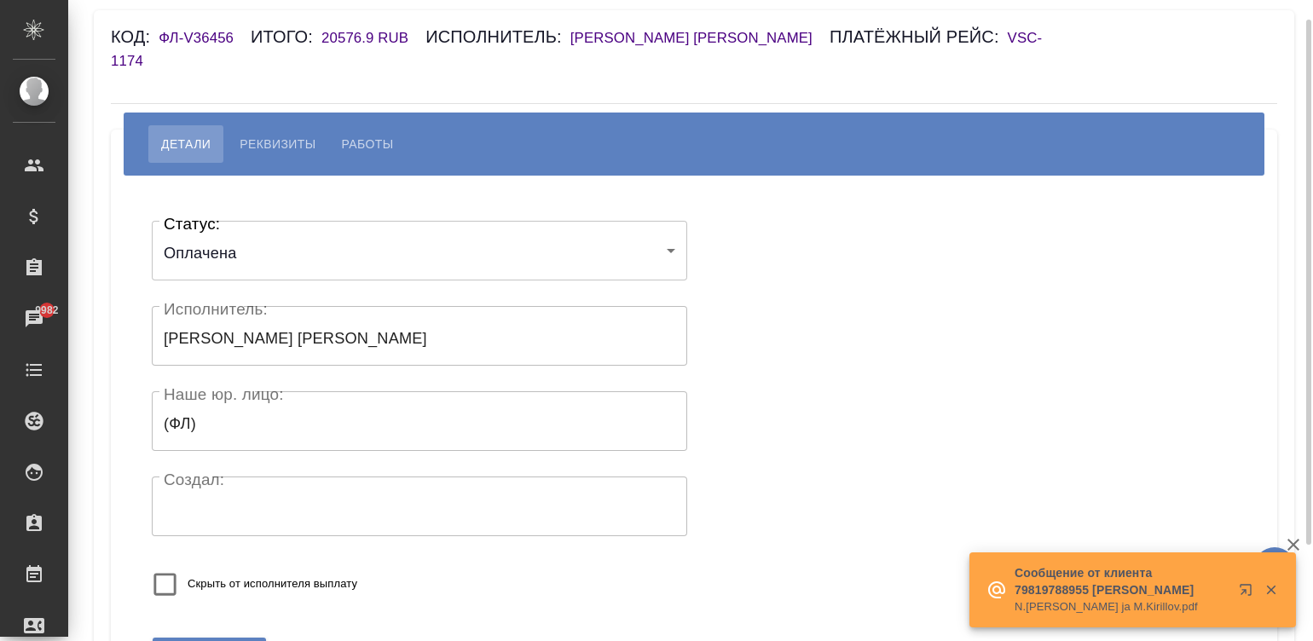
scroll to position [50, 0]
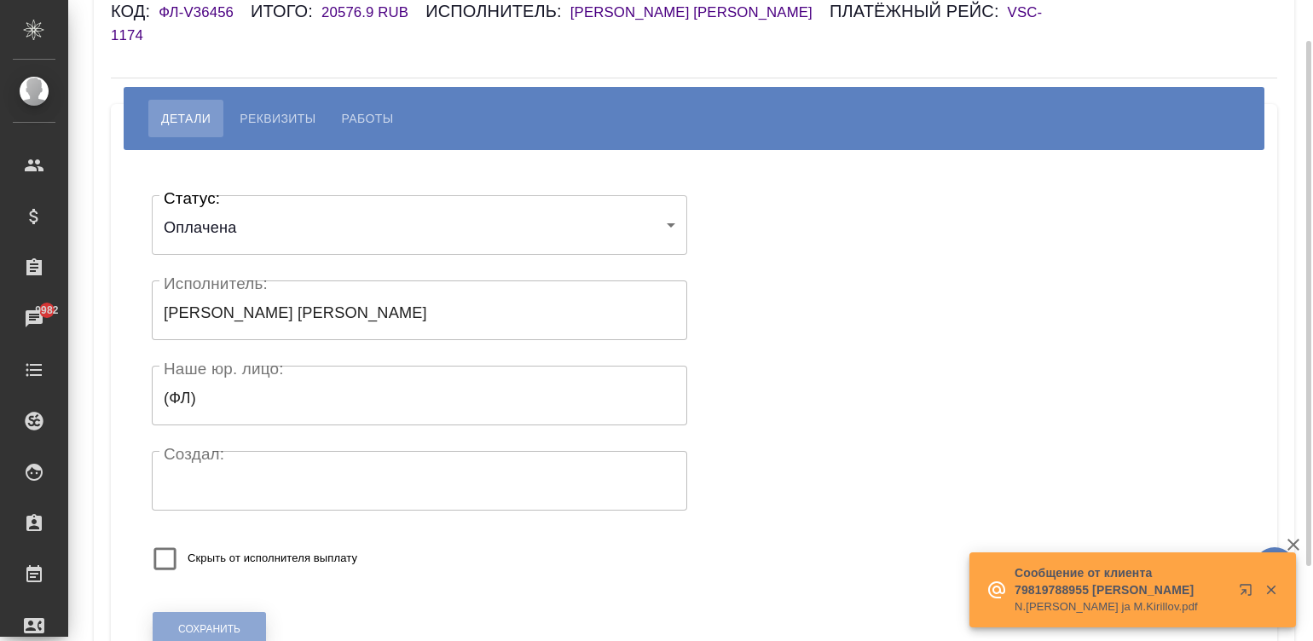
click at [183, 622] on span "Сохранить" at bounding box center [209, 629] width 62 height 14
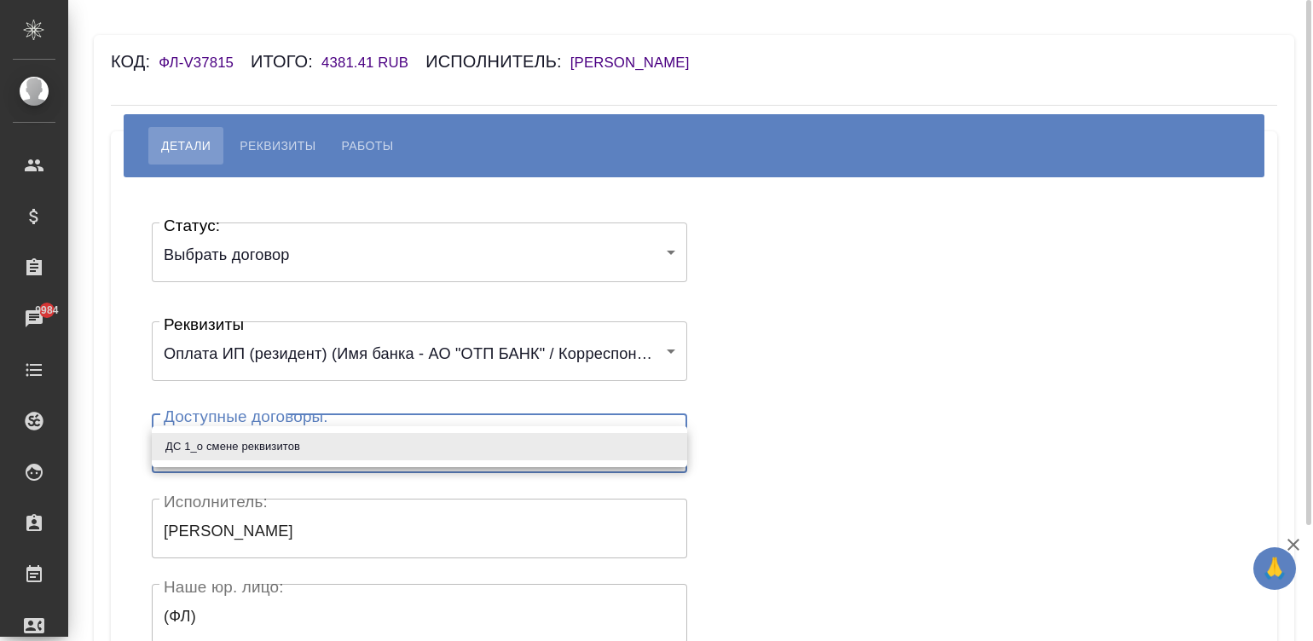
click at [279, 440] on body "🙏 .cls-1 fill:#fff; AWATERA [PERSON_NAME]malinina Клиенты Спецификации Заказы 9…" at bounding box center [656, 320] width 1313 height 641
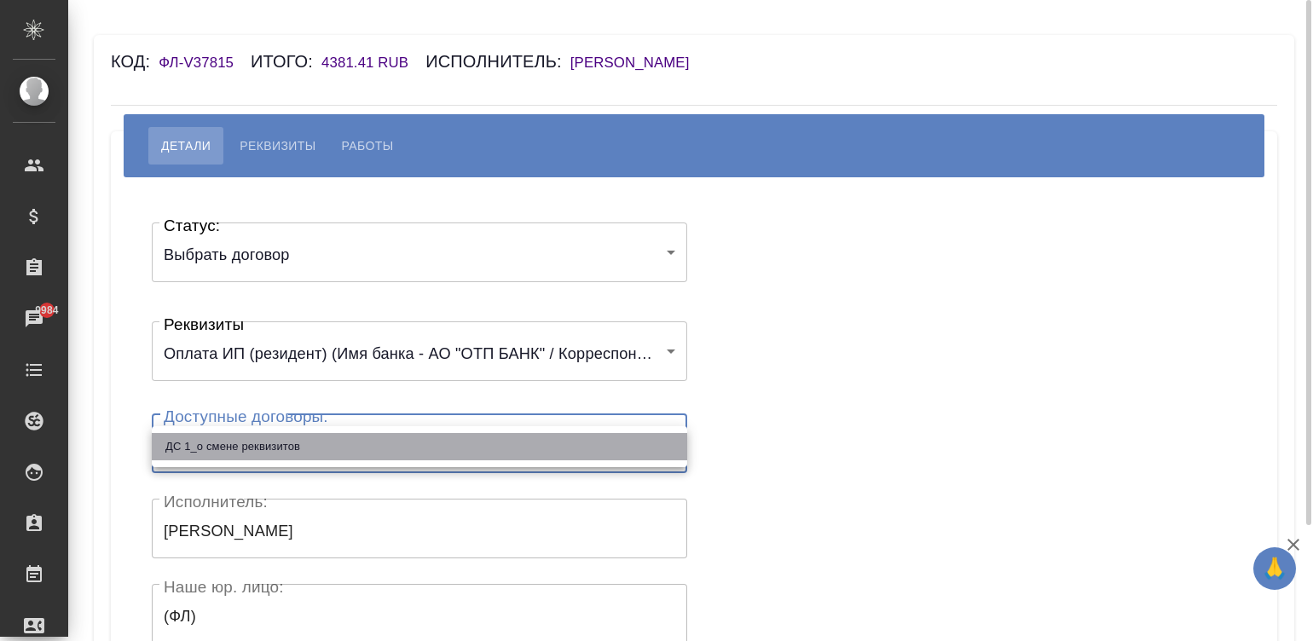
click at [279, 440] on li "ДС 1_о смене реквизитов" at bounding box center [419, 446] width 535 height 27
type input "64e582132ae1e66599bb32e6"
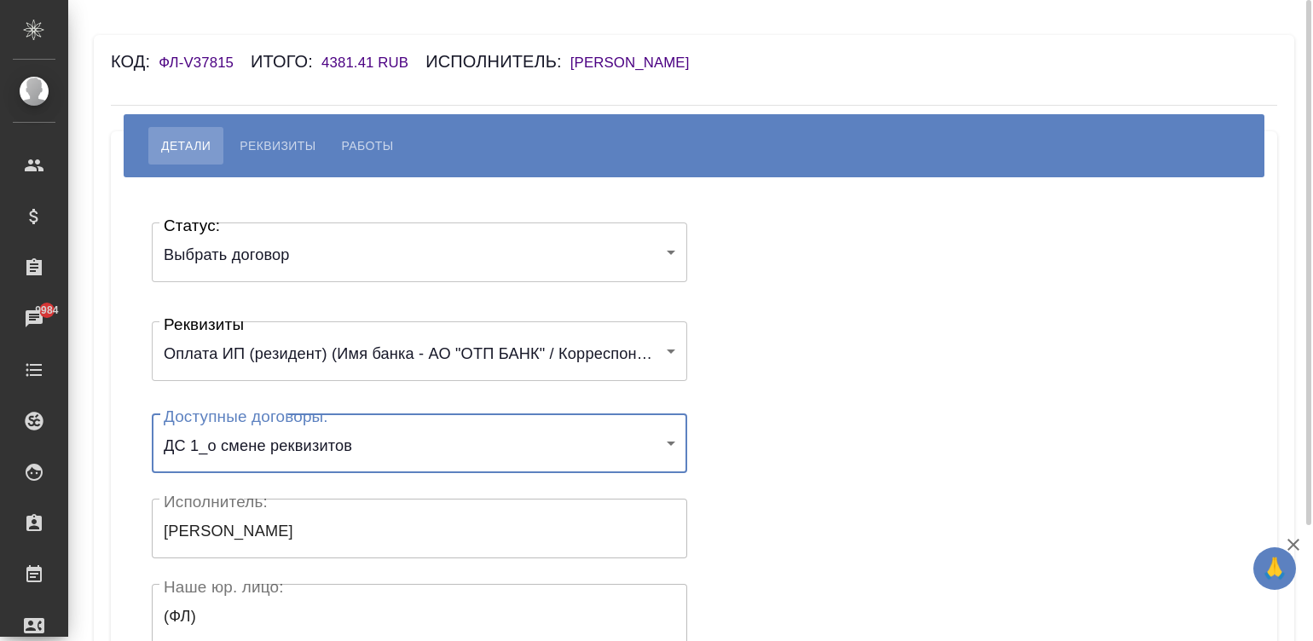
click at [827, 394] on div "Статус: Выбрать договор chooseContract Статус: Реквизиты Оплата ИП (резидент) (…" at bounding box center [694, 511] width 1098 height 616
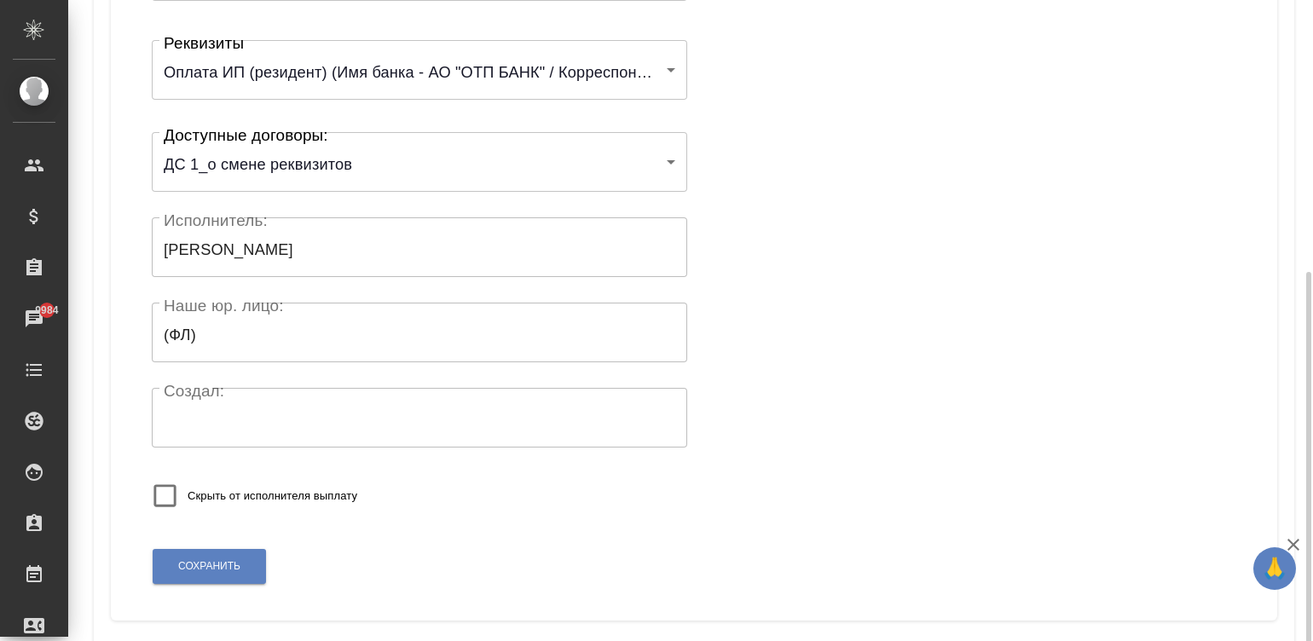
scroll to position [333, 0]
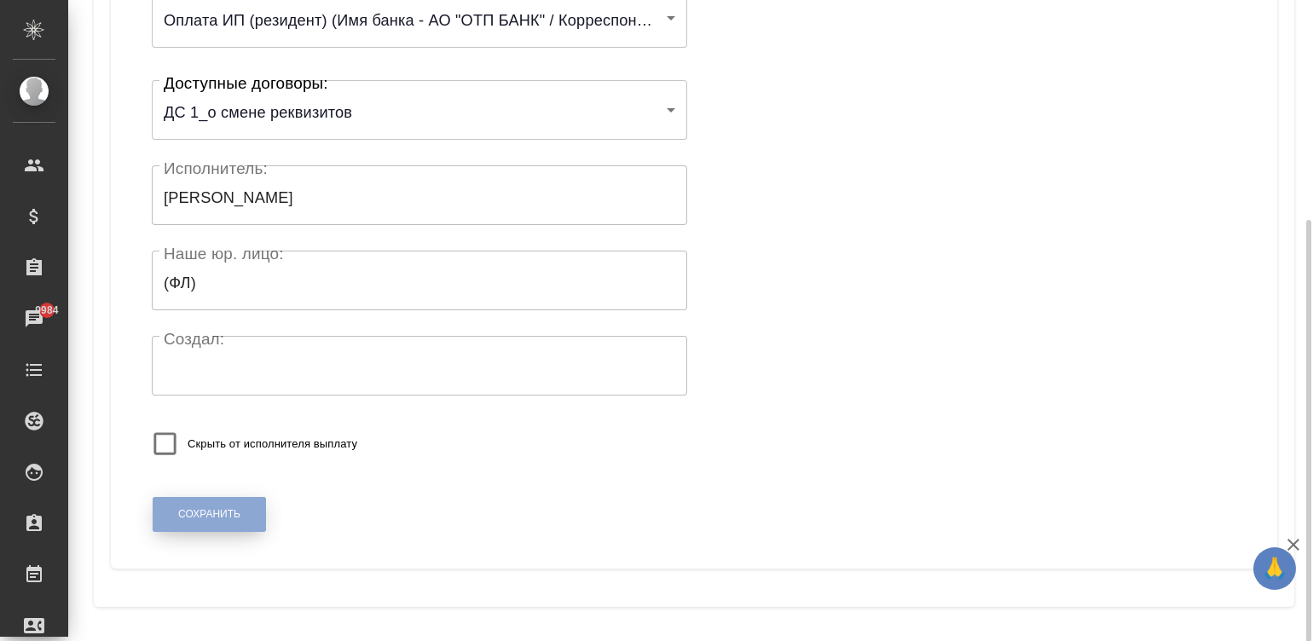
click at [221, 512] on span "Сохранить" at bounding box center [209, 514] width 62 height 14
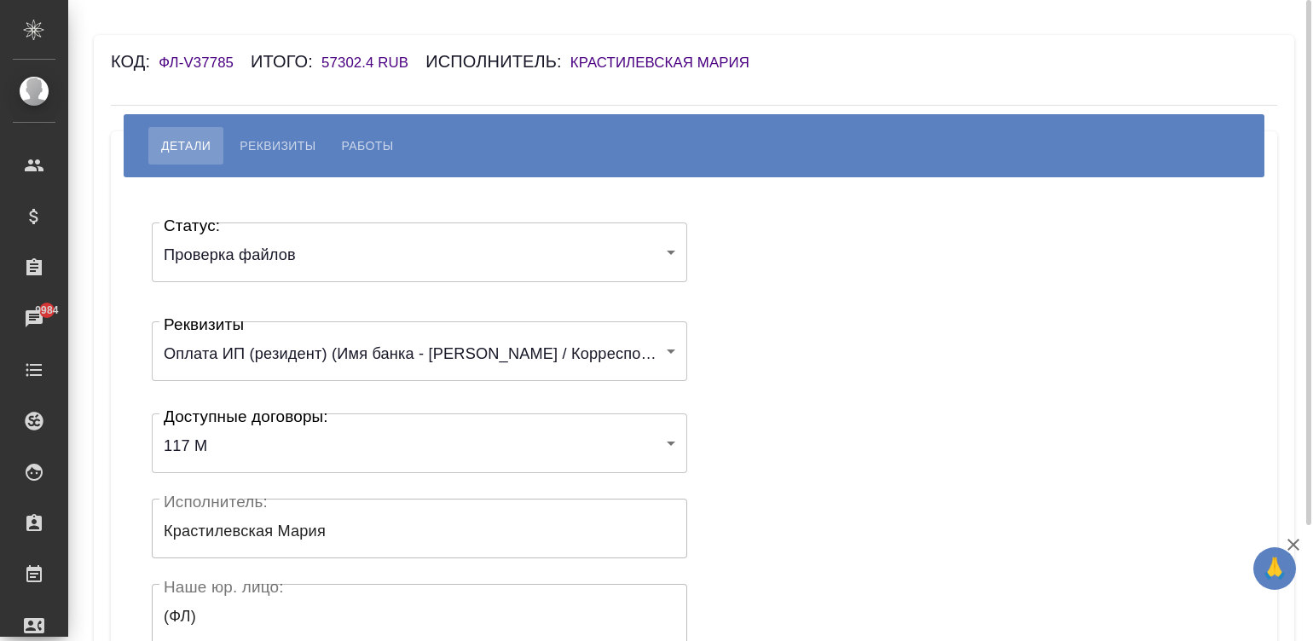
click at [239, 261] on body "🙏 .cls-1 fill:#fff; AWATERA Малинина Мария m.malinina Клиенты Спецификации Зака…" at bounding box center [656, 320] width 1313 height 641
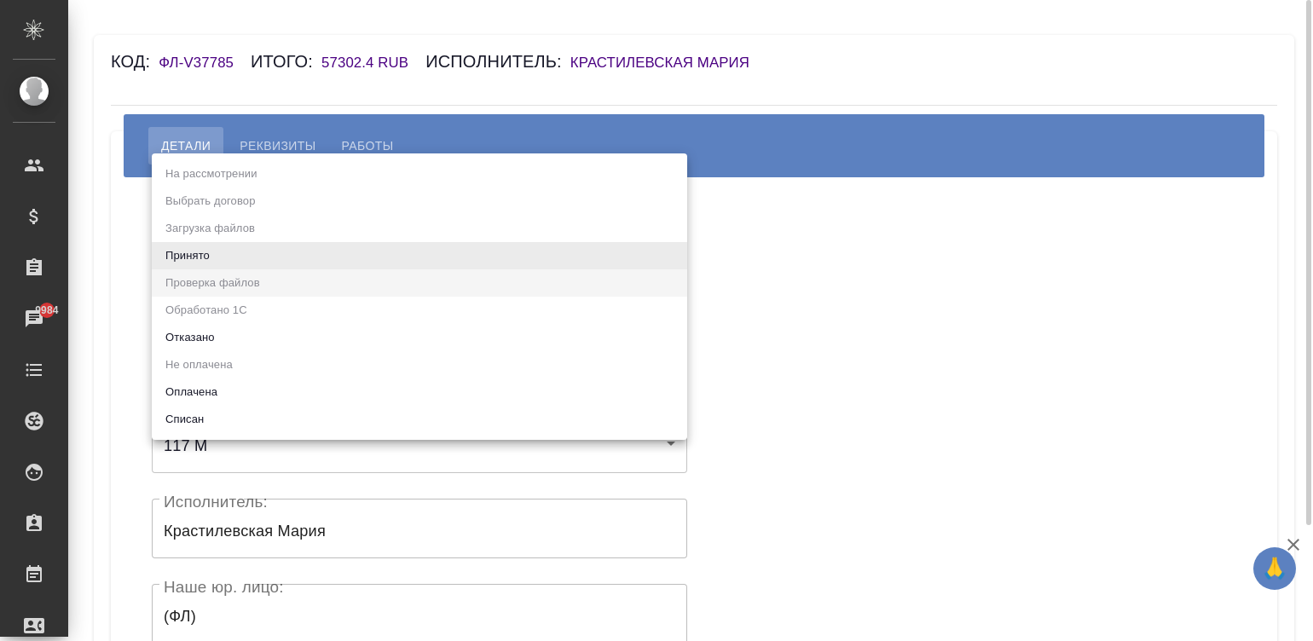
click at [239, 261] on li "Принято" at bounding box center [419, 255] width 535 height 27
type input "accepted"
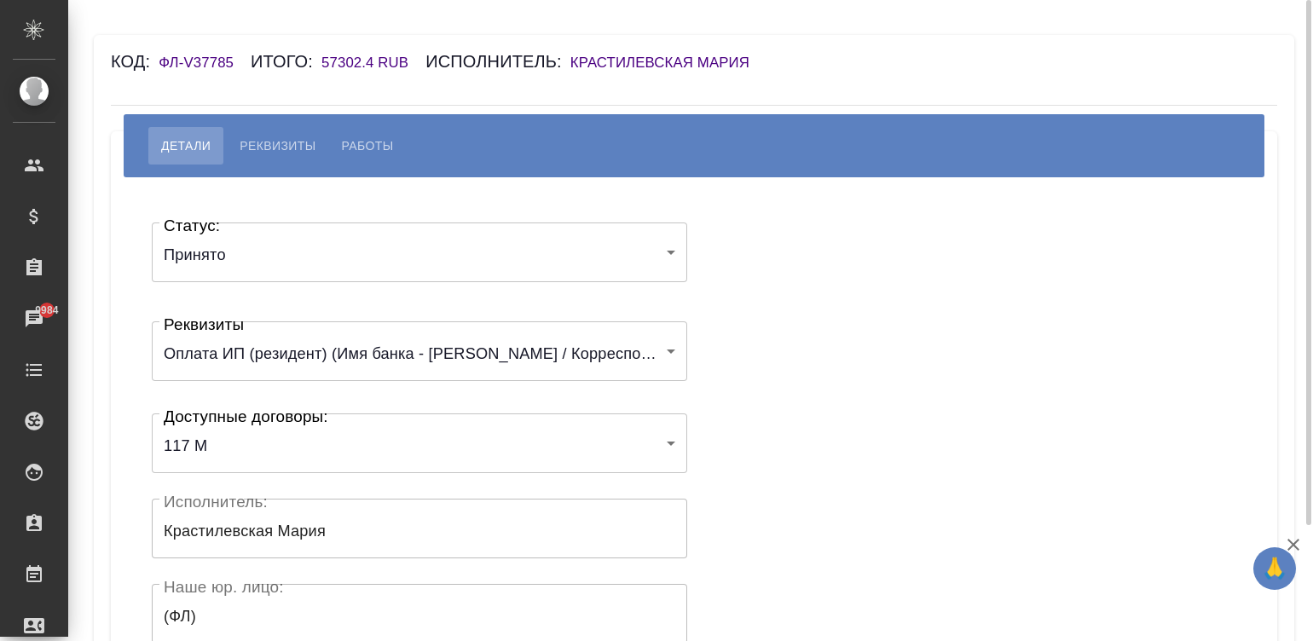
click at [724, 281] on div "Статус: Принято accepted Статус: Реквизиты Оплата ИП (резидент) (Имя банка - ПА…" at bounding box center [694, 511] width 1098 height 616
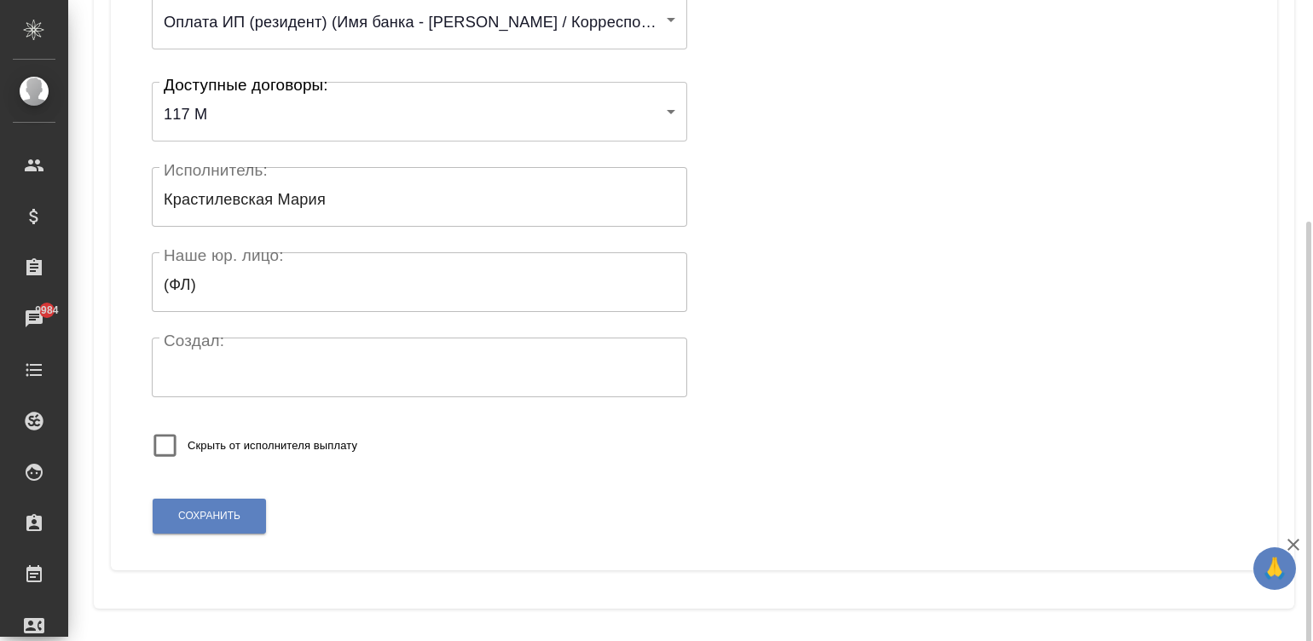
scroll to position [333, 0]
click at [171, 506] on button "Сохранить" at bounding box center [209, 514] width 113 height 35
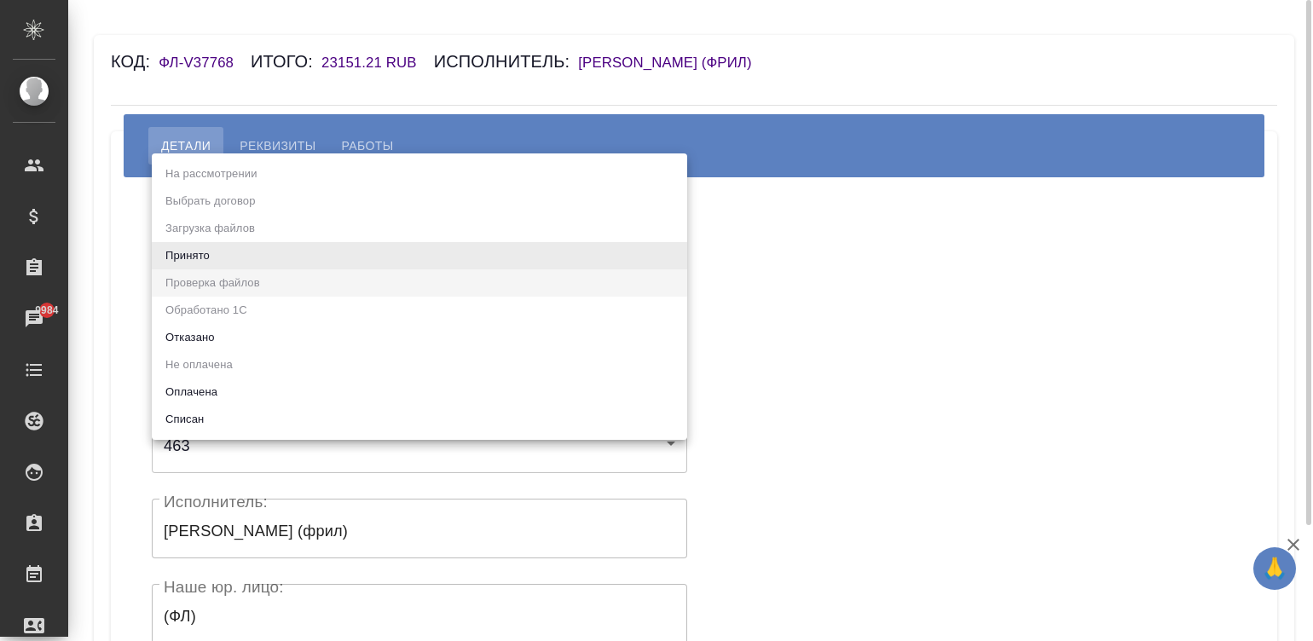
click at [239, 247] on body "🙏 .cls-1 fill:#fff; AWATERA [PERSON_NAME]malinina Клиенты Спецификации Заказы 9…" at bounding box center [656, 320] width 1313 height 641
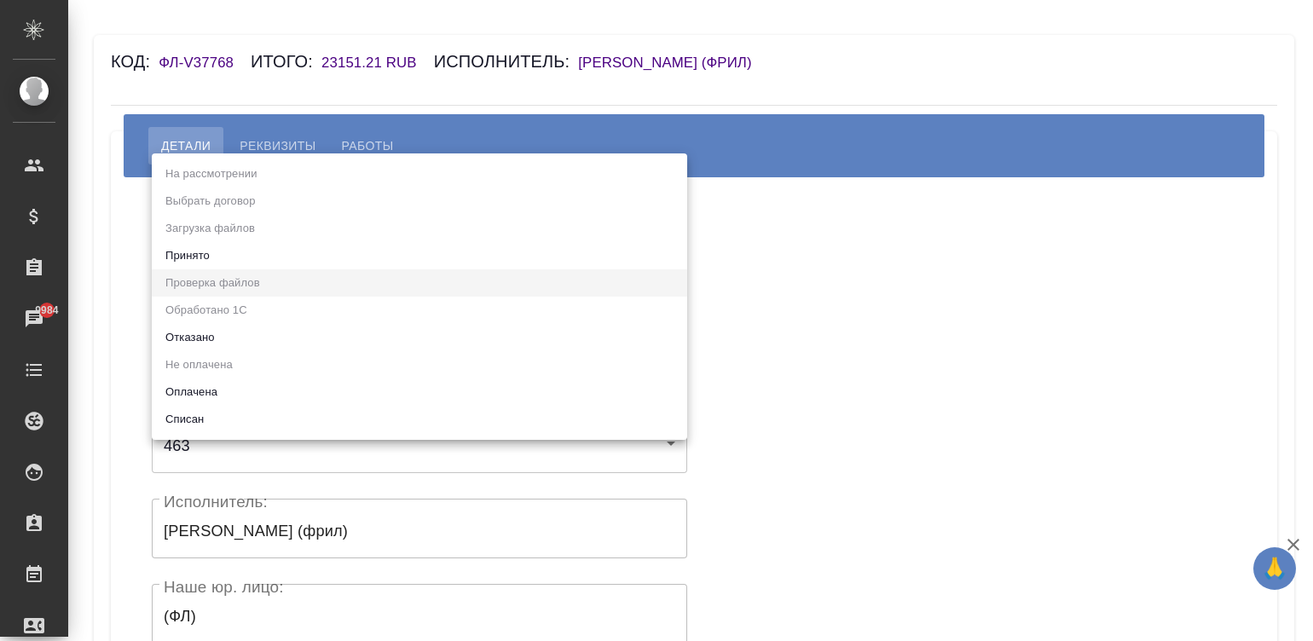
click at [192, 251] on li "Принято" at bounding box center [419, 255] width 535 height 27
type input "accepted"
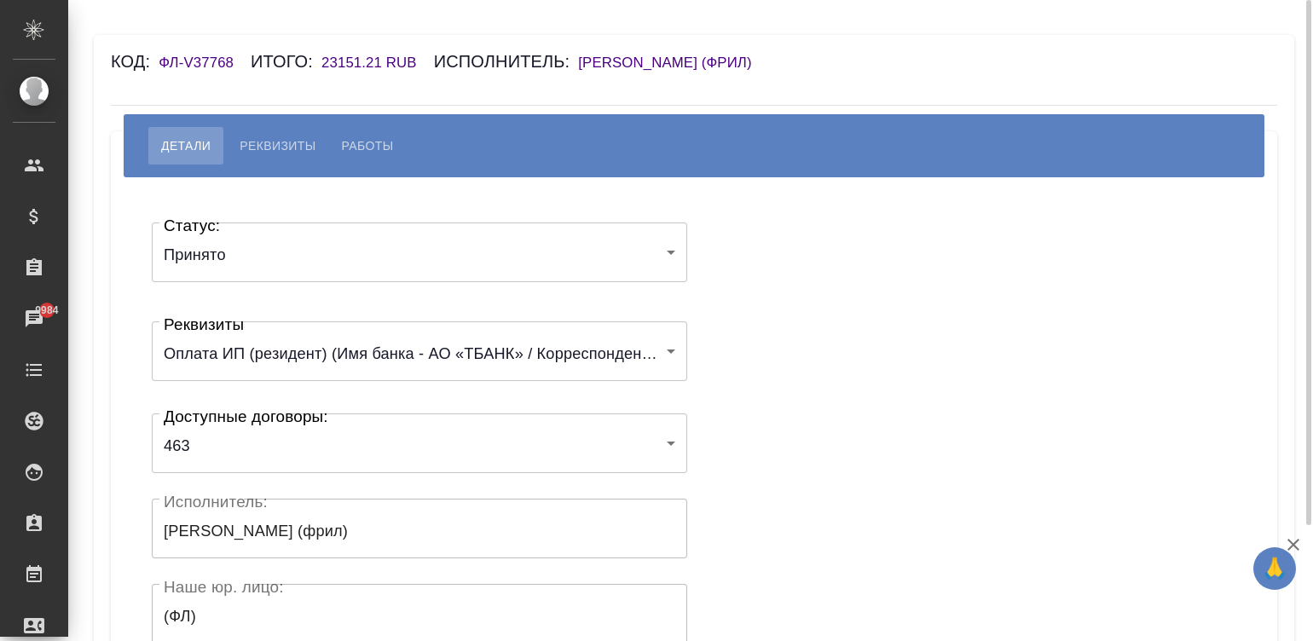
click at [762, 321] on div "Статус: Принято accepted Статус: Реквизиты Оплата ИП (резидент) (Имя банка - АО…" at bounding box center [694, 511] width 1098 height 616
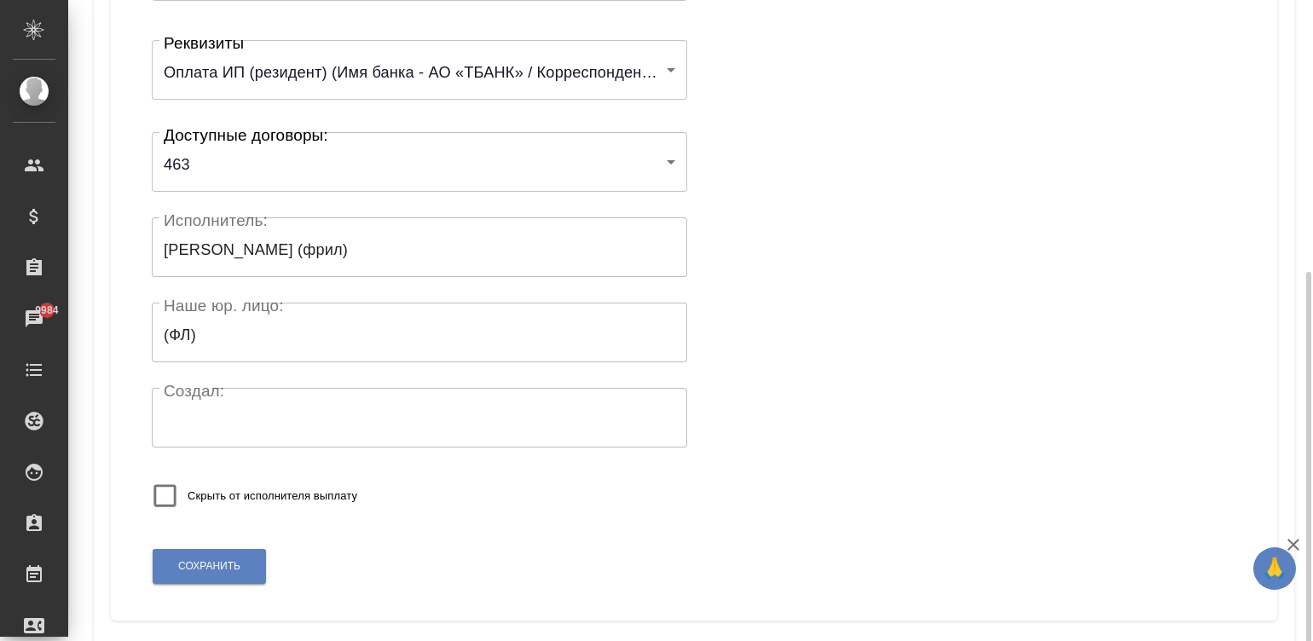
scroll to position [333, 0]
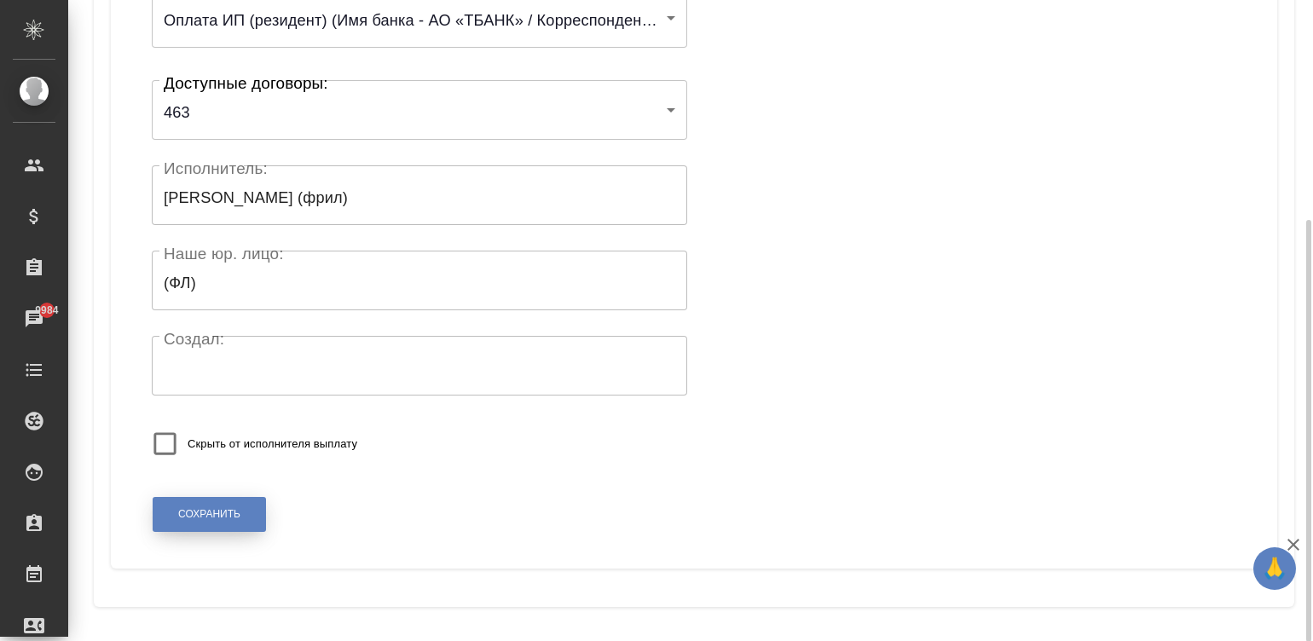
click at [194, 512] on span "Сохранить" at bounding box center [209, 514] width 62 height 14
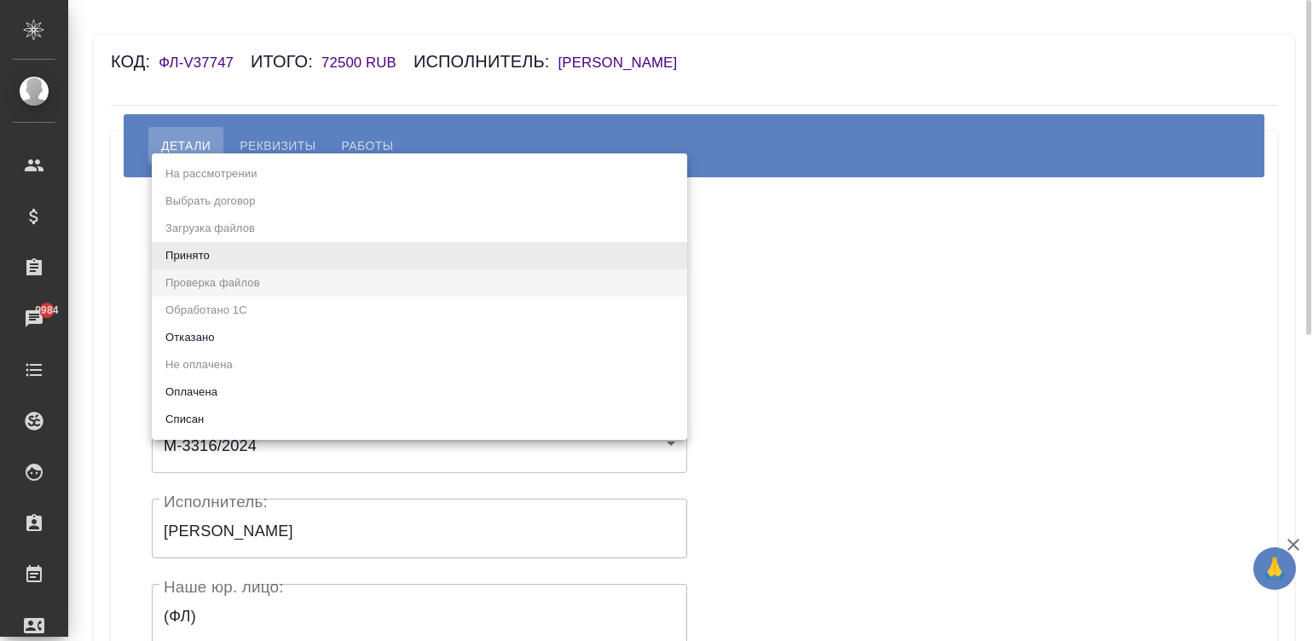
click at [234, 247] on body "🙏 .cls-1 fill:#fff; AWATERA [PERSON_NAME]malinina Клиенты Спецификации Заказы 9…" at bounding box center [656, 320] width 1313 height 641
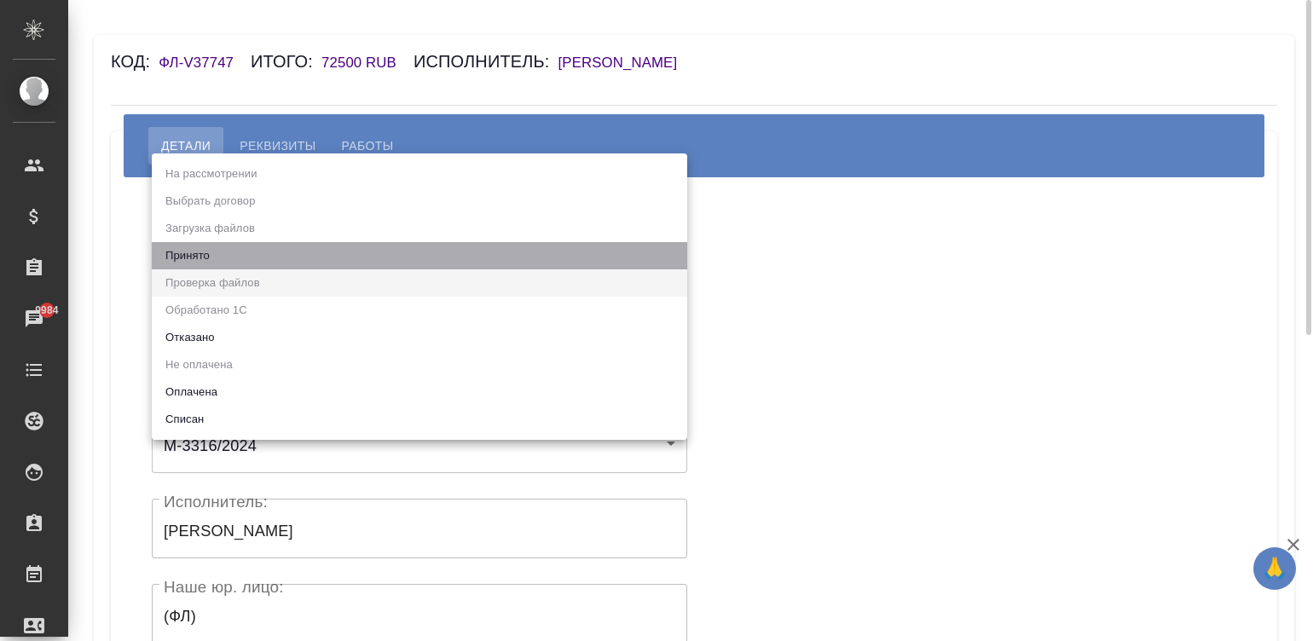
click at [234, 247] on li "Принято" at bounding box center [419, 255] width 535 height 27
type input "accepted"
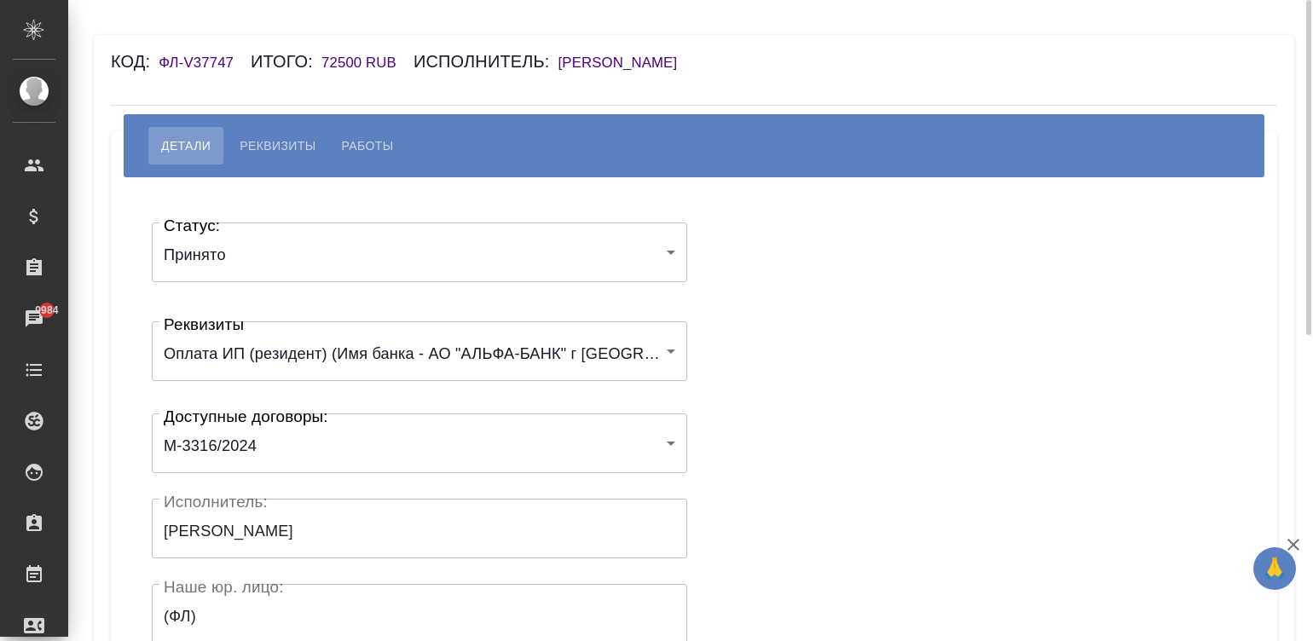
click at [779, 292] on div "Статус: Принято accepted Статус: Реквизиты Оплата ИП (резидент) (Имя банка - АО…" at bounding box center [694, 511] width 1098 height 616
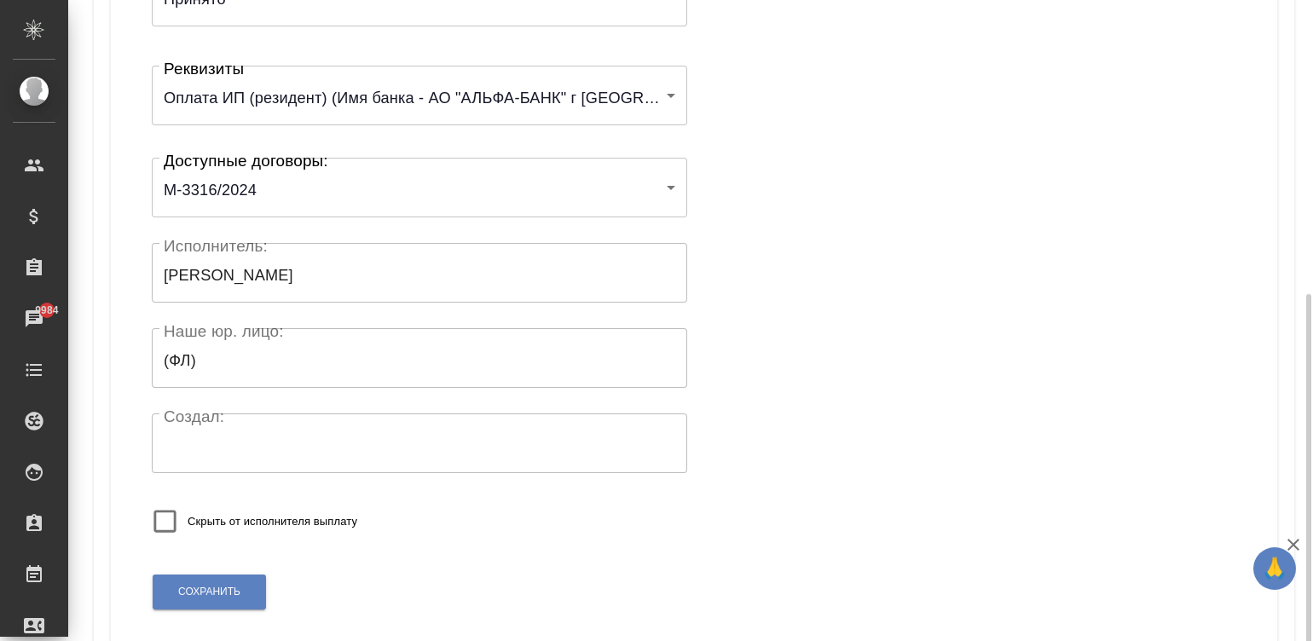
scroll to position [333, 0]
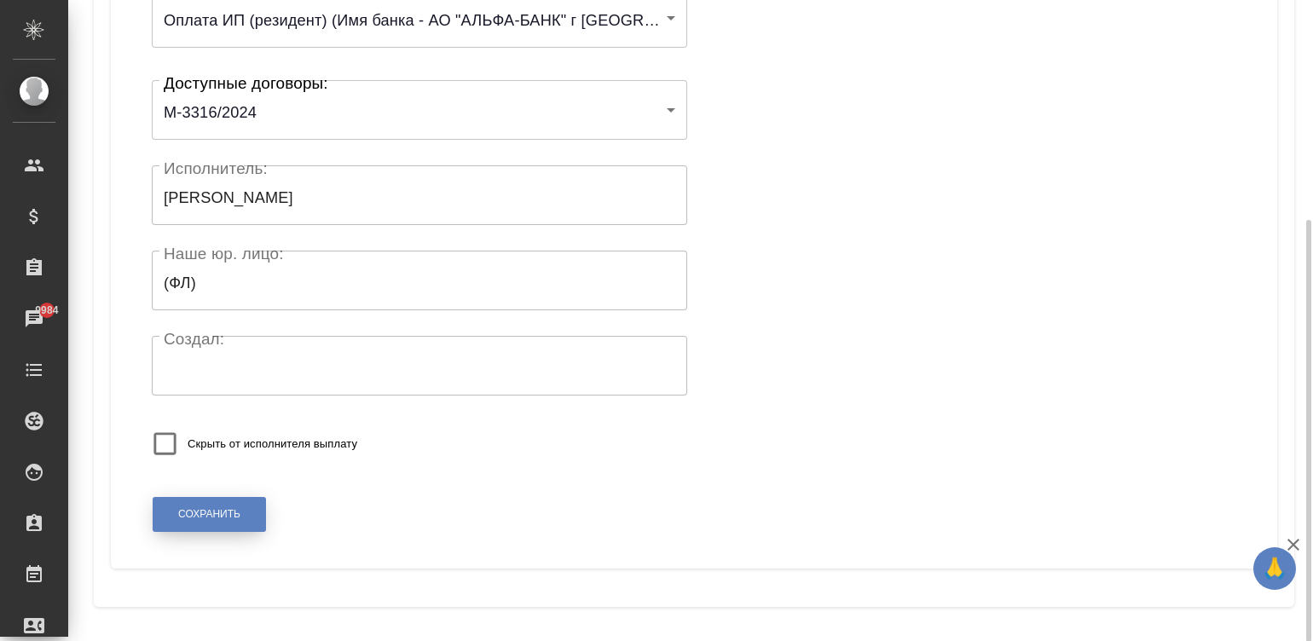
click at [212, 512] on span "Сохранить" at bounding box center [209, 514] width 62 height 14
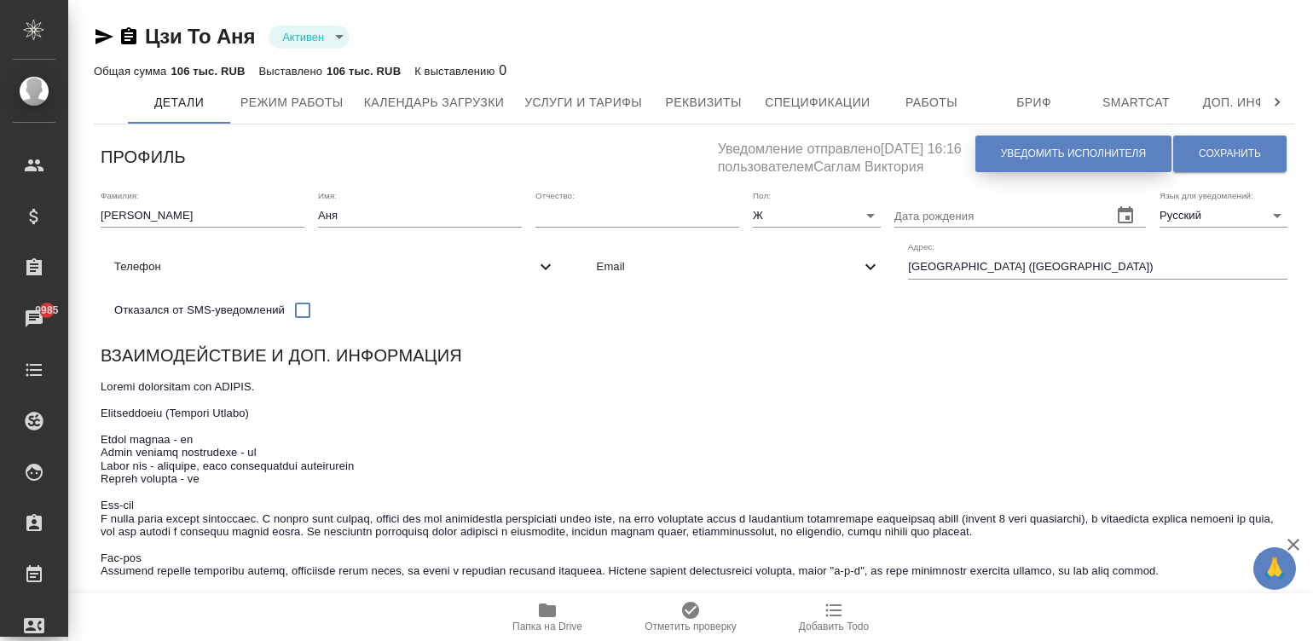
click at [1104, 155] on span "Уведомить исполнителя" at bounding box center [1073, 154] width 145 height 14
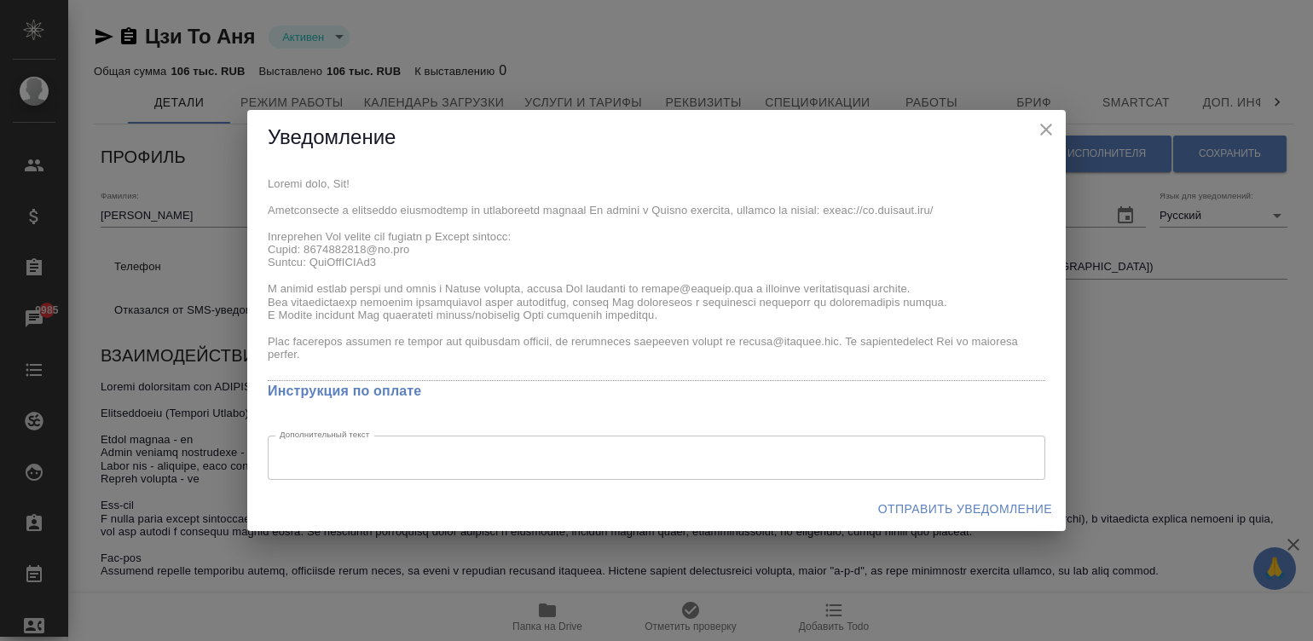
click at [258, 179] on div "x Инструкция по оплате Дополнительный текст x Дополнительный текст" at bounding box center [656, 325] width 819 height 321
click at [979, 510] on span "Отправить уведомление" at bounding box center [965, 509] width 174 height 21
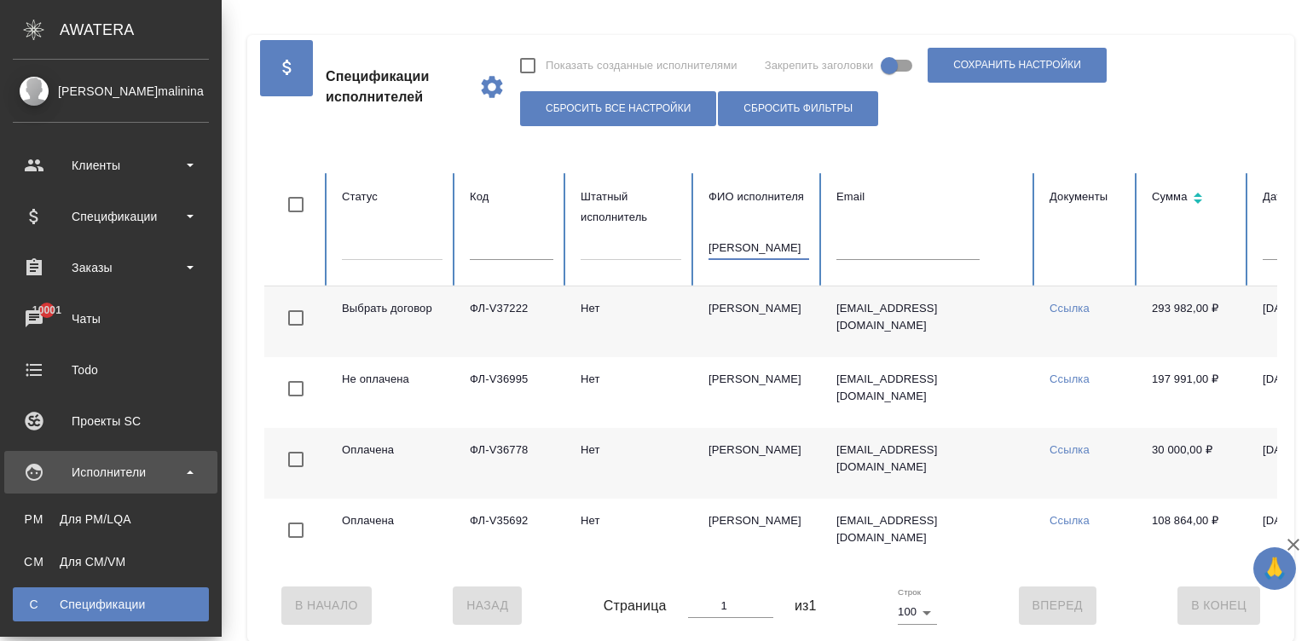
click at [95, 594] on link "С Спецификации" at bounding box center [111, 604] width 196 height 34
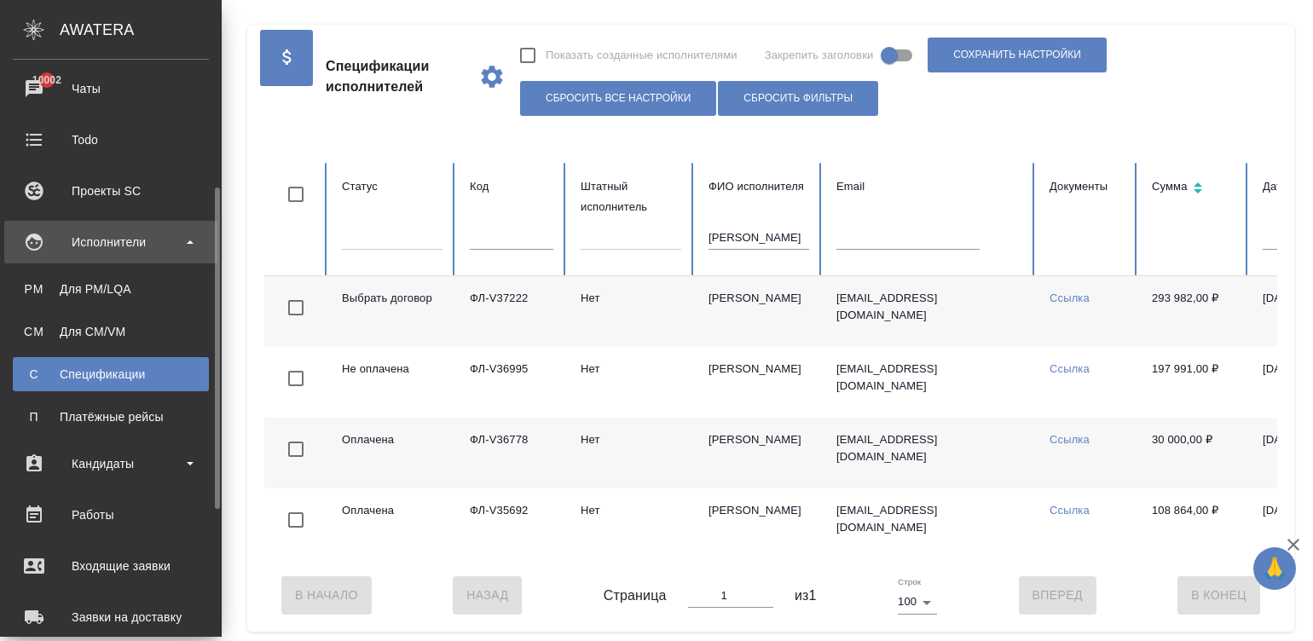
scroll to position [256, 0]
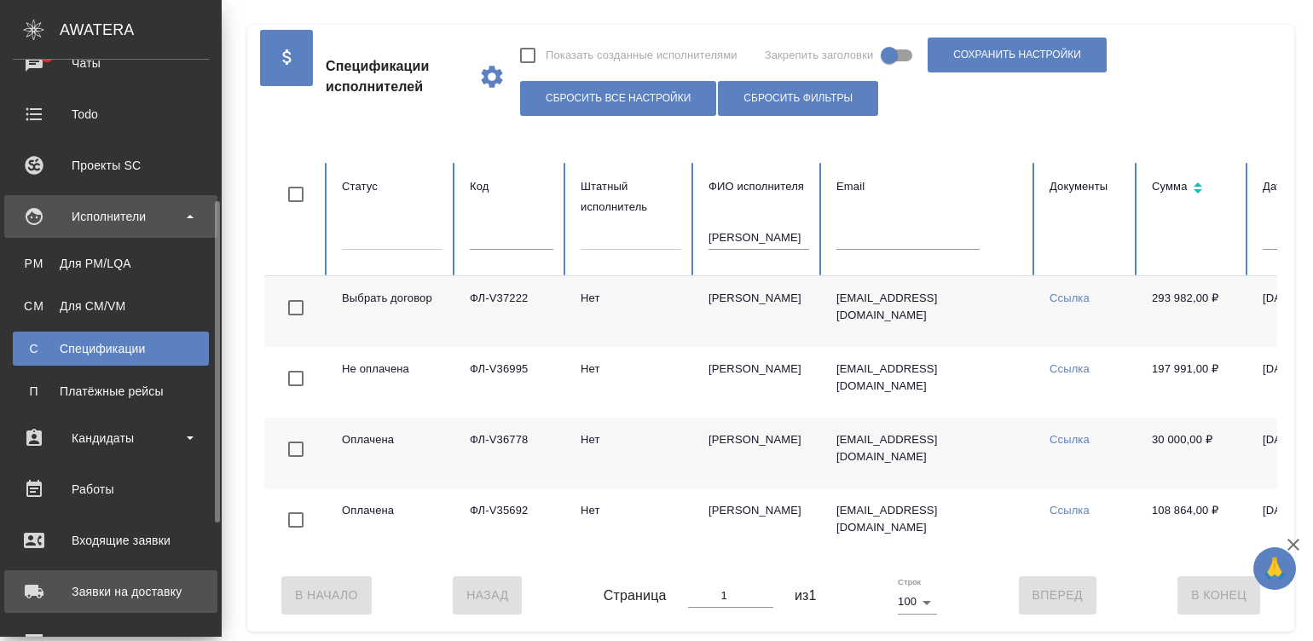
click at [77, 590] on div "Заявки на доставку" at bounding box center [111, 592] width 196 height 26
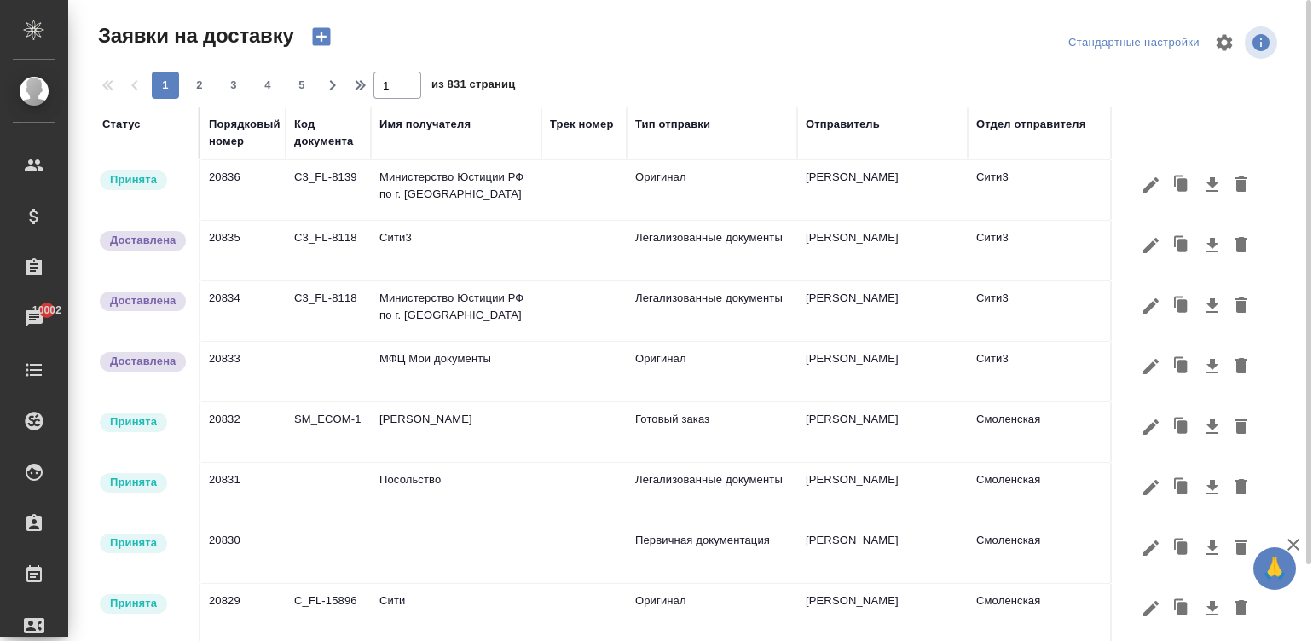
click at [382, 128] on div "Имя получателя" at bounding box center [424, 124] width 91 height 17
click at [436, 99] on span "из 831 страниц" at bounding box center [473, 86] width 84 height 25
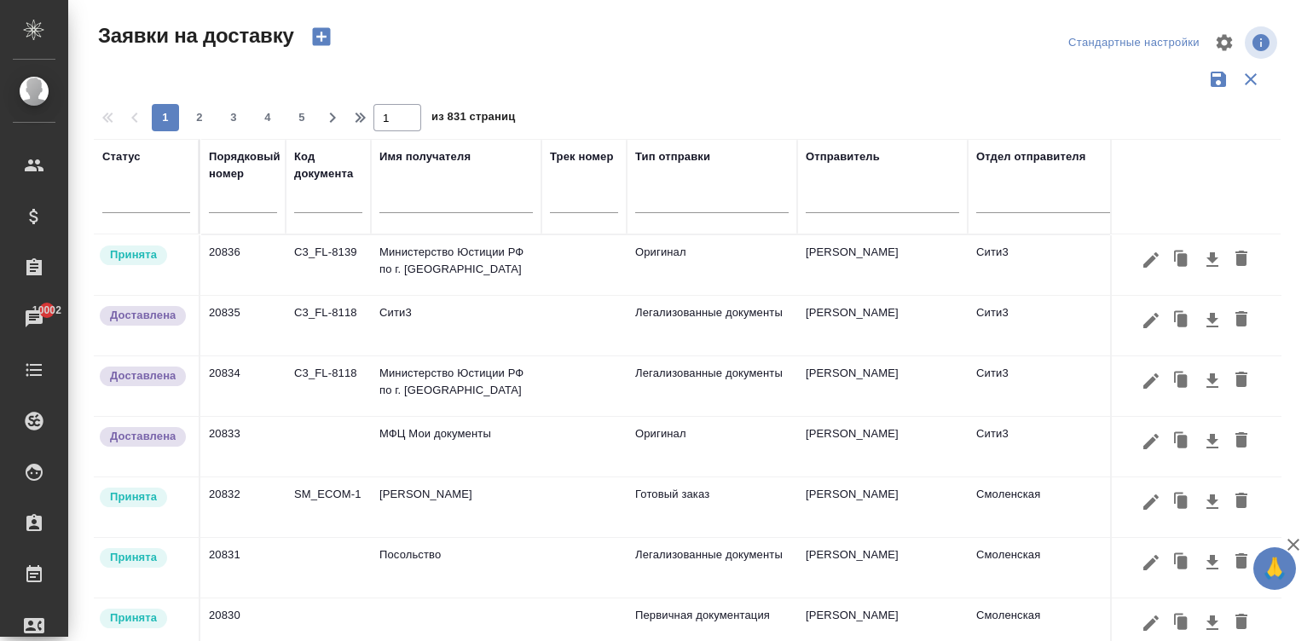
click at [452, 203] on input "text" at bounding box center [455, 201] width 153 height 21
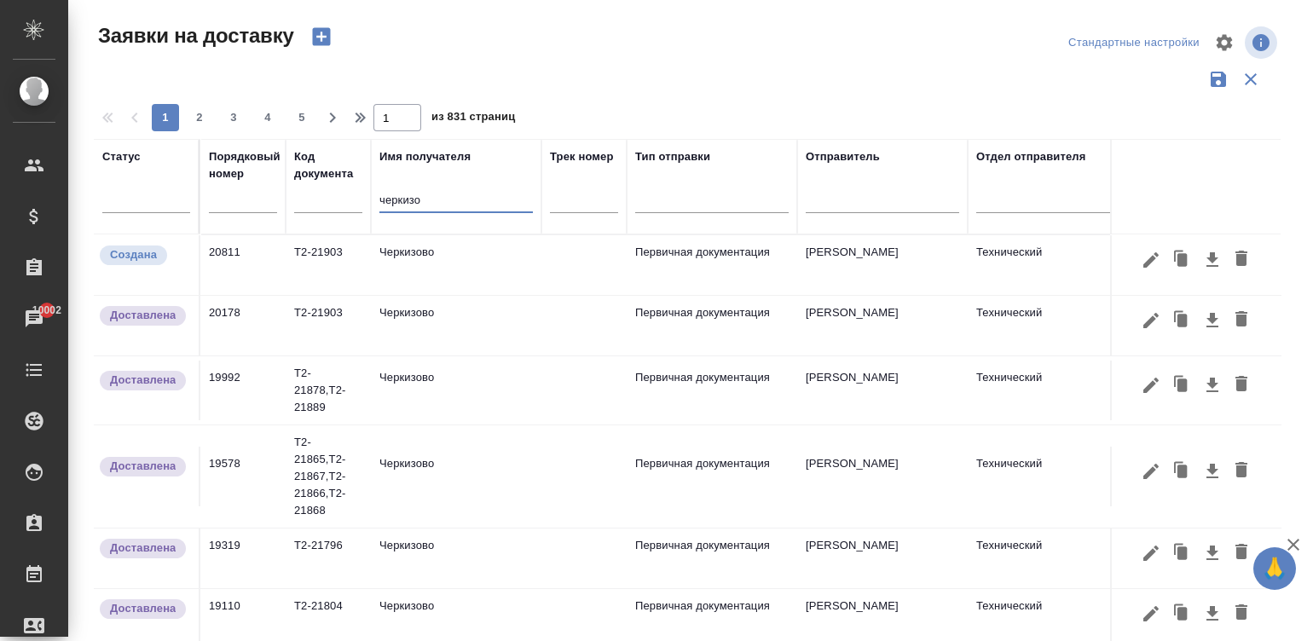
type input "черкизо"
click at [312, 37] on icon "button" at bounding box center [321, 37] width 18 height 18
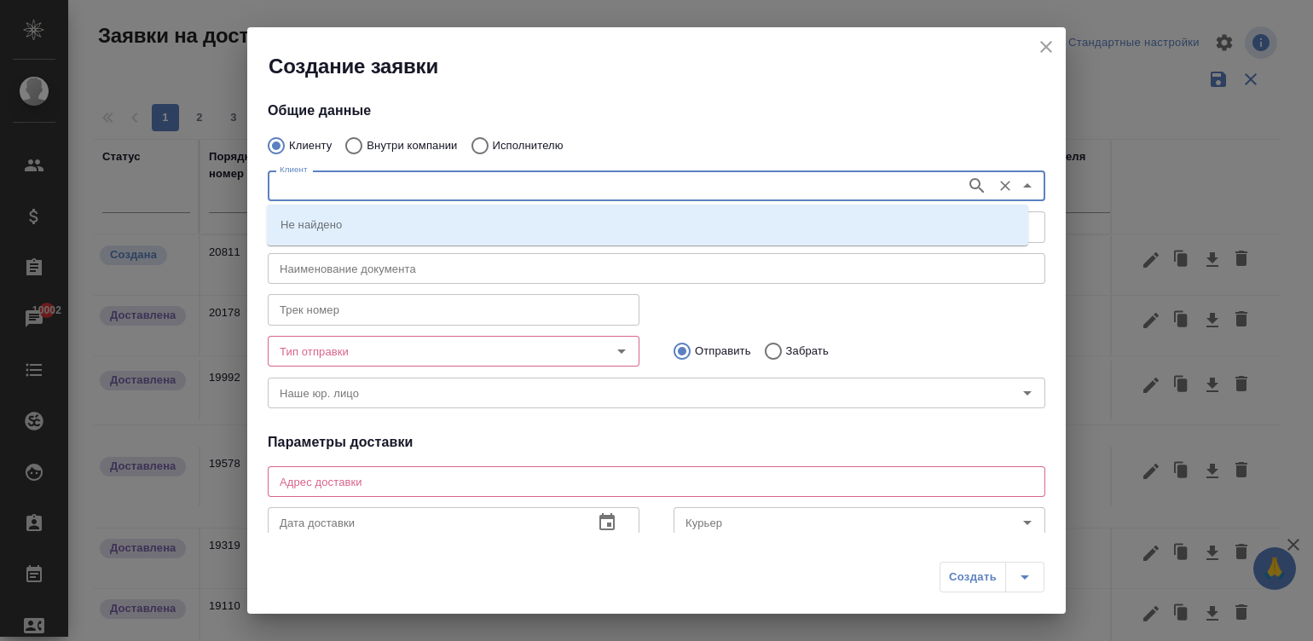
click at [350, 181] on input "Клиент" at bounding box center [615, 186] width 685 height 20
type input "черки"
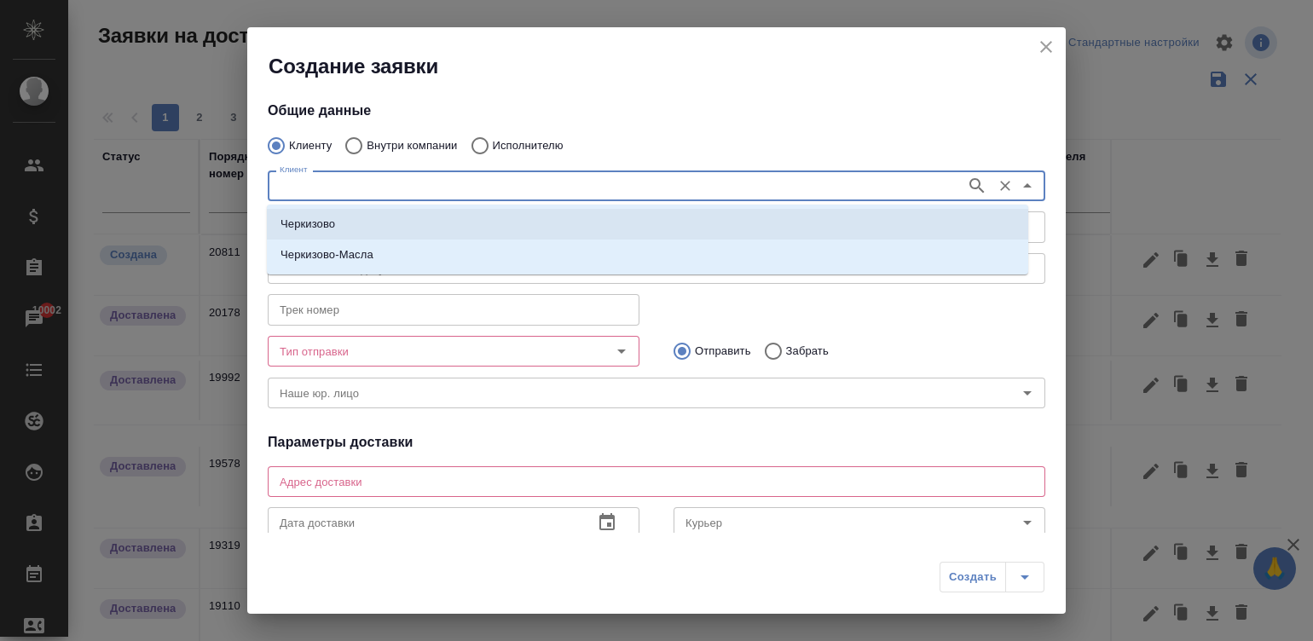
click at [316, 227] on p "Черкизово" at bounding box center [308, 224] width 55 height 17
click at [316, 227] on input "Без привязки" at bounding box center [425, 227] width 304 height 20
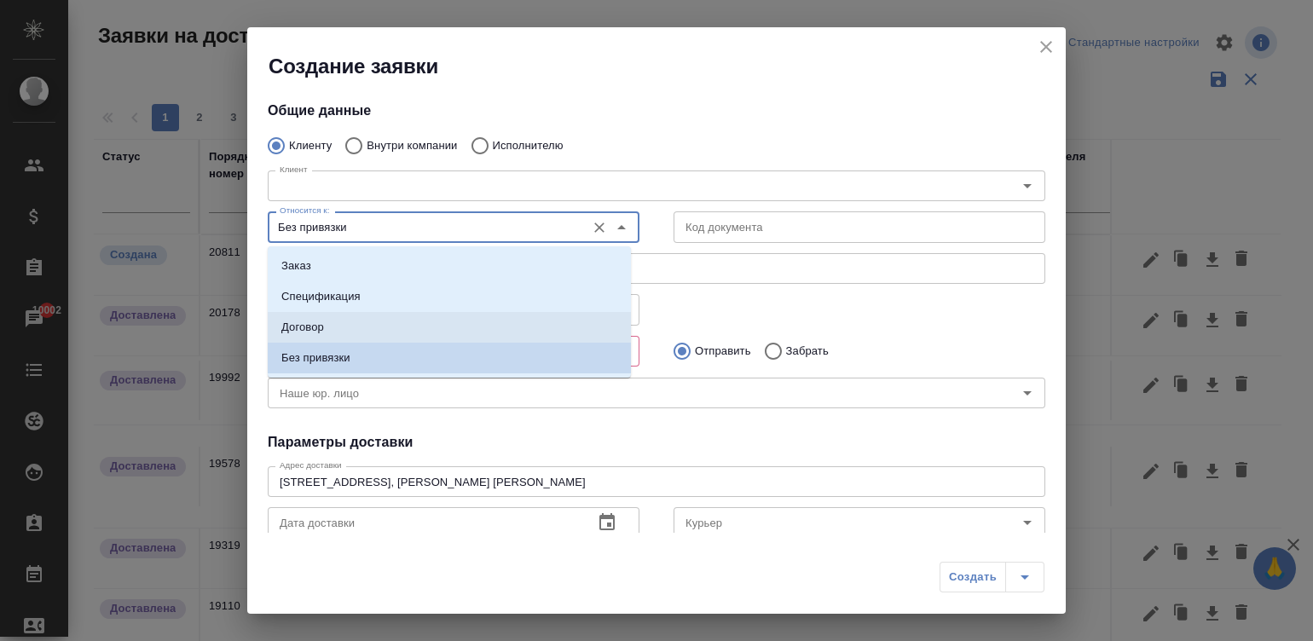
type input "Черкизово"
type textarea "[STREET_ADDRESS], [PERSON_NAME] [PERSON_NAME]"
click at [362, 344] on li "Без привязки" at bounding box center [449, 358] width 363 height 31
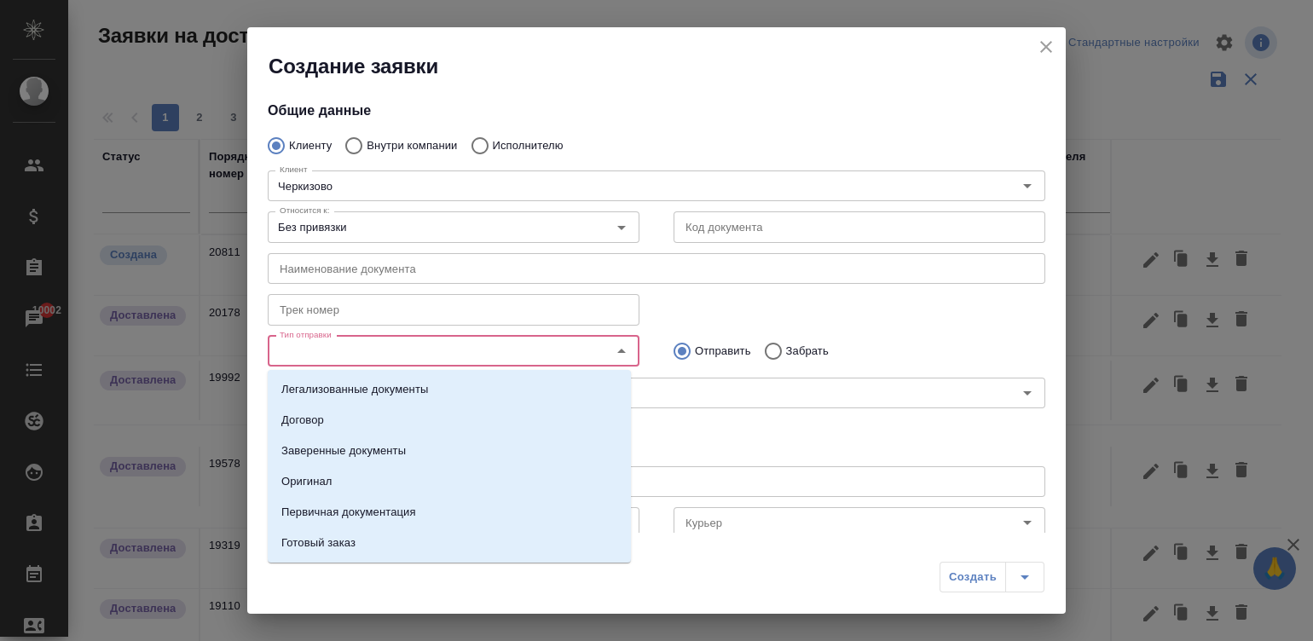
click at [366, 344] on input "Тип отправки" at bounding box center [425, 351] width 304 height 20
click at [320, 485] on p "Оригинал" at bounding box center [306, 481] width 51 height 17
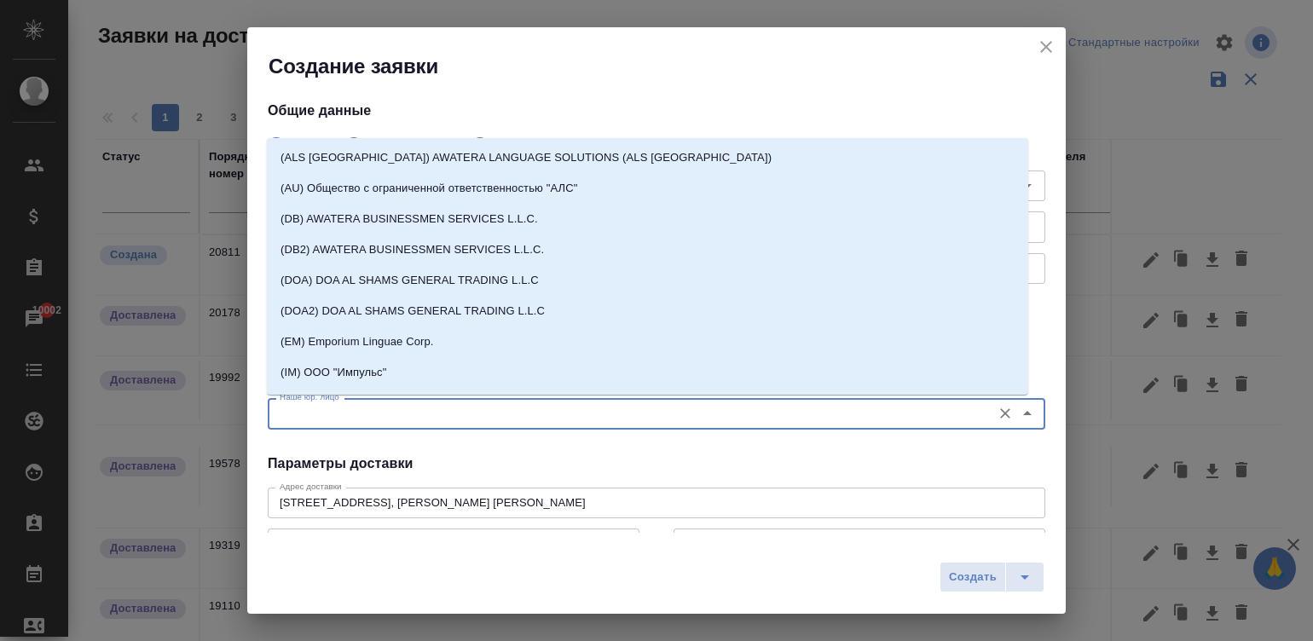
click at [447, 405] on input "Наше юр. лицо" at bounding box center [628, 413] width 710 height 20
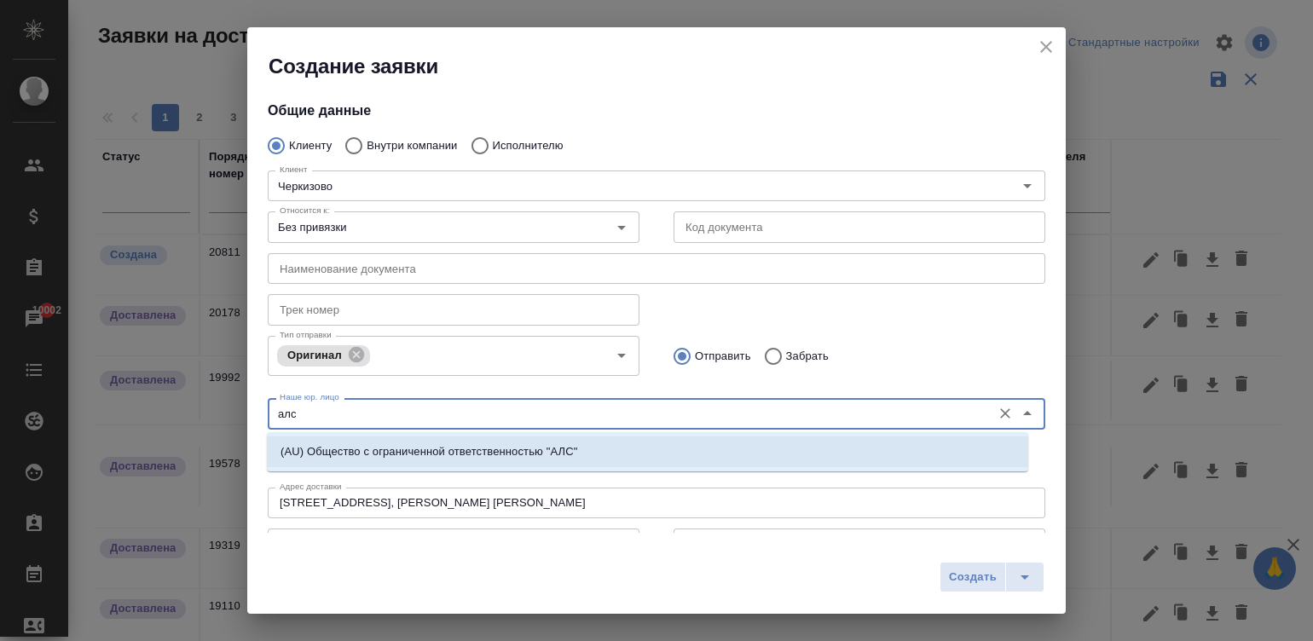
click at [505, 447] on p "(AU) Общество с ограниченной ответственностью "АЛС"" at bounding box center [429, 451] width 297 height 17
type input "(AU) Общество с ограниченной ответственностью "АЛС""
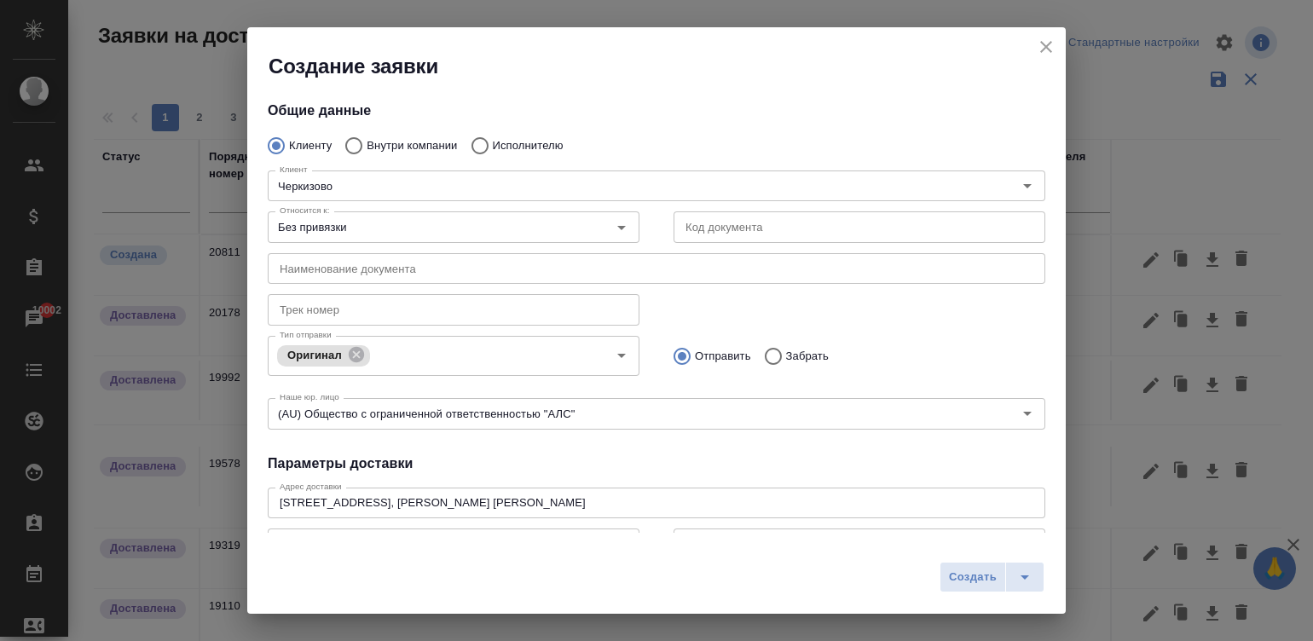
click at [505, 447] on div "Общие данные Клиенту Внутри компании Исполнителю [PERSON_NAME] Клиент Относится…" at bounding box center [656, 306] width 819 height 453
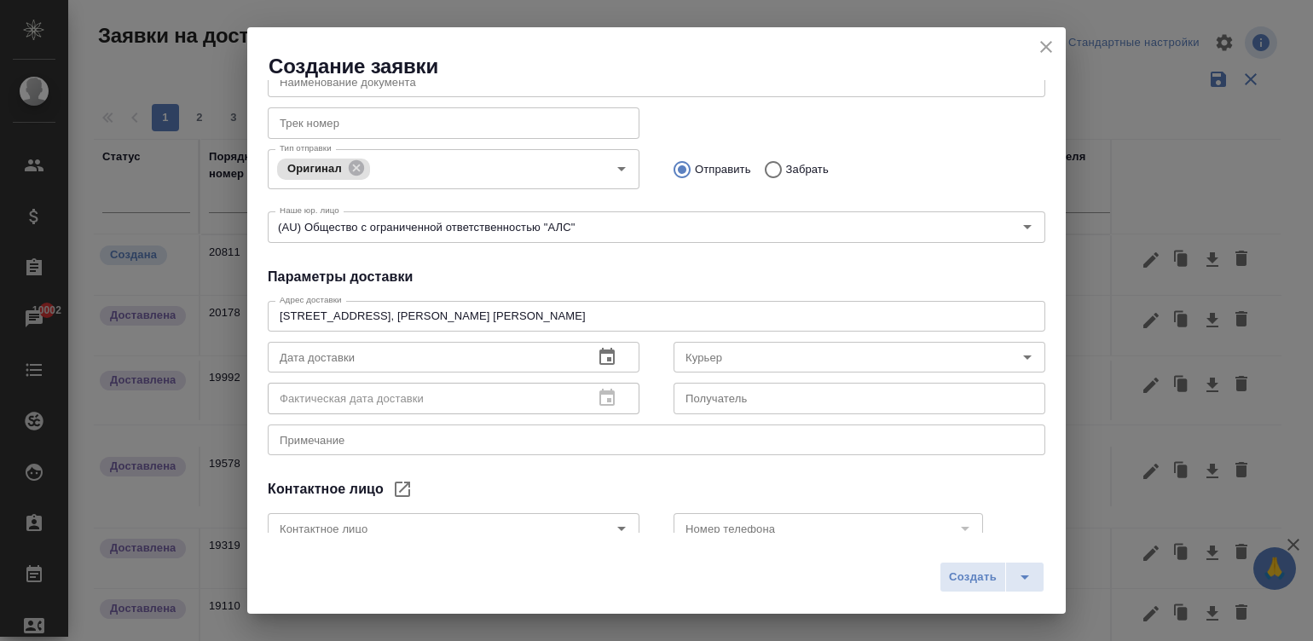
scroll to position [211, 0]
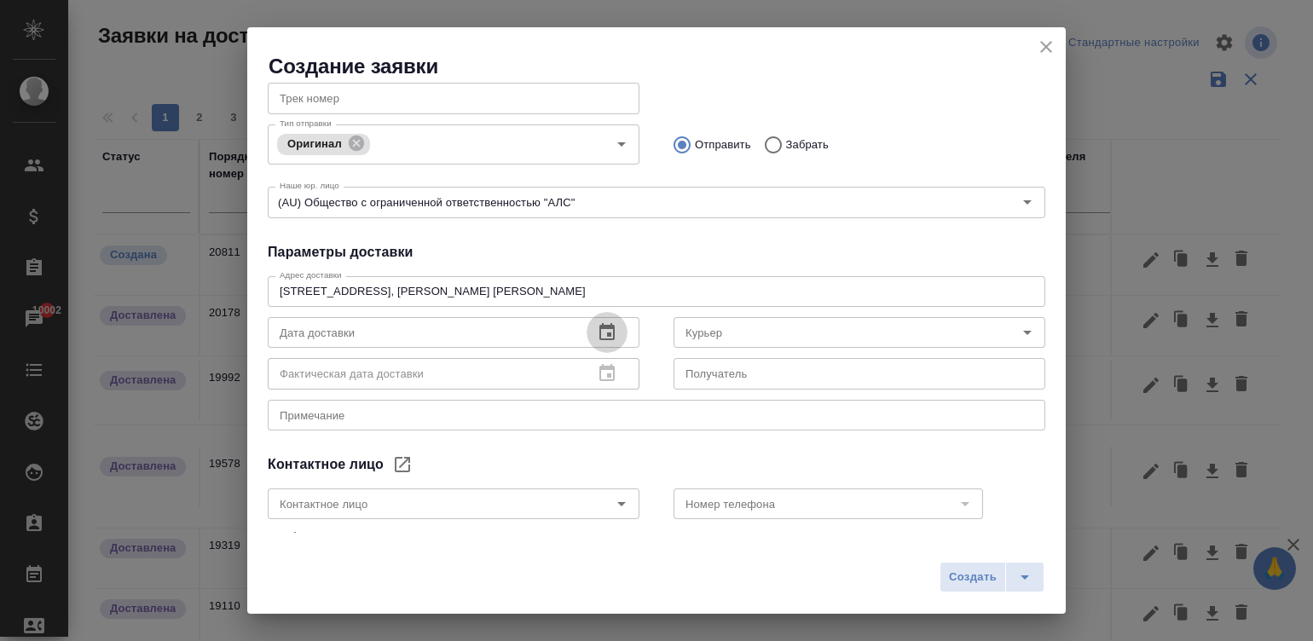
click at [602, 327] on icon "button" at bounding box center [606, 331] width 15 height 17
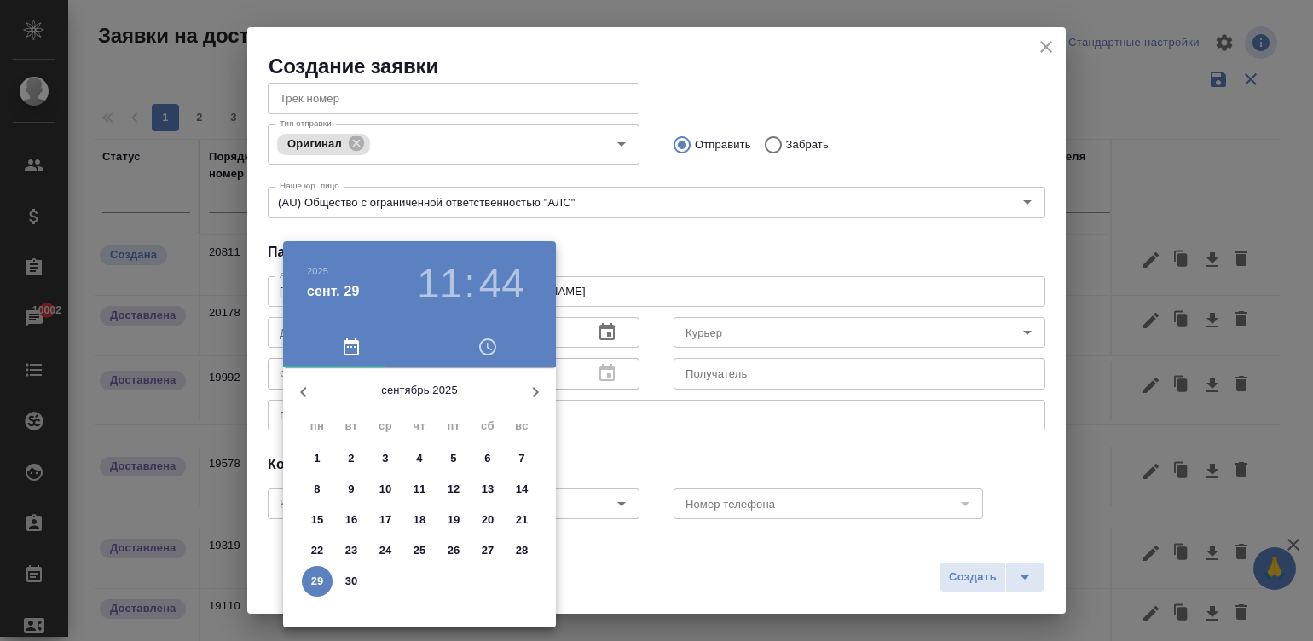
click at [346, 577] on p "30" at bounding box center [351, 581] width 13 height 17
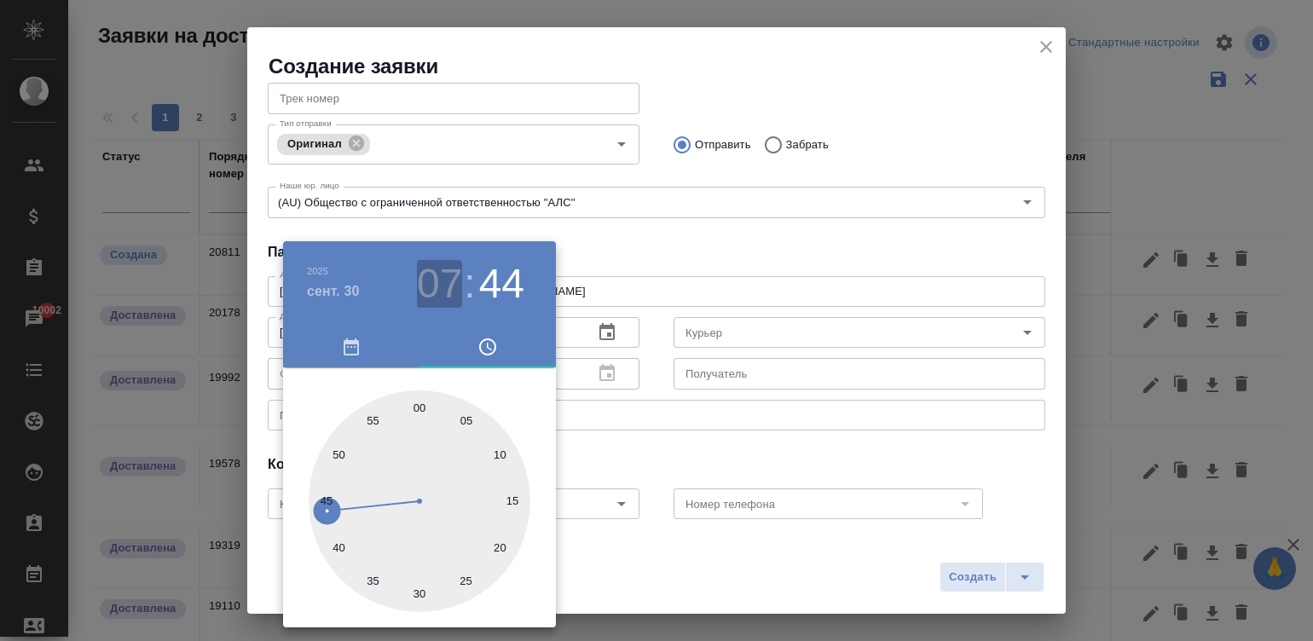
click at [434, 268] on h3 "07" at bounding box center [439, 284] width 45 height 48
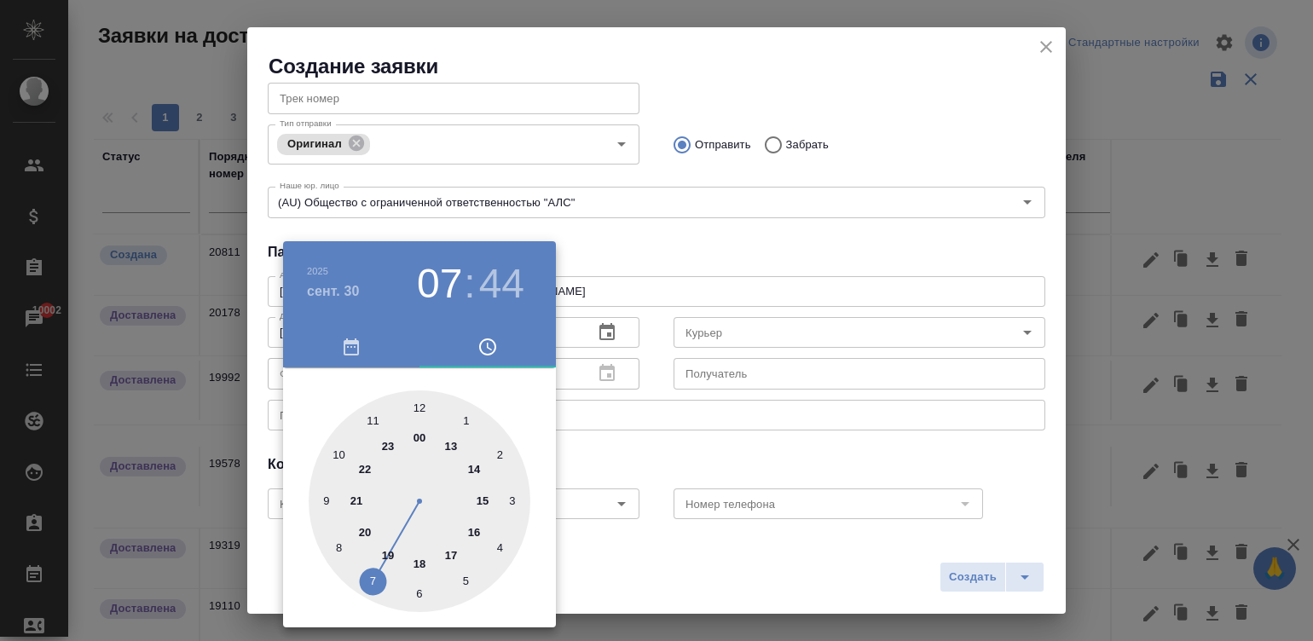
click at [443, 551] on div at bounding box center [420, 501] width 222 height 222
click at [411, 402] on div at bounding box center [420, 501] width 222 height 222
click at [418, 402] on div at bounding box center [420, 501] width 222 height 222
type input "[DATE] 17:00"
click at [622, 447] on div at bounding box center [656, 320] width 1313 height 641
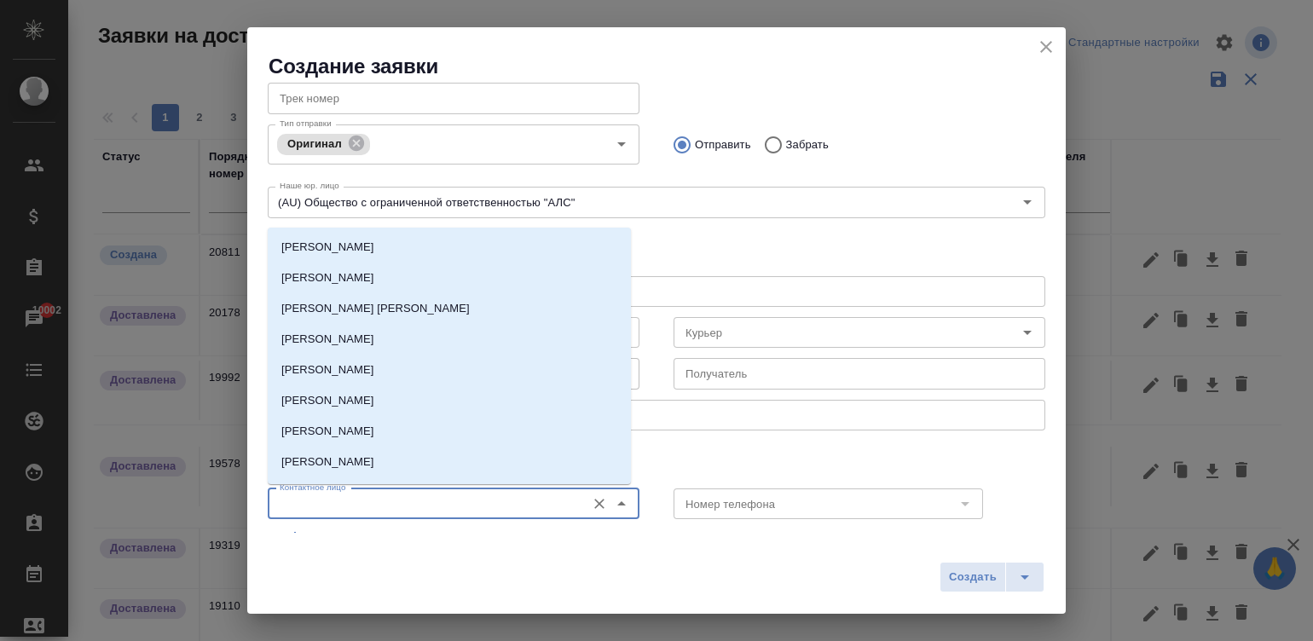
click at [545, 500] on input "Контактное лицо" at bounding box center [425, 504] width 304 height 20
click at [395, 308] on li "[PERSON_NAME] [PERSON_NAME]" at bounding box center [449, 308] width 363 height 31
type input "[PERSON_NAME] [PERSON_NAME]"
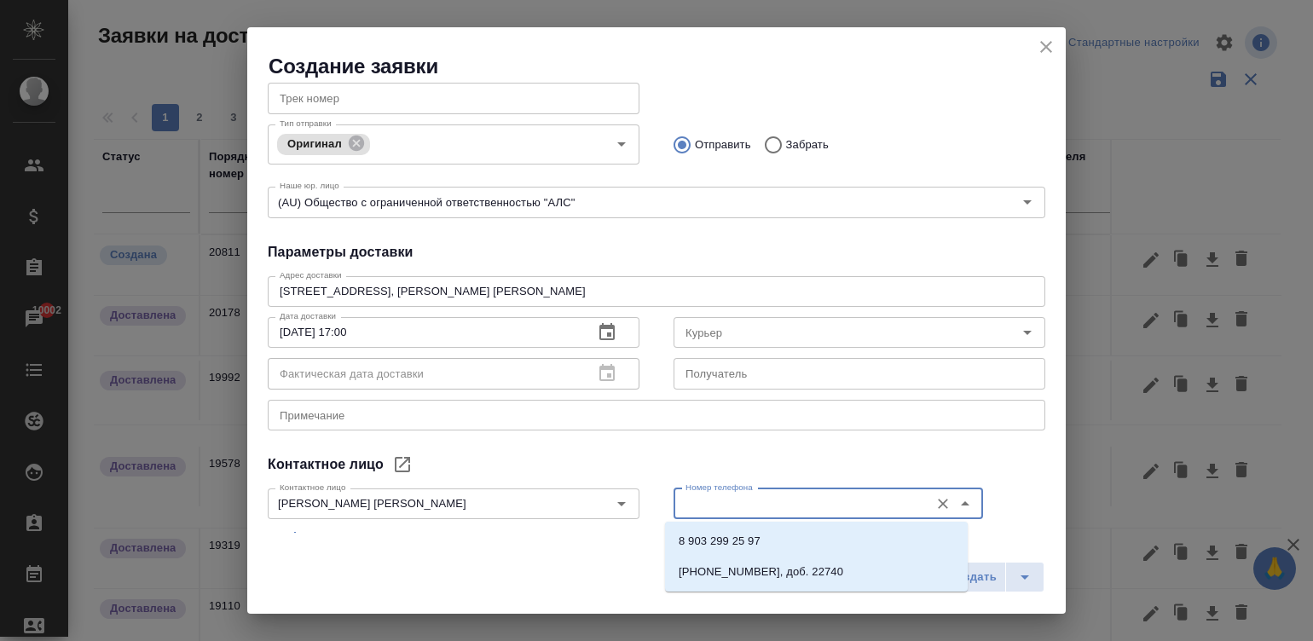
click at [739, 499] on input "Номер телефона" at bounding box center [800, 504] width 242 height 20
click at [784, 531] on li "8 903 299 25 97" at bounding box center [816, 541] width 303 height 31
type input "8 903 299 25 97"
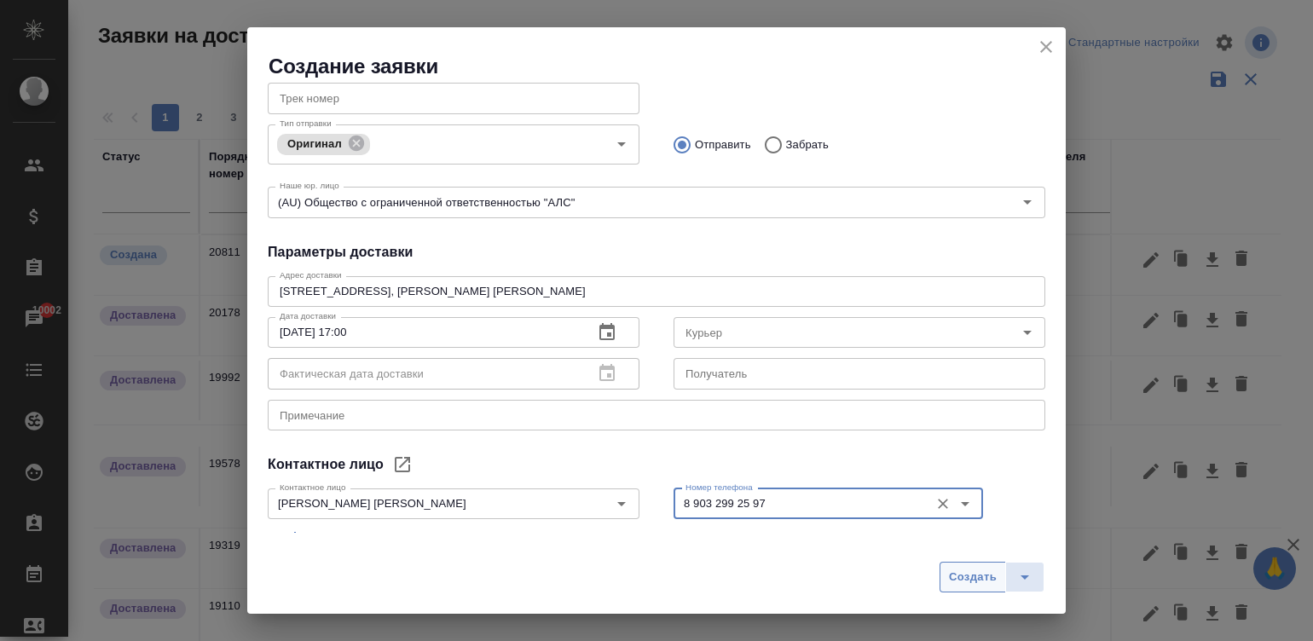
click at [968, 576] on span "Создать" at bounding box center [973, 578] width 48 height 20
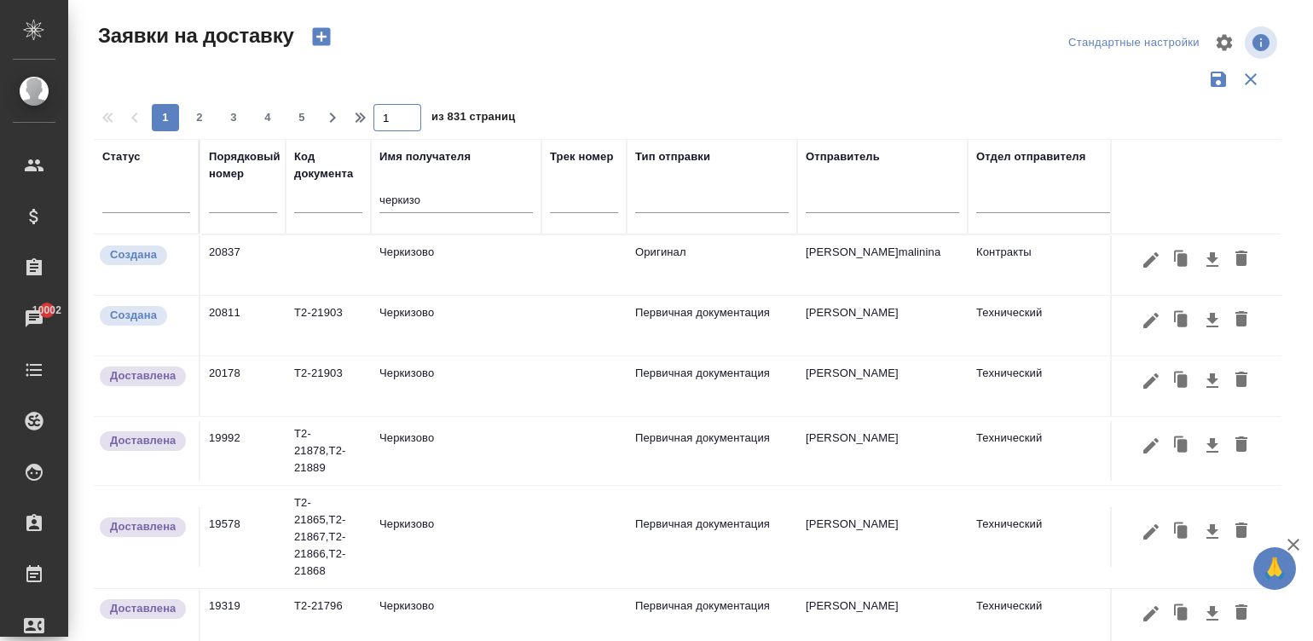
drag, startPoint x: 413, startPoint y: 114, endPoint x: 110, endPoint y: 541, distance: 523.5
click at [43, 460] on div ".cls-1 fill:#fff; AWATERA [PERSON_NAME][PERSON_NAME] Спецификации Заказы 10002 …" at bounding box center [656, 320] width 1313 height 641
click at [43, 460] on div "Исполнители" at bounding box center [34, 472] width 60 height 43
click at [26, 454] on div "Исполнители" at bounding box center [34, 472] width 60 height 43
